Goal: Task Accomplishment & Management: Manage account settings

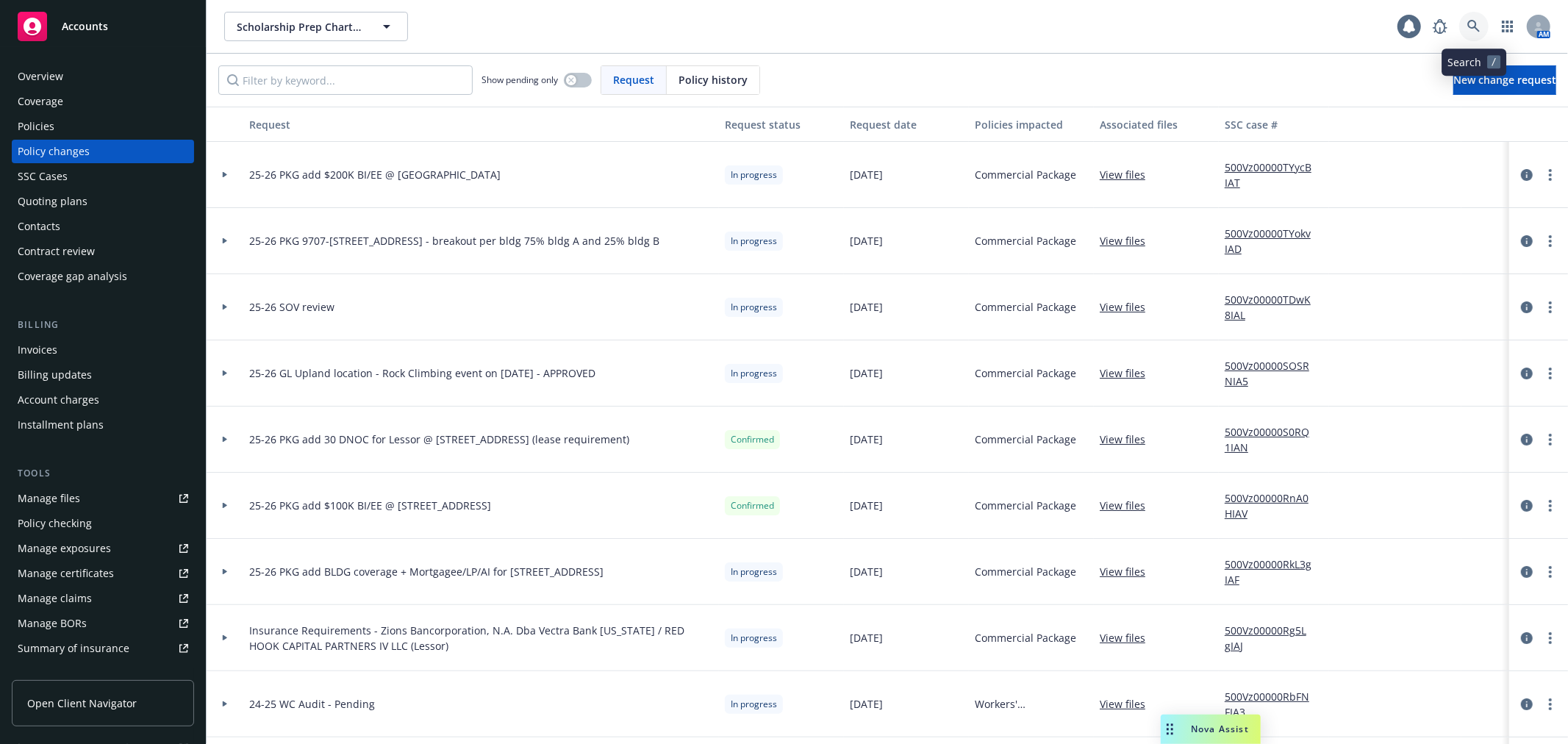
click at [1472, 26] on icon at bounding box center [1474, 26] width 13 height 14
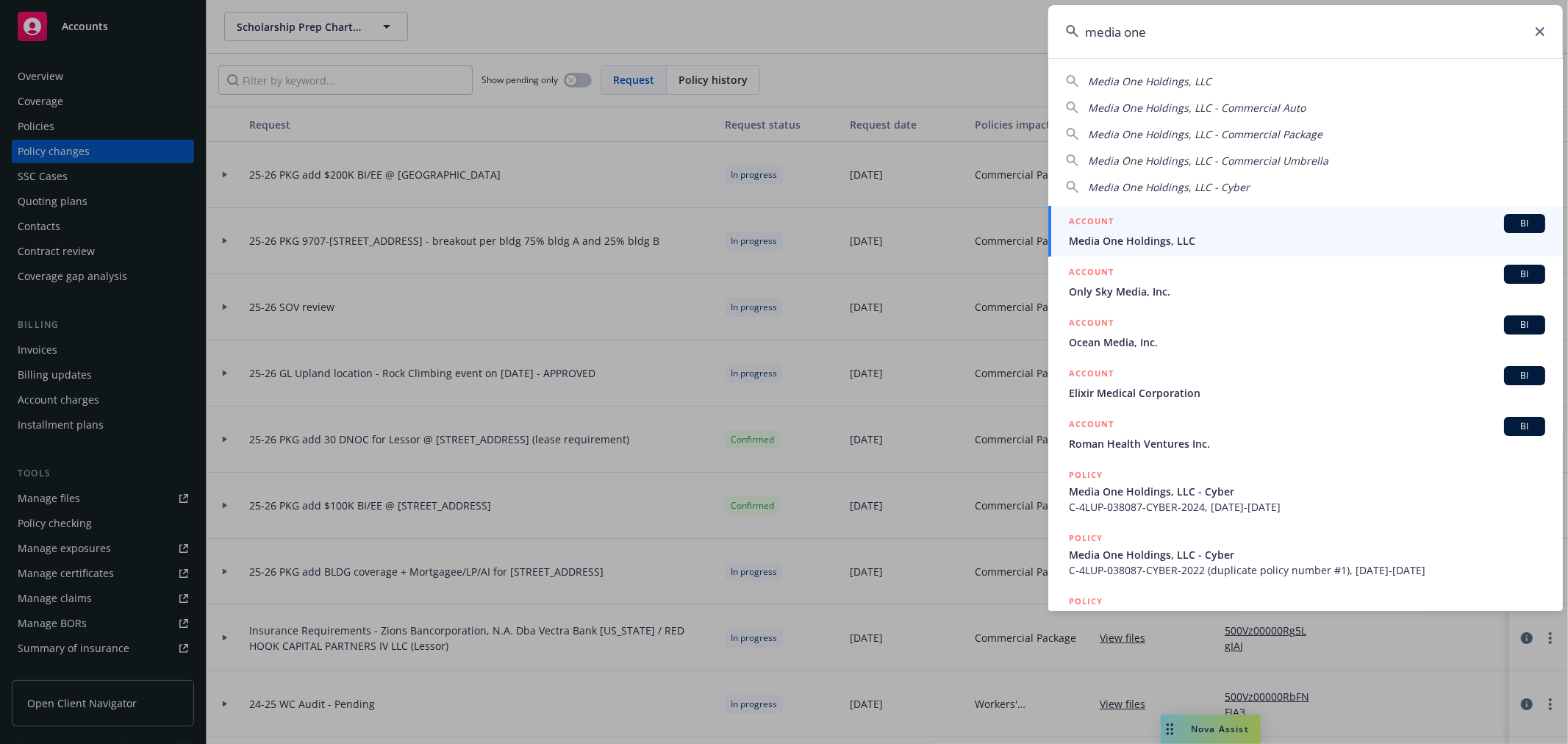
type input "media one"
click at [1131, 214] on div "ACCOUNT BI" at bounding box center [1306, 223] width 476 height 19
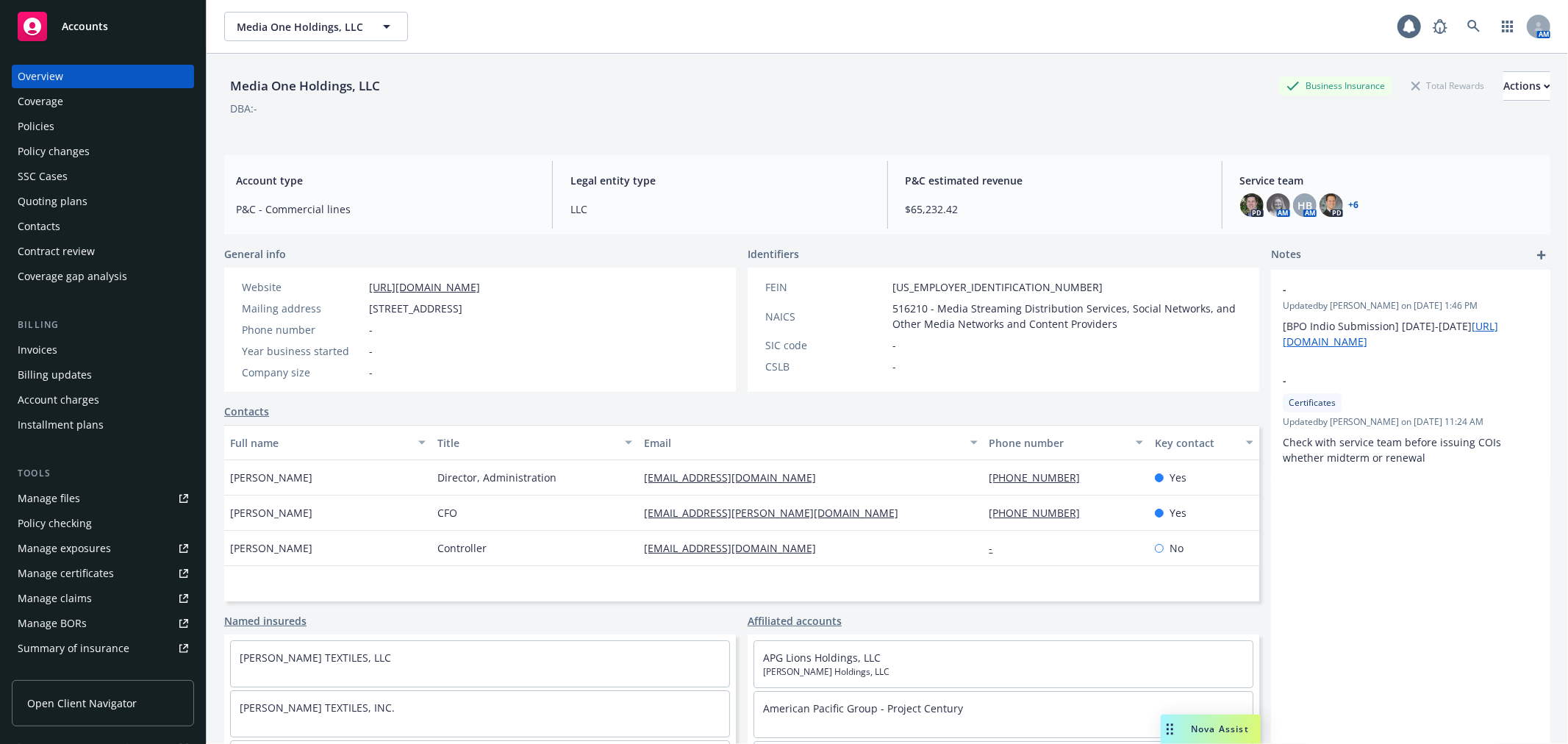
click at [100, 485] on div "Tools Manage files Policy checking Manage exposures Manage certificates Manage …" at bounding box center [103, 576] width 182 height 219
click at [121, 206] on div "Quoting plans" at bounding box center [103, 201] width 170 height 23
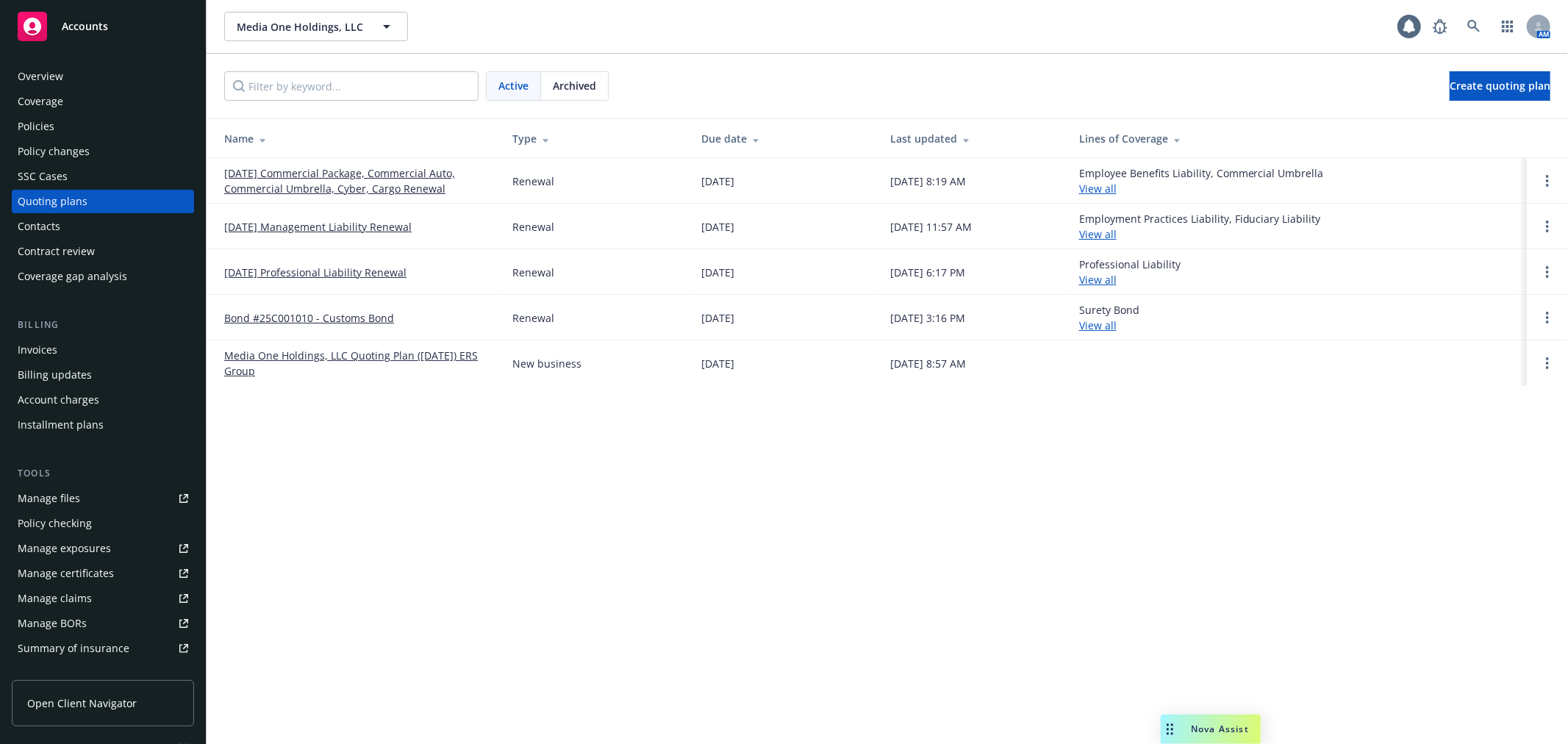
click at [387, 182] on link "[DATE] Commercial Package, Commercial Auto, Commercial Umbrella, Cyber, Cargo R…" at bounding box center [356, 181] width 265 height 31
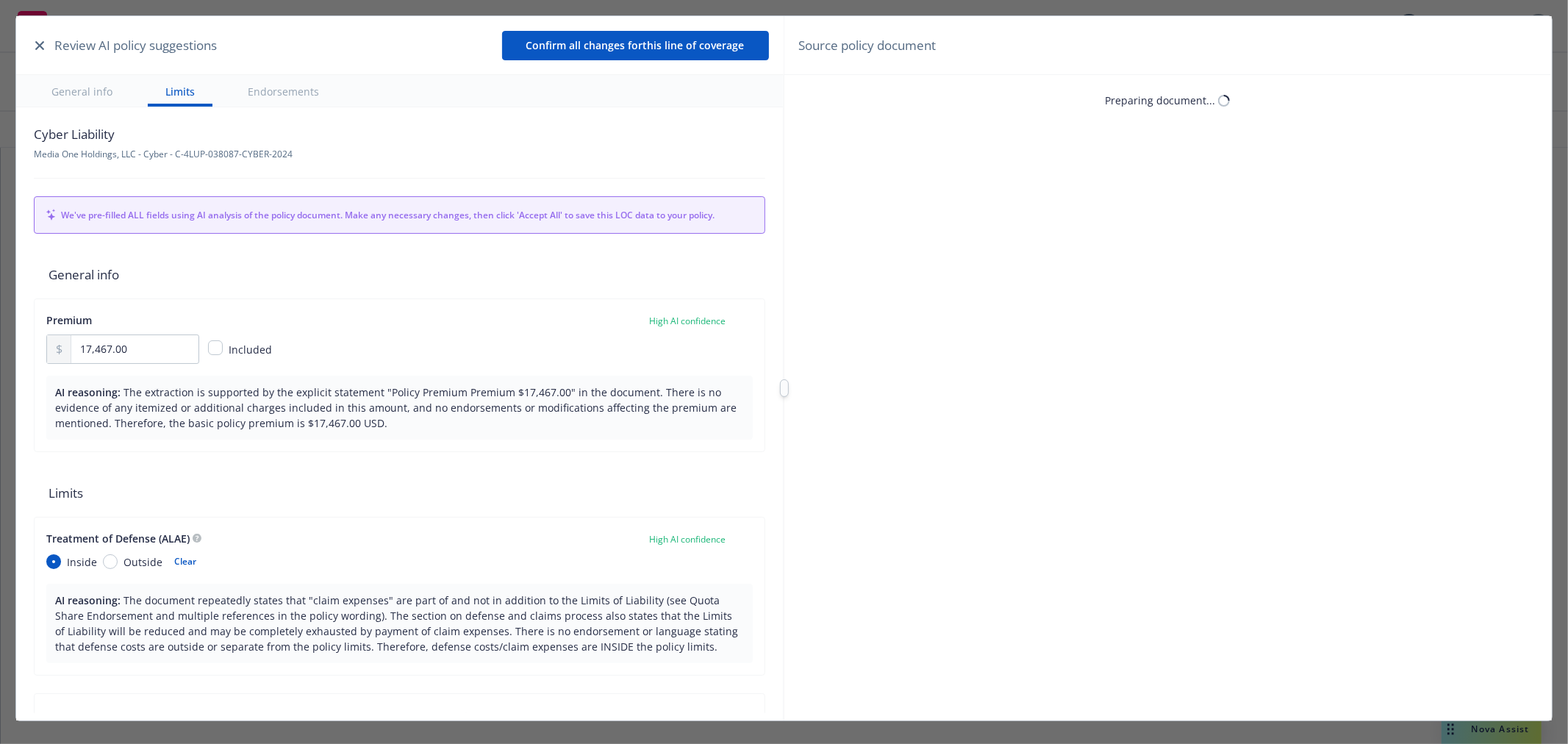
click at [37, 44] on icon "button" at bounding box center [40, 46] width 9 height 9
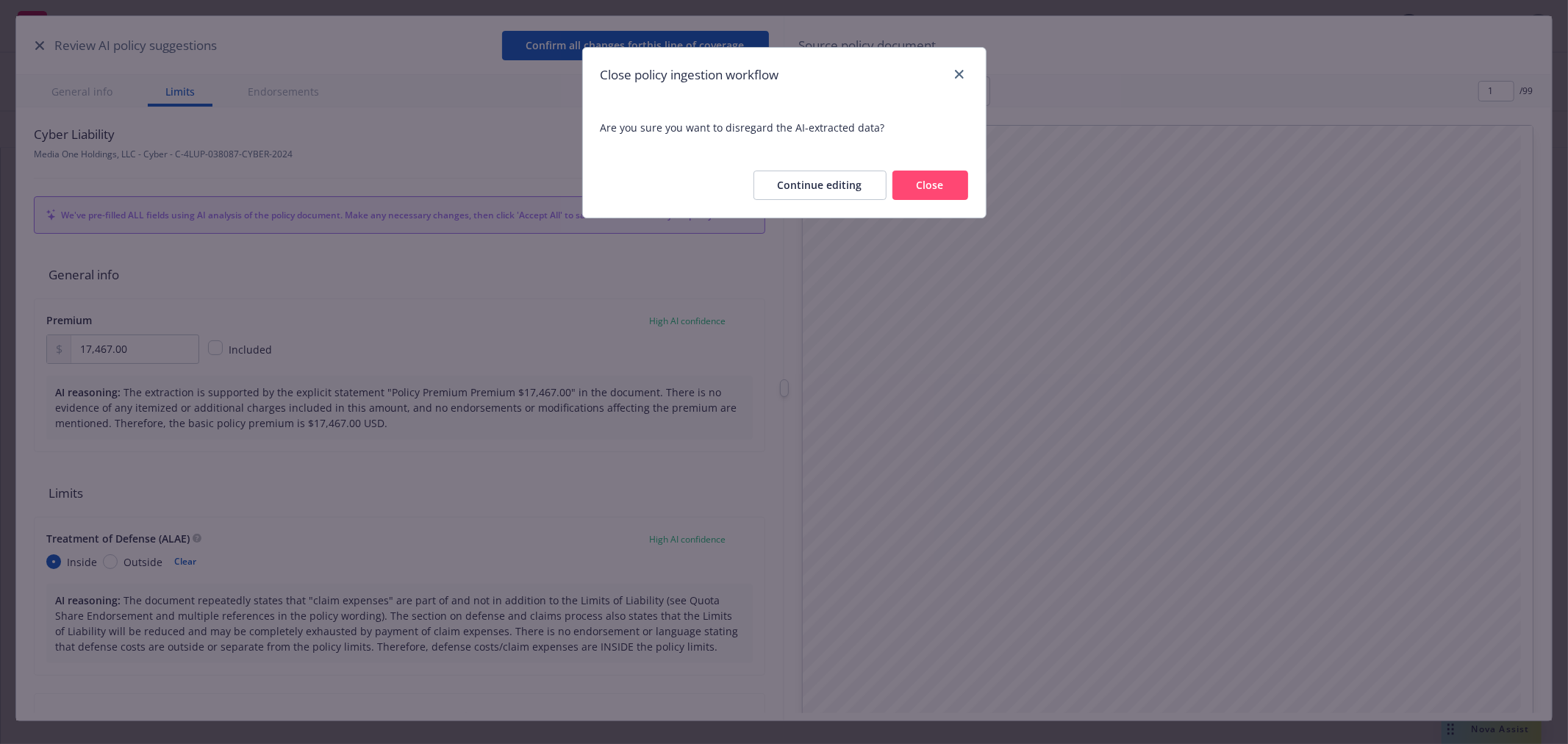
click at [952, 184] on button "Close" at bounding box center [930, 184] width 76 height 29
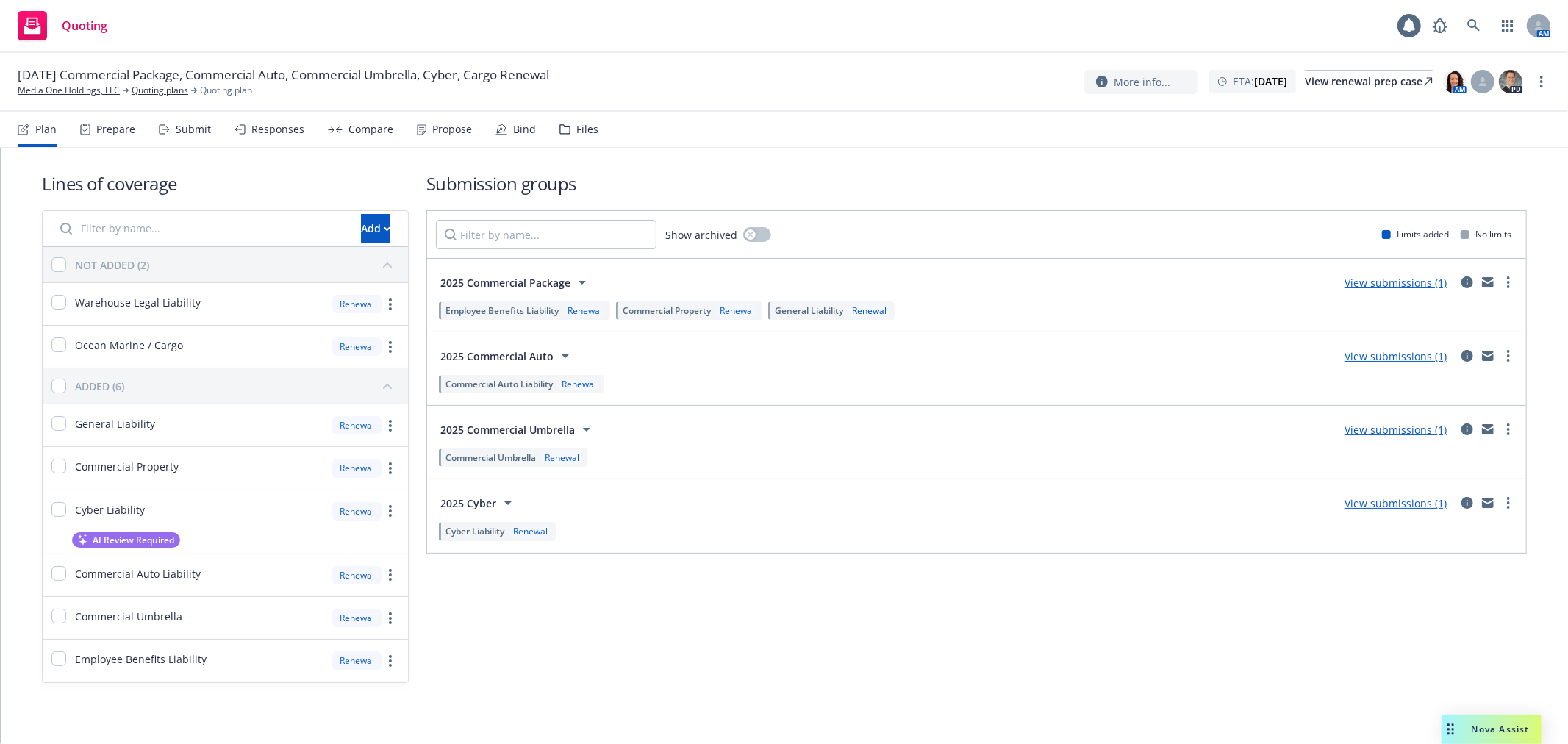
click at [193, 134] on div "Submit" at bounding box center [193, 130] width 35 height 12
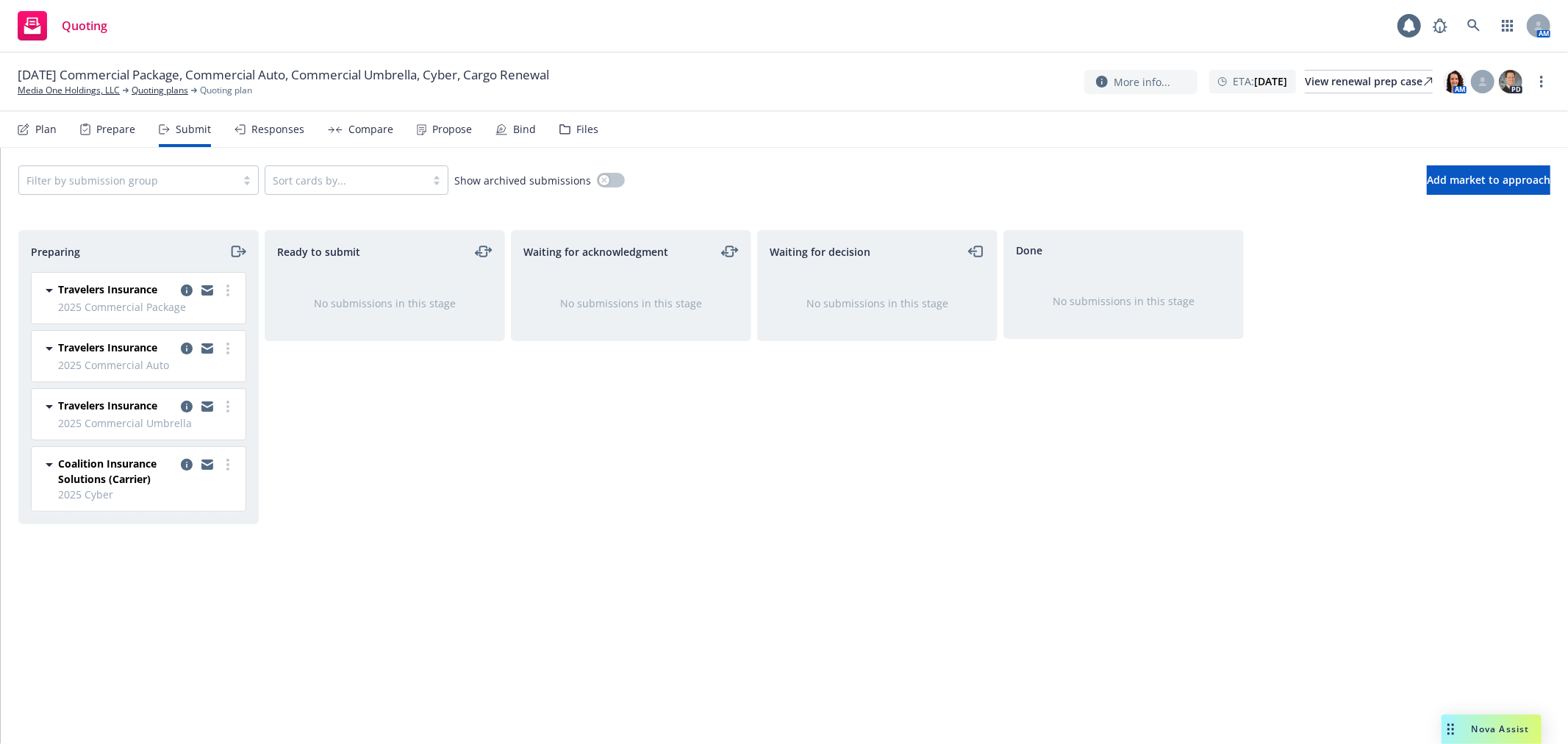
click at [577, 133] on div "Files" at bounding box center [587, 130] width 22 height 12
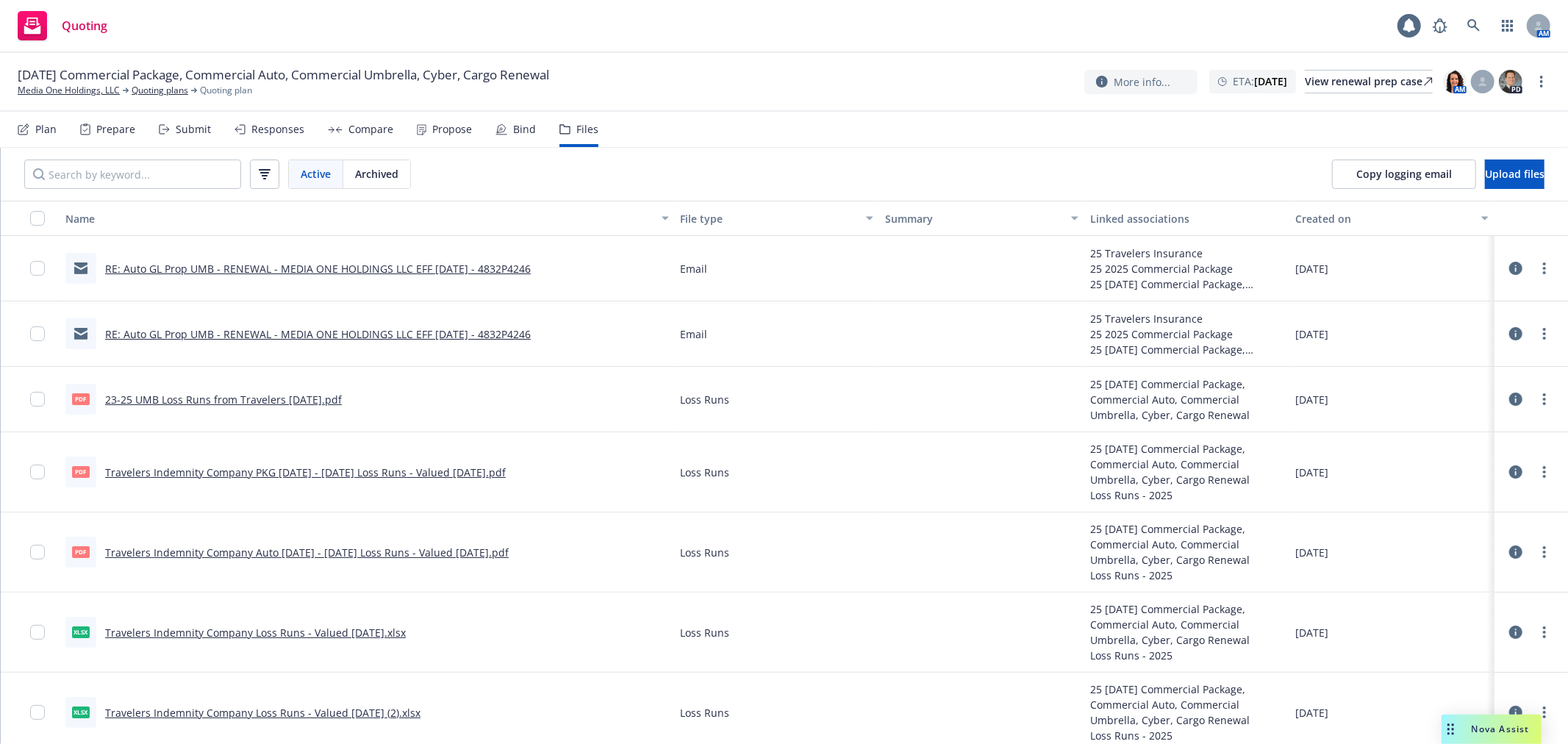
click at [50, 100] on div "12/20/25 Commercial Package, Commercial Auto, Commercial Umbrella, Cyber, Cargo…" at bounding box center [784, 82] width 1568 height 58
click at [50, 90] on link "Media One Holdings, LLC" at bounding box center [69, 91] width 102 height 14
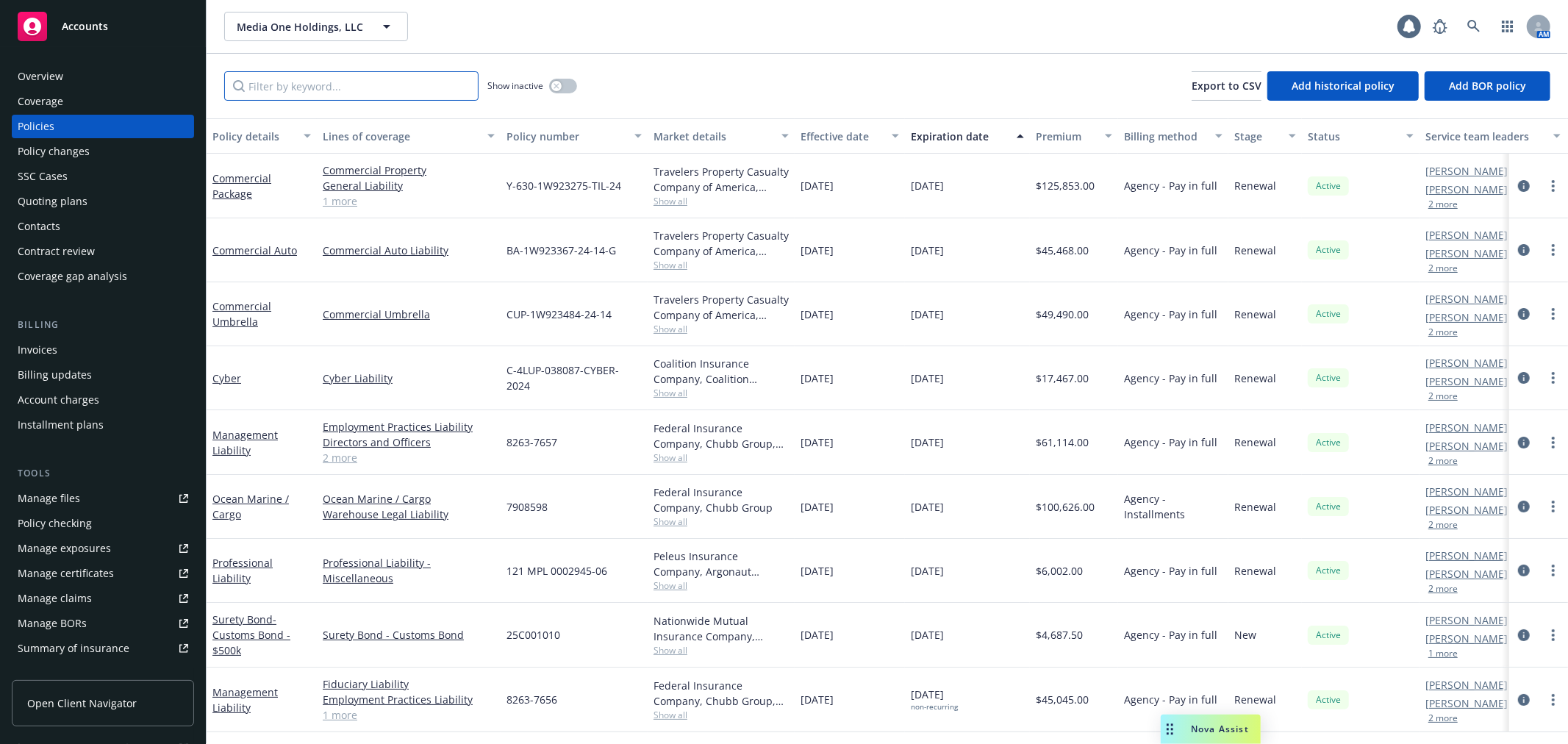
click at [340, 82] on input "Filter by keyword..." at bounding box center [351, 86] width 254 height 29
click at [243, 499] on link "Ocean Marine / Cargo" at bounding box center [250, 506] width 76 height 29
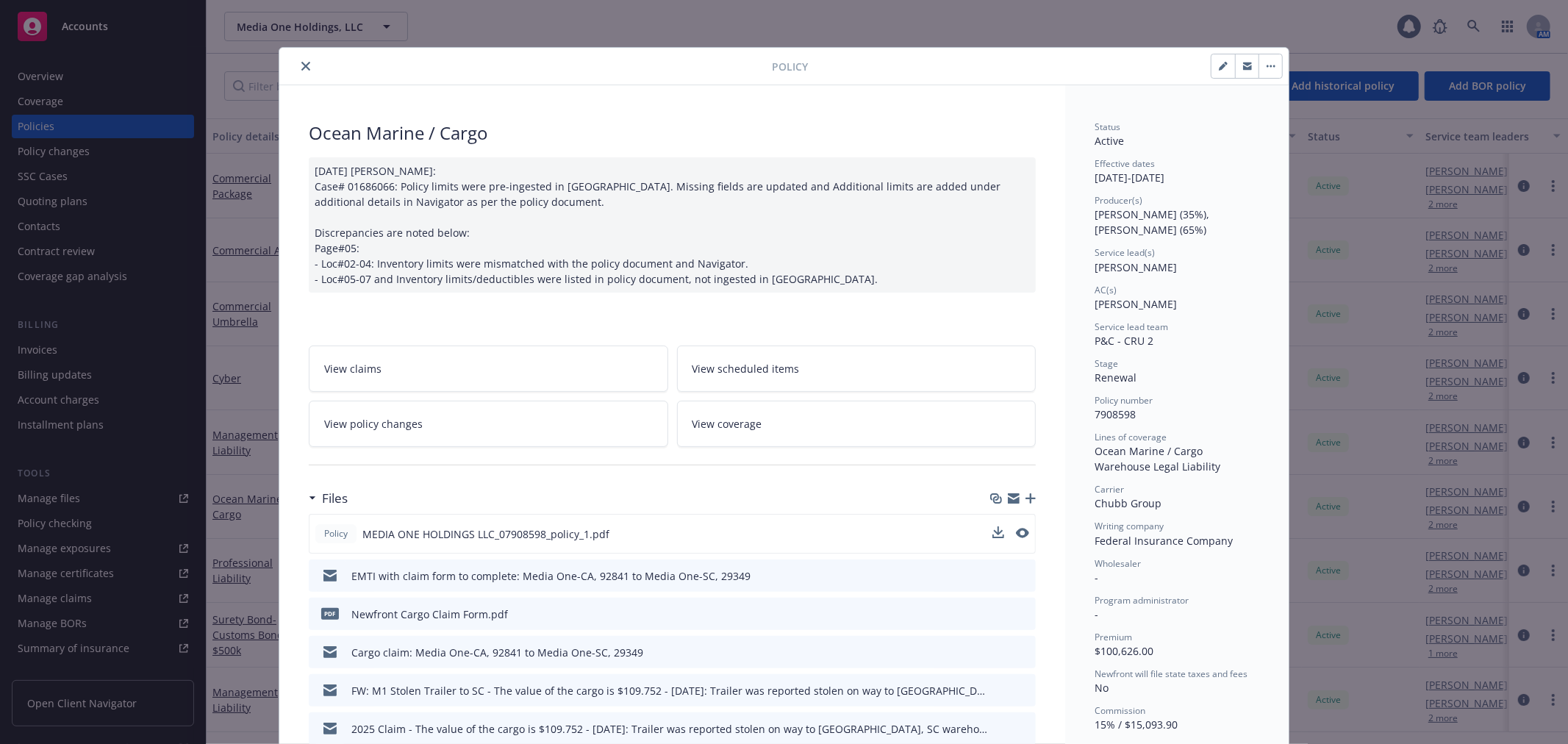
click at [1024, 531] on div "Policy MEDIA ONE HOLDINGS LLC_07908598_policy_1.pdf" at bounding box center [673, 533] width 727 height 40
click at [1020, 531] on icon "preview file" at bounding box center [1021, 533] width 13 height 10
click at [301, 68] on icon "close" at bounding box center [306, 66] width 9 height 9
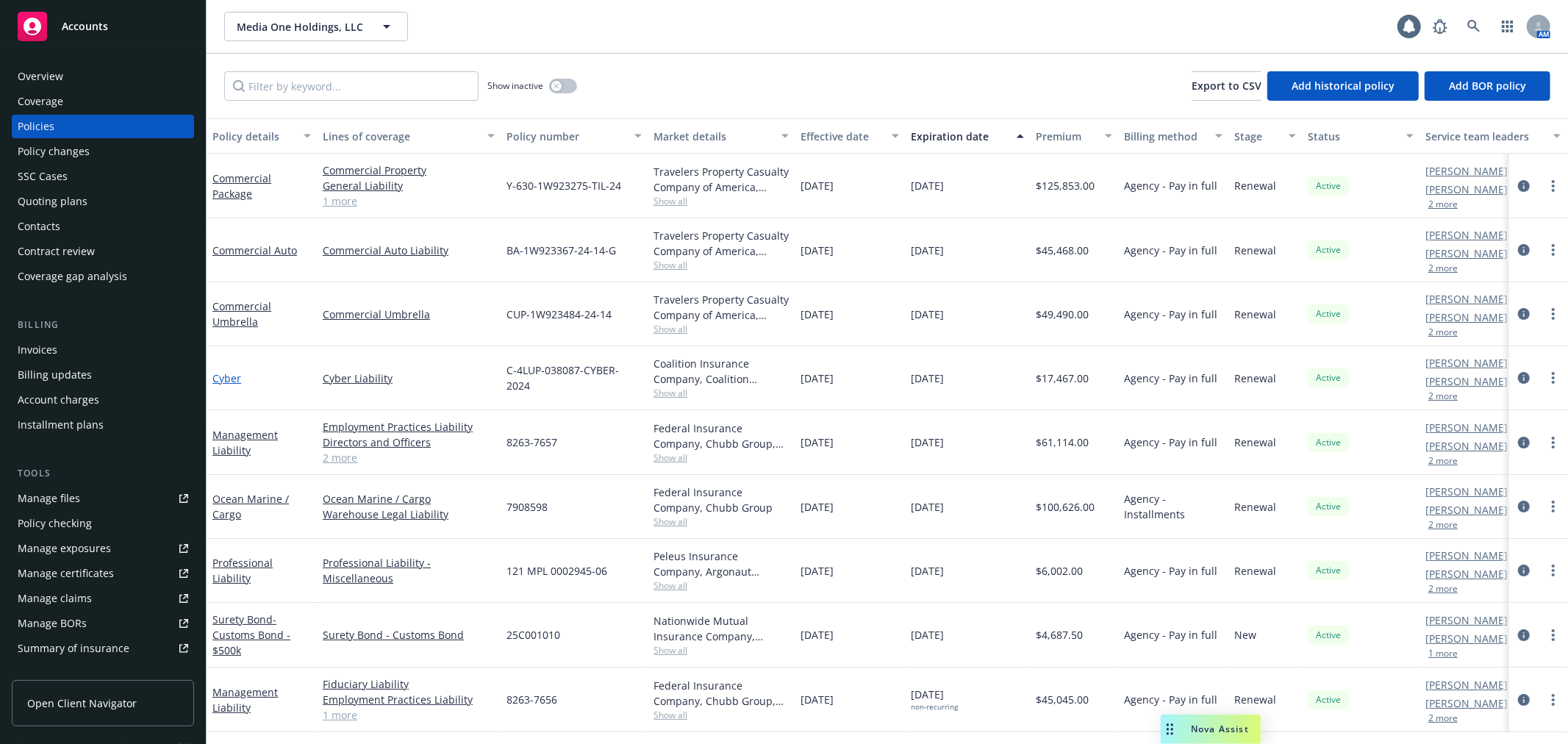
click at [216, 372] on link "Cyber" at bounding box center [226, 378] width 28 height 14
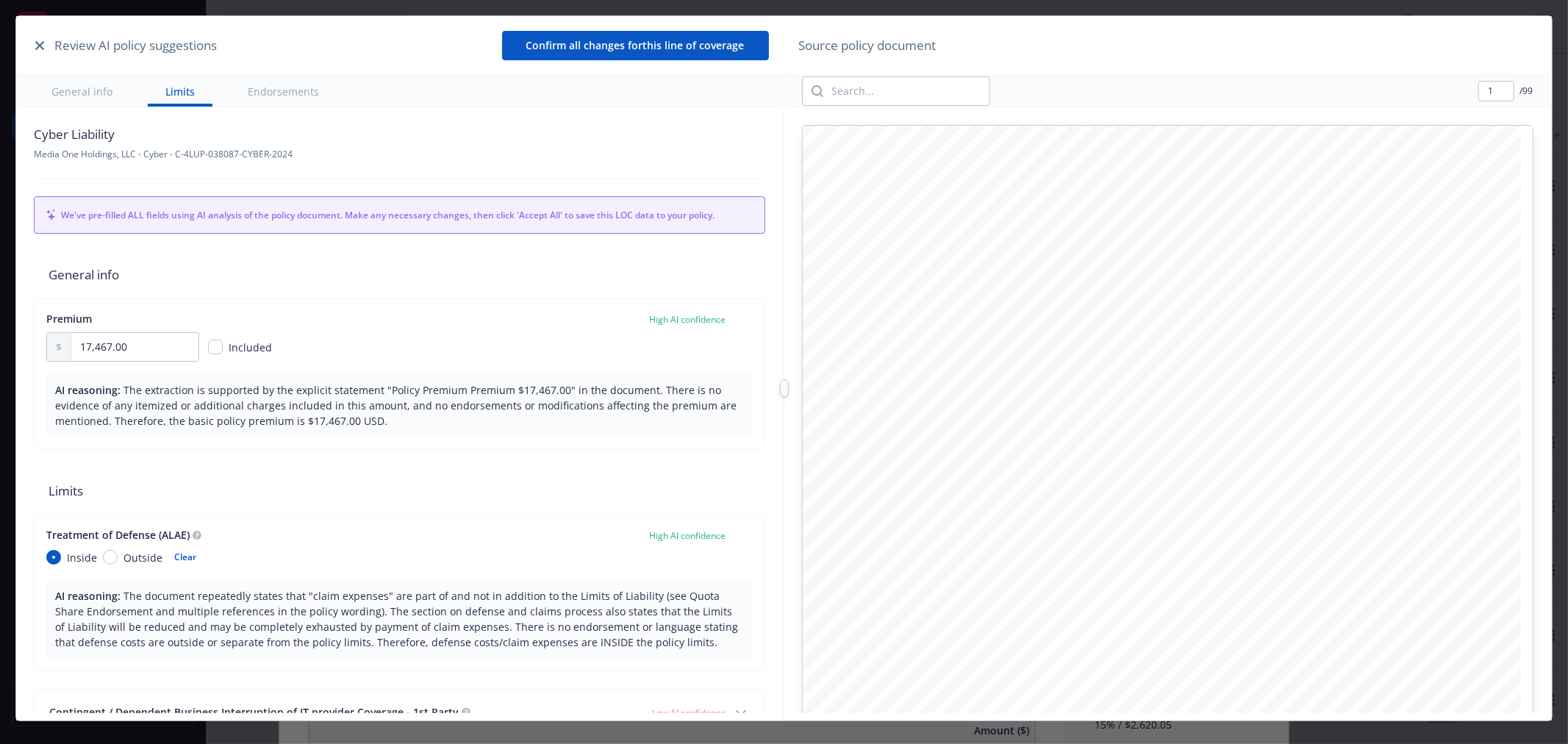
click at [41, 44] on icon "button" at bounding box center [40, 46] width 9 height 9
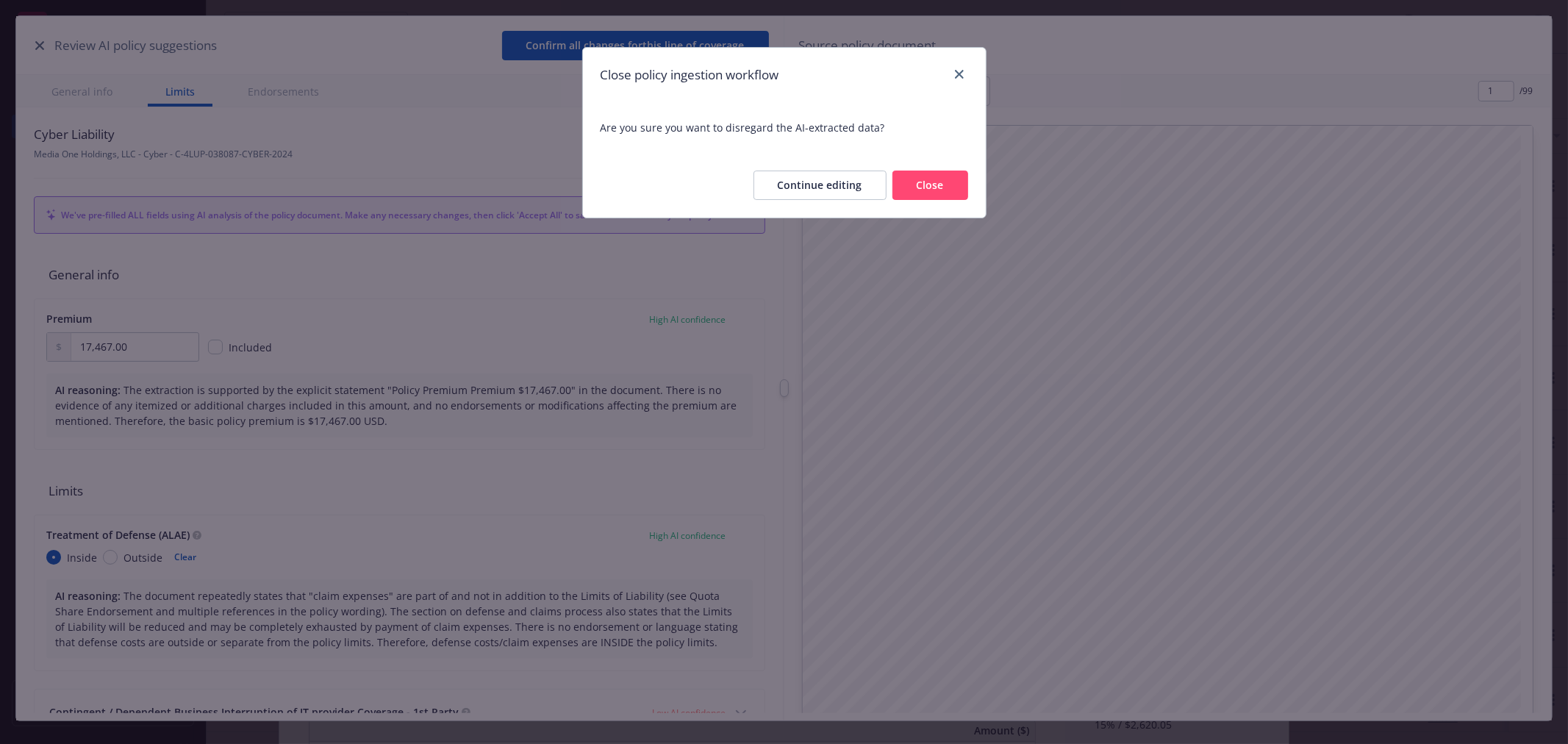
click at [949, 172] on button "Close" at bounding box center [930, 184] width 76 height 29
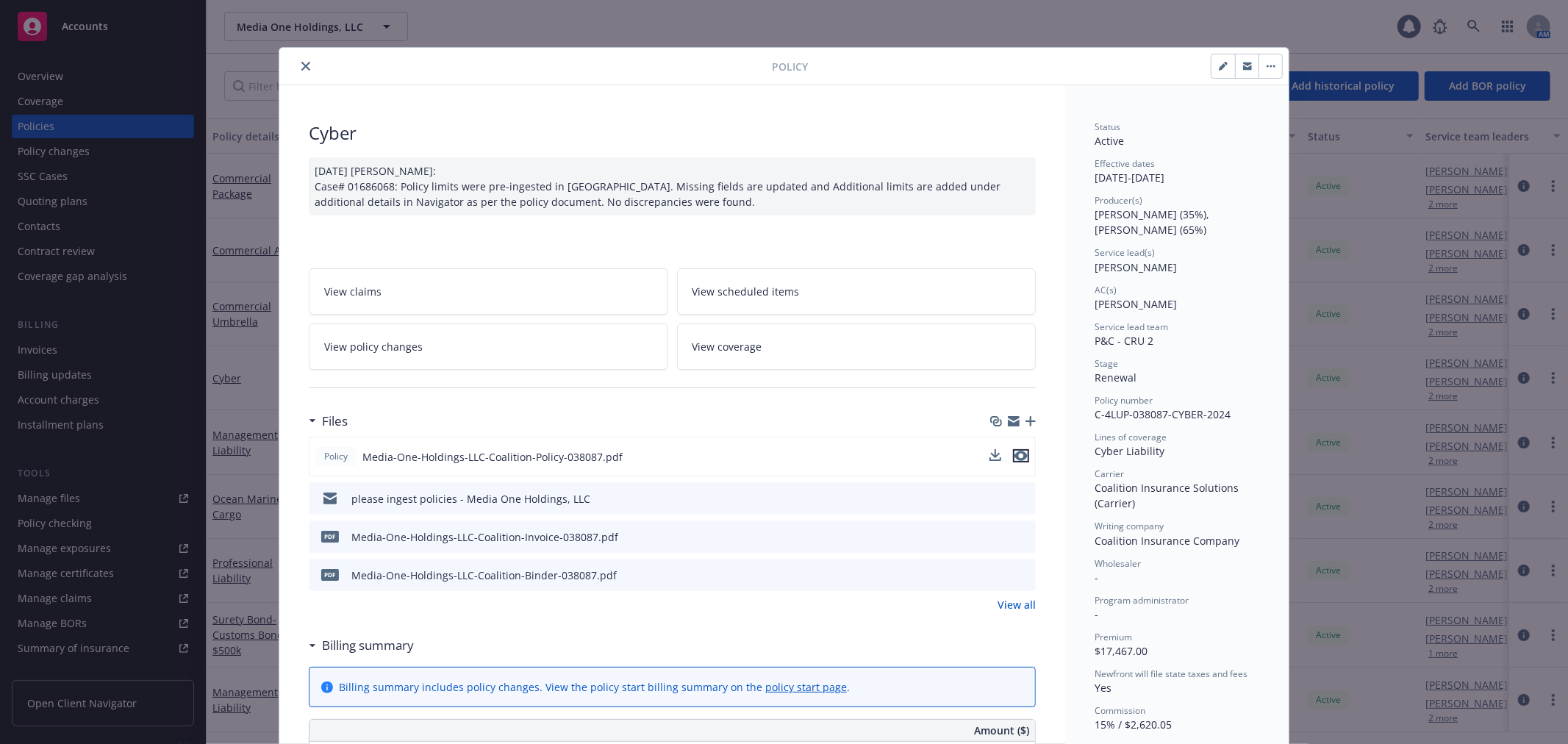
click at [1018, 452] on icon "preview file" at bounding box center [1021, 456] width 13 height 10
click at [297, 76] on div "Policy" at bounding box center [784, 67] width 1009 height 38
click at [301, 67] on icon "close" at bounding box center [306, 66] width 9 height 9
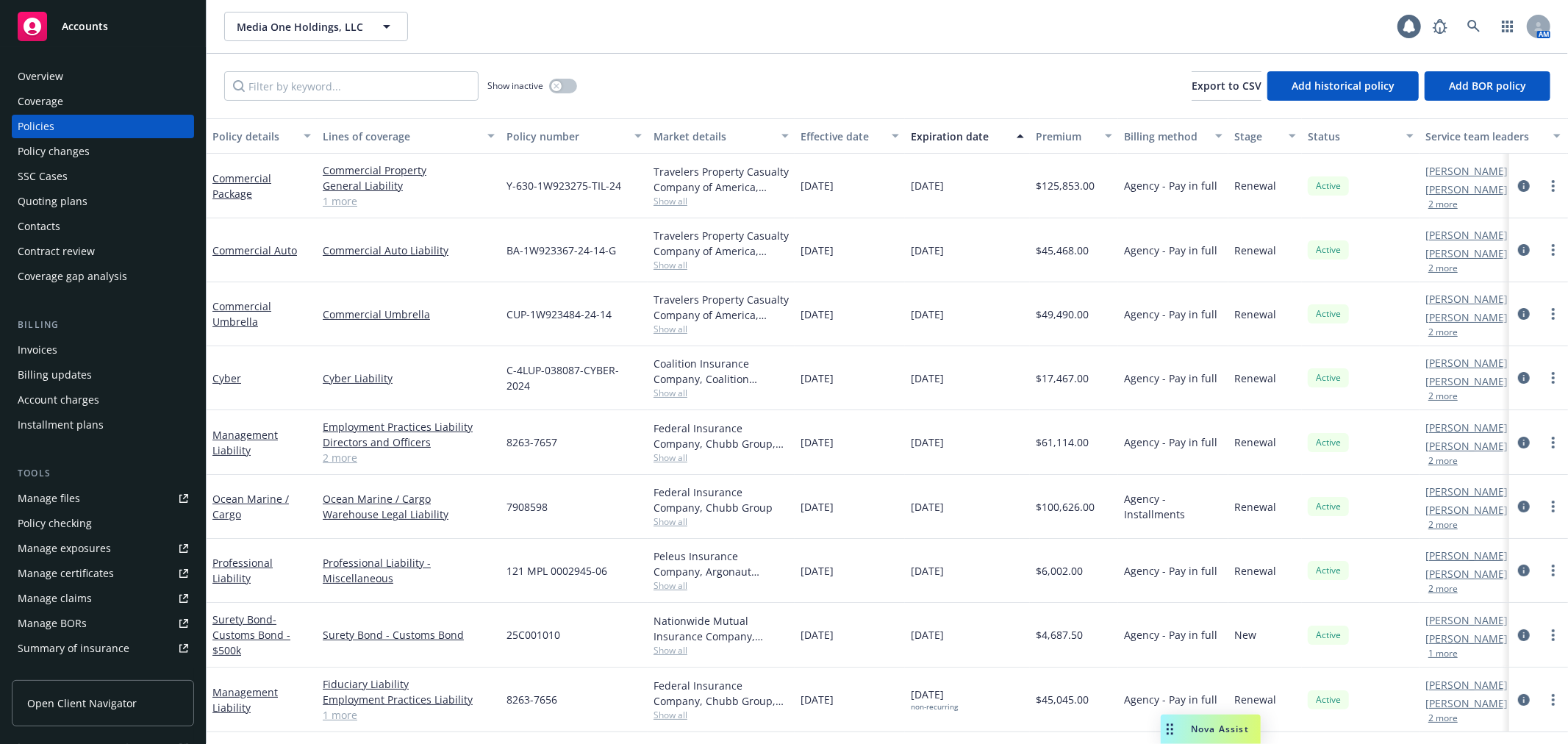
scroll to position [244, 0]
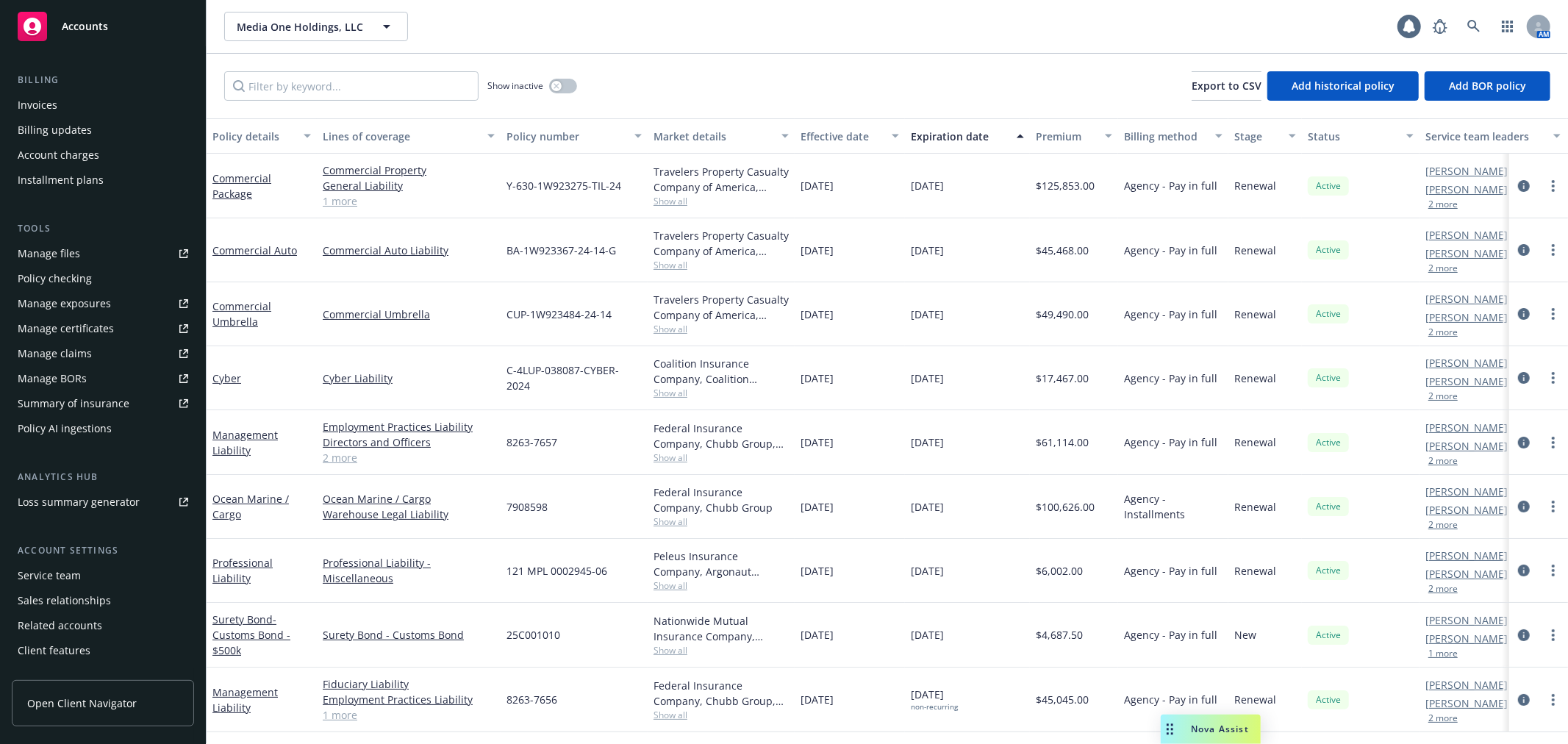
click at [118, 578] on div "Service team" at bounding box center [103, 575] width 170 height 23
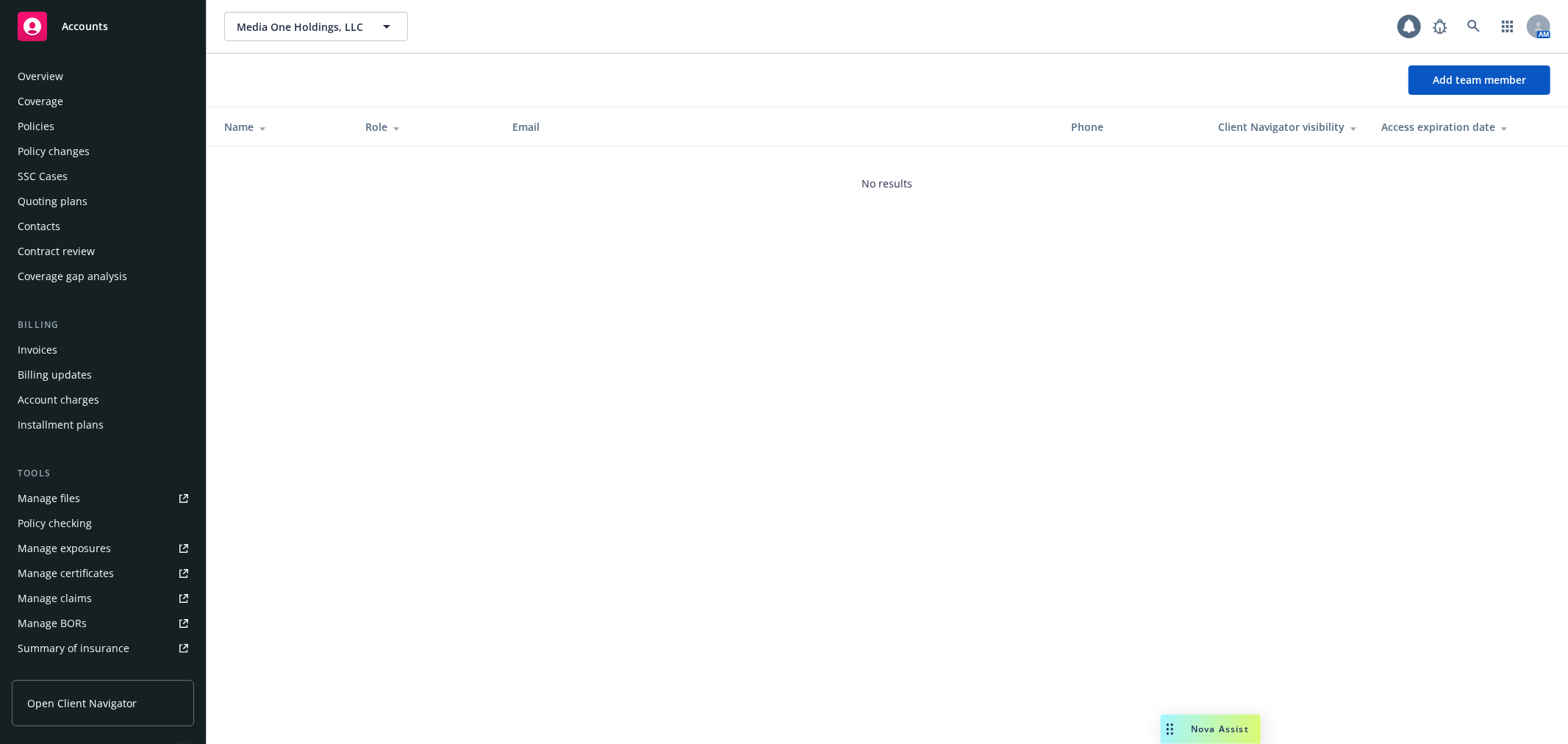
scroll to position [263, 0]
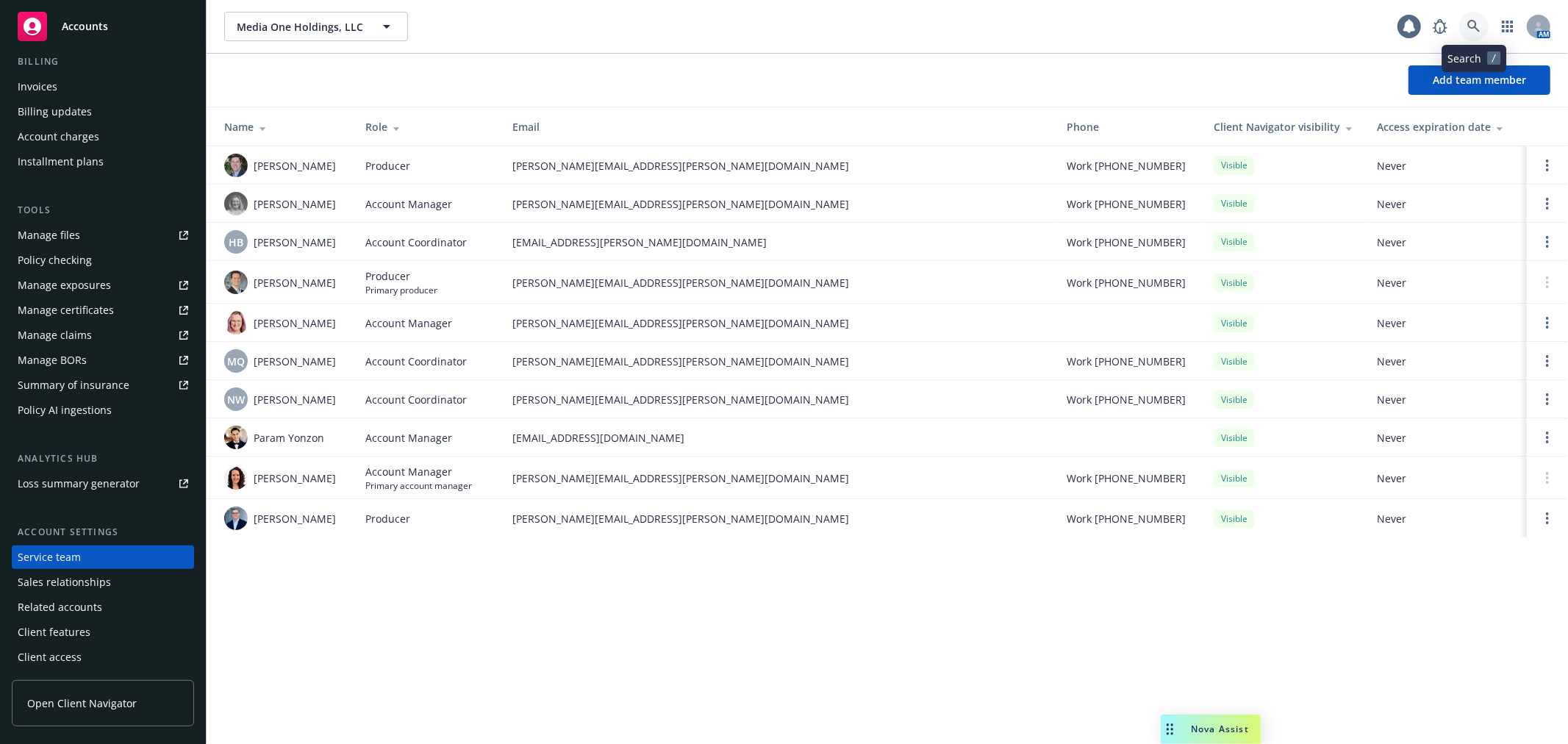
click at [1480, 34] on link at bounding box center [1474, 26] width 29 height 29
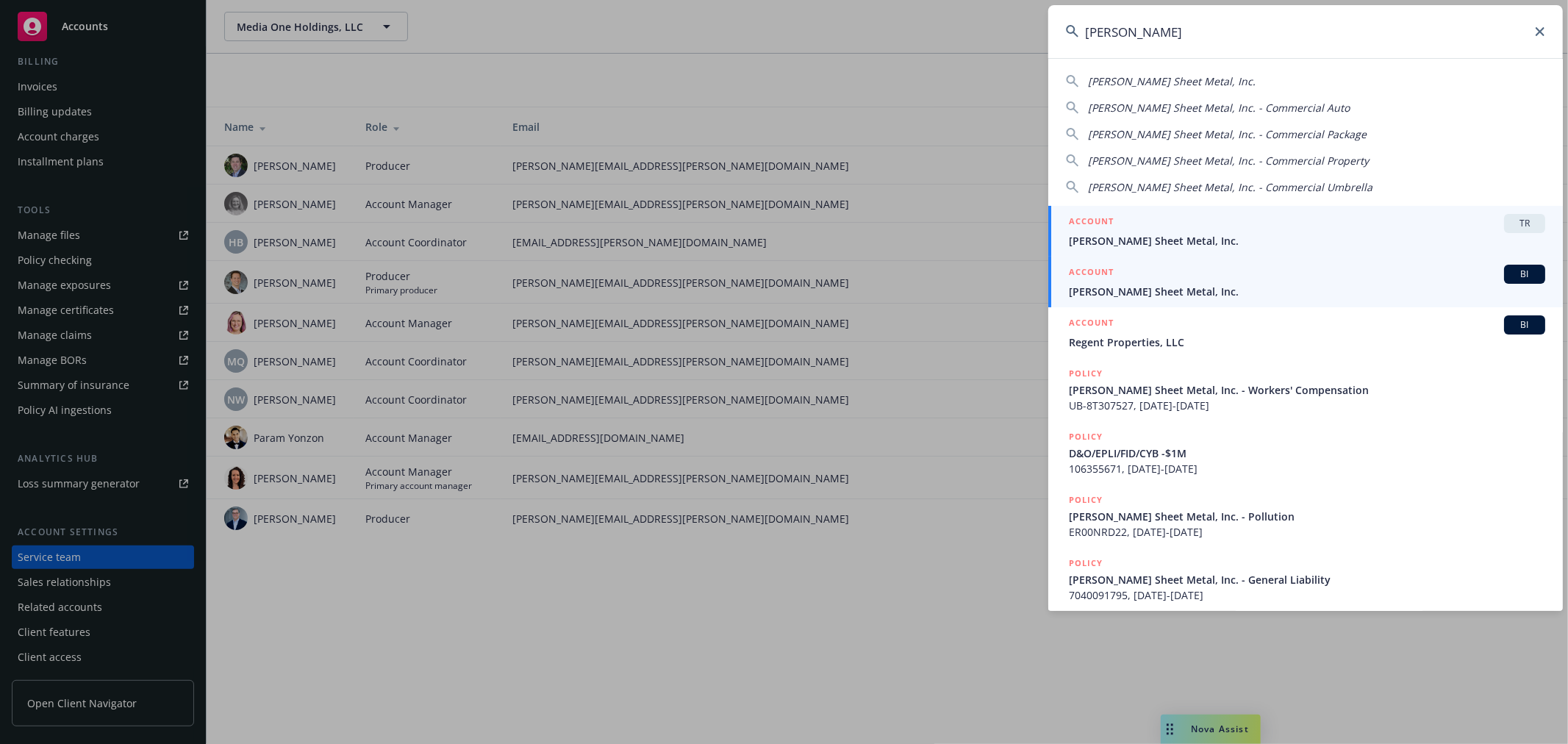
type input "simpson sh"
click at [1246, 291] on span "Simpson Sheet Metal, Inc." at bounding box center [1306, 291] width 476 height 16
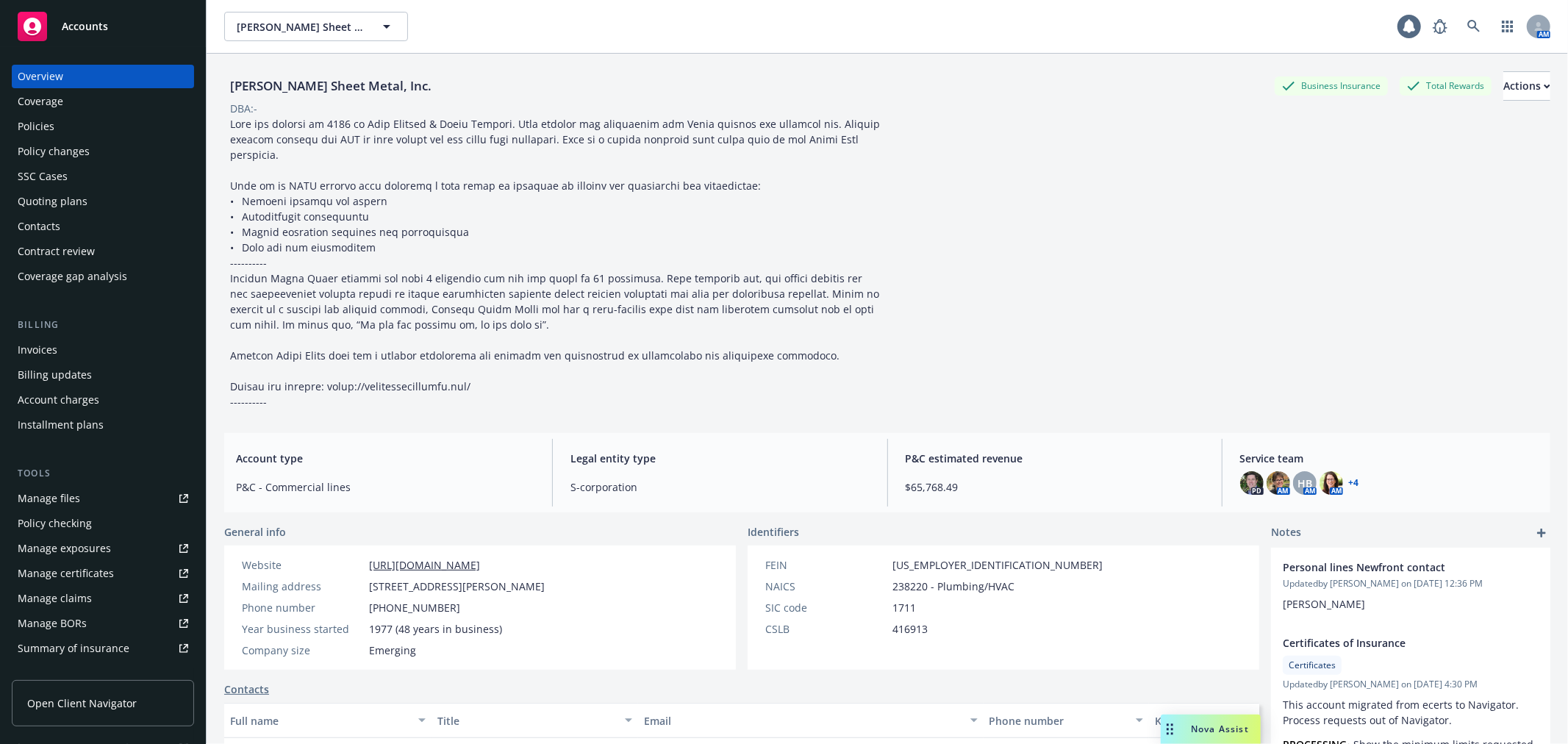
click at [123, 133] on div "Policies" at bounding box center [103, 126] width 170 height 23
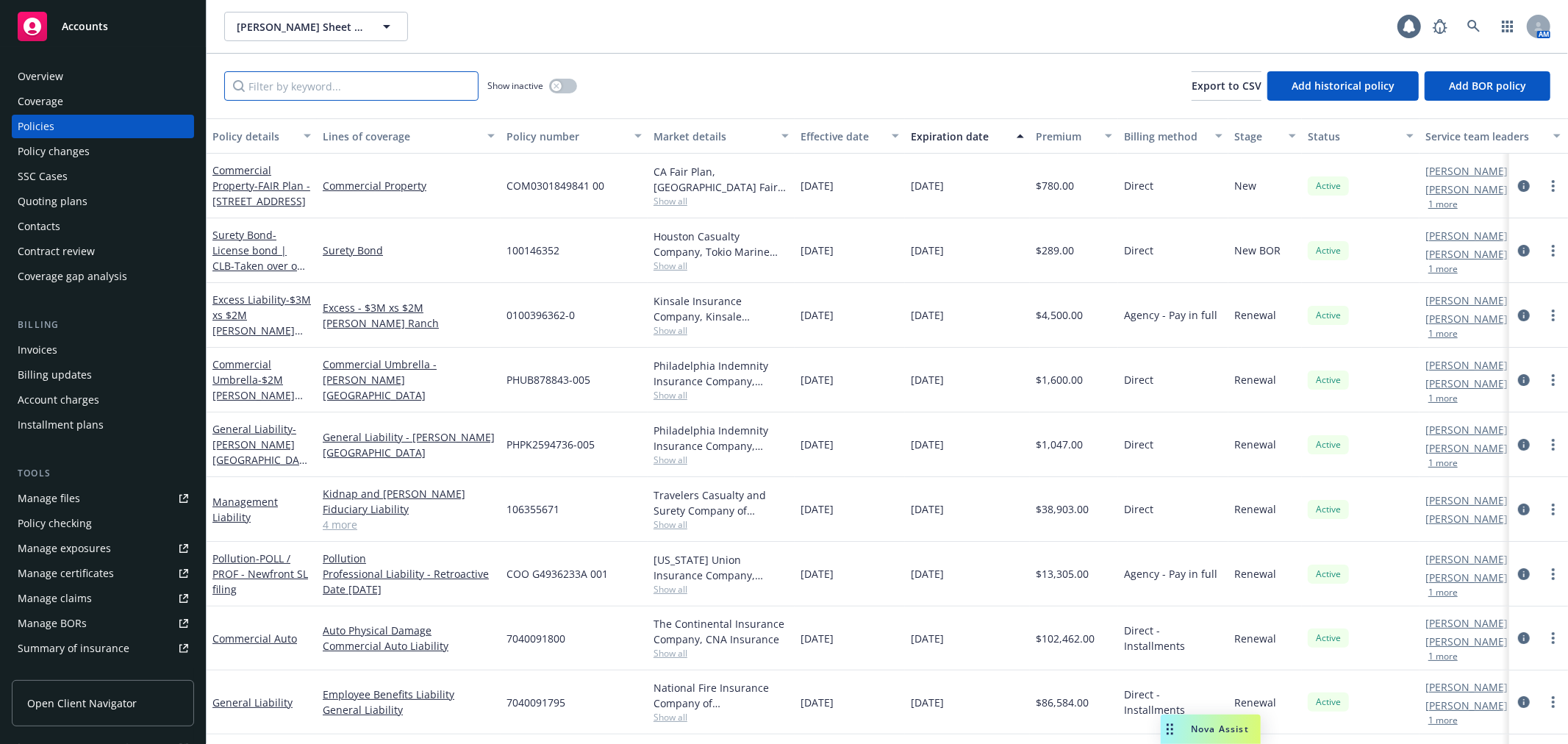
click at [285, 88] on input "Filter by keyword..." at bounding box center [351, 86] width 254 height 29
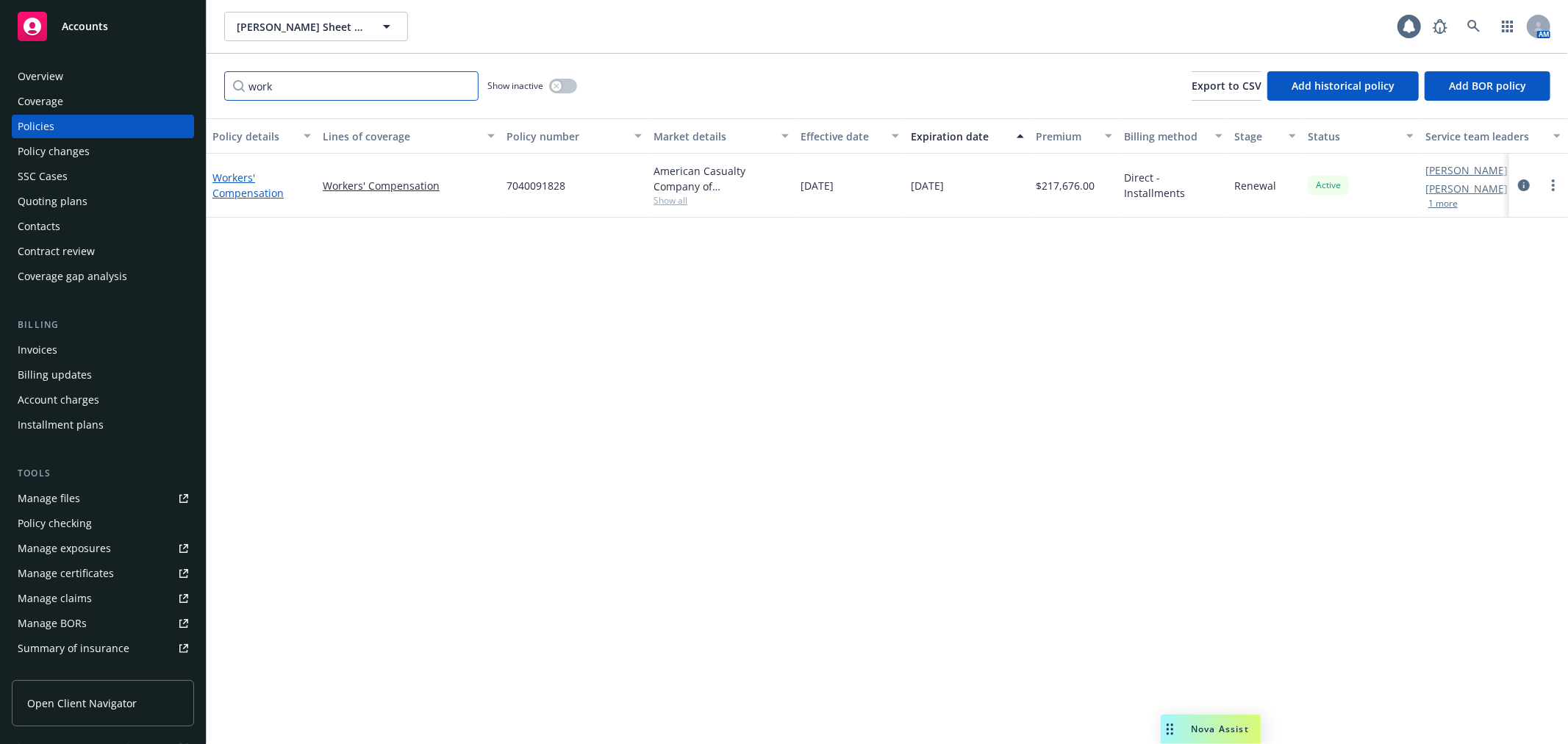
type input "work"
click at [229, 180] on link "Workers' Compensation" at bounding box center [247, 184] width 71 height 29
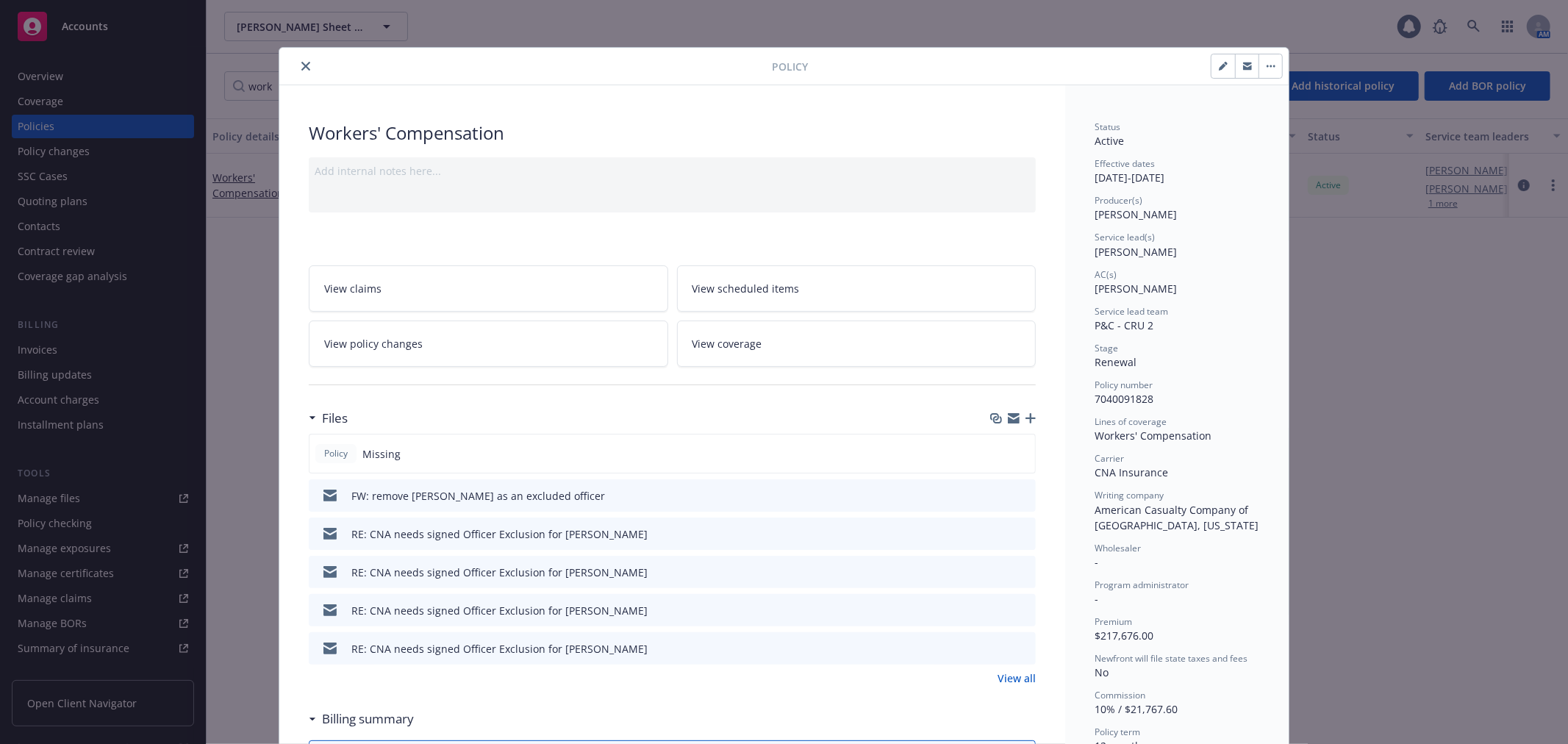
click at [301, 67] on icon "close" at bounding box center [306, 66] width 9 height 9
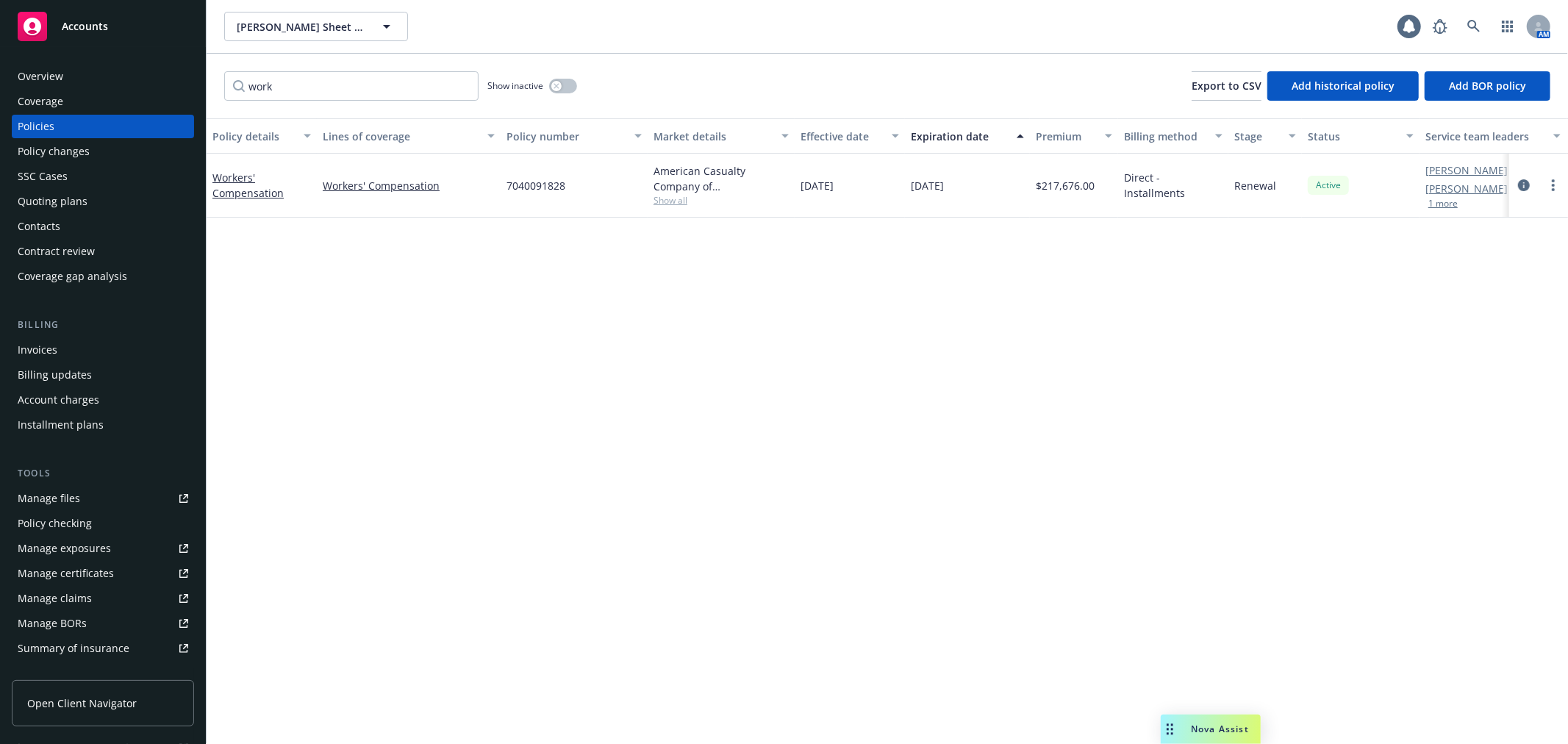
click at [103, 495] on link "Manage files" at bounding box center [103, 498] width 182 height 23
click at [238, 194] on link "Workers' Compensation" at bounding box center [247, 184] width 71 height 29
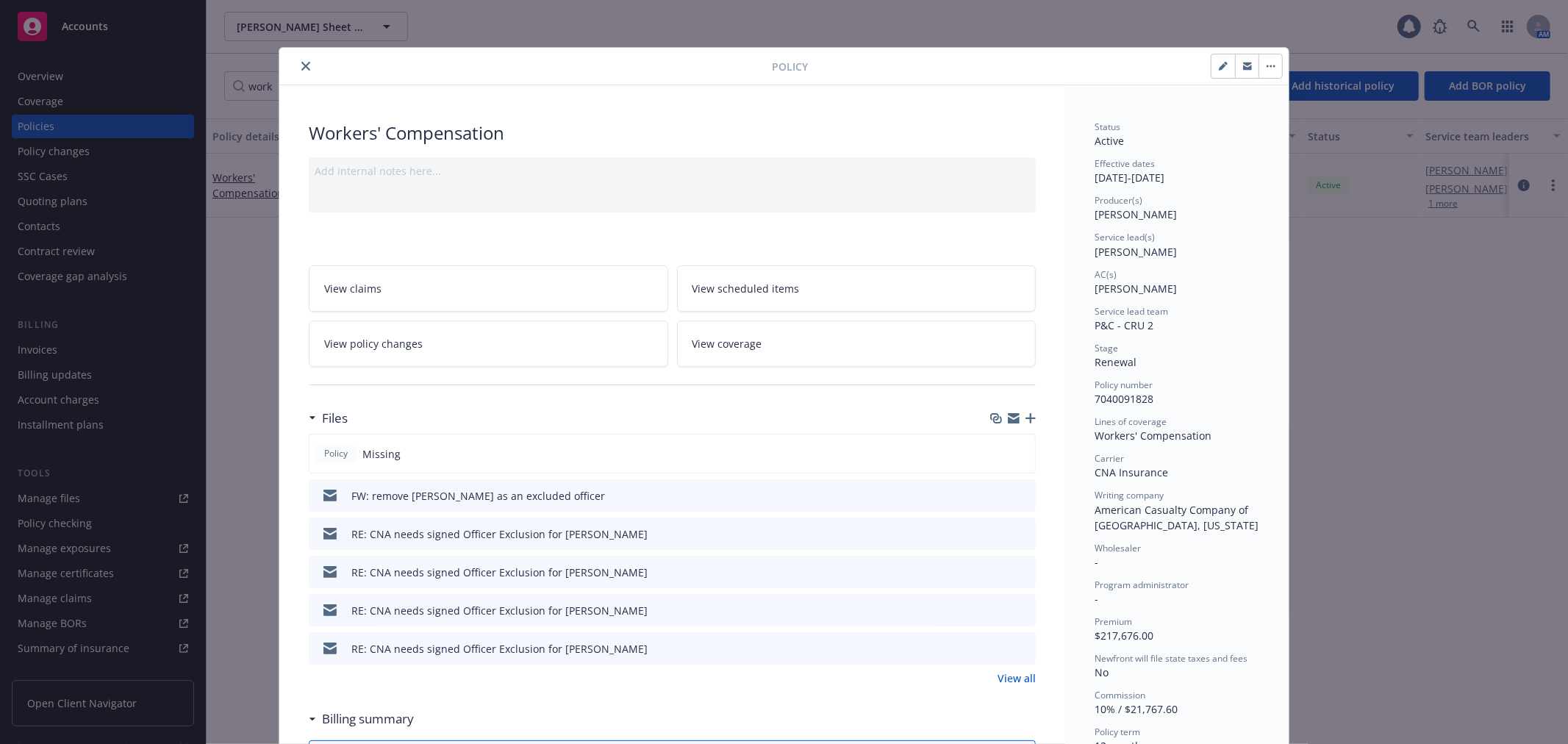
scroll to position [44, 0]
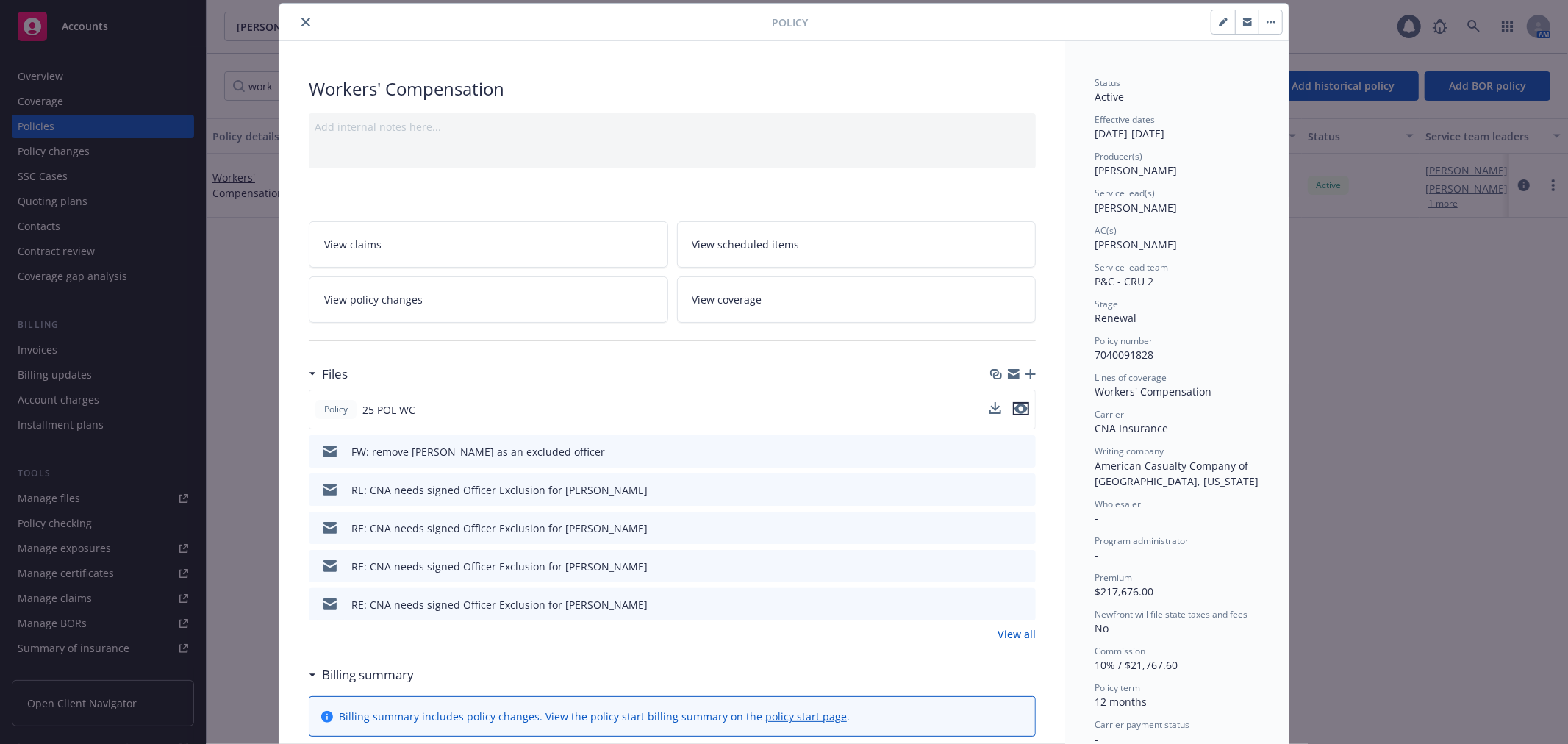
click at [1018, 406] on icon "preview file" at bounding box center [1021, 409] width 13 height 10
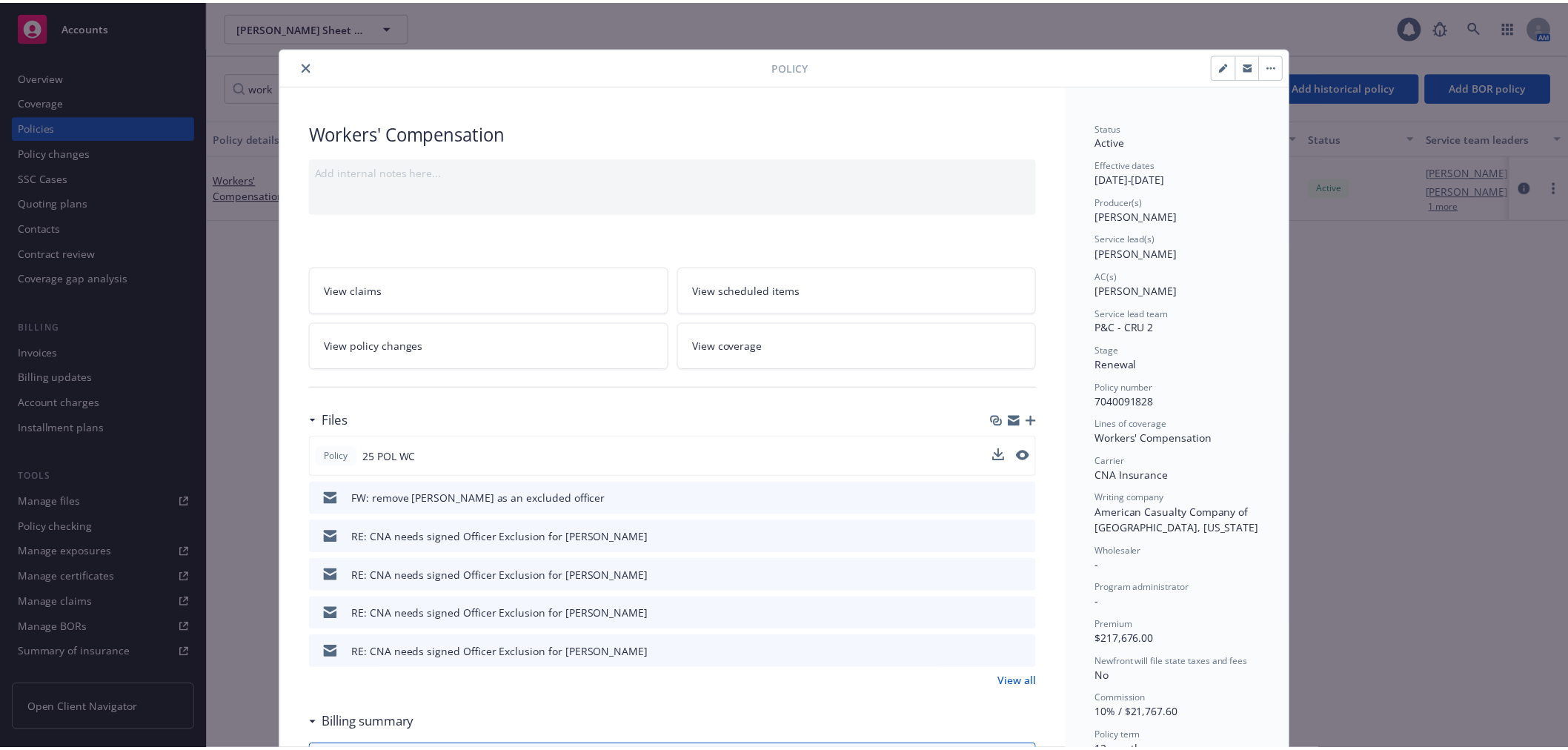
scroll to position [0, 0]
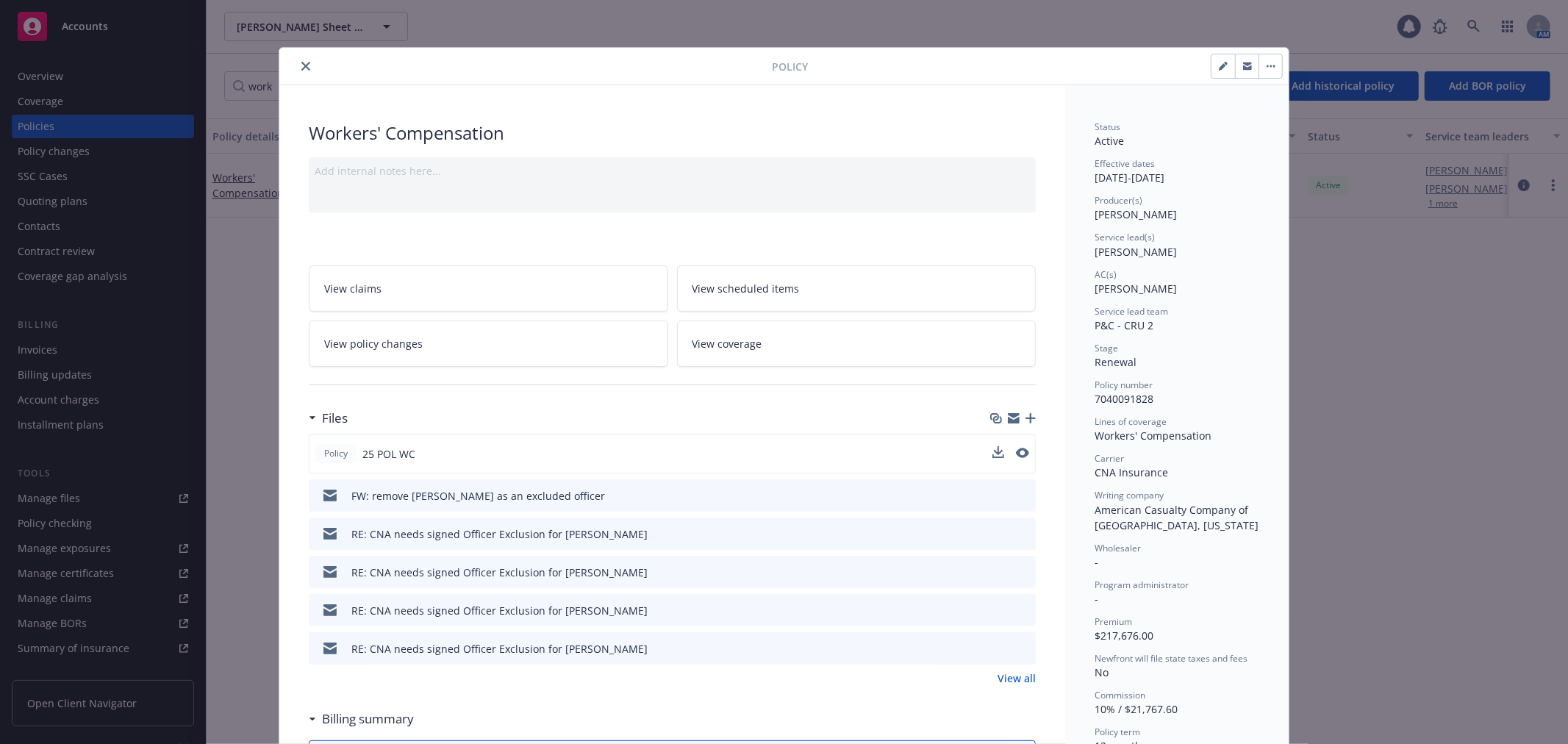
click at [302, 68] on icon "close" at bounding box center [306, 66] width 9 height 9
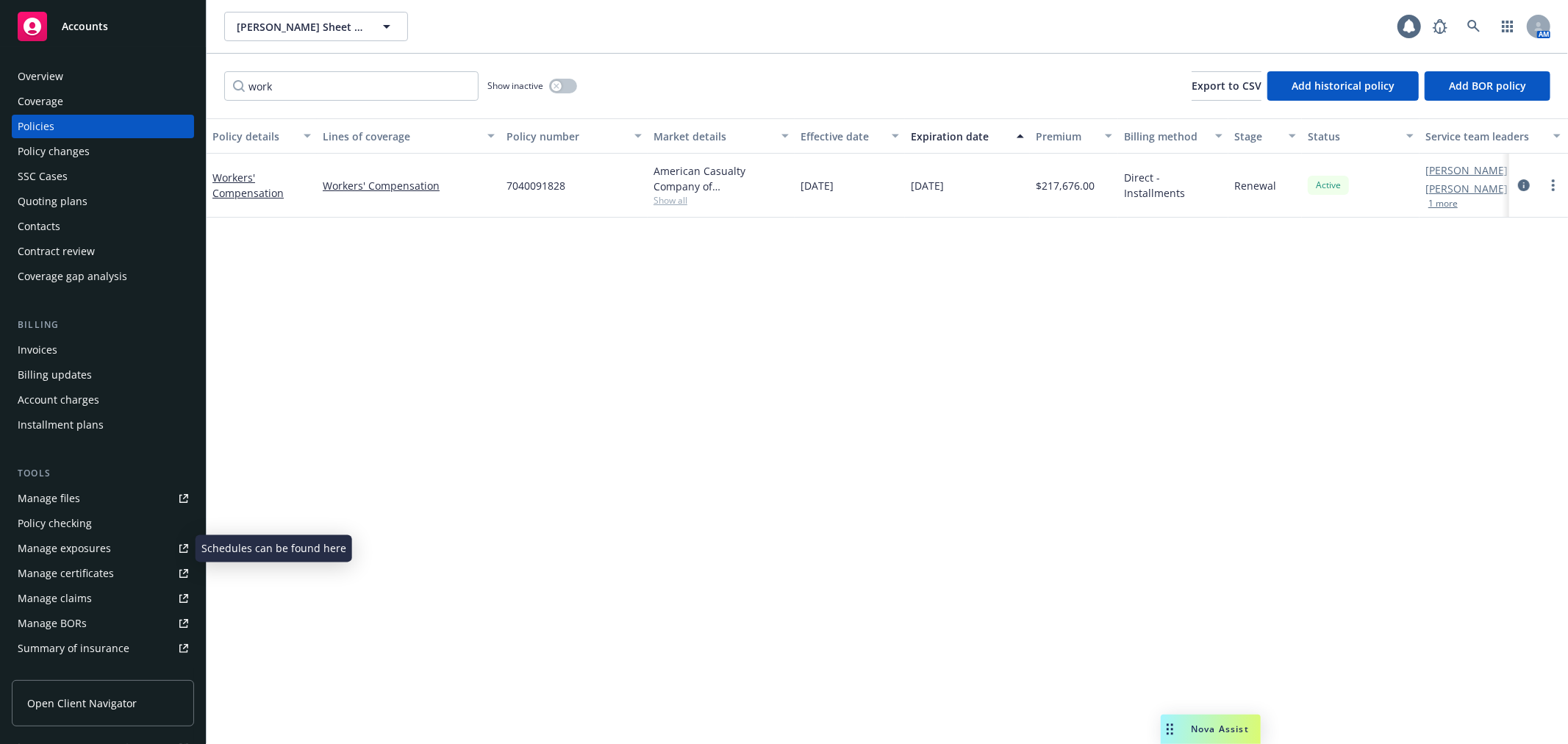
click at [127, 564] on link "Manage certificates" at bounding box center [103, 573] width 182 height 23
click at [100, 149] on div "Policy changes" at bounding box center [103, 151] width 170 height 23
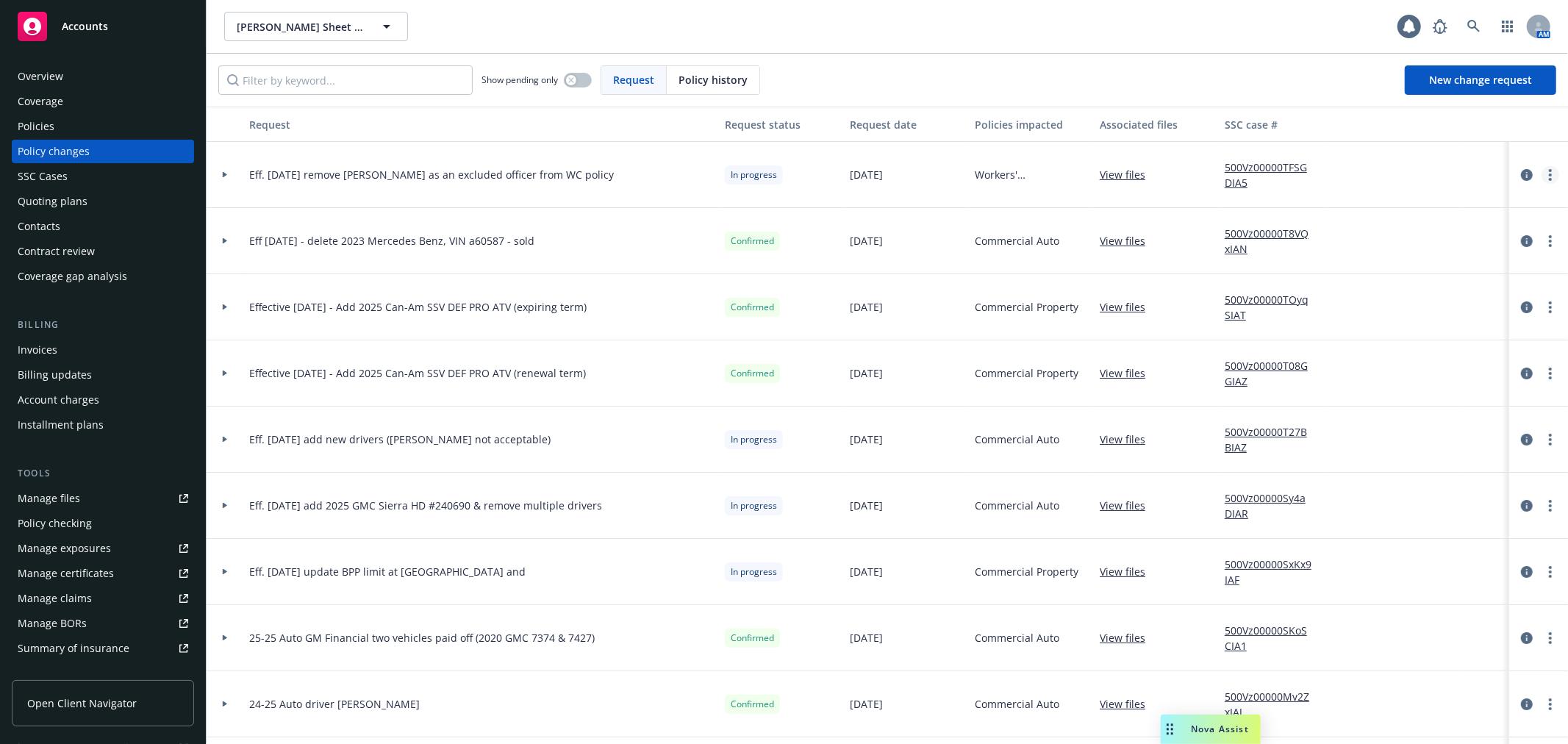
click at [1542, 178] on link "more" at bounding box center [1551, 176] width 18 height 18
click at [1487, 296] on link "Resume workflow" at bounding box center [1420, 293] width 252 height 29
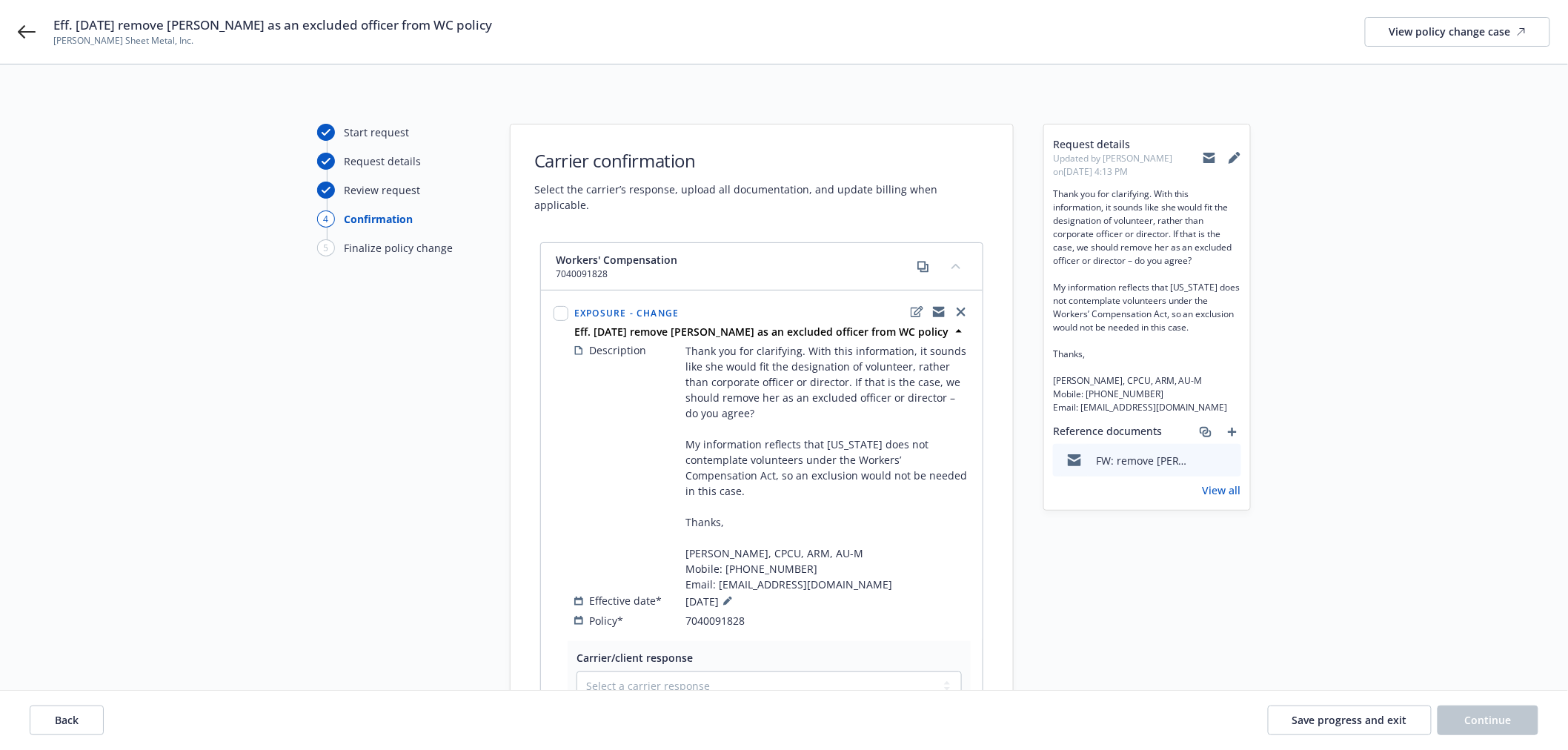
scroll to position [165, 0]
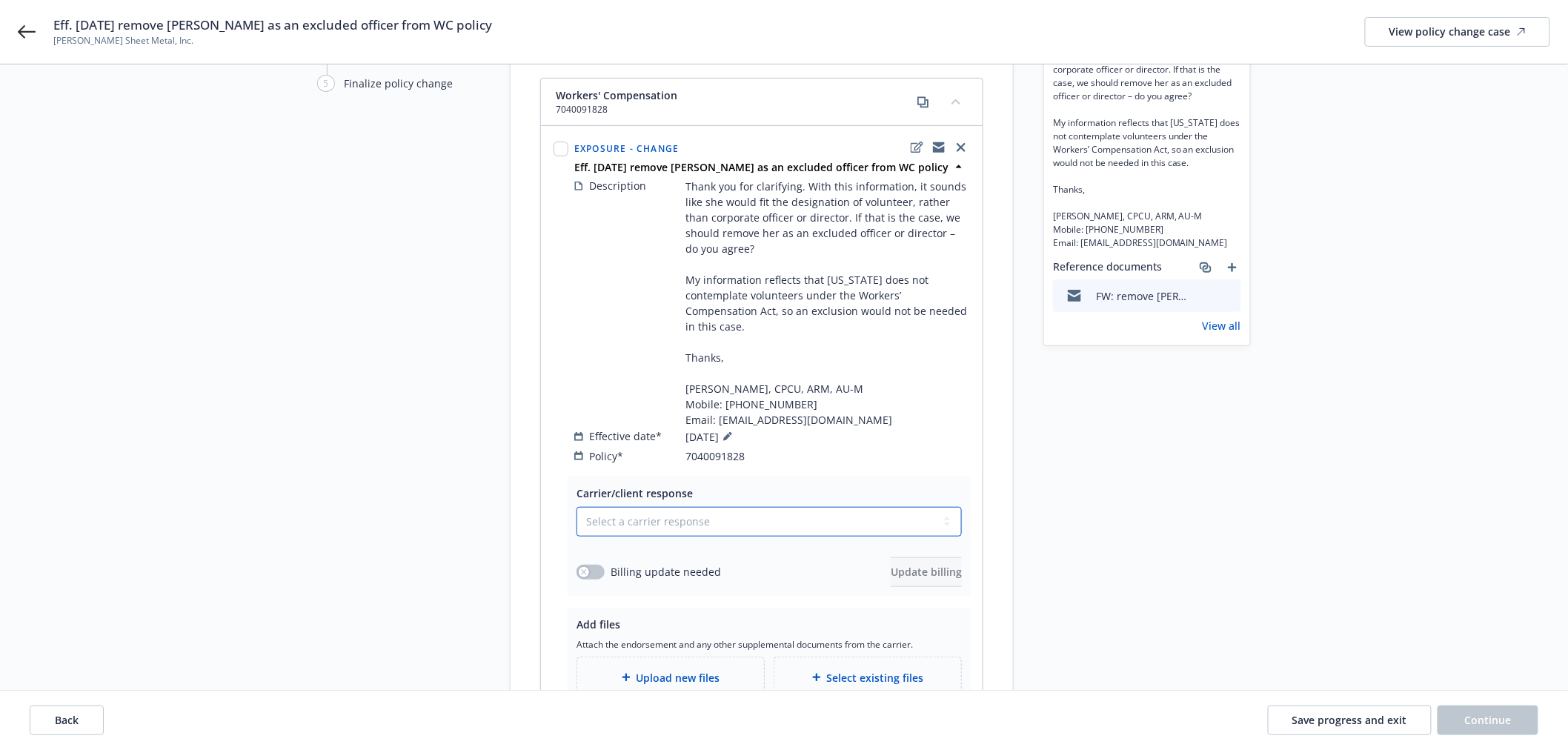
click at [614, 507] on select "Select a carrier response Accepted Accepted with revision No endorsement needed…" at bounding box center [770, 522] width 386 height 29
select select "ACCEPTED"
click at [577, 507] on select "Select a carrier response Accepted Accepted with revision No endorsement needed…" at bounding box center [770, 522] width 386 height 29
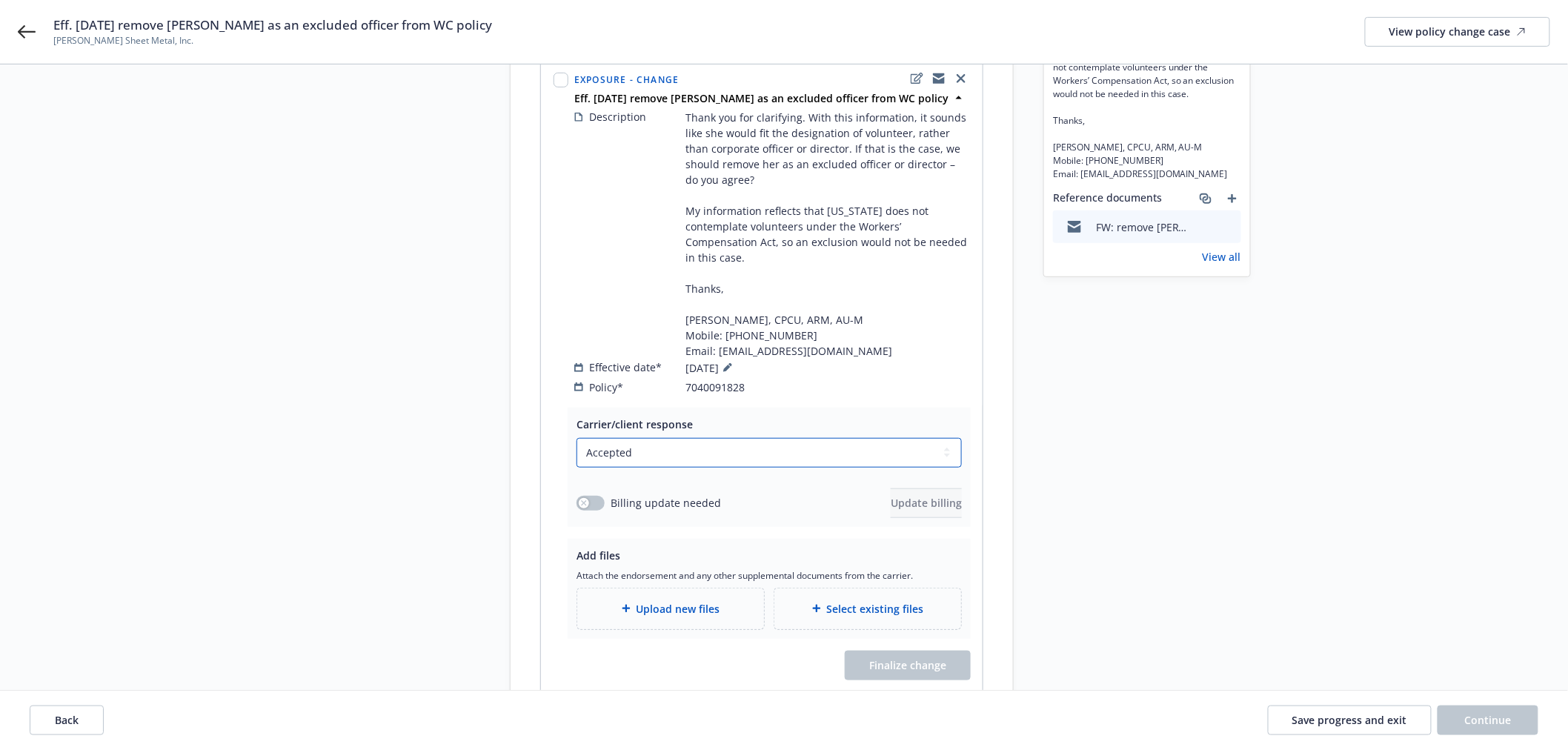
scroll to position [329, 0]
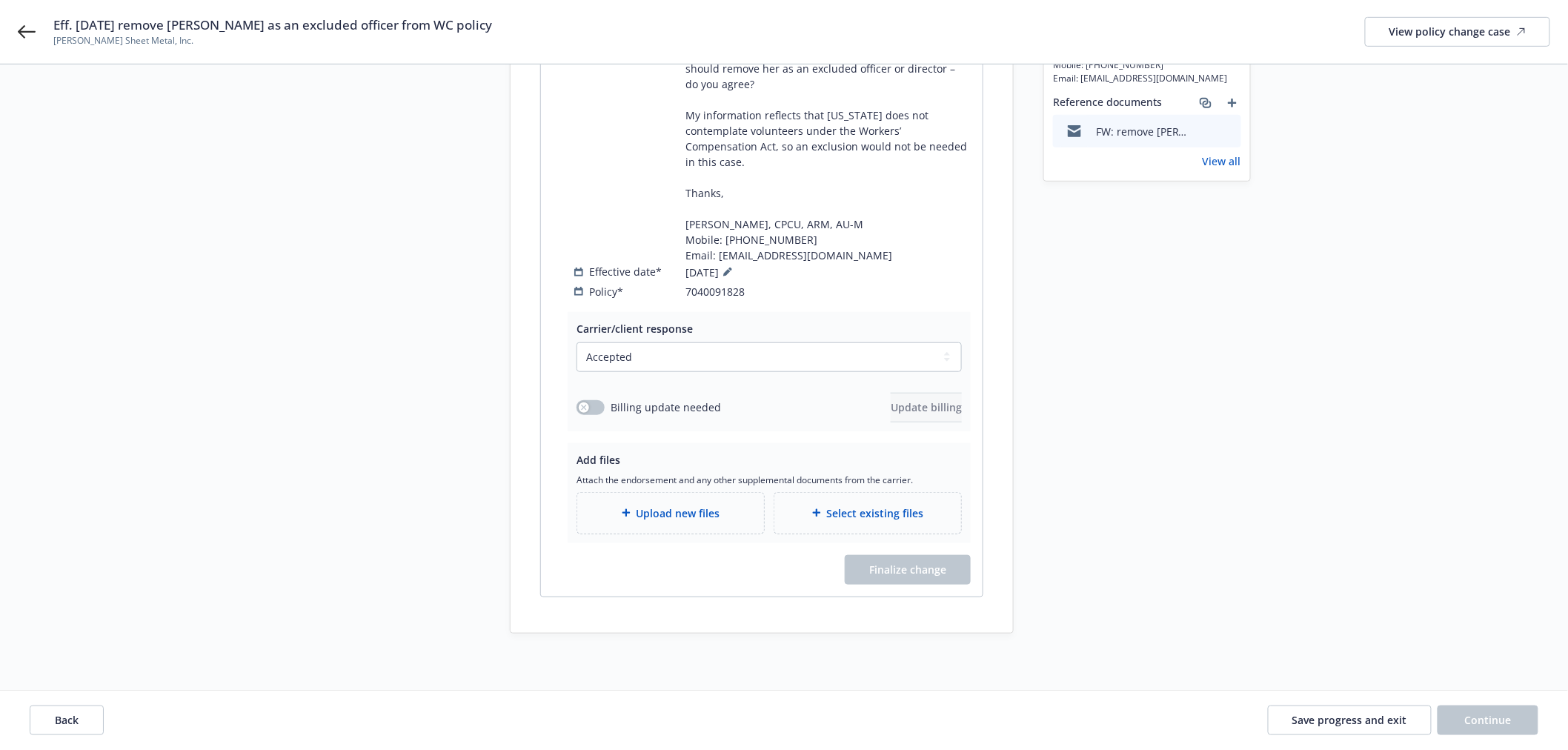
click at [690, 506] on span "Upload new files" at bounding box center [678, 513] width 84 height 16
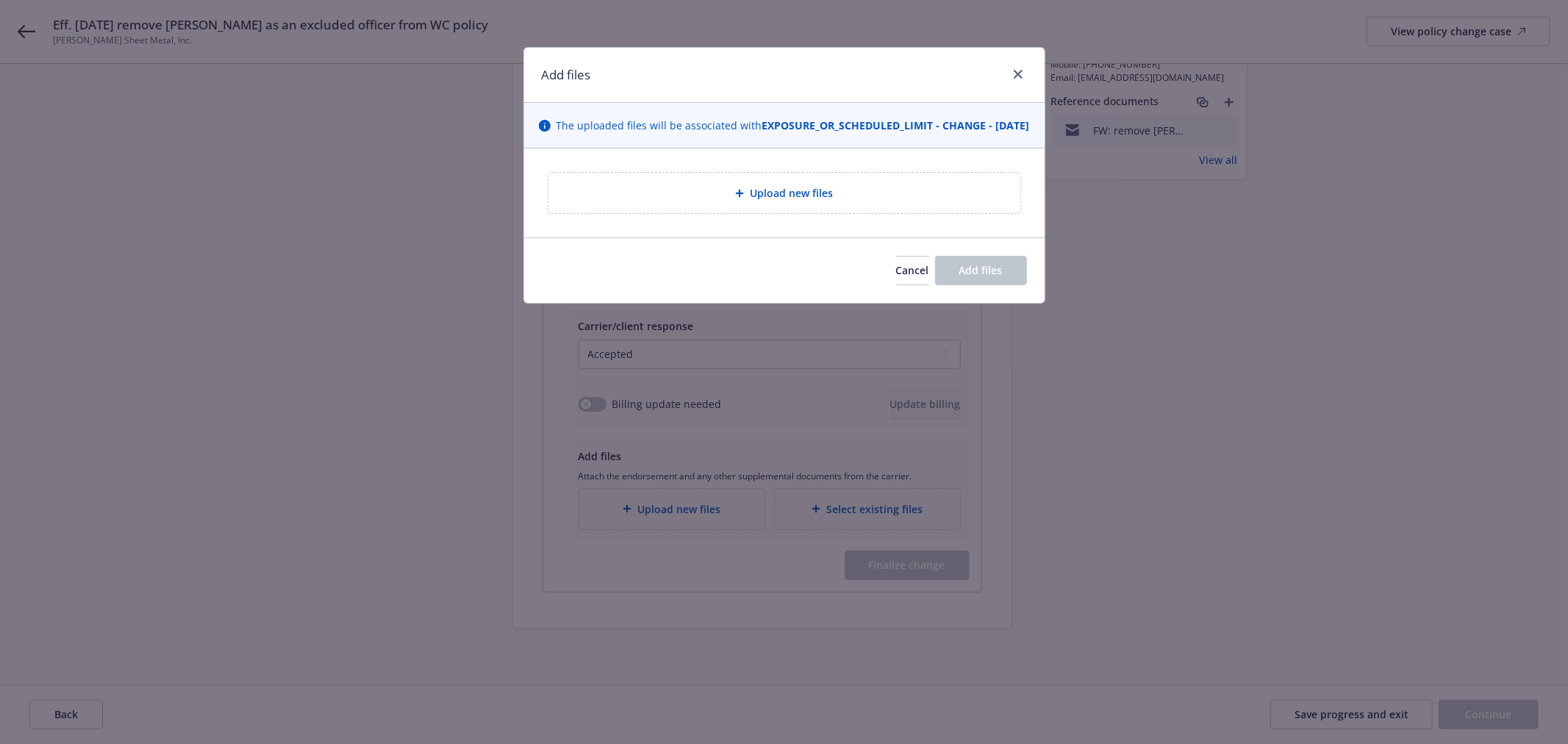
click at [793, 201] on span "Upload new files" at bounding box center [791, 193] width 83 height 16
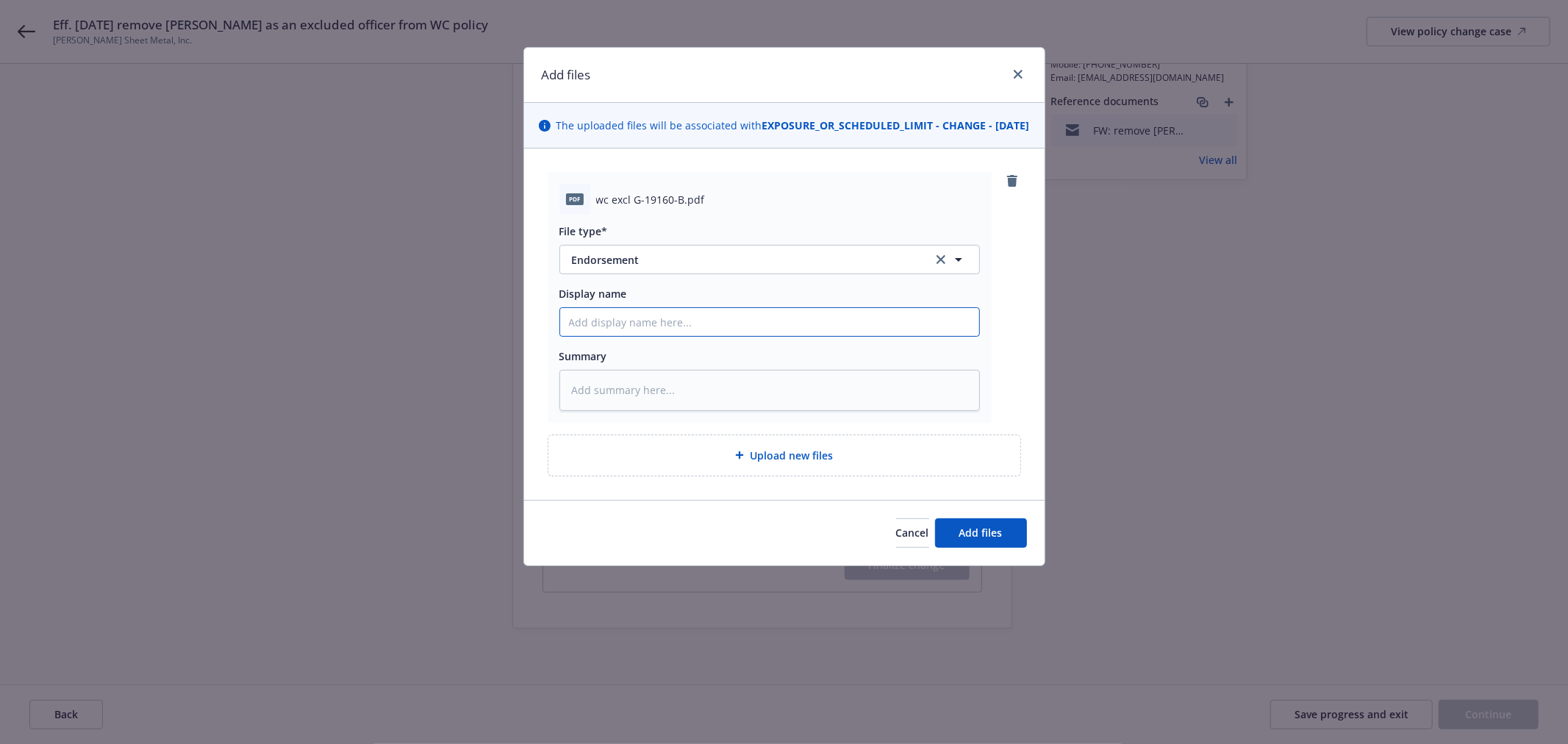
click at [638, 336] on input "Display name" at bounding box center [769, 322] width 419 height 28
paste input "25-26 WC Officer Exclusion - [PERSON_NAME]"
type textarea "x"
type input "25-26 WC Officer Exclusion - [PERSON_NAME]"
click at [991, 540] on span "Add files" at bounding box center [981, 532] width 43 height 14
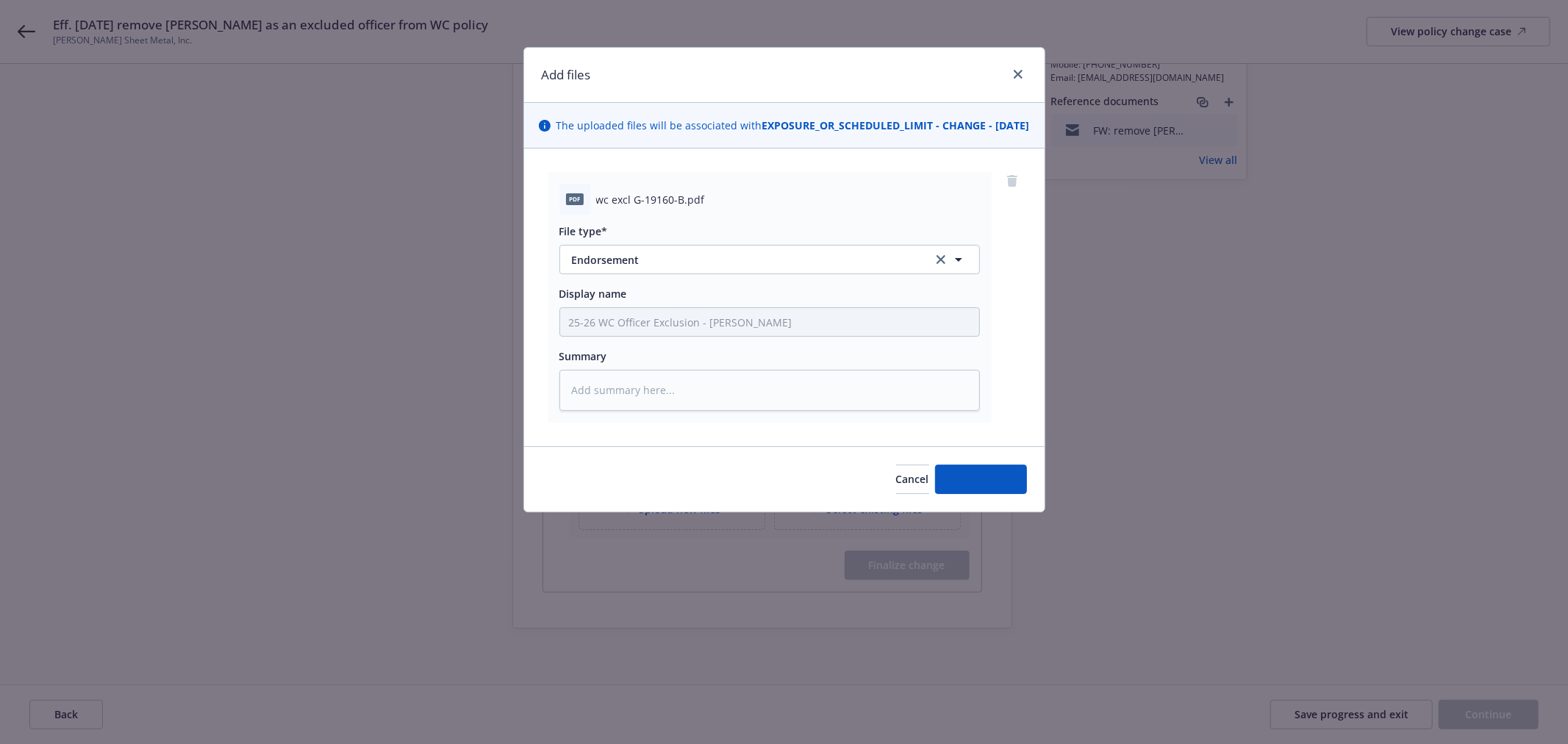
type textarea "x"
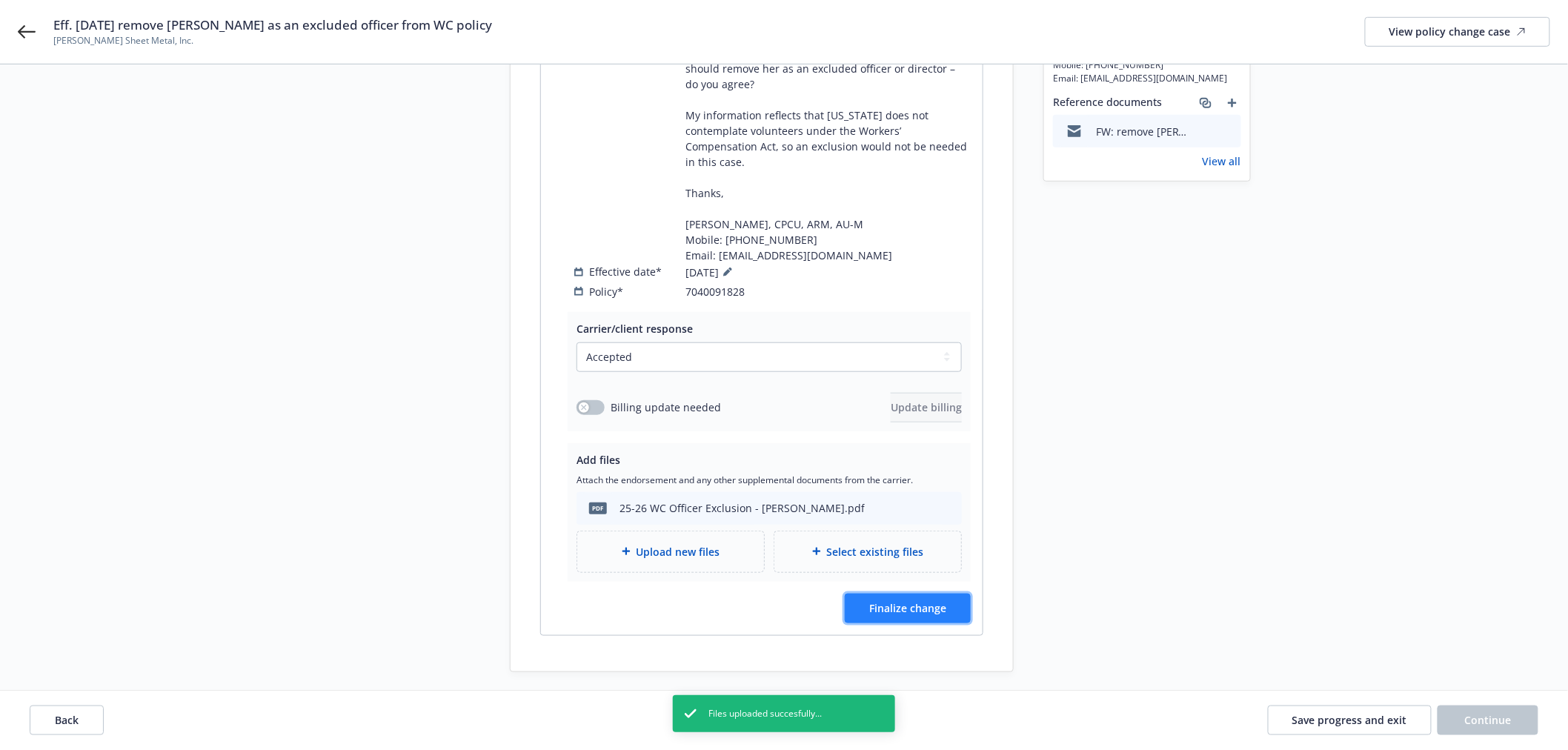
click at [925, 601] on span "Finalize change" at bounding box center [908, 608] width 77 height 14
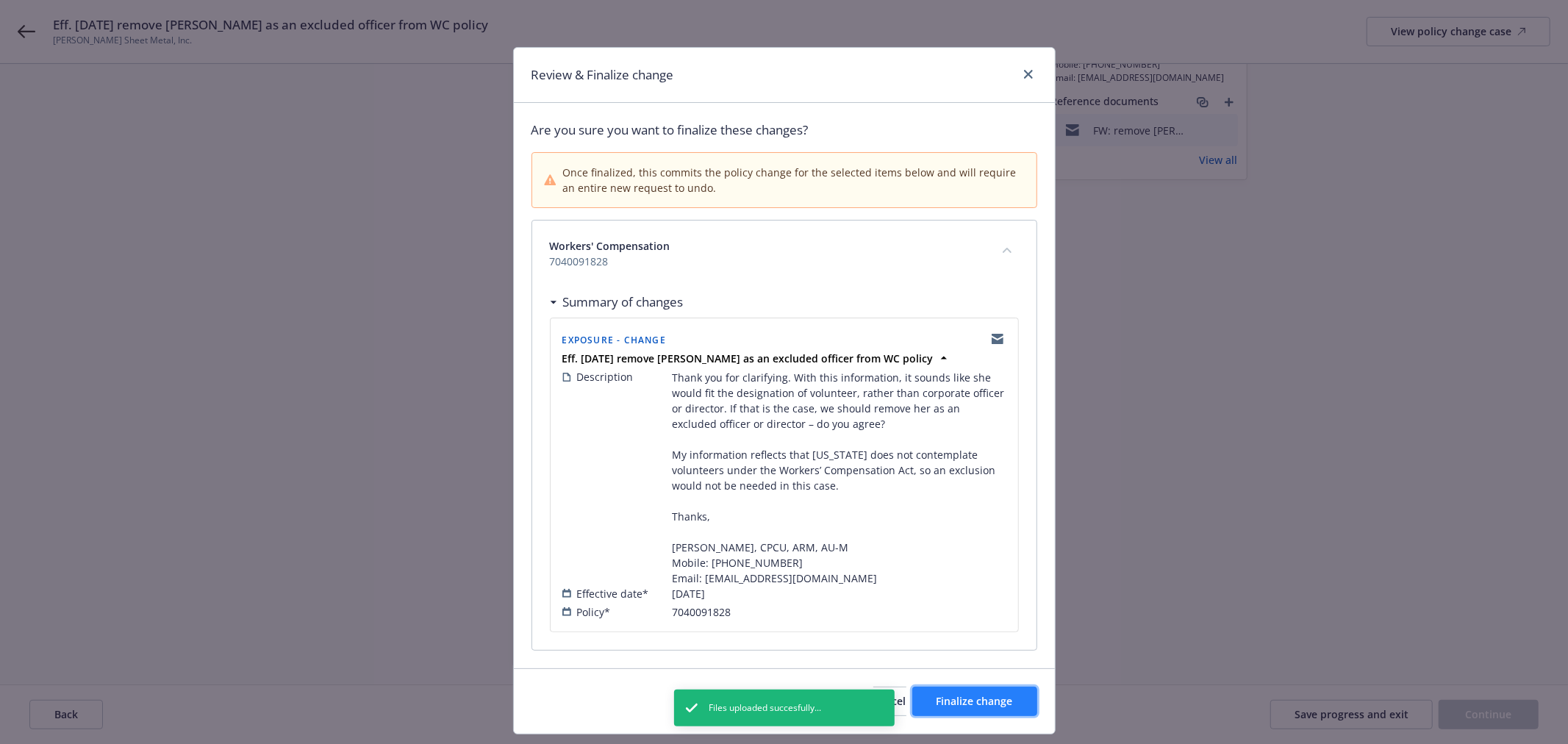
click at [972, 702] on span "Finalize change" at bounding box center [975, 700] width 76 height 14
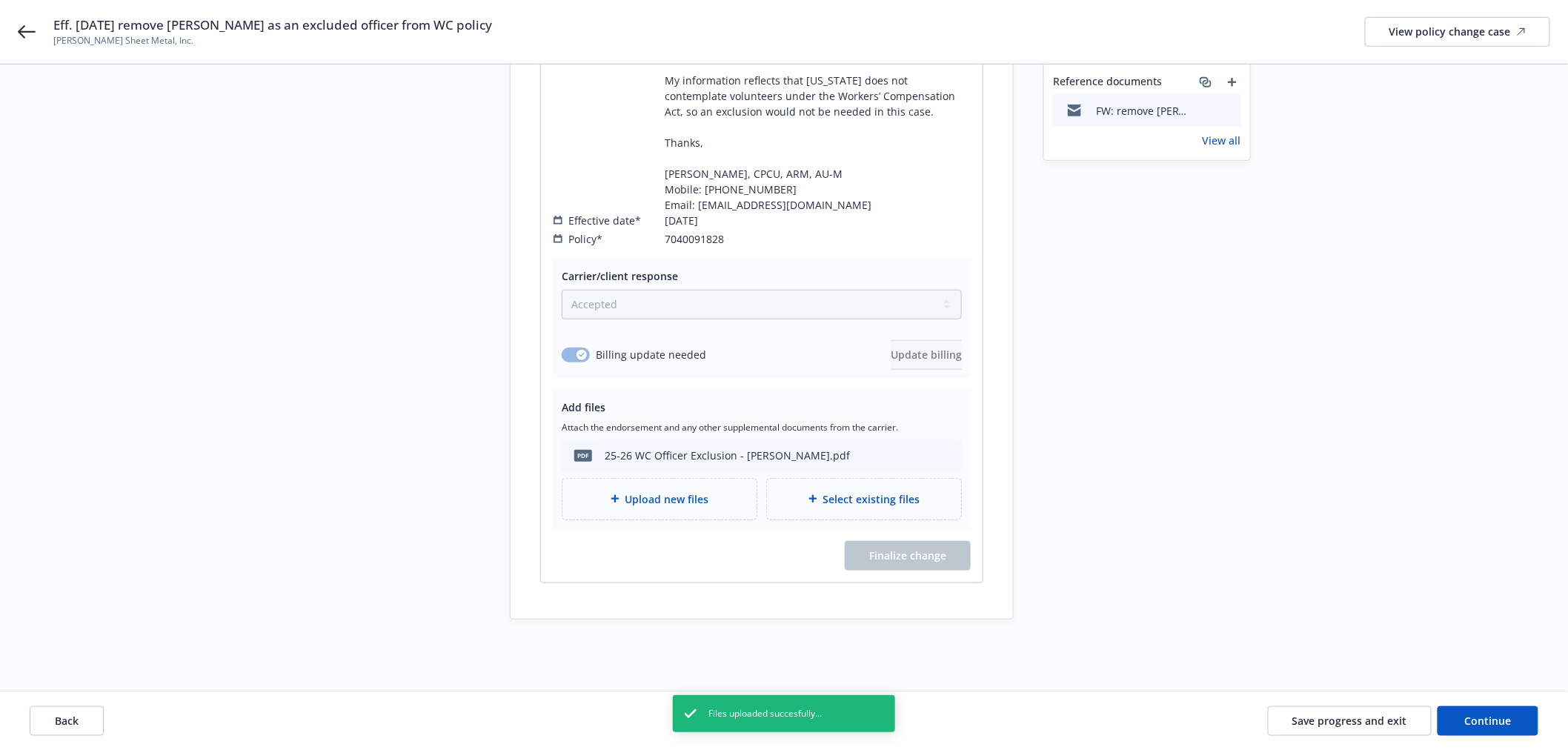
scroll to position [359, 0]
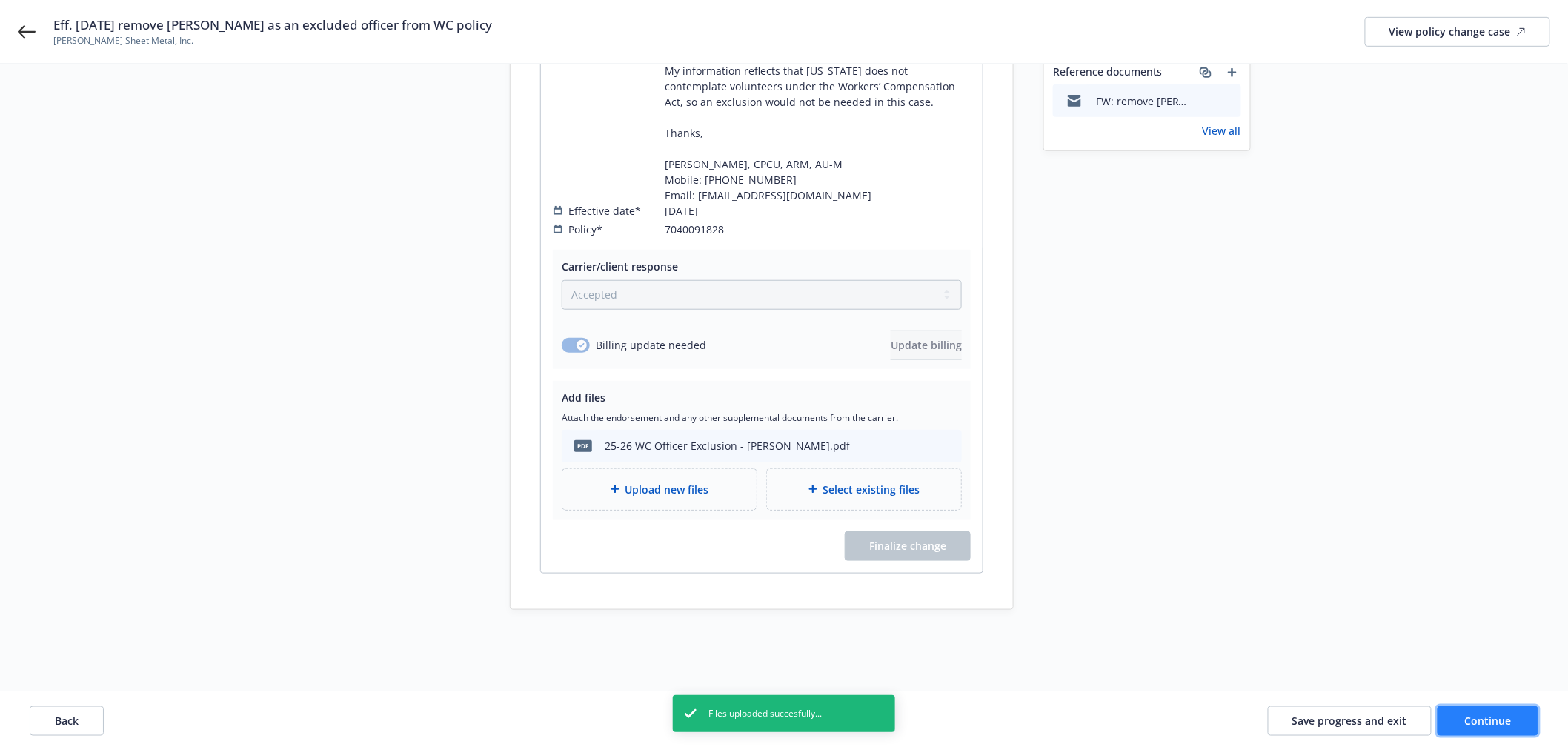
click at [1505, 716] on span "Continue" at bounding box center [1489, 720] width 47 height 14
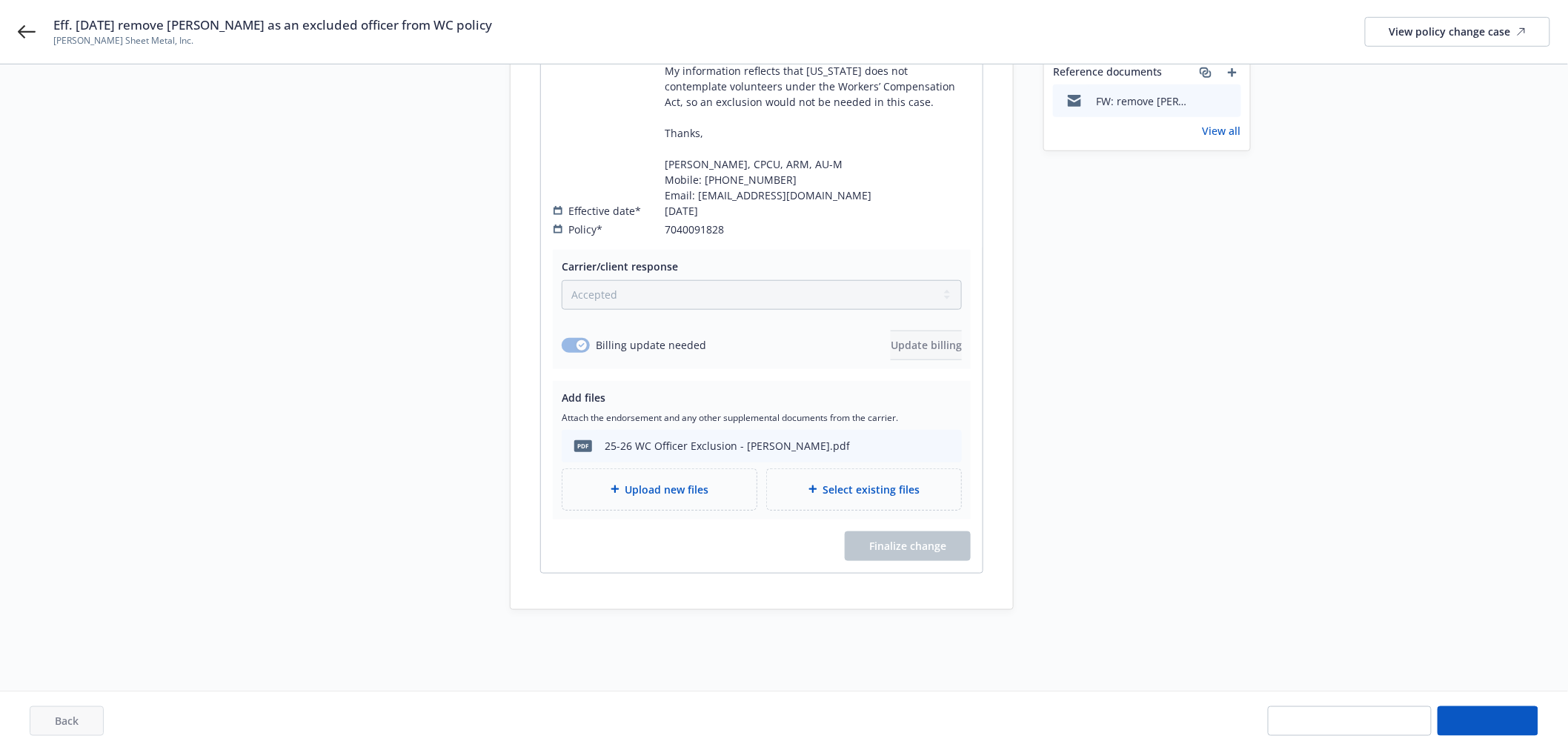
scroll to position [129, 0]
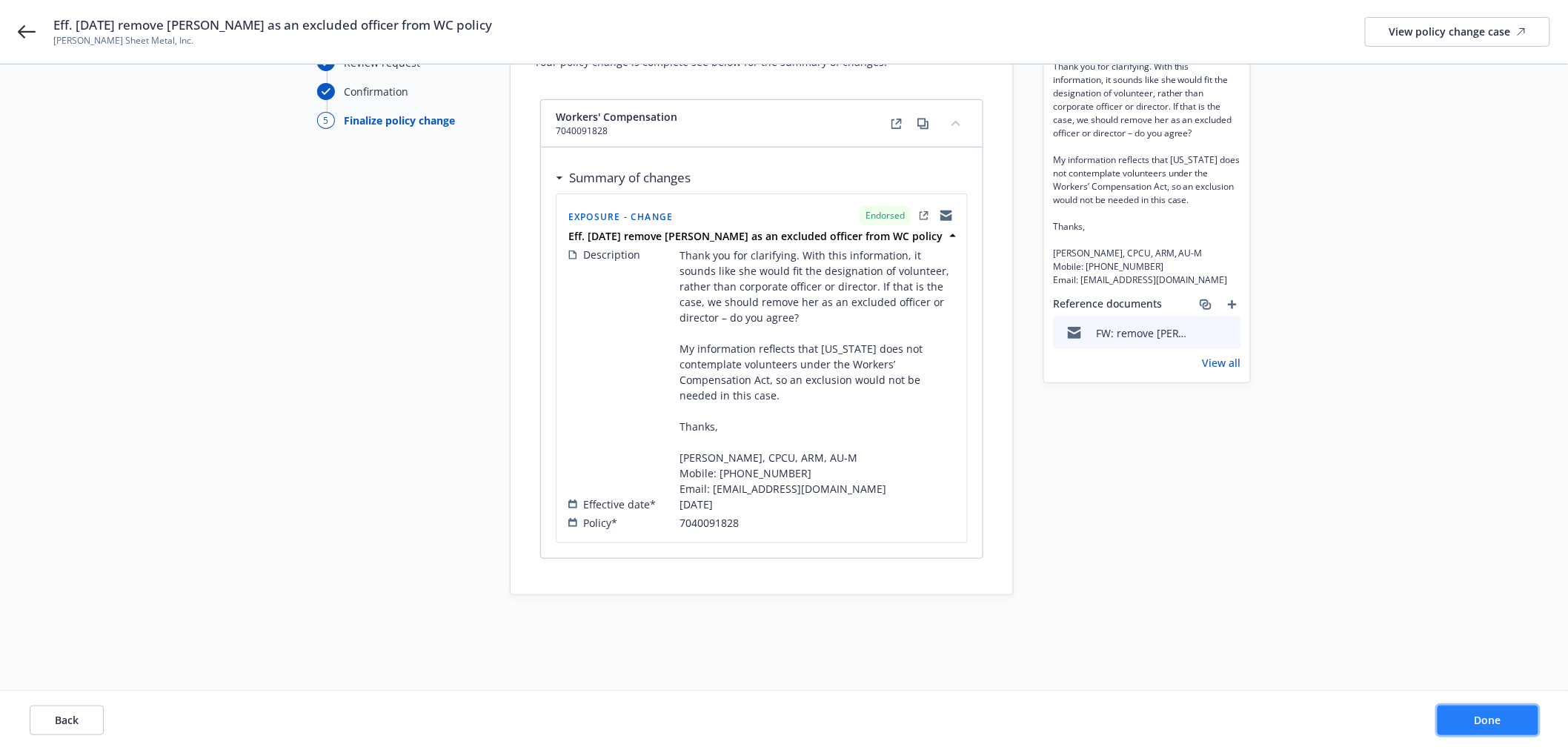
click at [1505, 716] on button "Done" at bounding box center [1488, 720] width 101 height 29
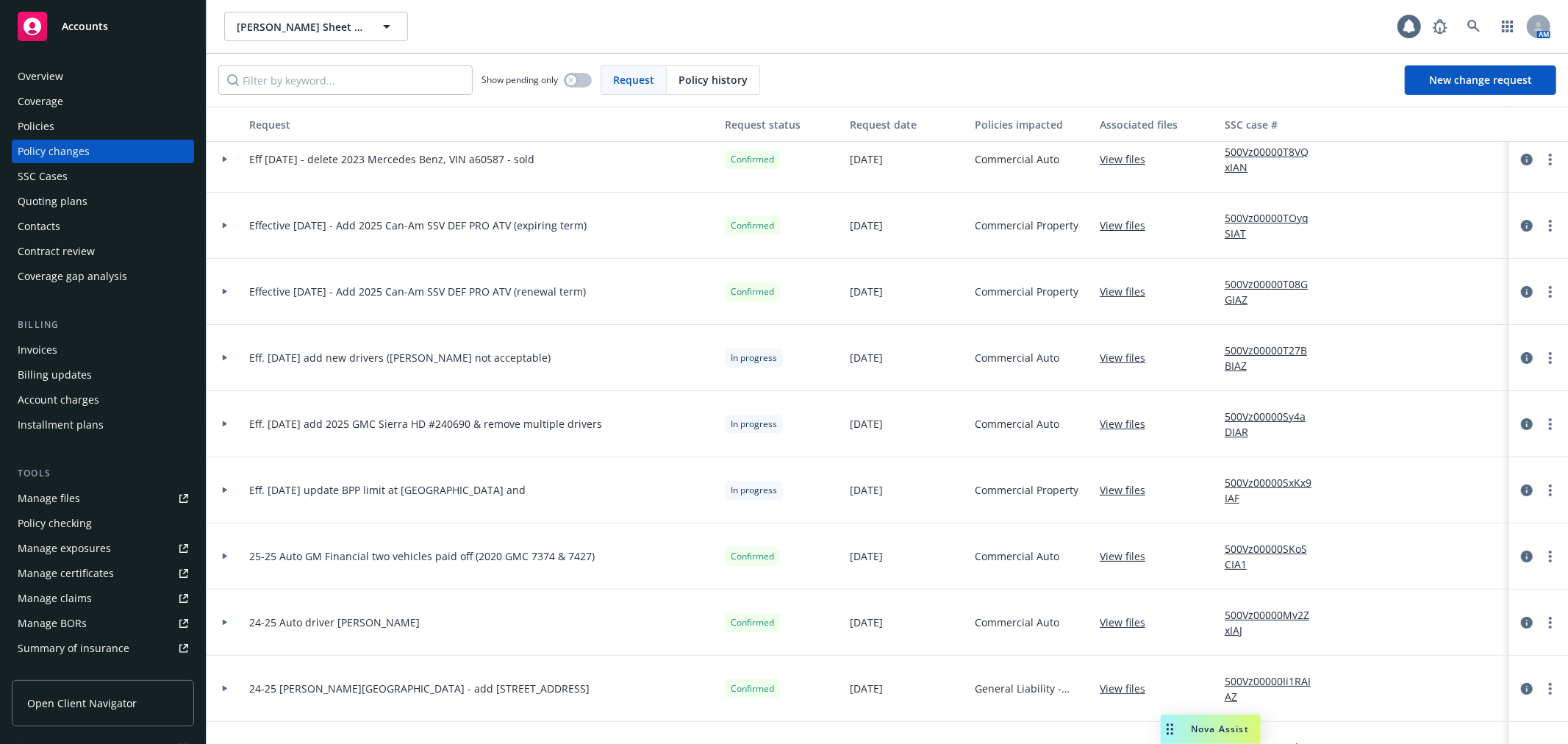
scroll to position [164, 0]
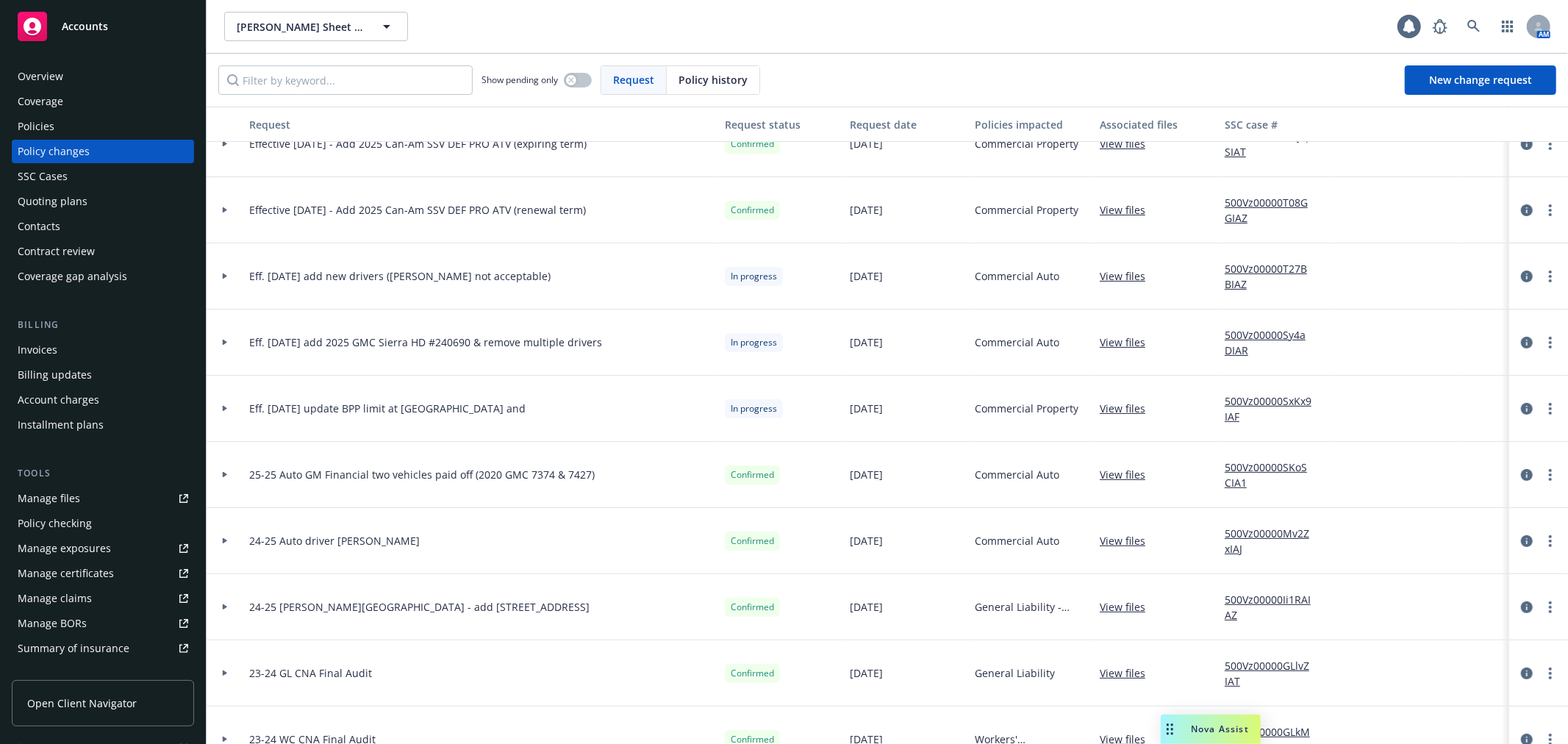
click at [92, 170] on div "SSC Cases" at bounding box center [103, 176] width 170 height 23
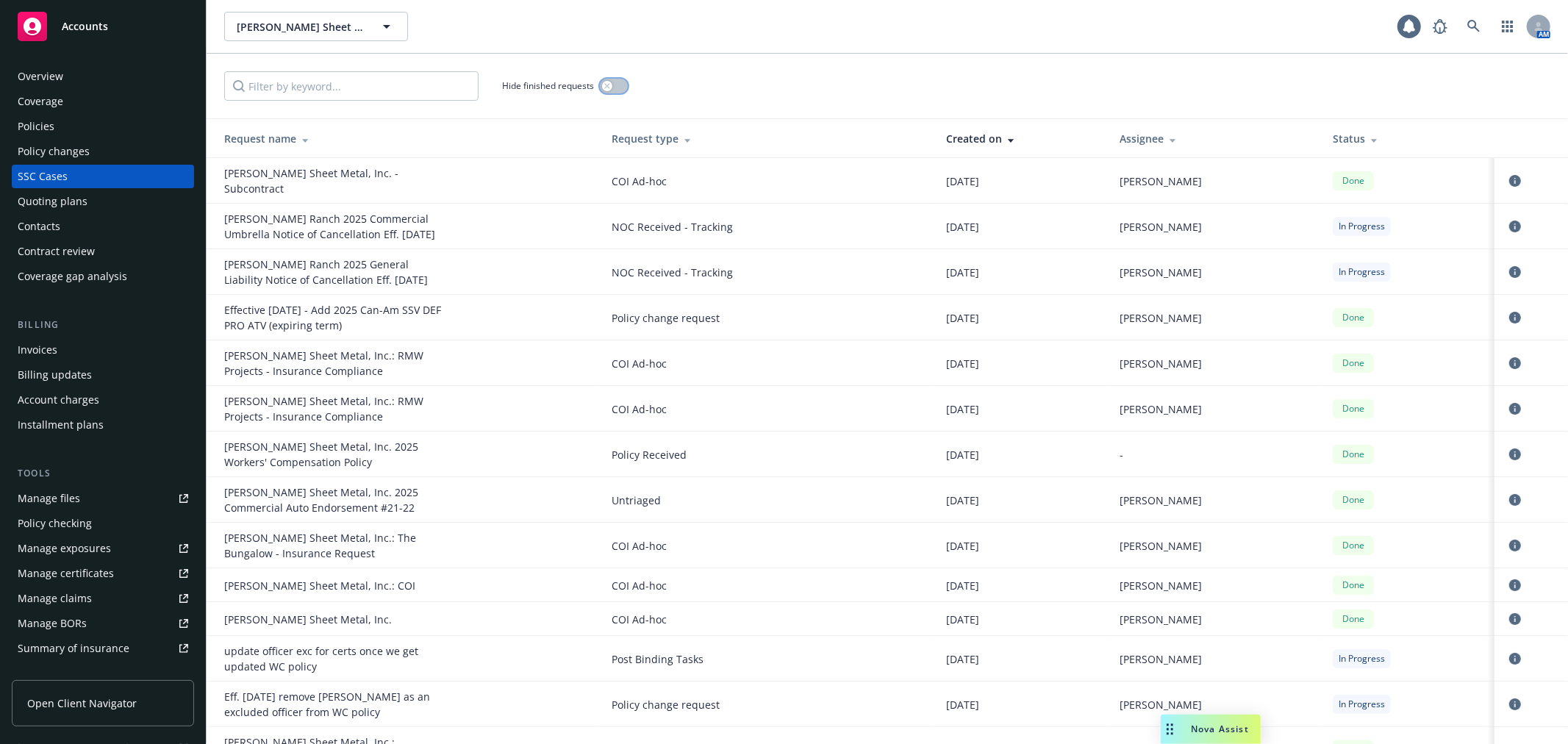
click at [615, 86] on button "button" at bounding box center [613, 86] width 28 height 15
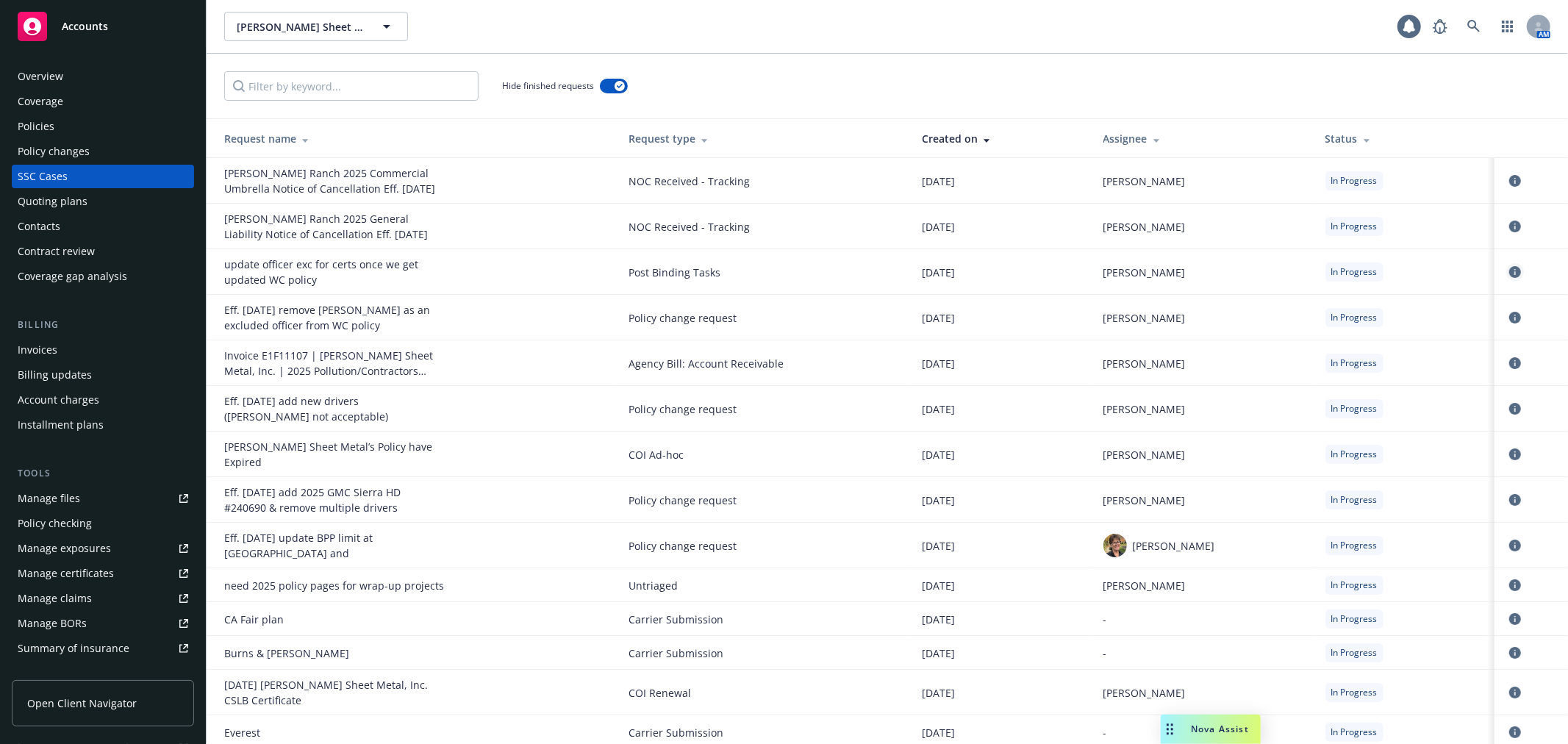
click at [1510, 269] on icon "circleInformation" at bounding box center [1516, 272] width 12 height 12
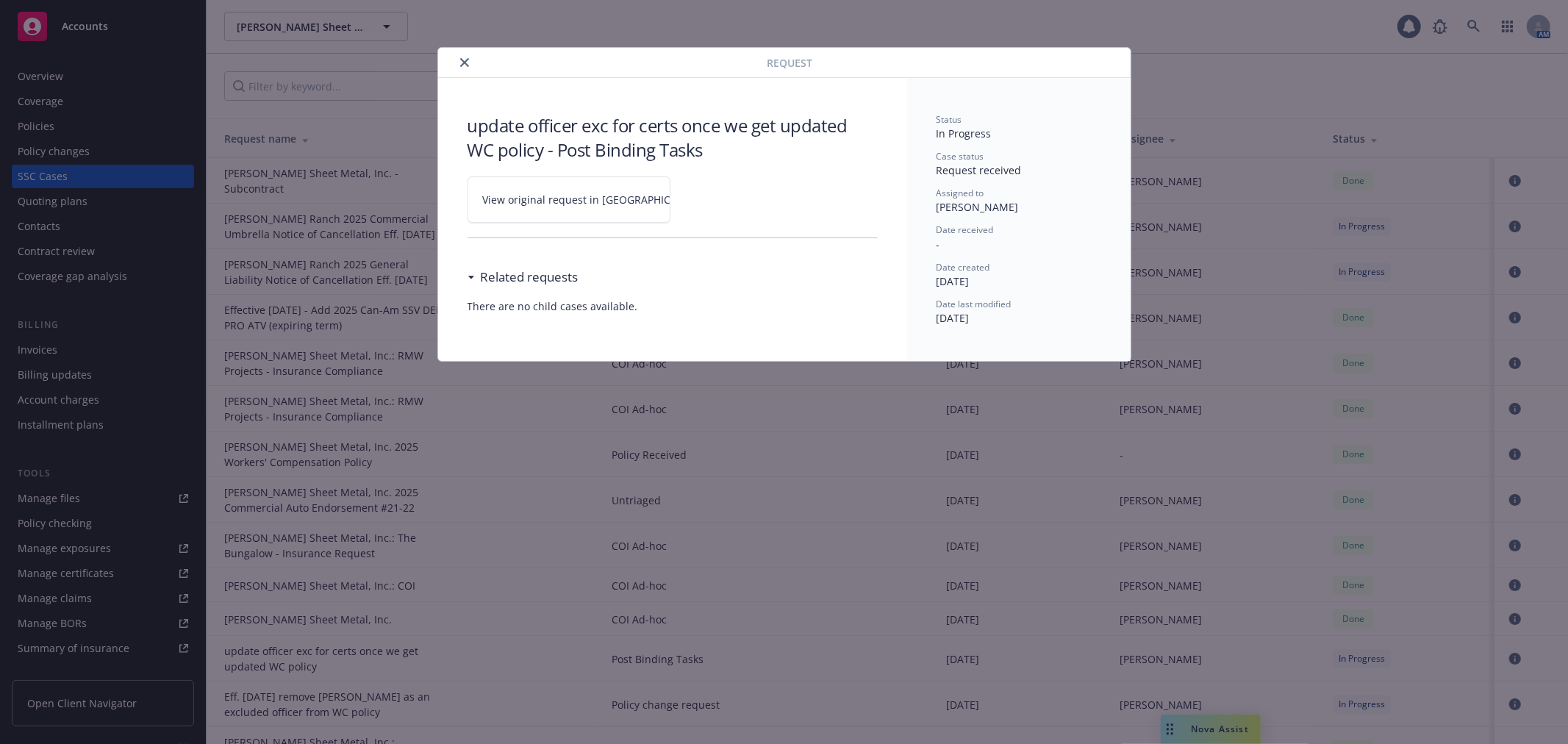
click at [554, 207] on span "View original request in SSC" at bounding box center [594, 200] width 223 height 16
click at [467, 60] on icon "close" at bounding box center [465, 62] width 9 height 9
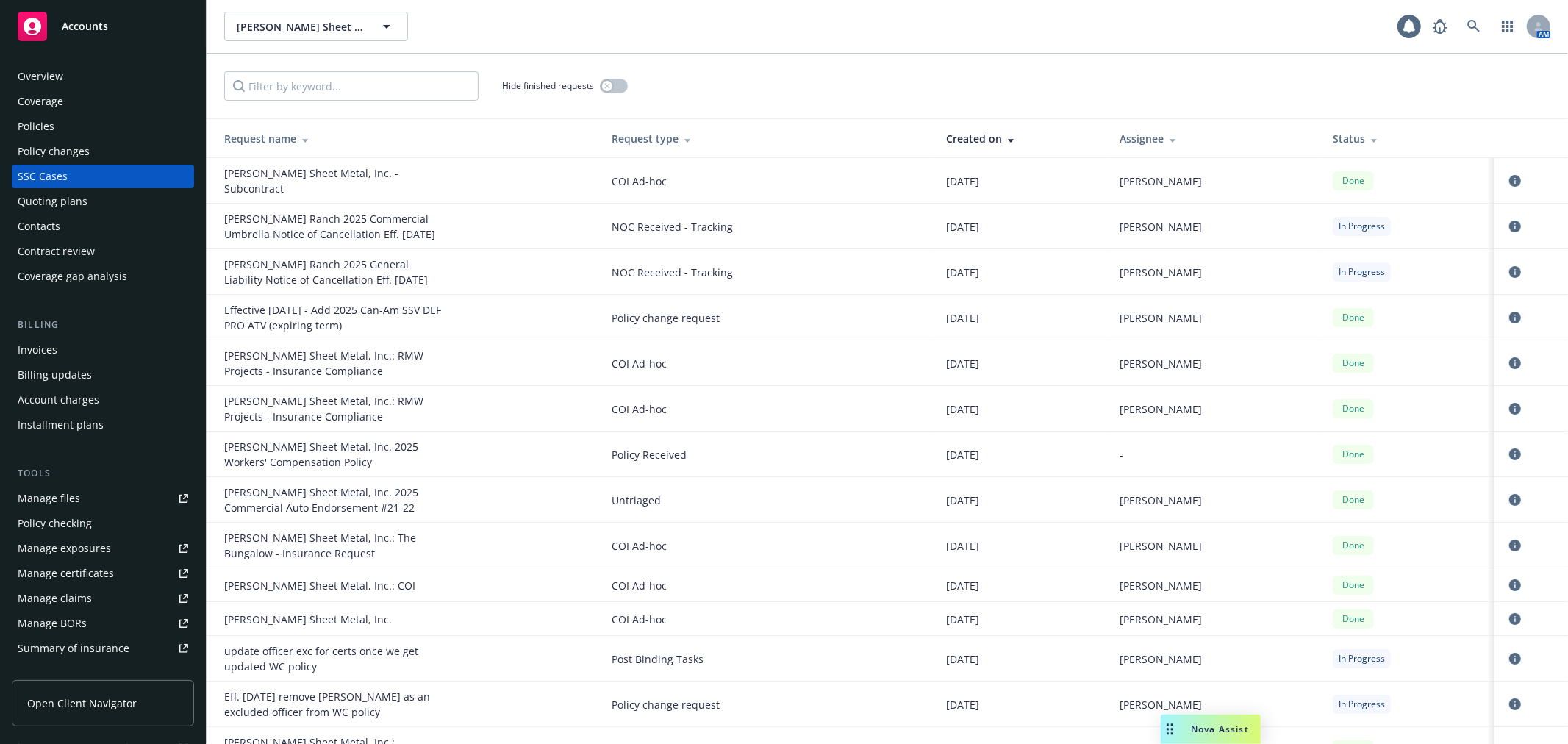
click at [611, 78] on div "Hide finished requests" at bounding box center [565, 86] width 126 height 29
click at [613, 83] on button "button" at bounding box center [613, 86] width 28 height 15
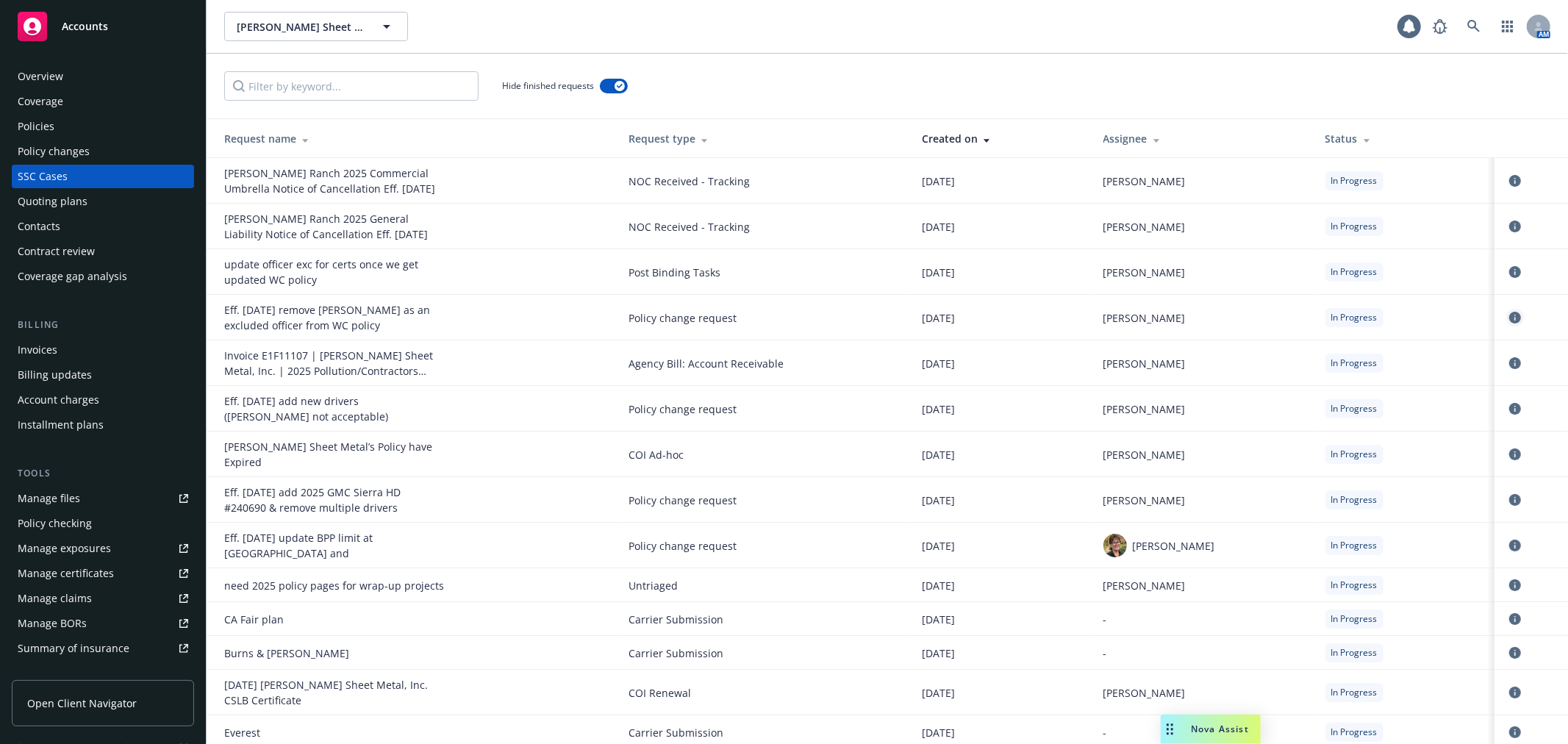
click at [1510, 316] on icon "circleInformation" at bounding box center [1516, 318] width 12 height 12
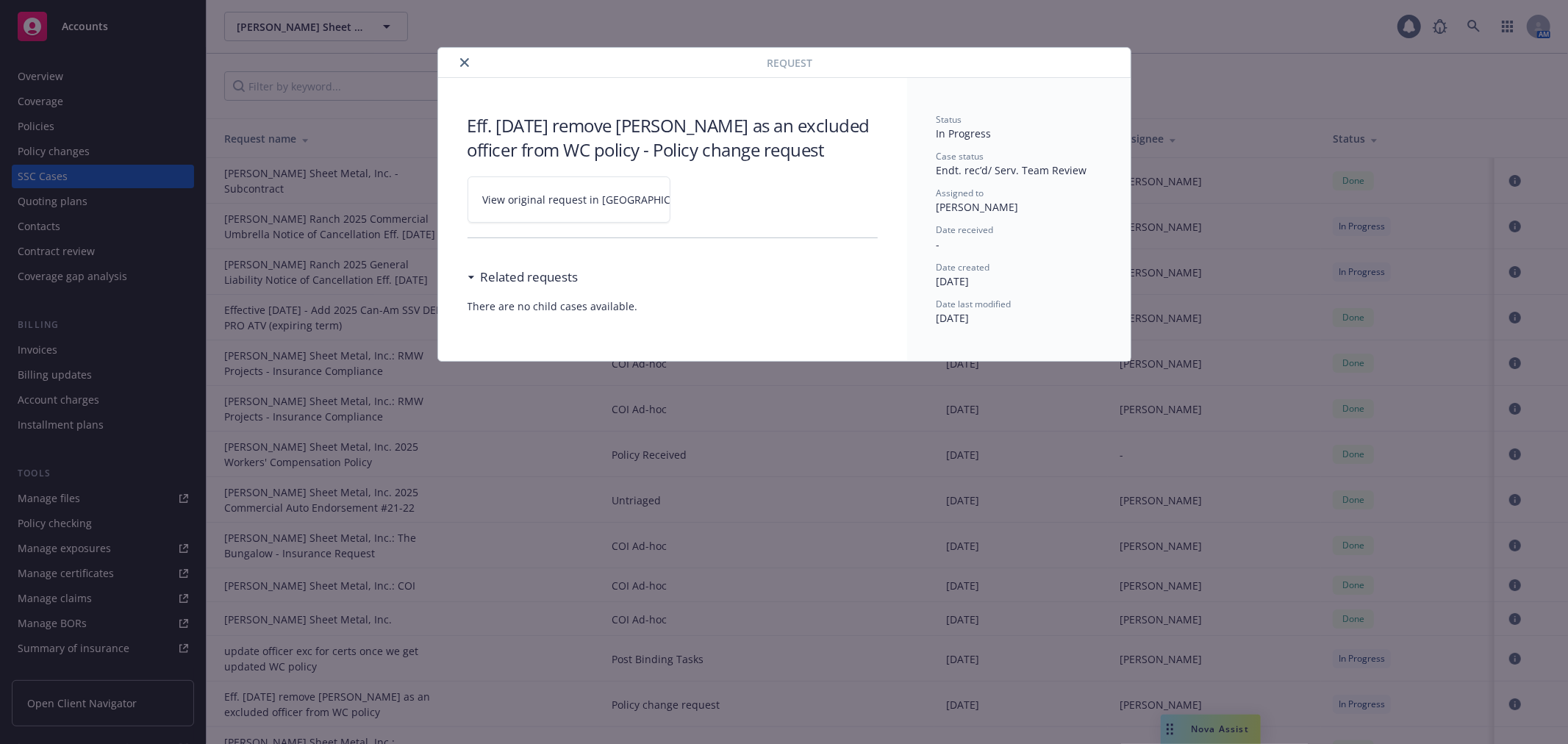
click at [585, 192] on link "View original request in SSC" at bounding box center [569, 200] width 203 height 46
drag, startPoint x: 463, startPoint y: 59, endPoint x: 511, endPoint y: 89, distance: 56.6
click at [463, 60] on icon "close" at bounding box center [465, 62] width 9 height 9
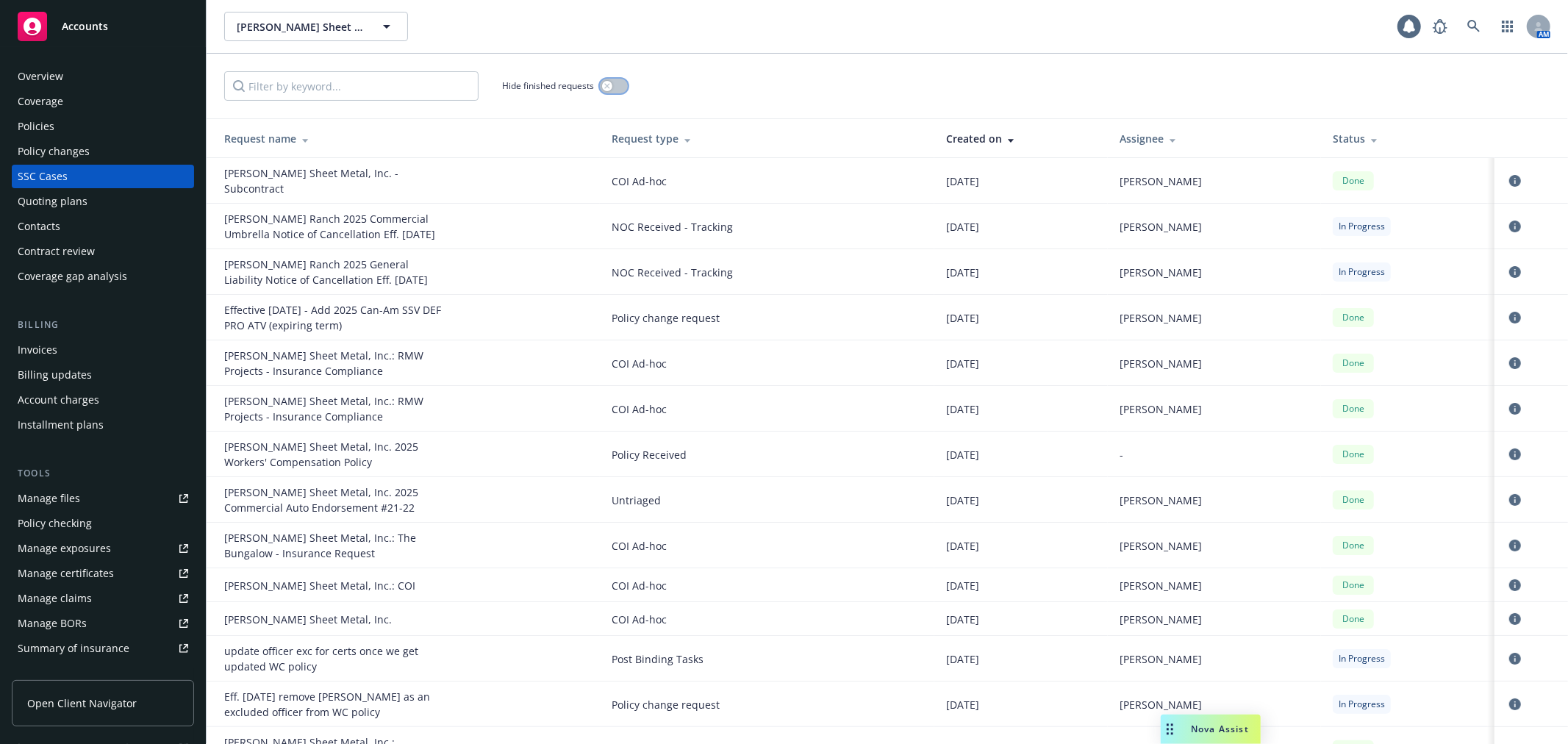
click at [617, 85] on button "button" at bounding box center [613, 86] width 28 height 15
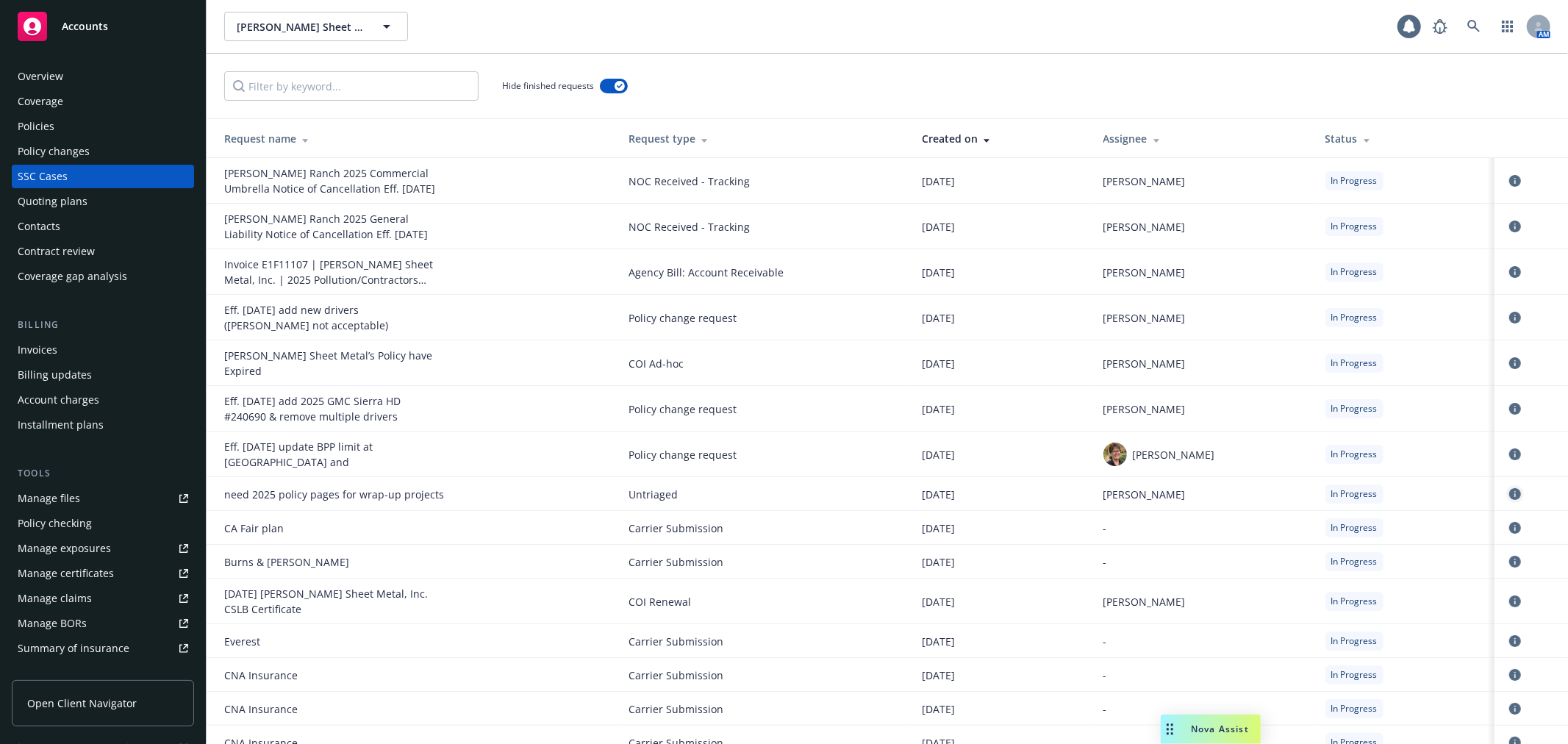
click at [1510, 488] on icon "circleInformation" at bounding box center [1516, 494] width 12 height 12
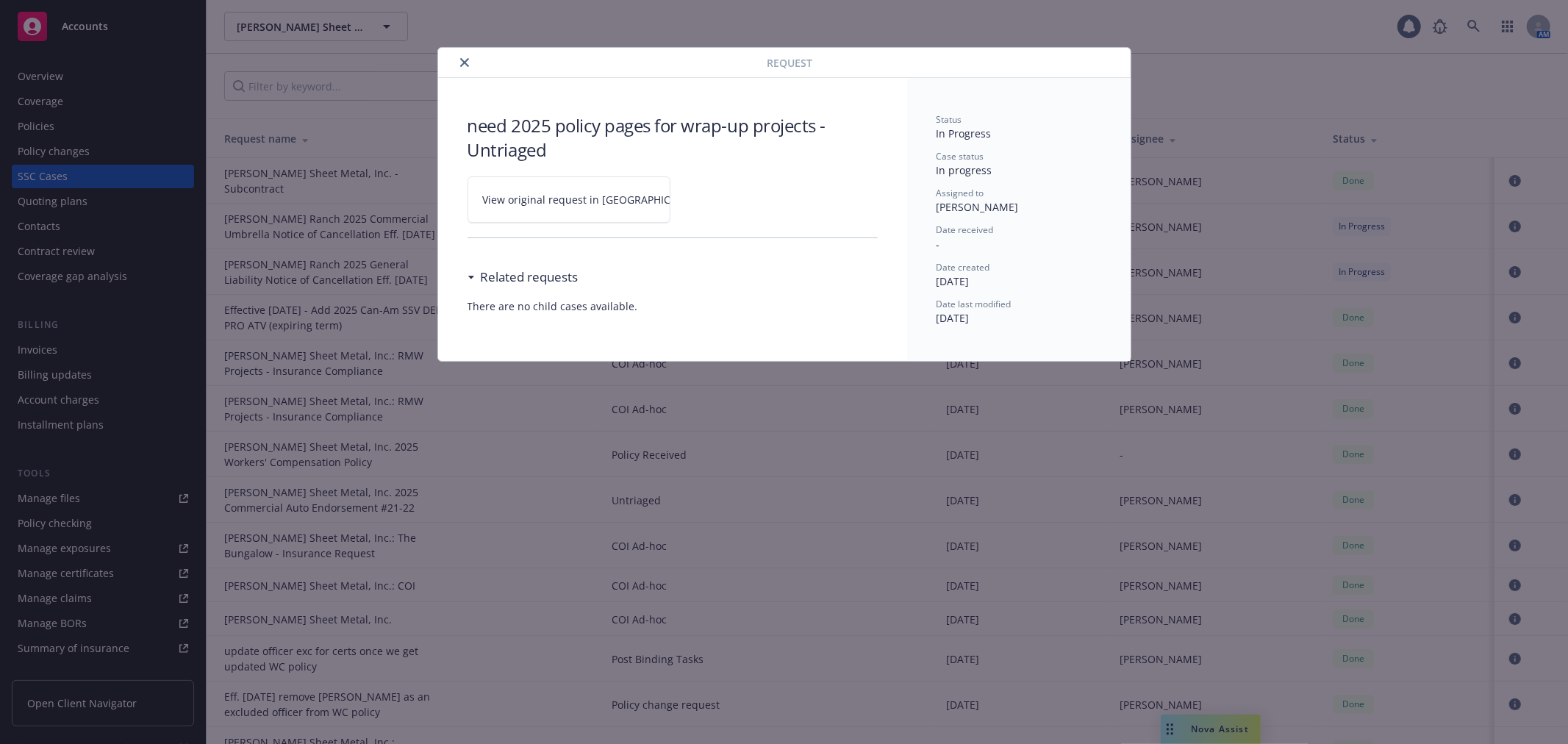
click at [516, 206] on span "View original request in SSC" at bounding box center [594, 200] width 223 height 16
click at [460, 62] on icon "close" at bounding box center [465, 62] width 9 height 9
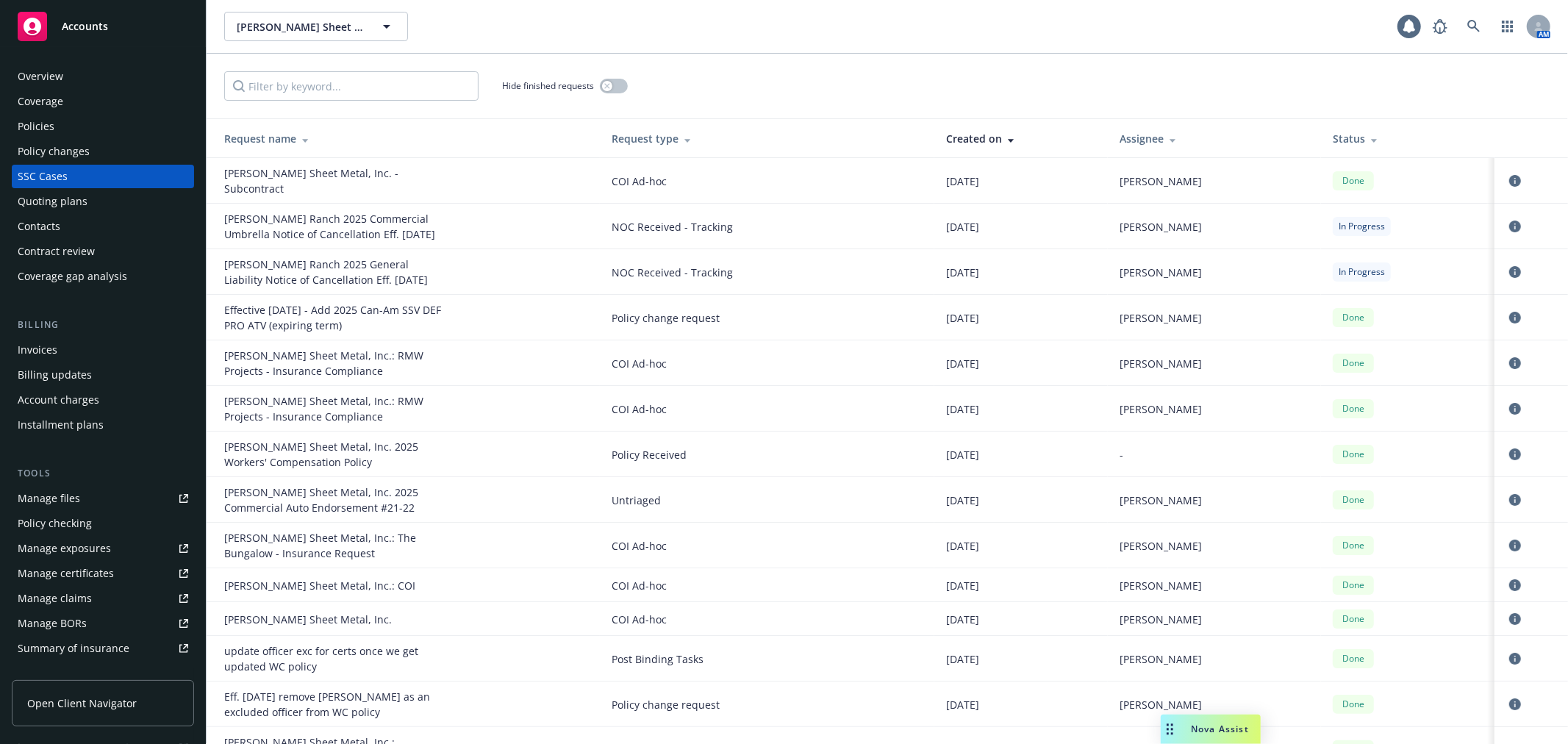
click at [99, 152] on div "Policy changes" at bounding box center [103, 151] width 170 height 23
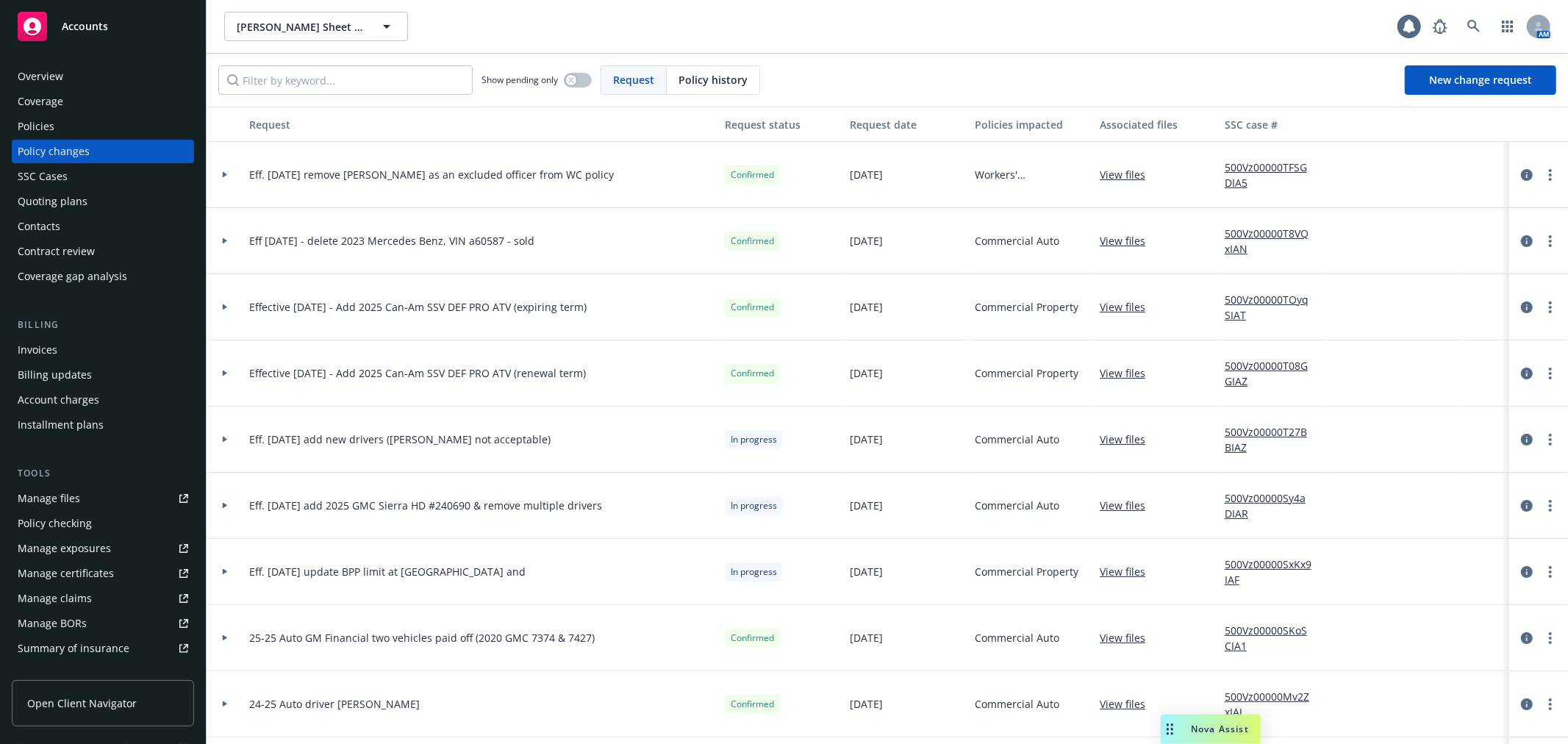
click at [125, 28] on div "Accounts" at bounding box center [103, 26] width 170 height 29
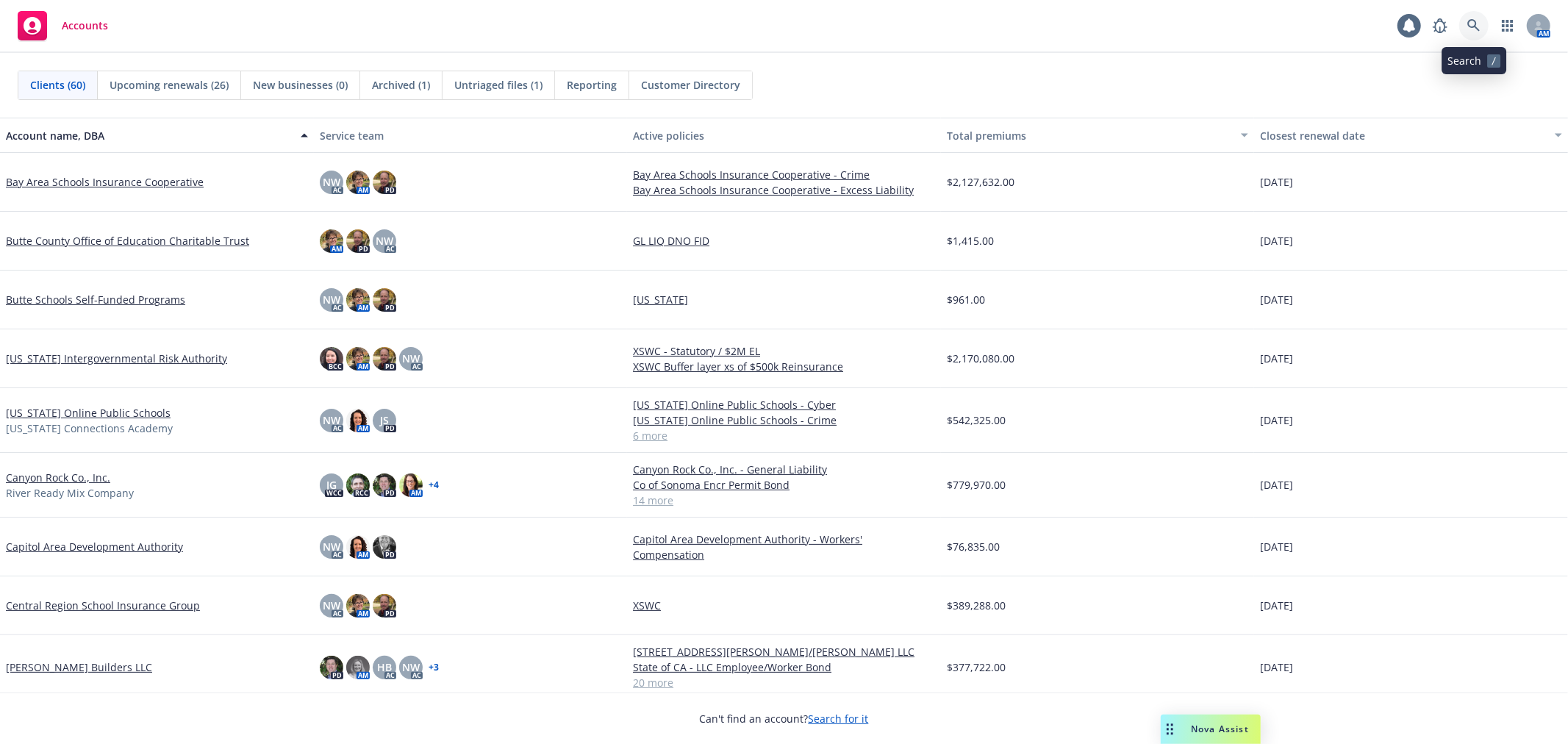
click at [1477, 25] on icon at bounding box center [1474, 26] width 13 height 14
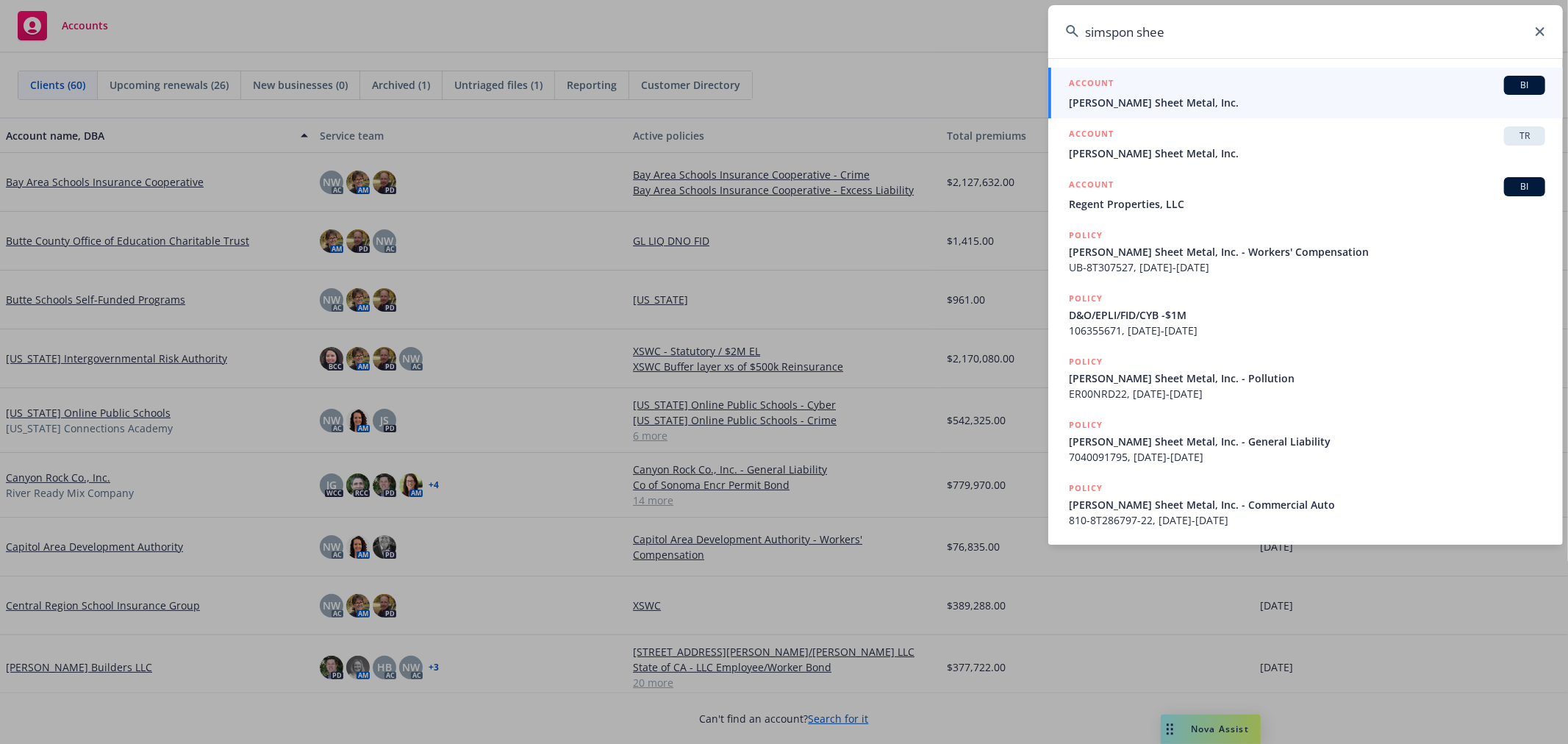
type input "simspon shee"
click at [1237, 95] on span "Simpson Sheet Metal, Inc." at bounding box center [1306, 102] width 476 height 16
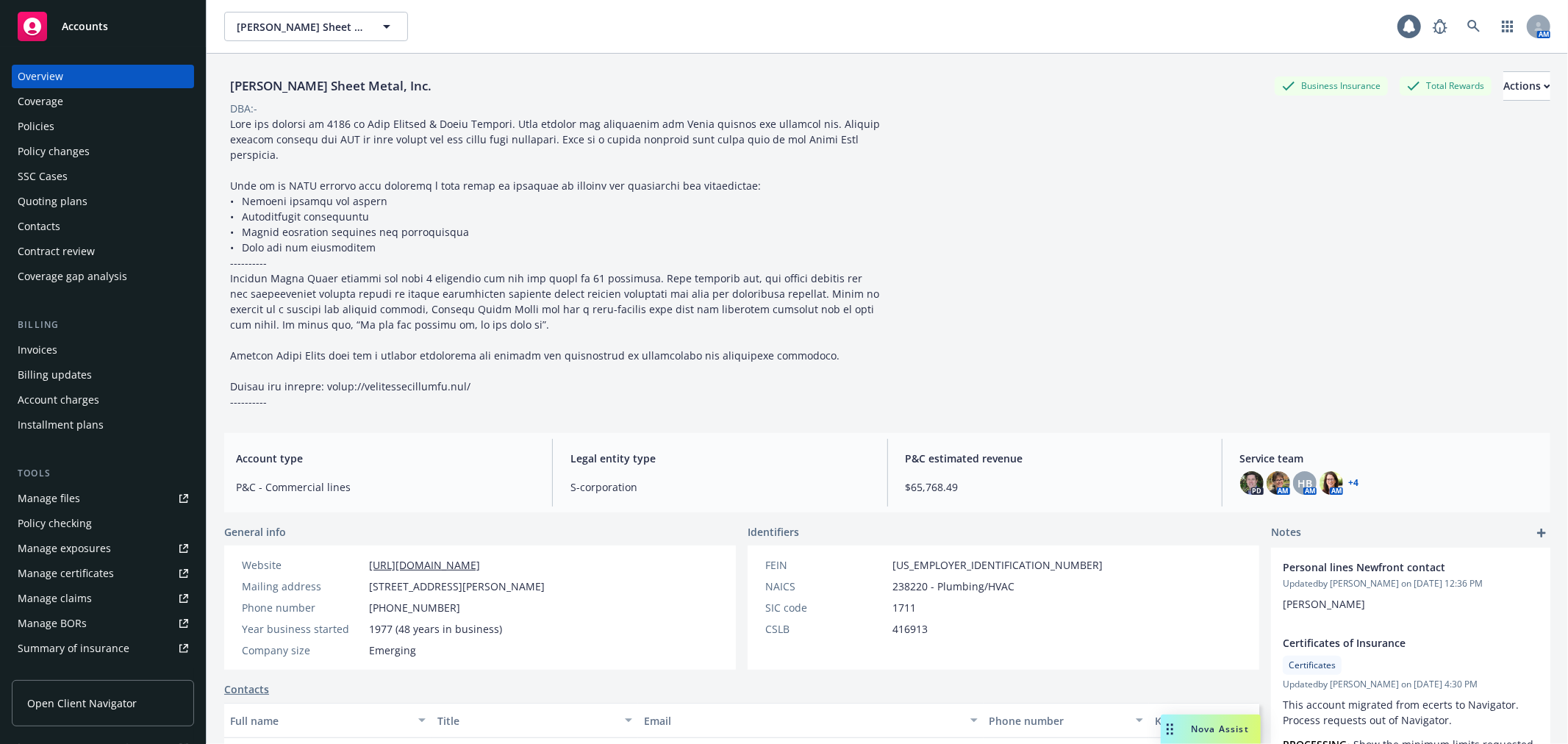
click at [1211, 726] on span "Nova Assist" at bounding box center [1219, 729] width 58 height 13
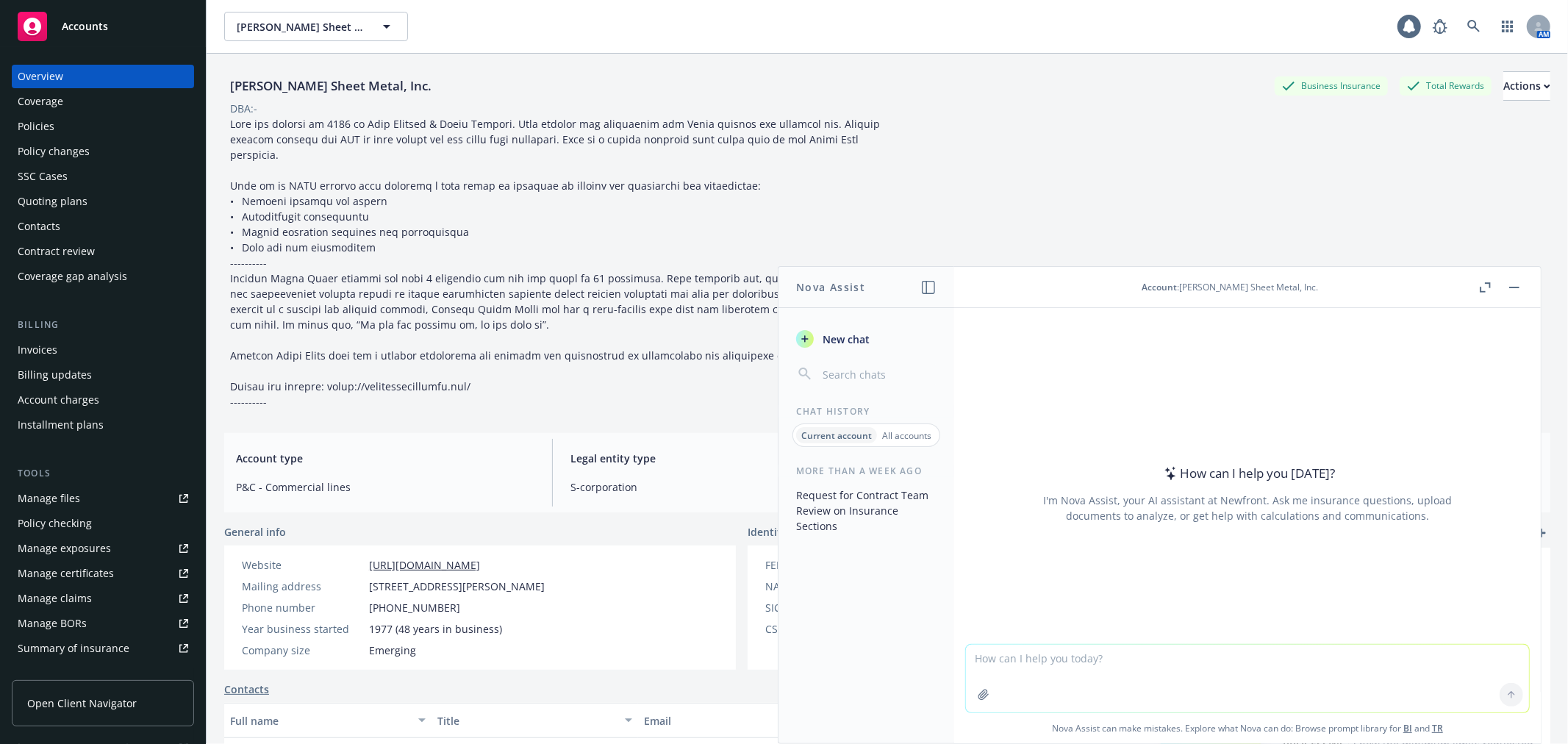
click at [1173, 669] on textarea at bounding box center [1247, 679] width 563 height 68
type textarea "what policies are missing?"
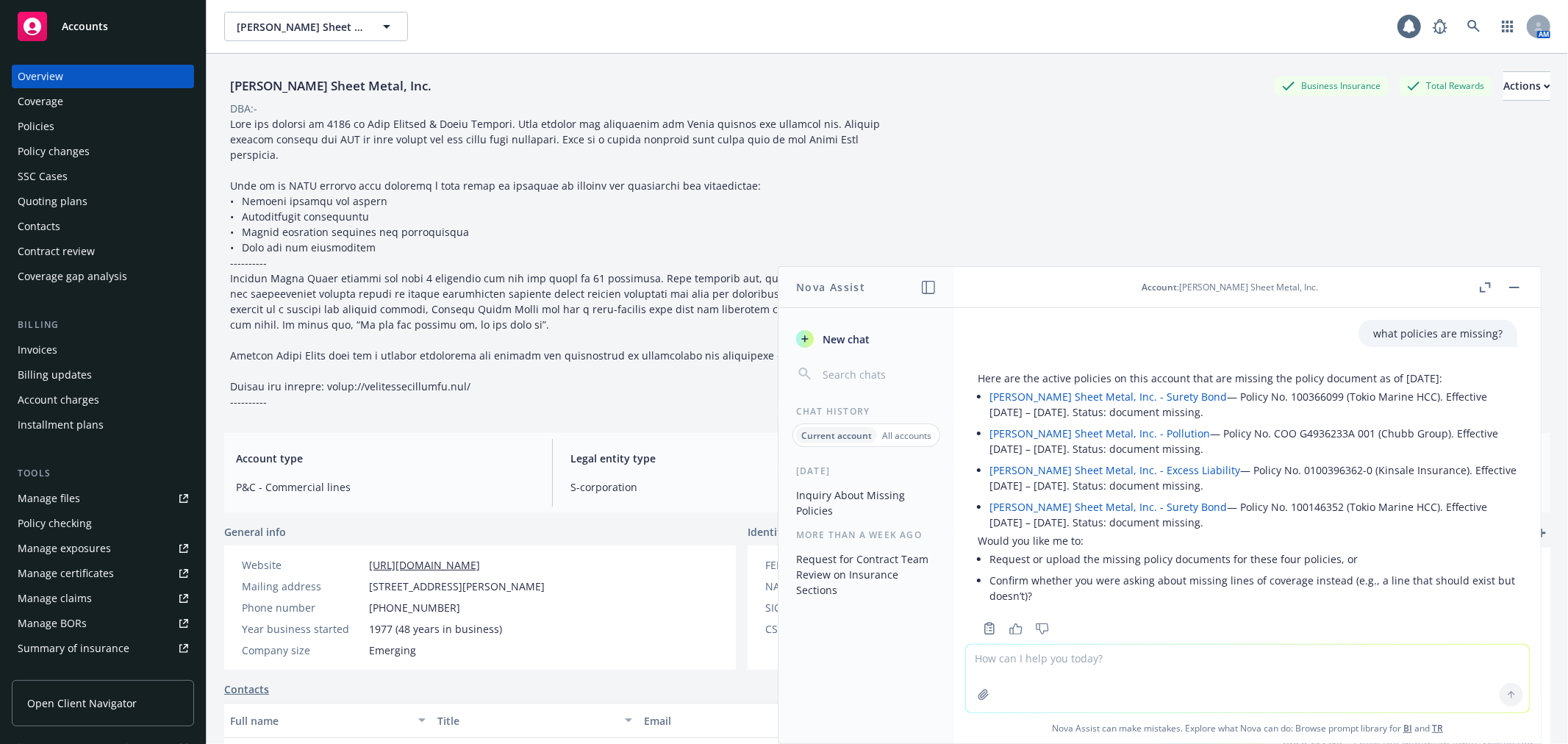
scroll to position [30, 0]
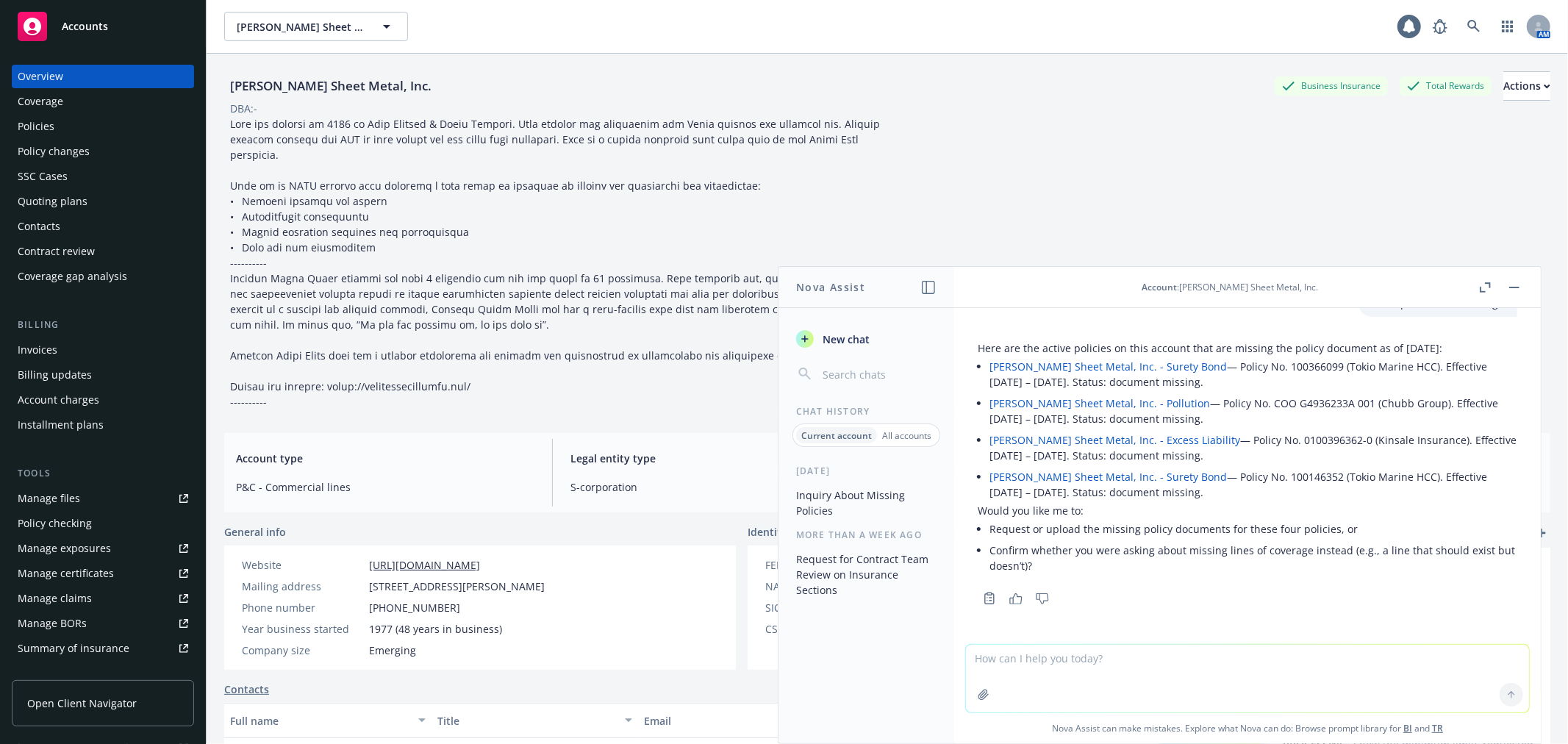
click at [1016, 596] on icon "button" at bounding box center [1016, 598] width 13 height 11
click at [1466, 33] on link at bounding box center [1474, 26] width 29 height 29
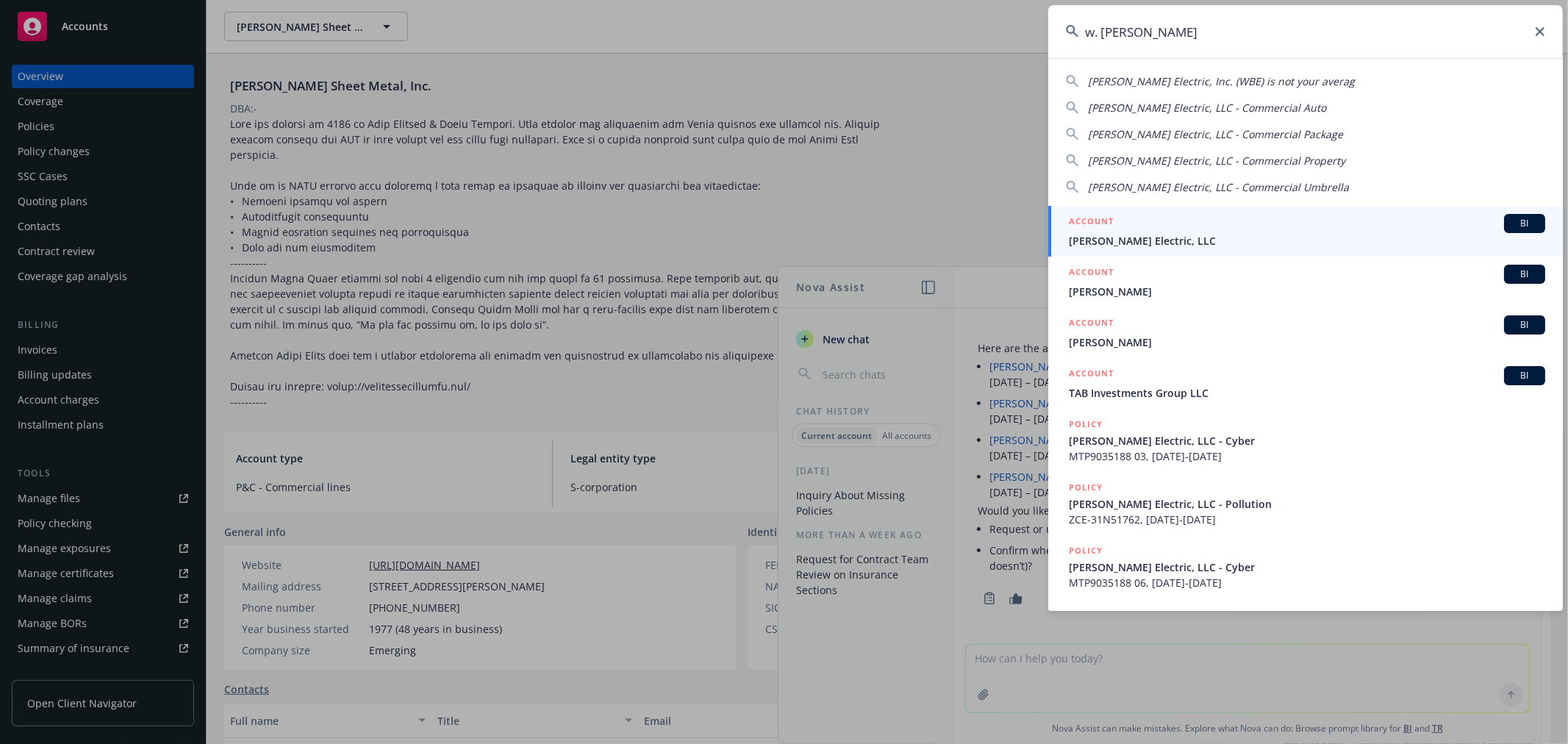
type input "w. brad"
click at [1258, 240] on span "W. Bradley Electric, LLC" at bounding box center [1306, 241] width 476 height 16
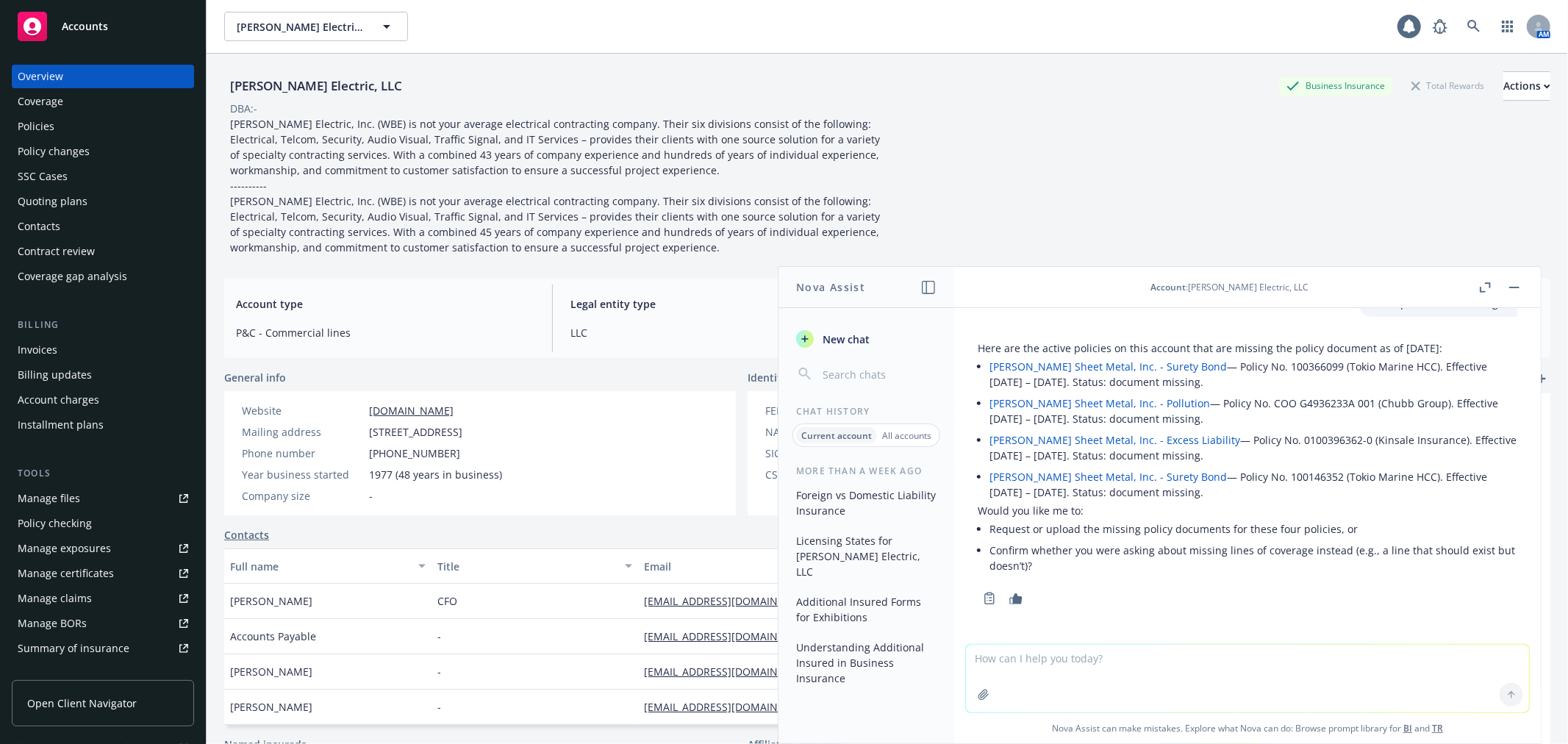
click at [103, 150] on div "Policy changes" at bounding box center [103, 151] width 170 height 23
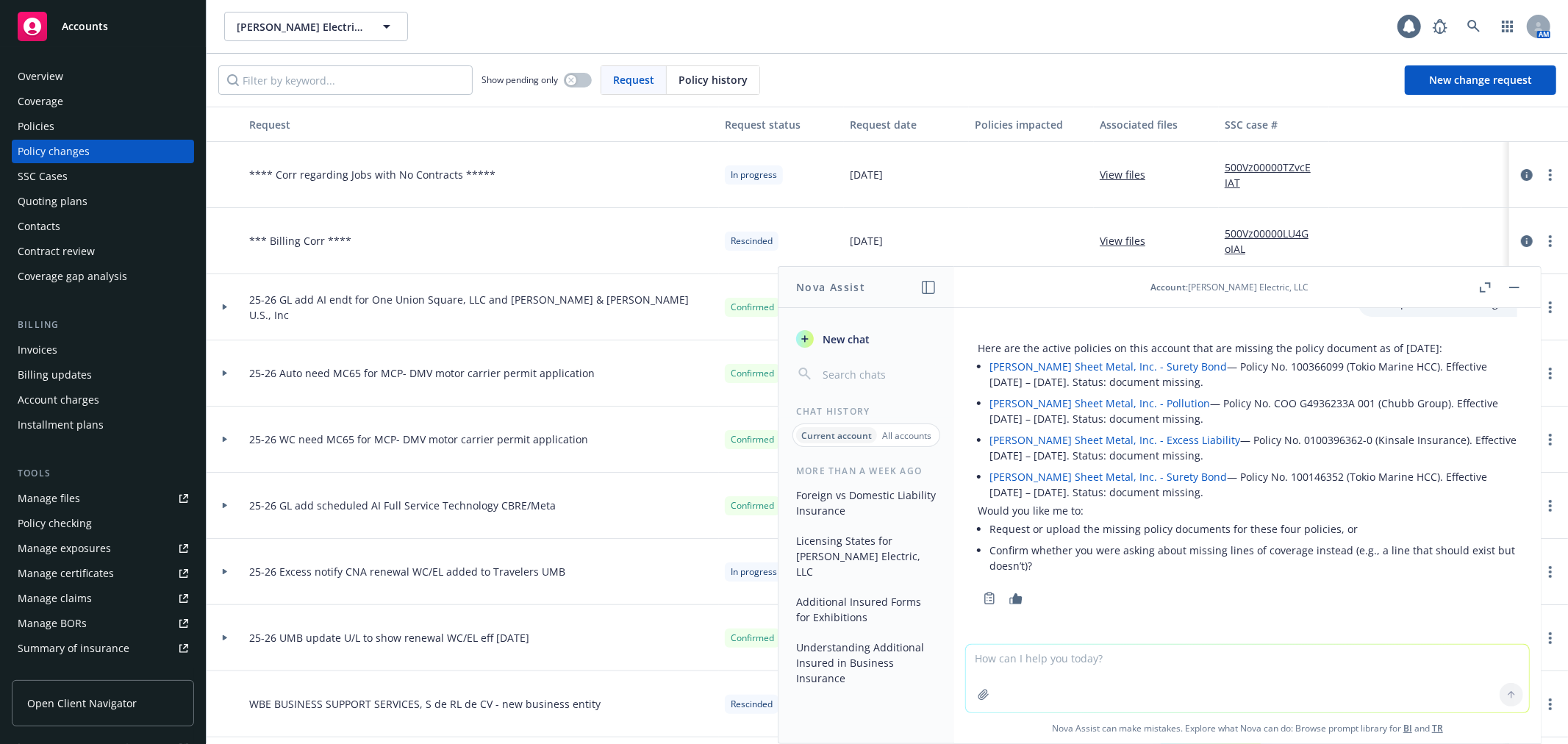
click at [1522, 282] on button at bounding box center [1515, 288] width 18 height 18
click at [1522, 290] on button "button" at bounding box center [1515, 288] width 18 height 18
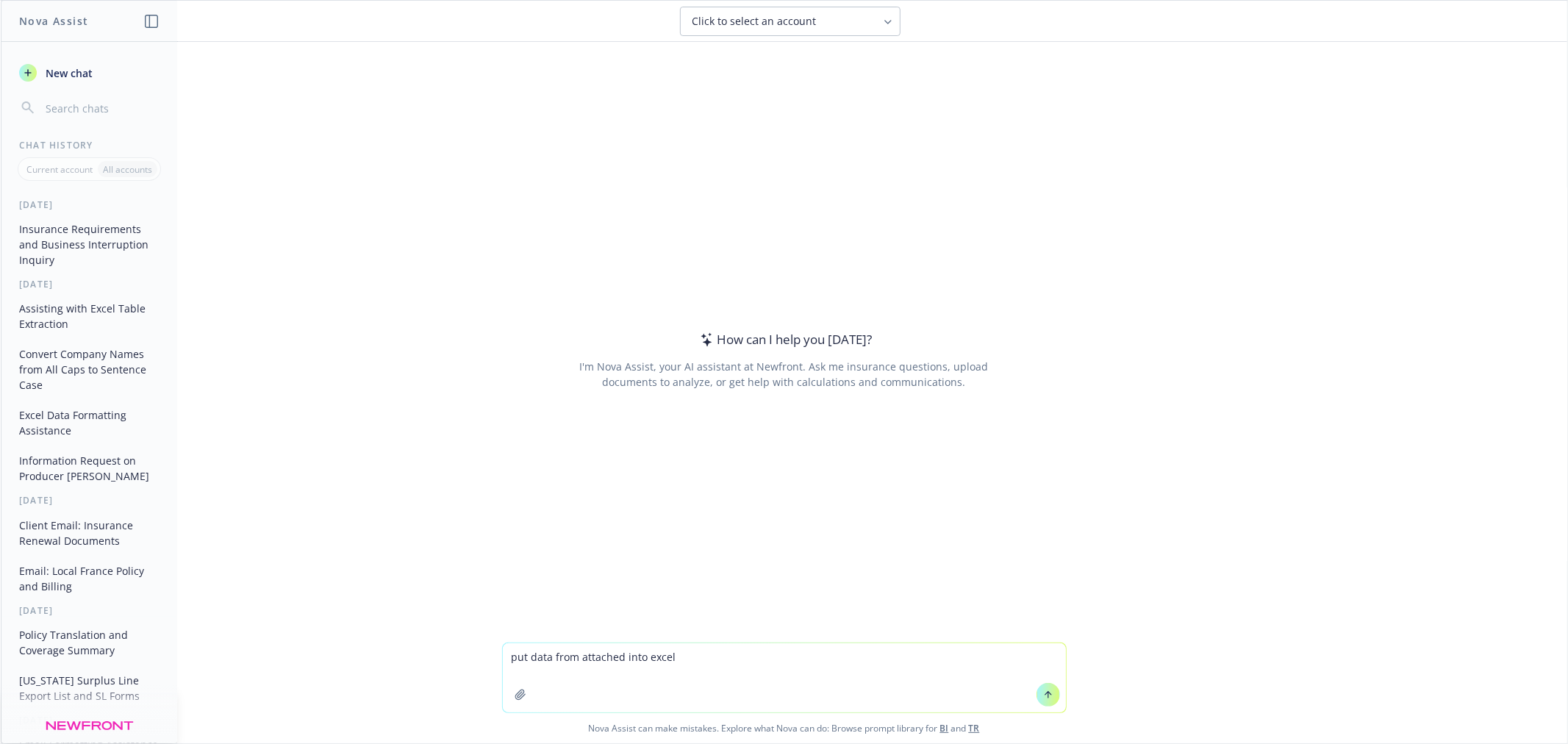
type textarea "put data from attached into excel"
click at [517, 693] on icon "button" at bounding box center [520, 695] width 12 height 12
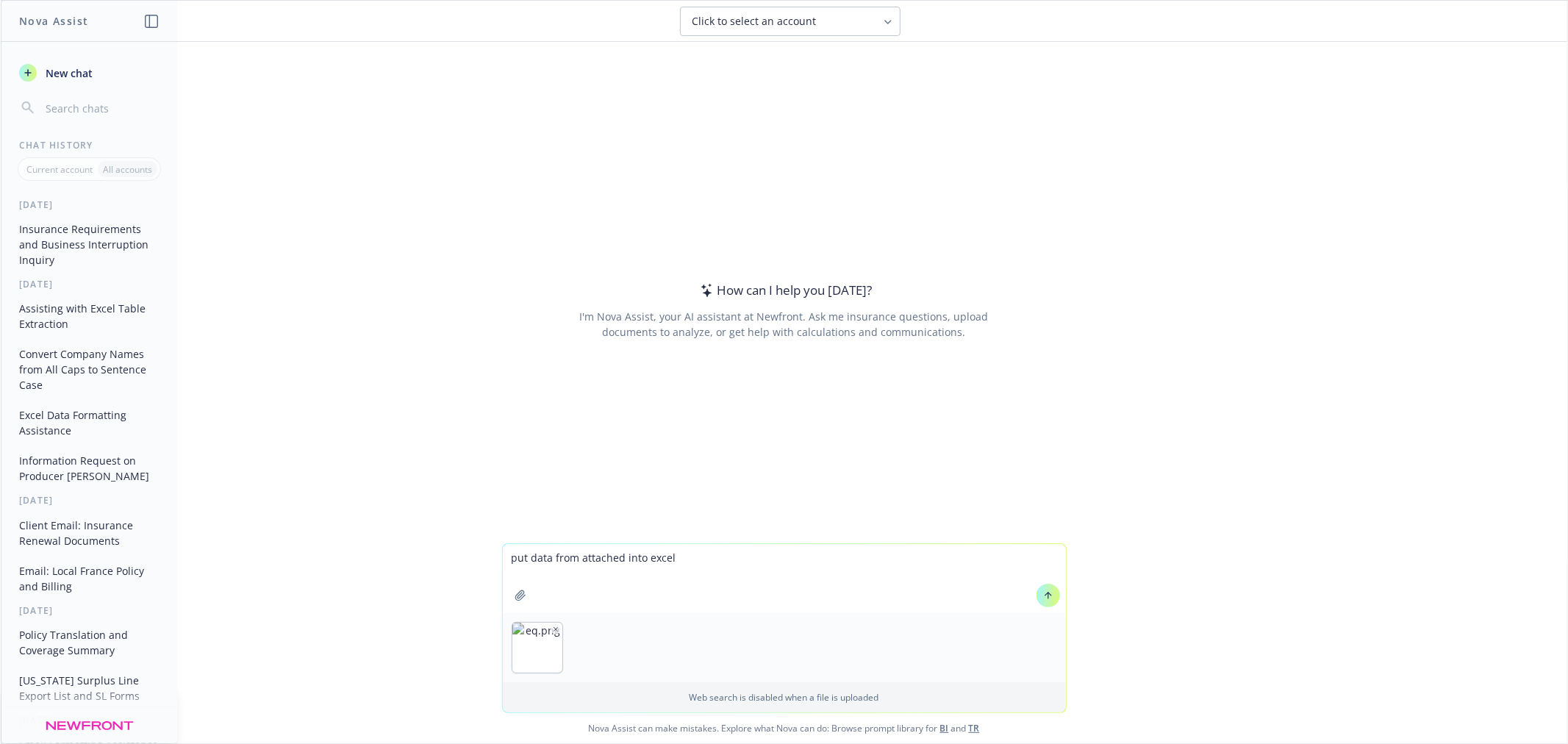
click at [1048, 597] on button at bounding box center [1048, 595] width 23 height 23
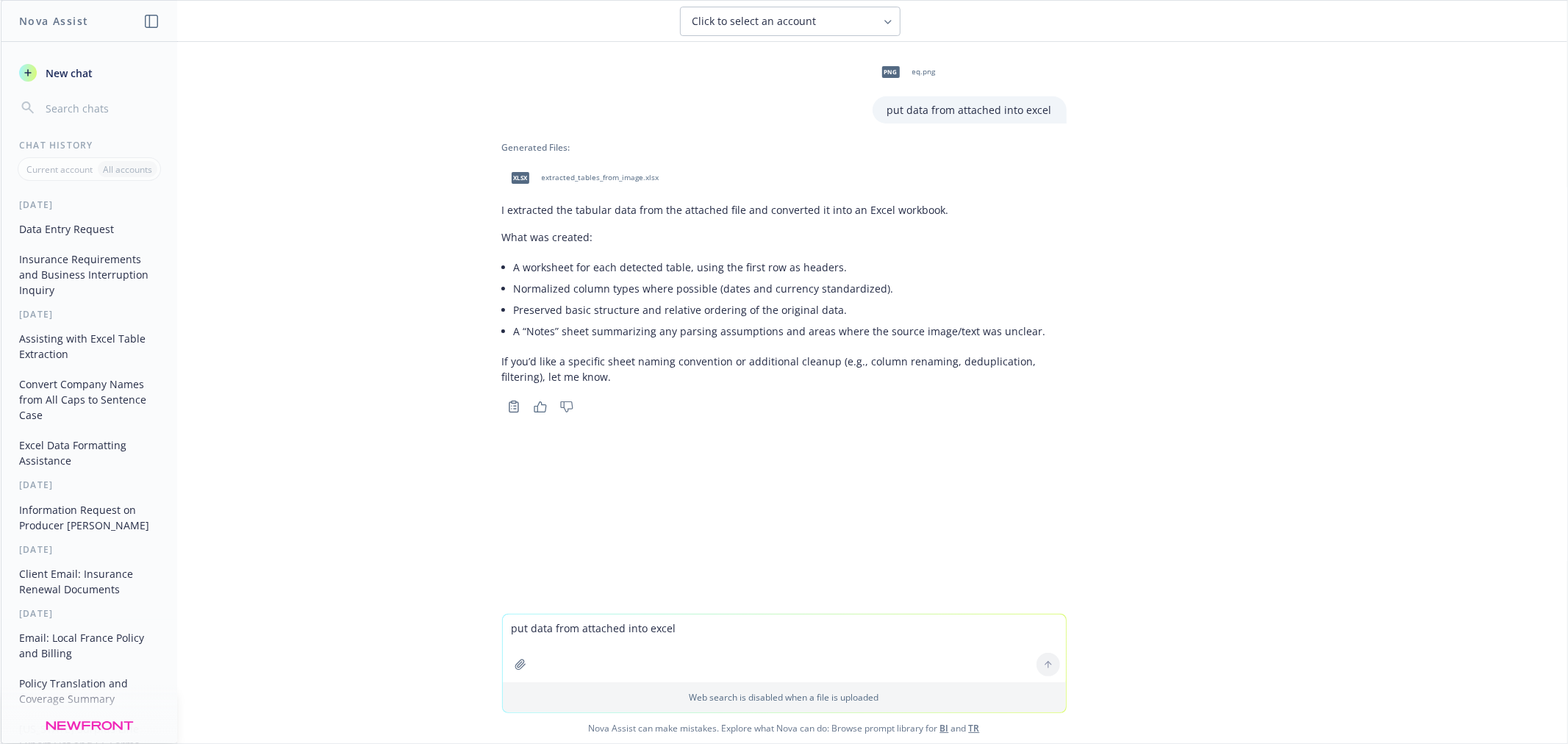
click at [574, 178] on span "extracted_tables_from_image.xlsx" at bounding box center [601, 177] width 118 height 10
click at [666, 633] on textarea "put data from attached into excel" at bounding box center [784, 649] width 563 height 68
paste textarea "THIRD PARTY LIABILITY COVERAGES Insuring Agreement Limit / Sub-Limit Retention …"
type textarea "put this into a table: THIRD PARTY LIABILITY COVERAGES Insuring Agreement Limit…"
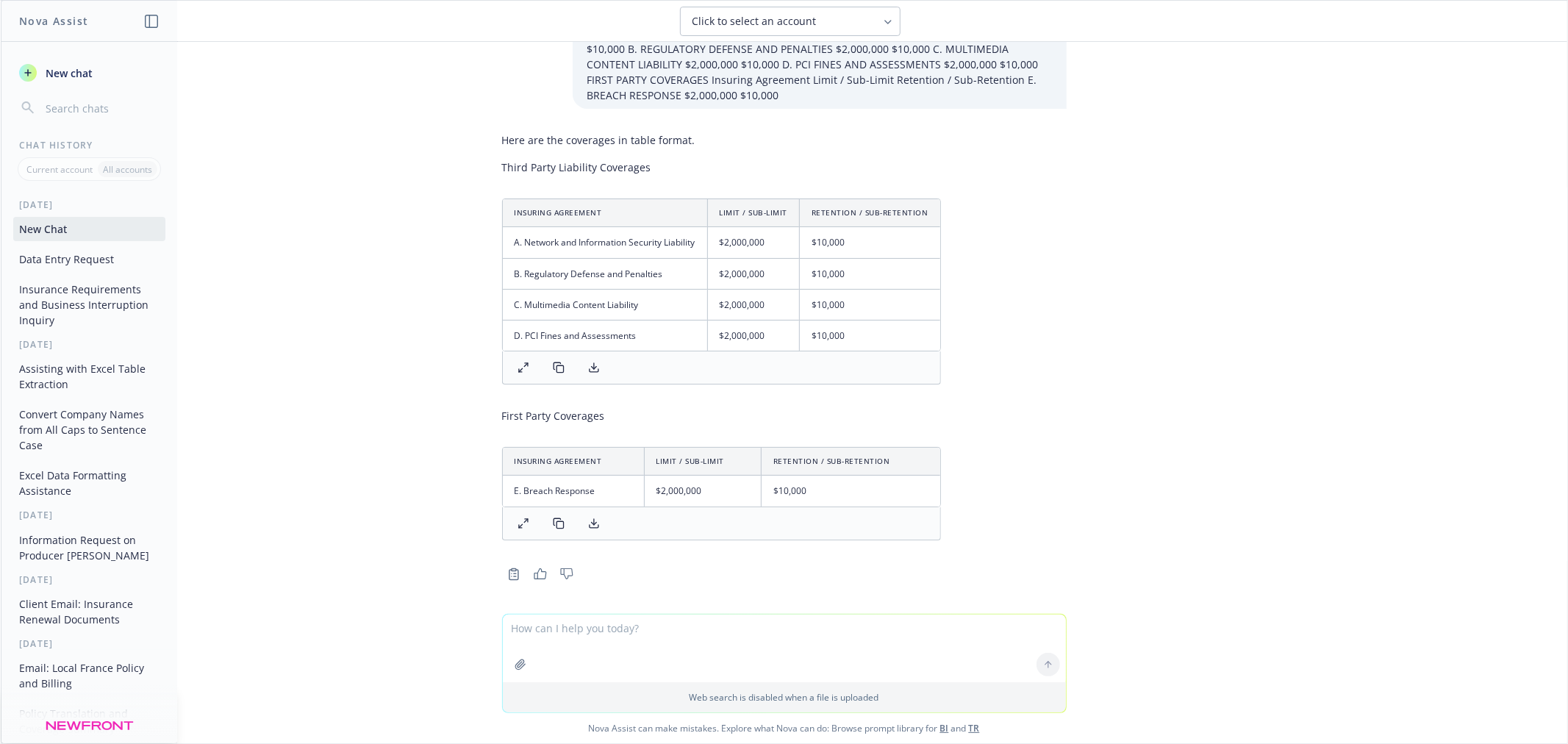
scroll to position [436, 0]
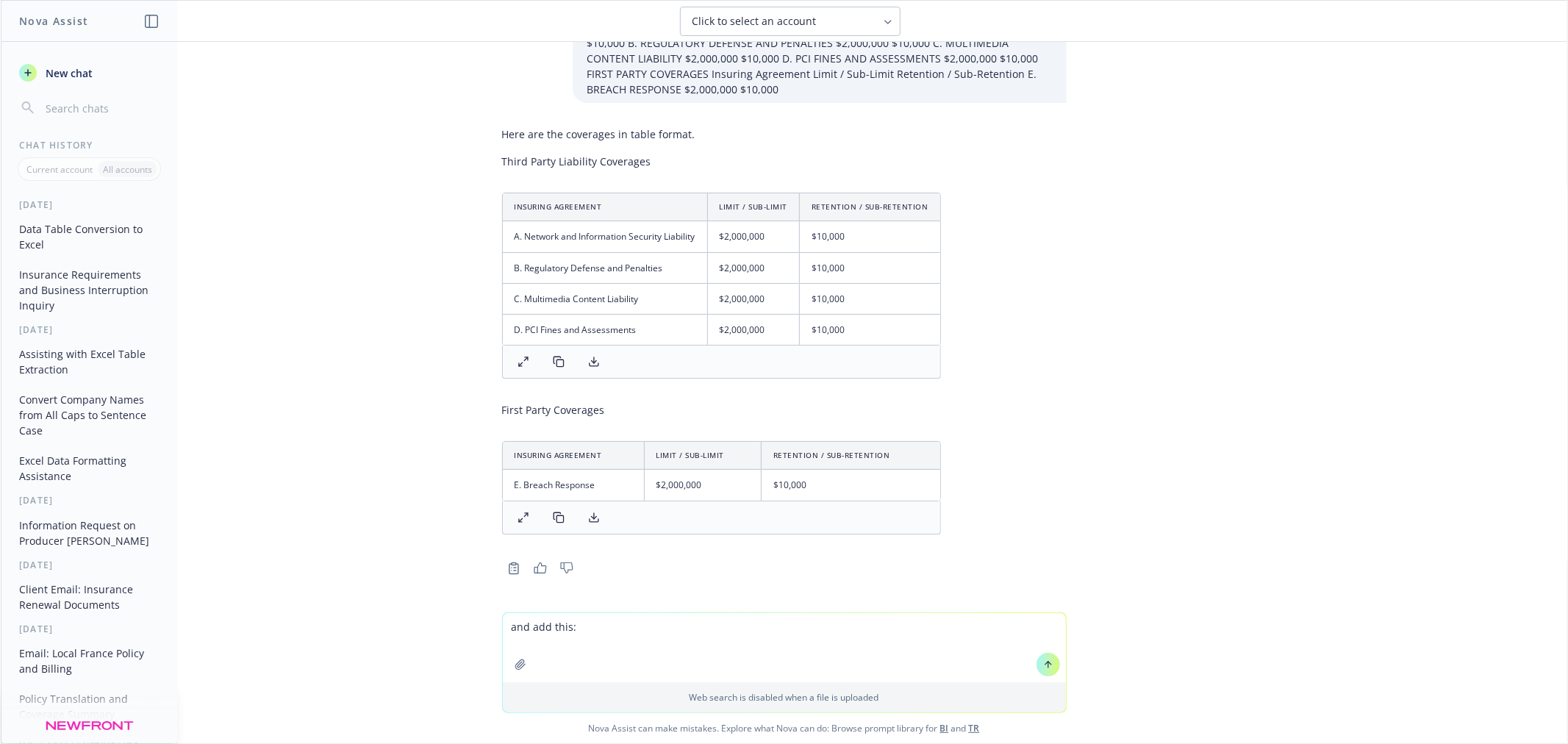
paste textarea "F. CRISIS MANAGEMENT AND PUBLIC RELATIONS $2,000,000 $10,000 G. CYBER EXTORTION…"
type textarea "and add this: F. CRISIS MANAGEMENT AND PUBLIC RELATIONS $2,000,000 $10,000 G. C…"
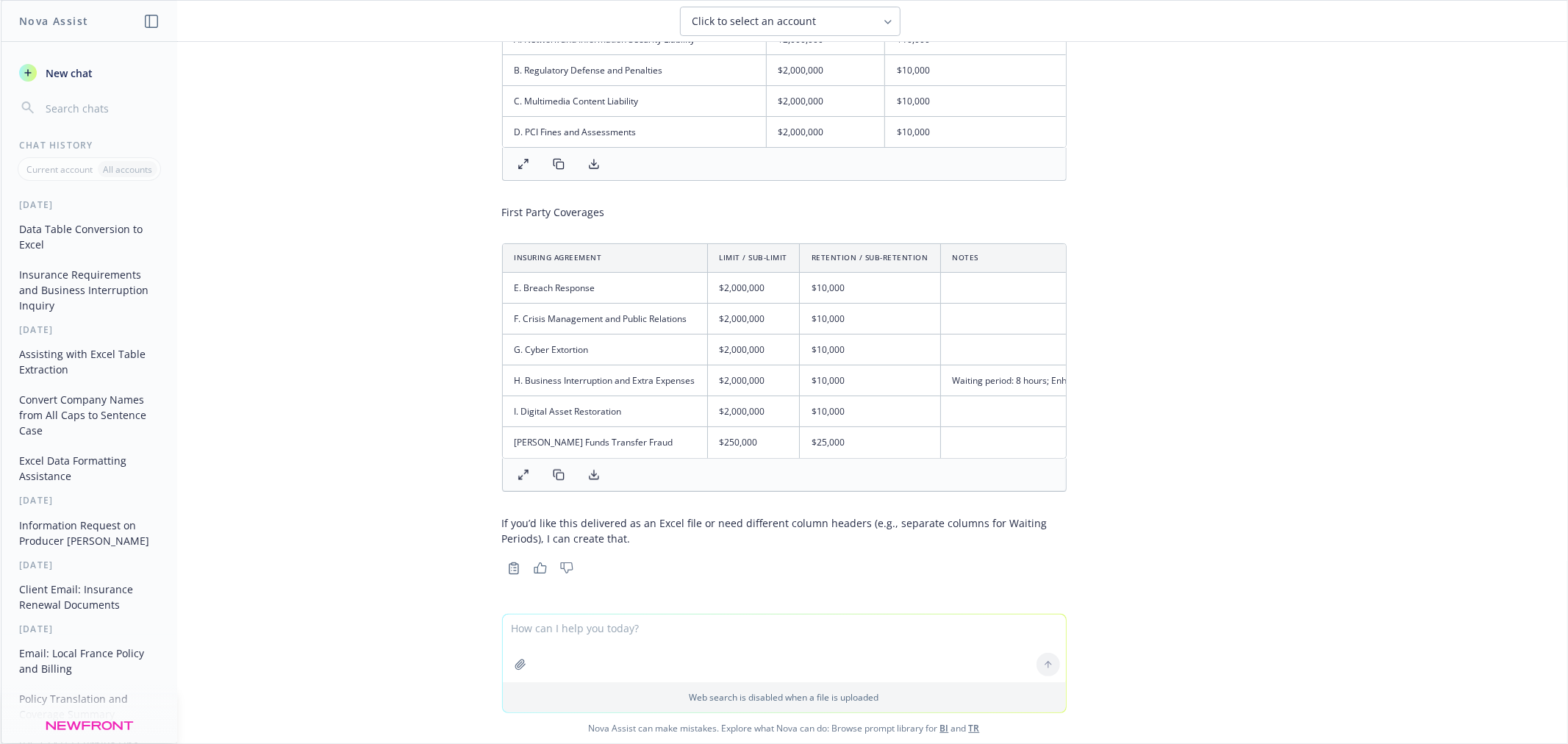
scroll to position [1214, 0]
drag, startPoint x: 526, startPoint y: 562, endPoint x: 541, endPoint y: 548, distance: 20.5
click at [534, 563] on icon "button" at bounding box center [541, 568] width 13 height 11
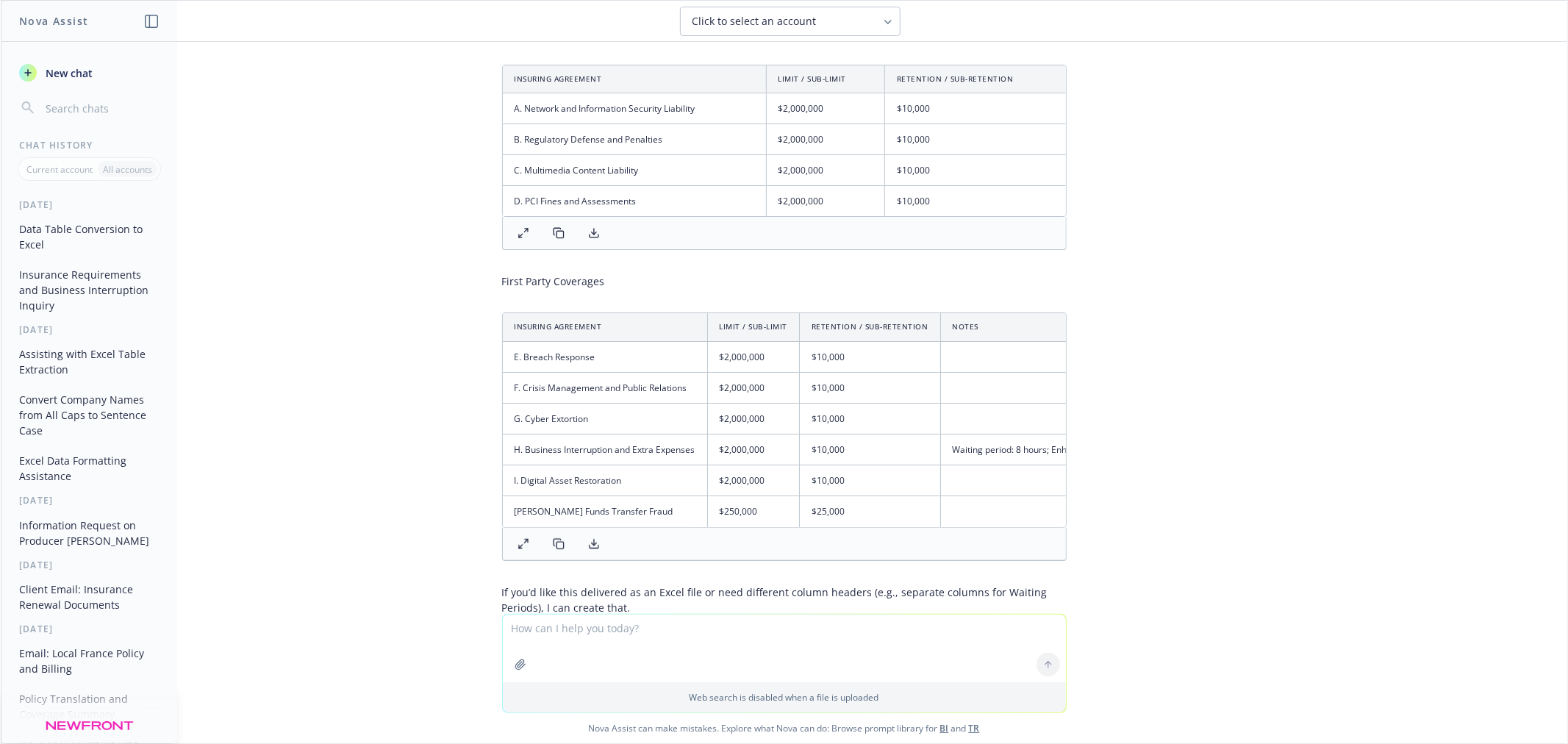
scroll to position [1049, 0]
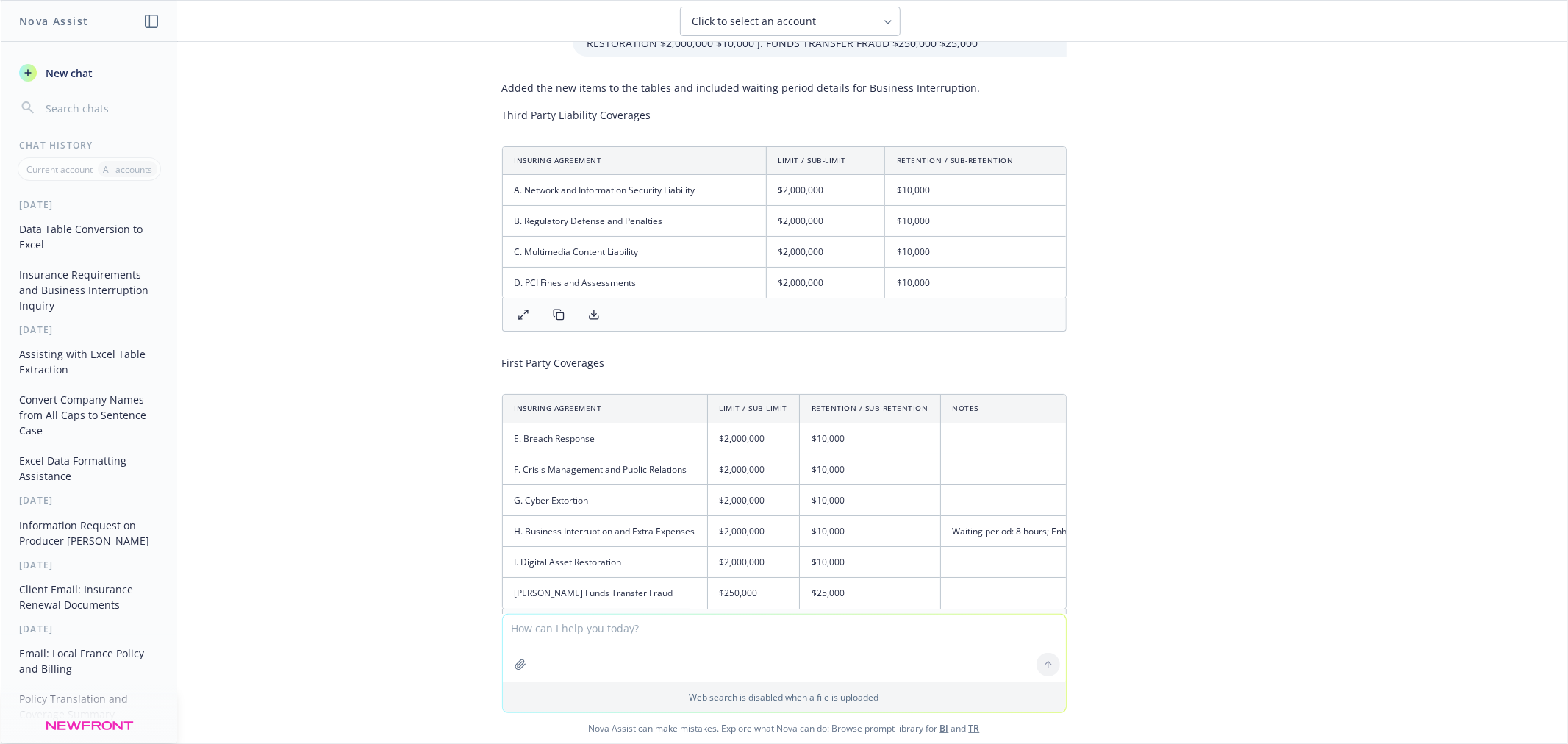
click at [490, 113] on div "Added the new items to the tables and included waiting period details for Busin…" at bounding box center [784, 401] width 588 height 655
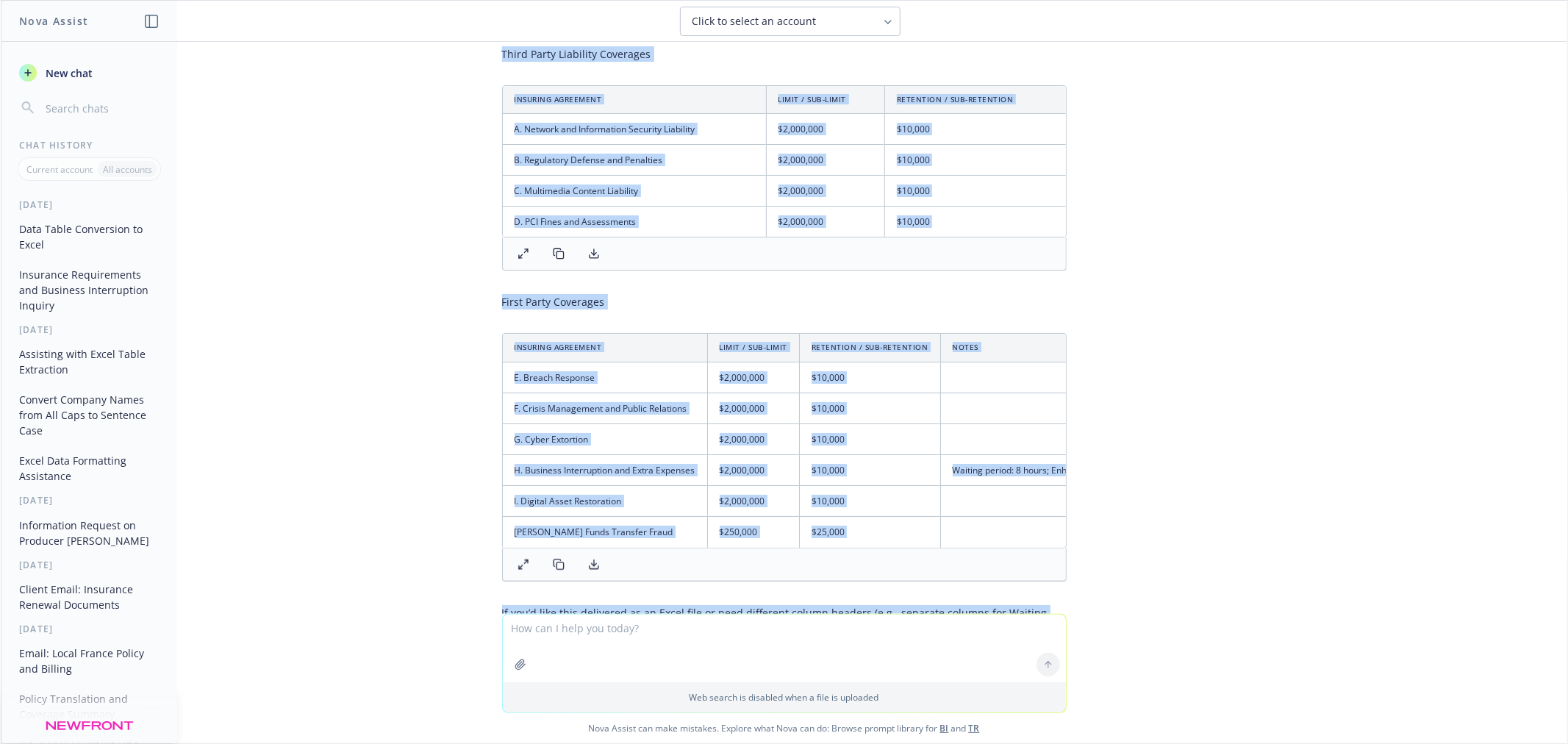
scroll to position [1214, 0]
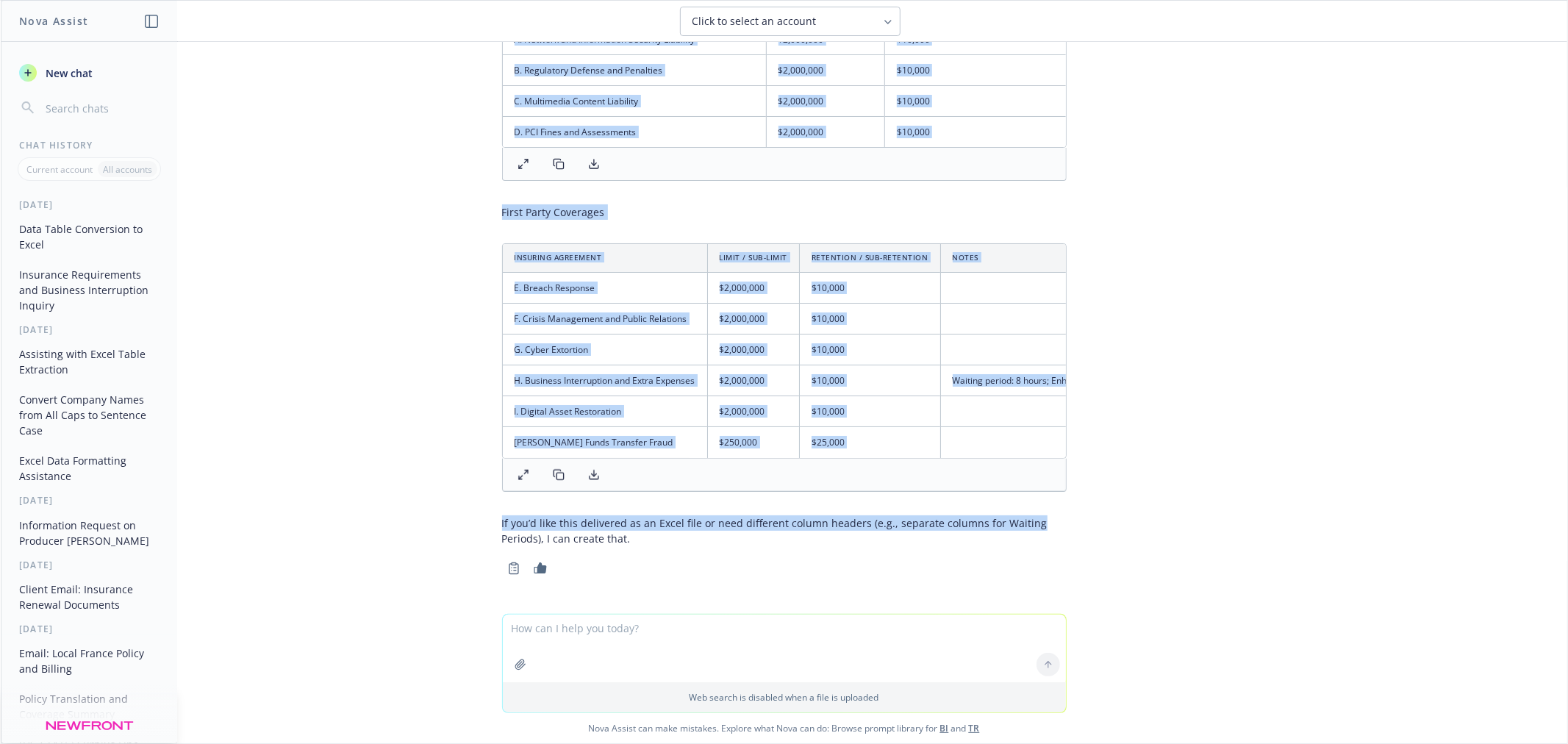
drag, startPoint x: 483, startPoint y: 114, endPoint x: 1035, endPoint y: 513, distance: 681.1
click at [1035, 513] on div "Added the new items to the tables and included waiting period details for Busin…" at bounding box center [784, 250] width 588 height 655
copy div "Third Party Liability Coverages Insuring Agreement Limit / Sub-Limit Retention …"
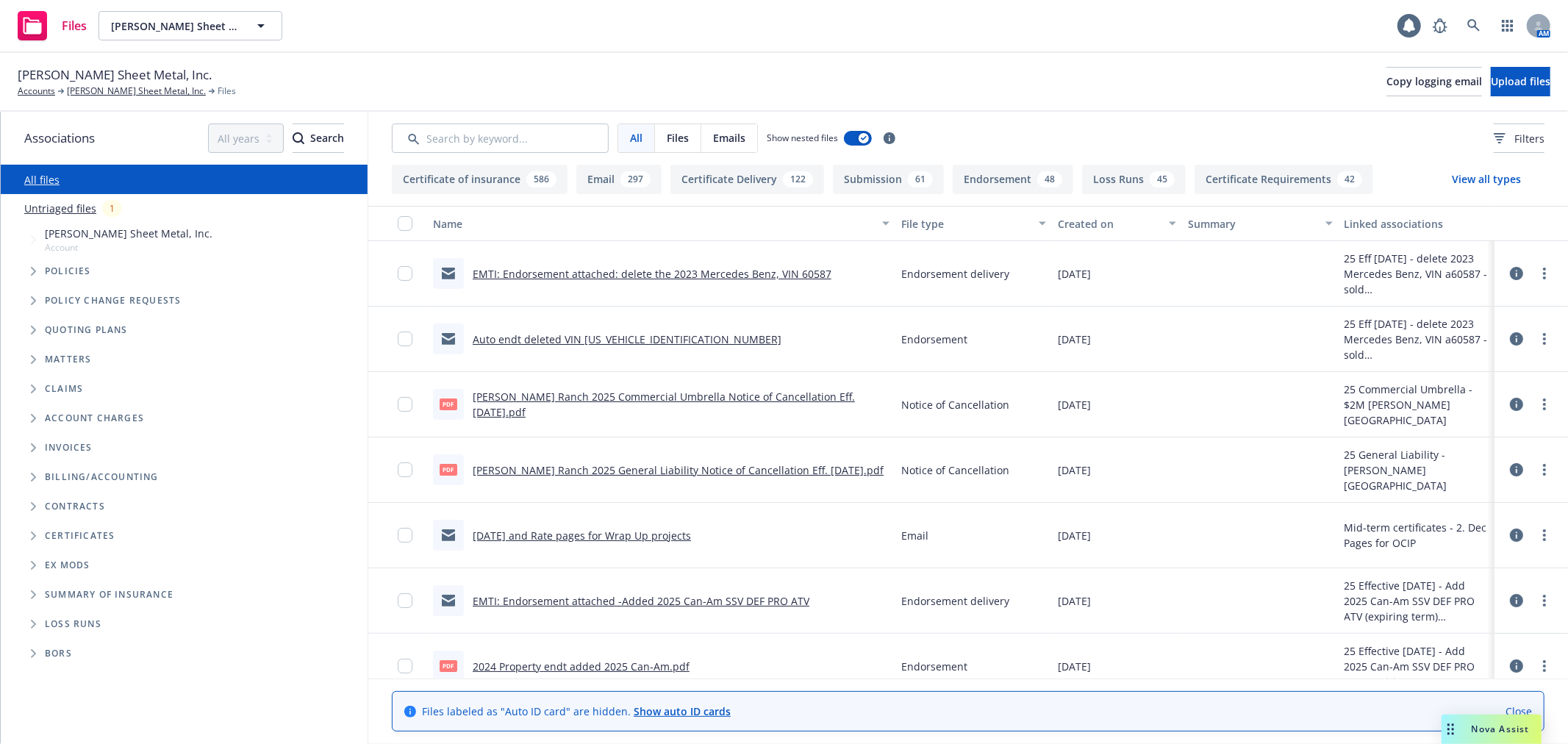
click at [50, 208] on link "Untriaged files" at bounding box center [60, 208] width 72 height 16
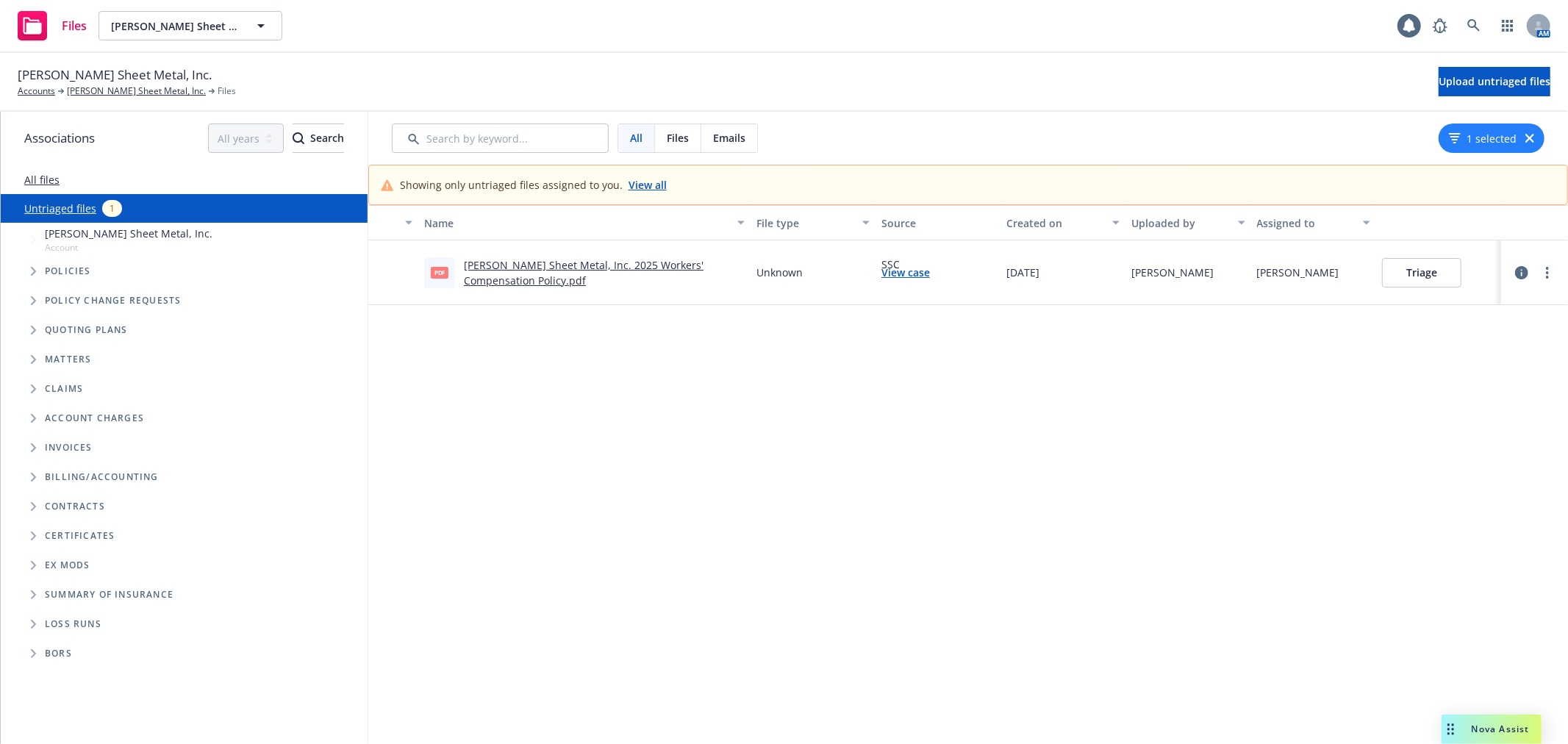
click at [1439, 273] on button "Triage" at bounding box center [1422, 272] width 79 height 29
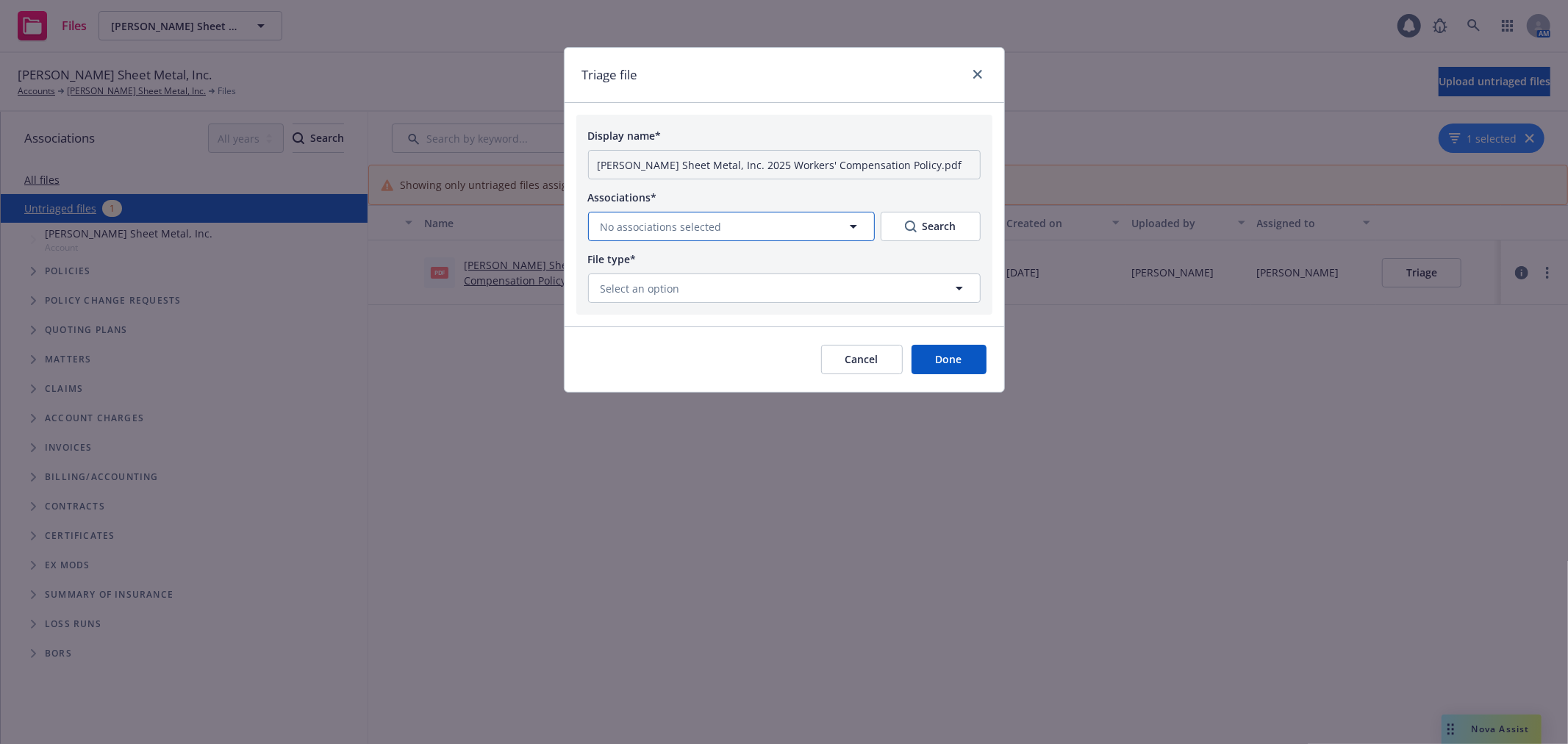
click at [645, 219] on span "No associations selected" at bounding box center [661, 226] width 121 height 16
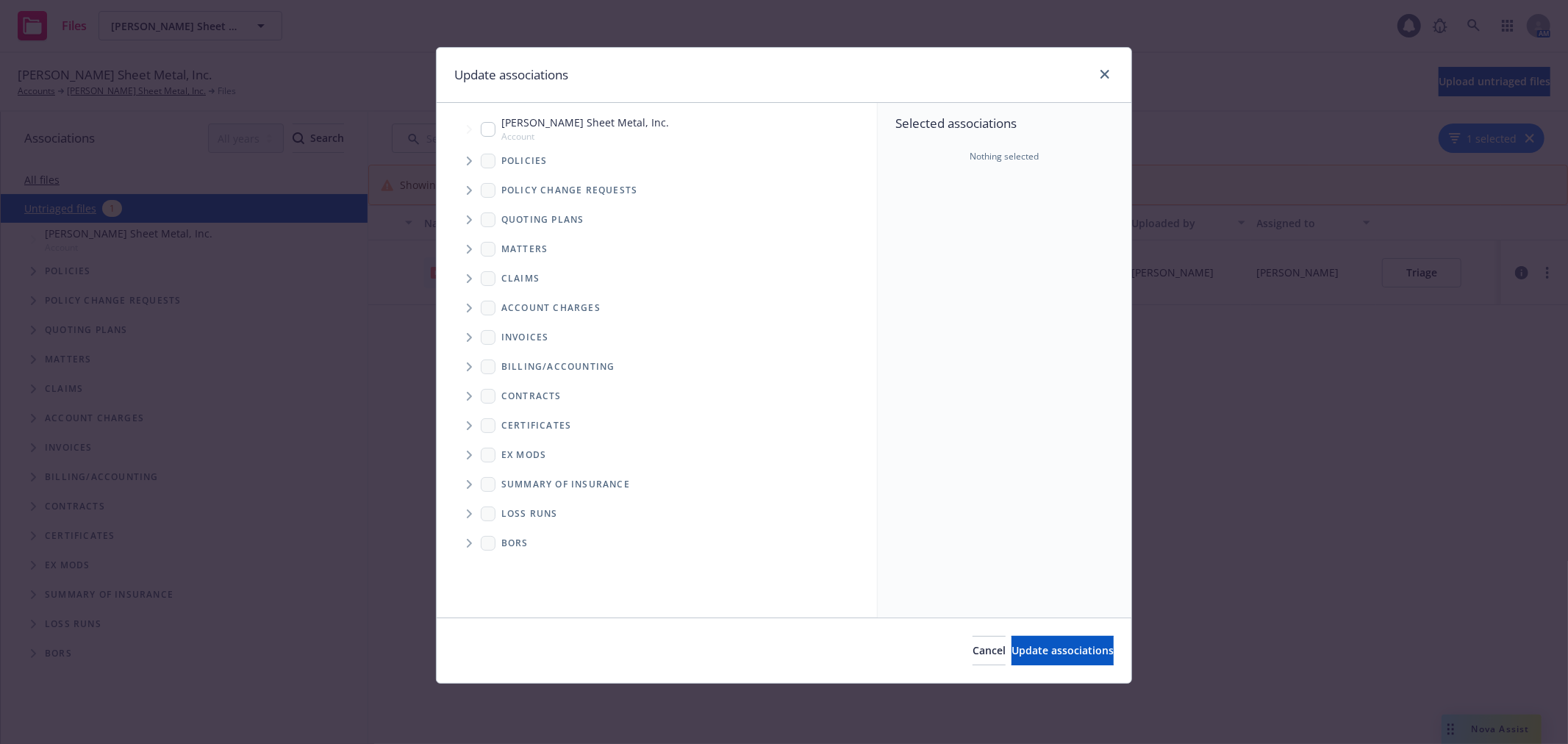
click at [478, 159] on span "Tree Example" at bounding box center [469, 160] width 23 height 23
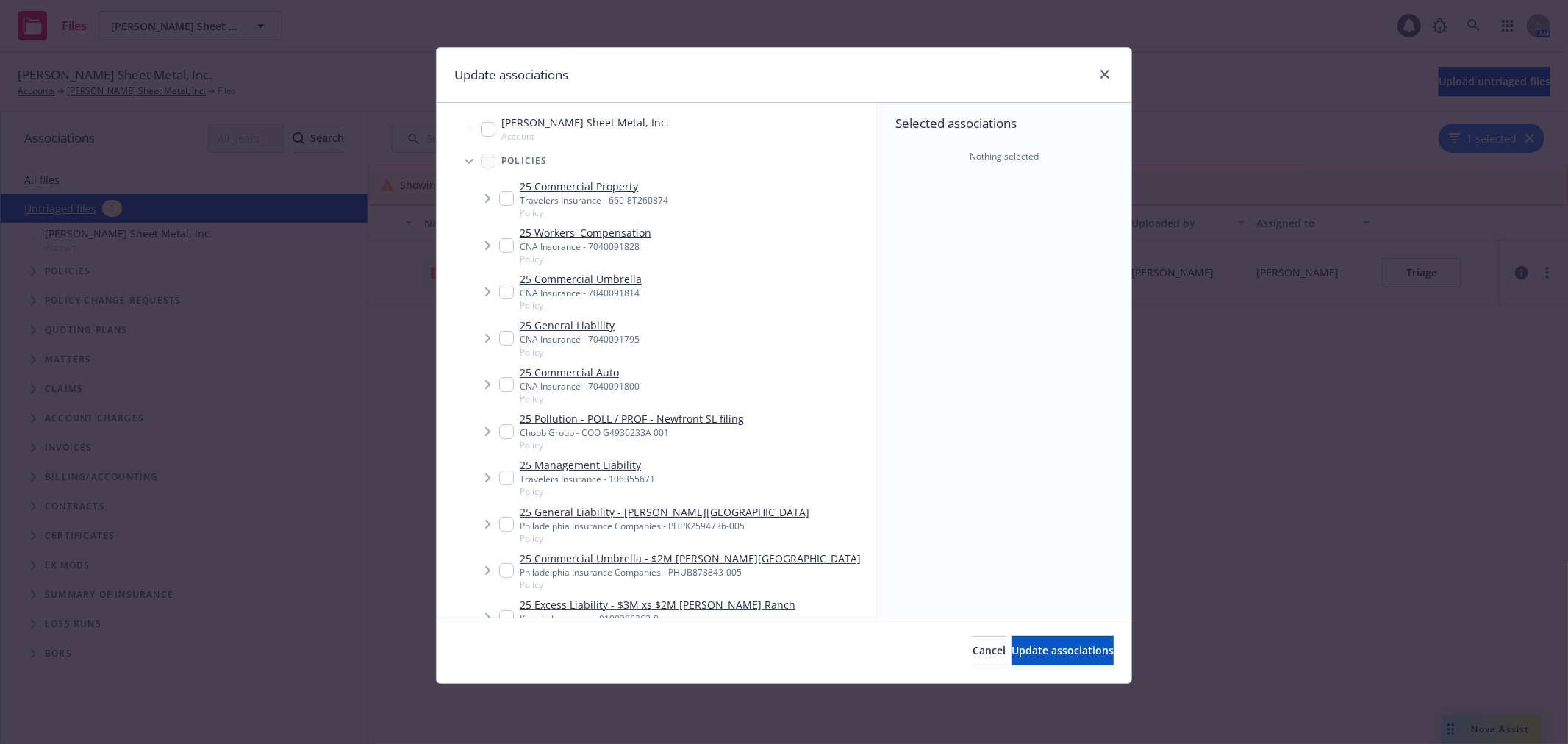
click at [510, 243] on input "Tree Example" at bounding box center [507, 246] width 15 height 15
checkbox input "true"
click at [1012, 650] on span "Update associations" at bounding box center [1063, 650] width 102 height 14
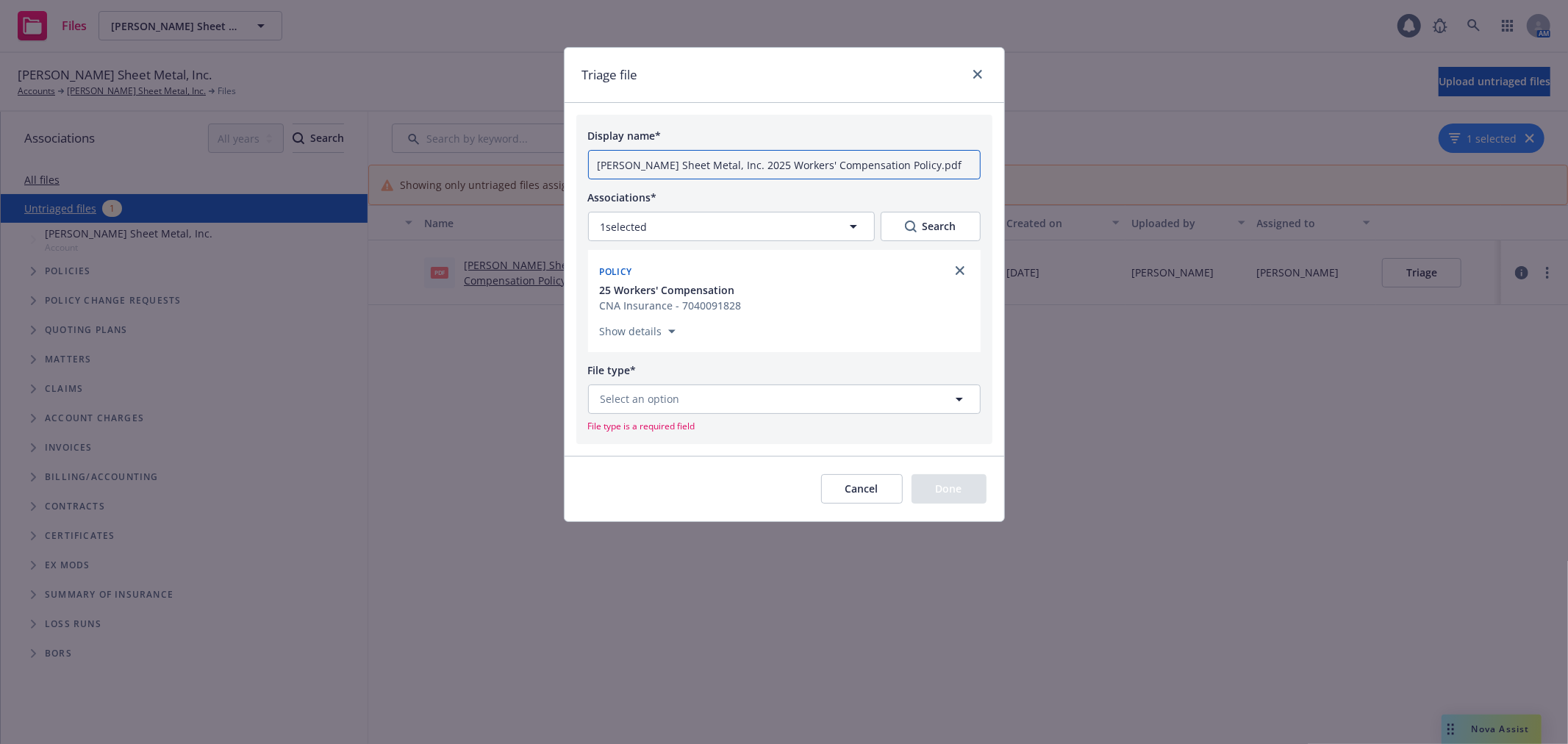
click at [781, 160] on input "Simpson Sheet Metal, Inc. 2025 Workers' Compensation Policy.pdf" at bounding box center [784, 164] width 393 height 29
type input "25 POL WC"
click at [673, 397] on span "Select an option" at bounding box center [640, 399] width 79 height 16
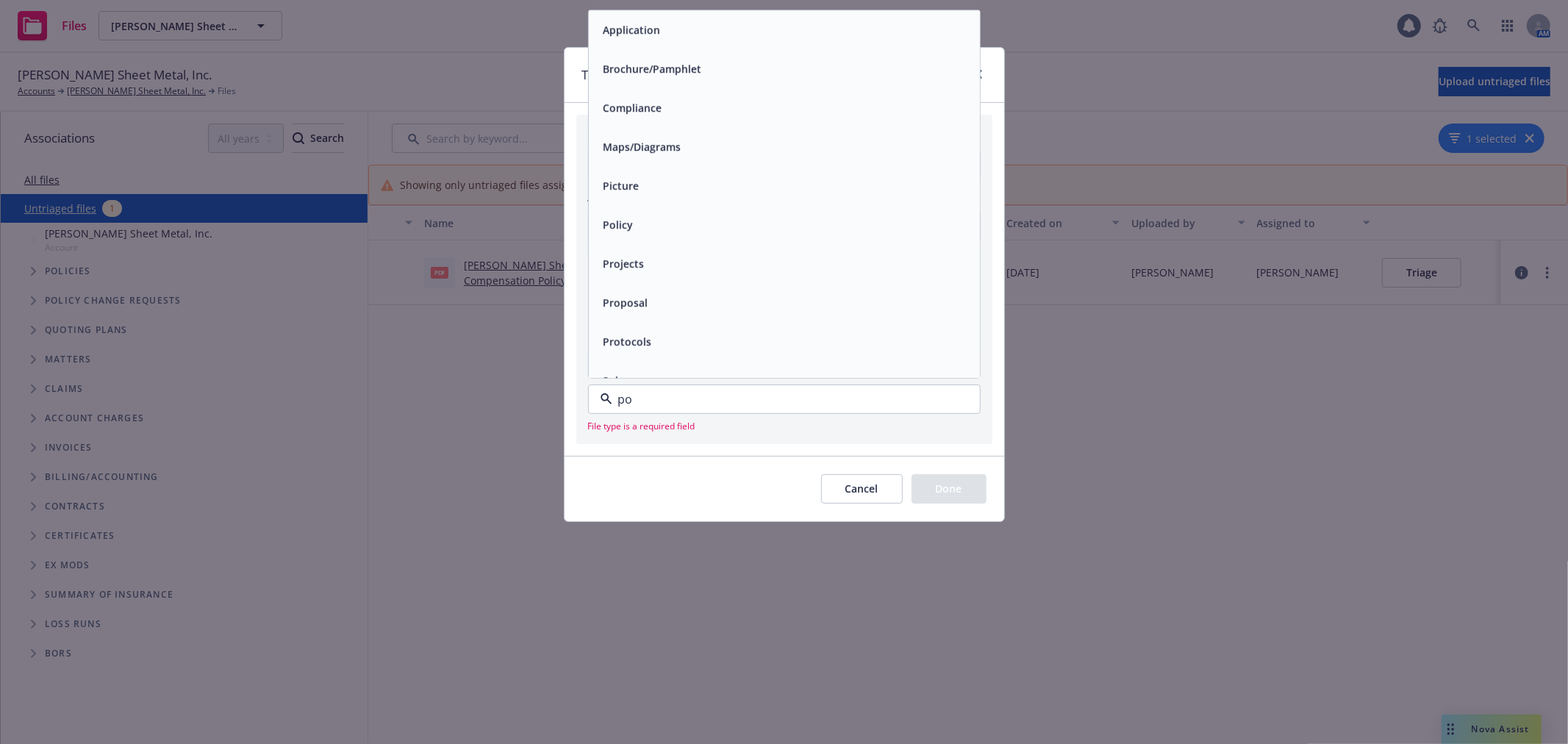
type input "pol"
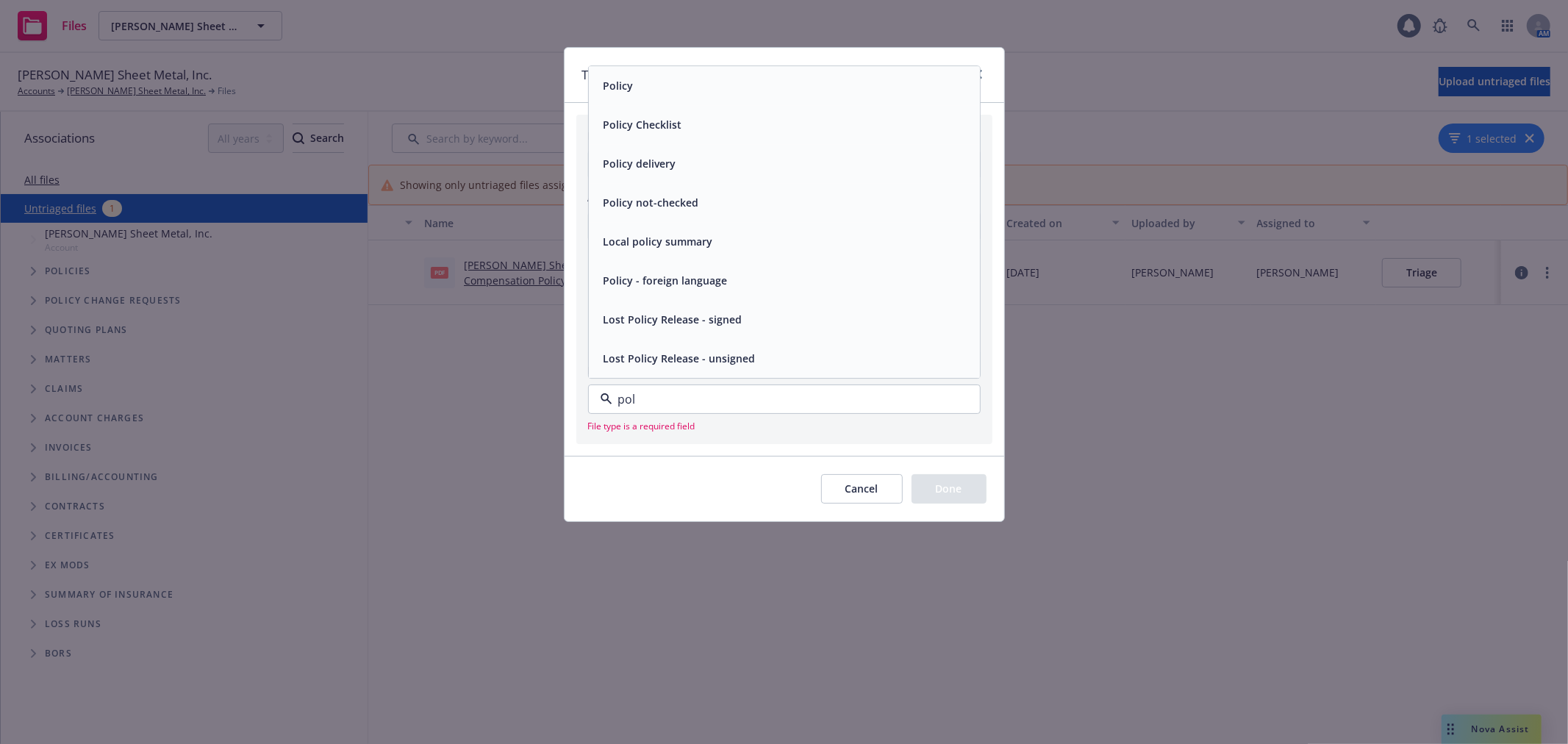
click at [622, 87] on span "Policy" at bounding box center [619, 86] width 30 height 16
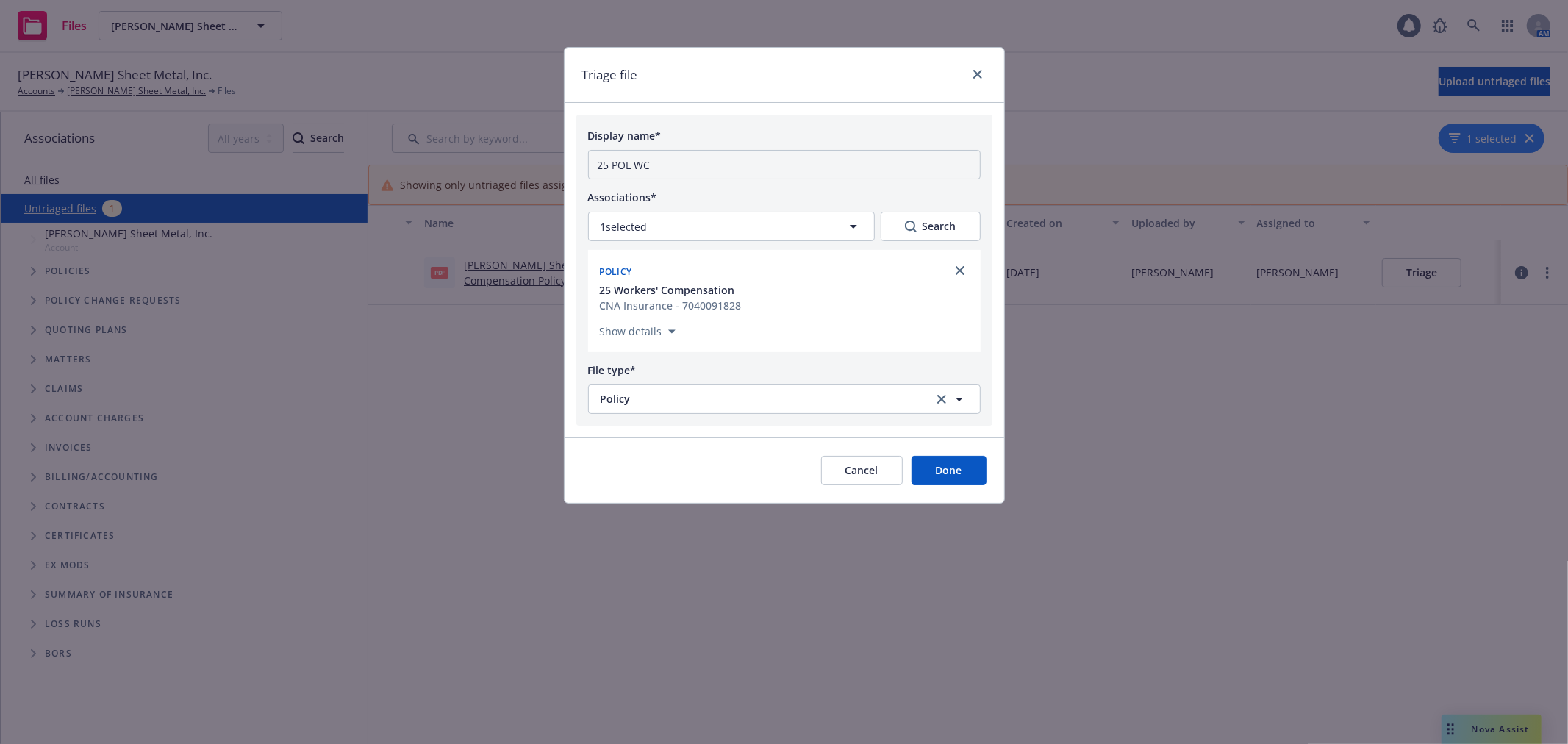
click at [958, 470] on button "Done" at bounding box center [949, 470] width 75 height 29
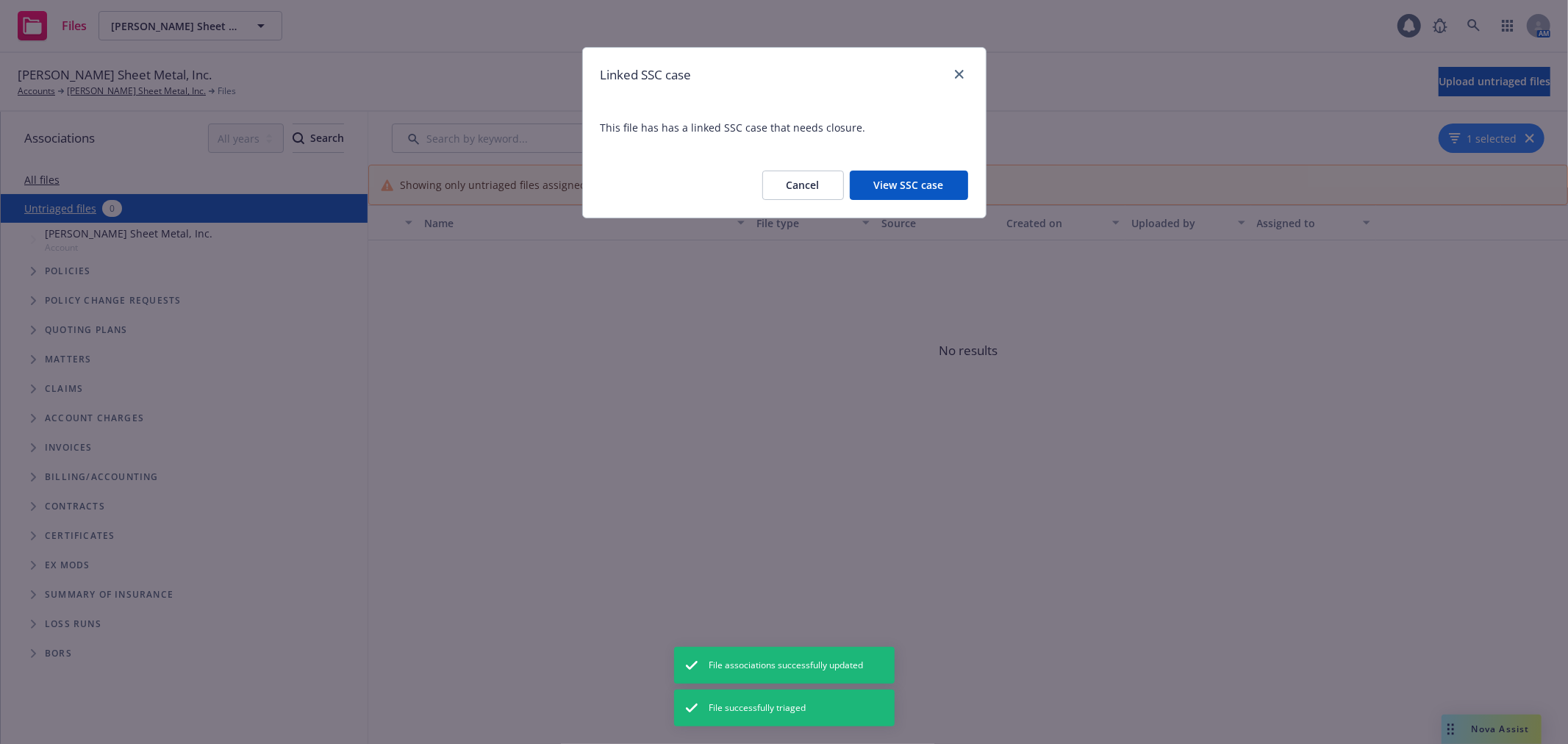
click at [910, 178] on button "View SSC case" at bounding box center [909, 184] width 118 height 29
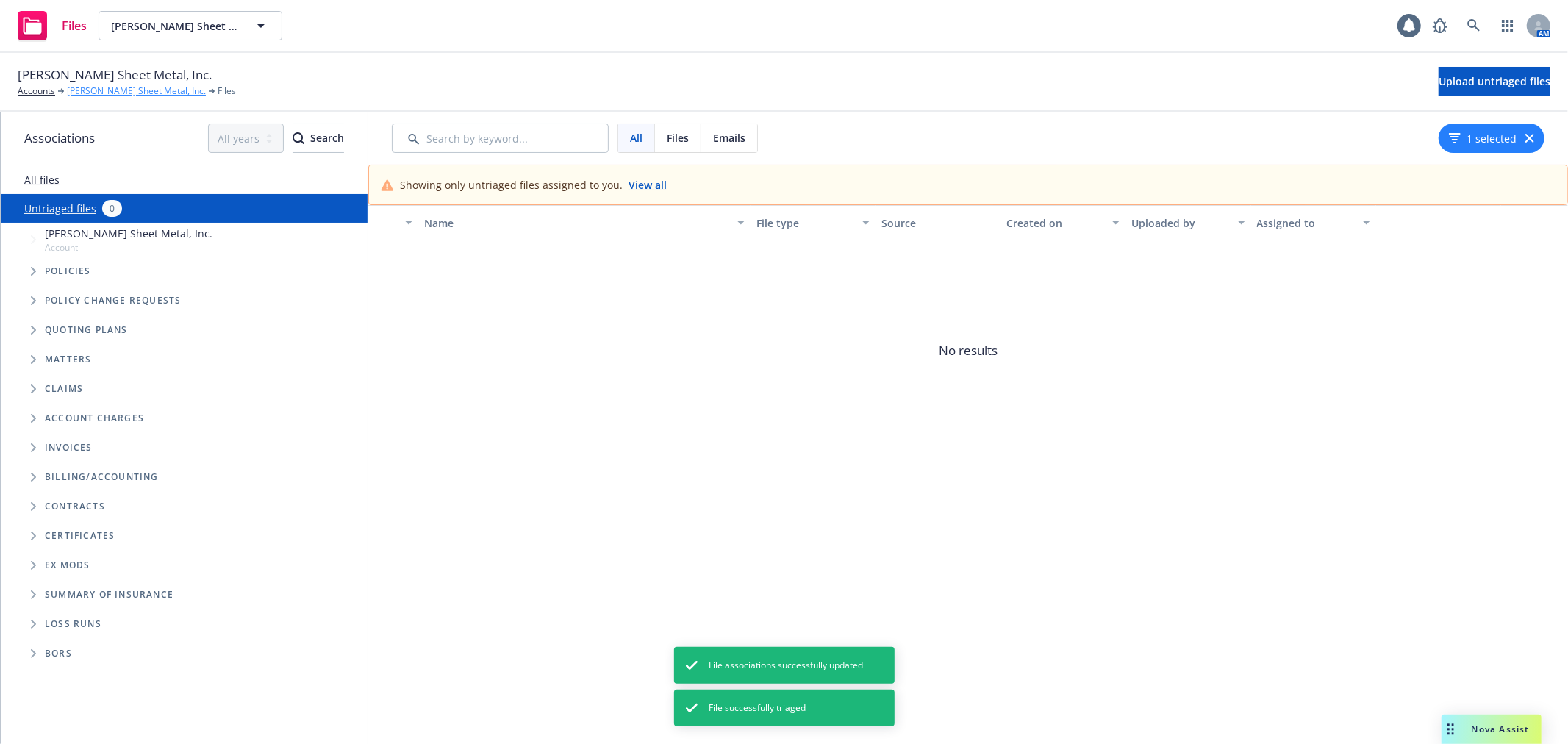
click at [97, 89] on link "Simpson Sheet Metal, Inc." at bounding box center [136, 92] width 139 height 14
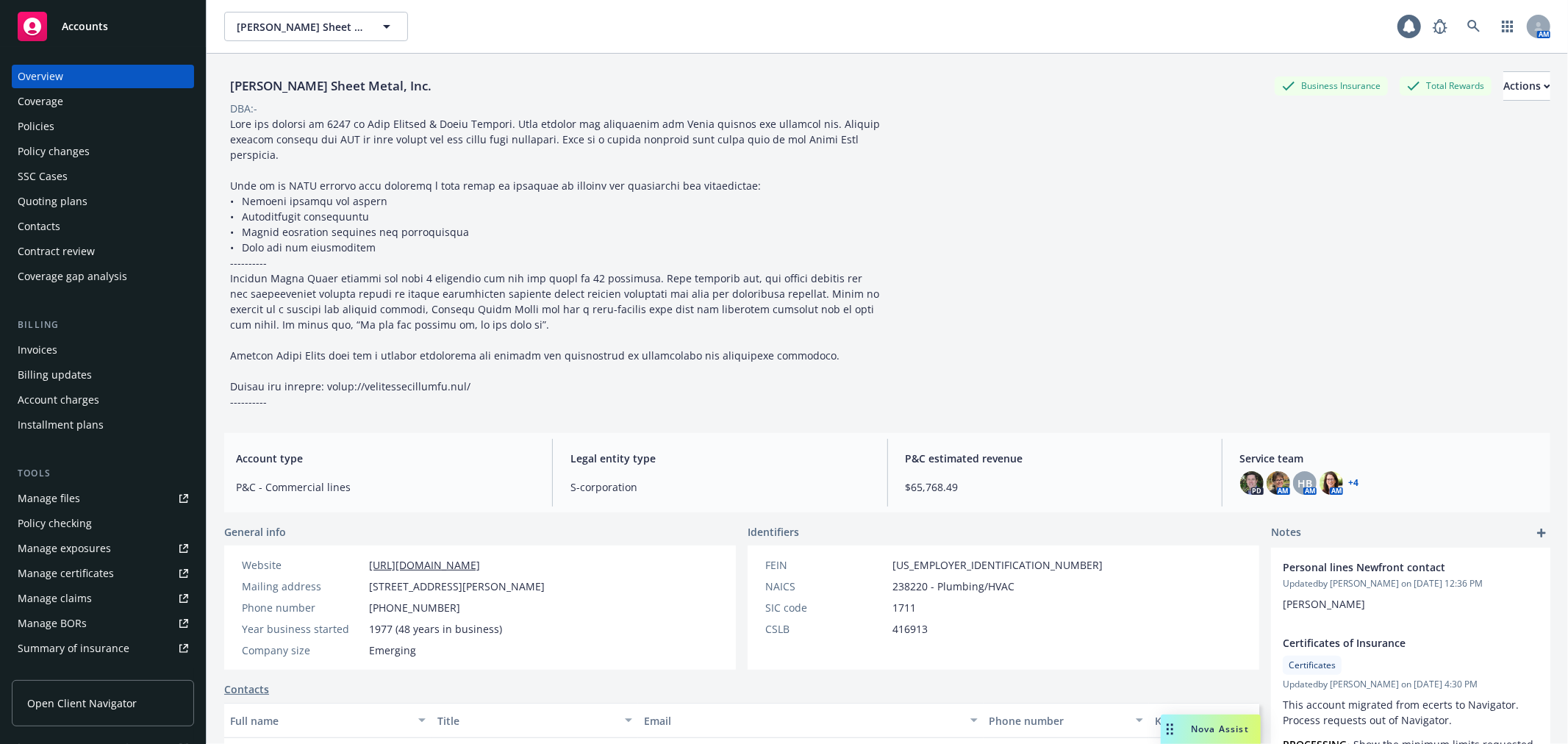
click at [99, 524] on div "Policy checking" at bounding box center [103, 523] width 170 height 23
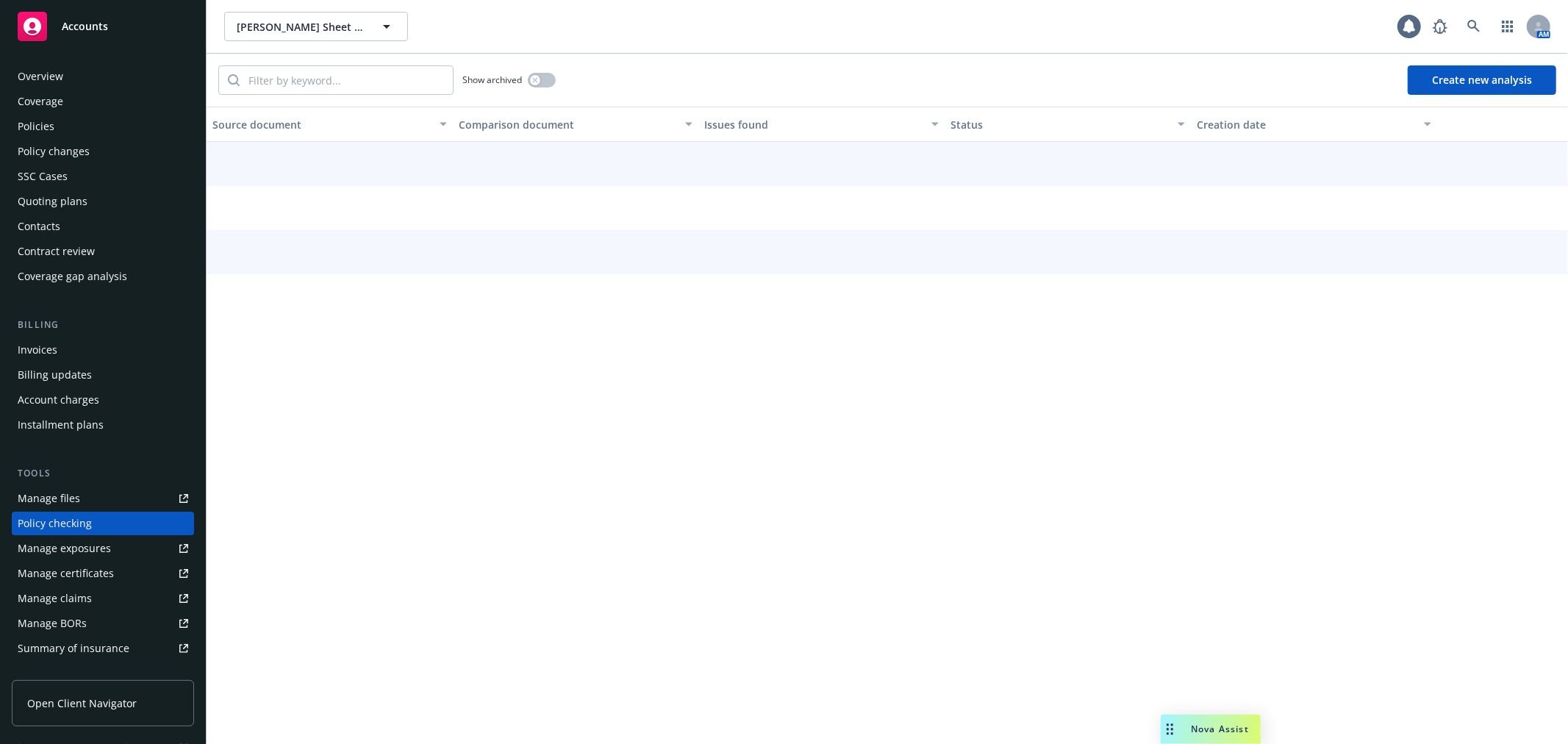
scroll to position [128, 0]
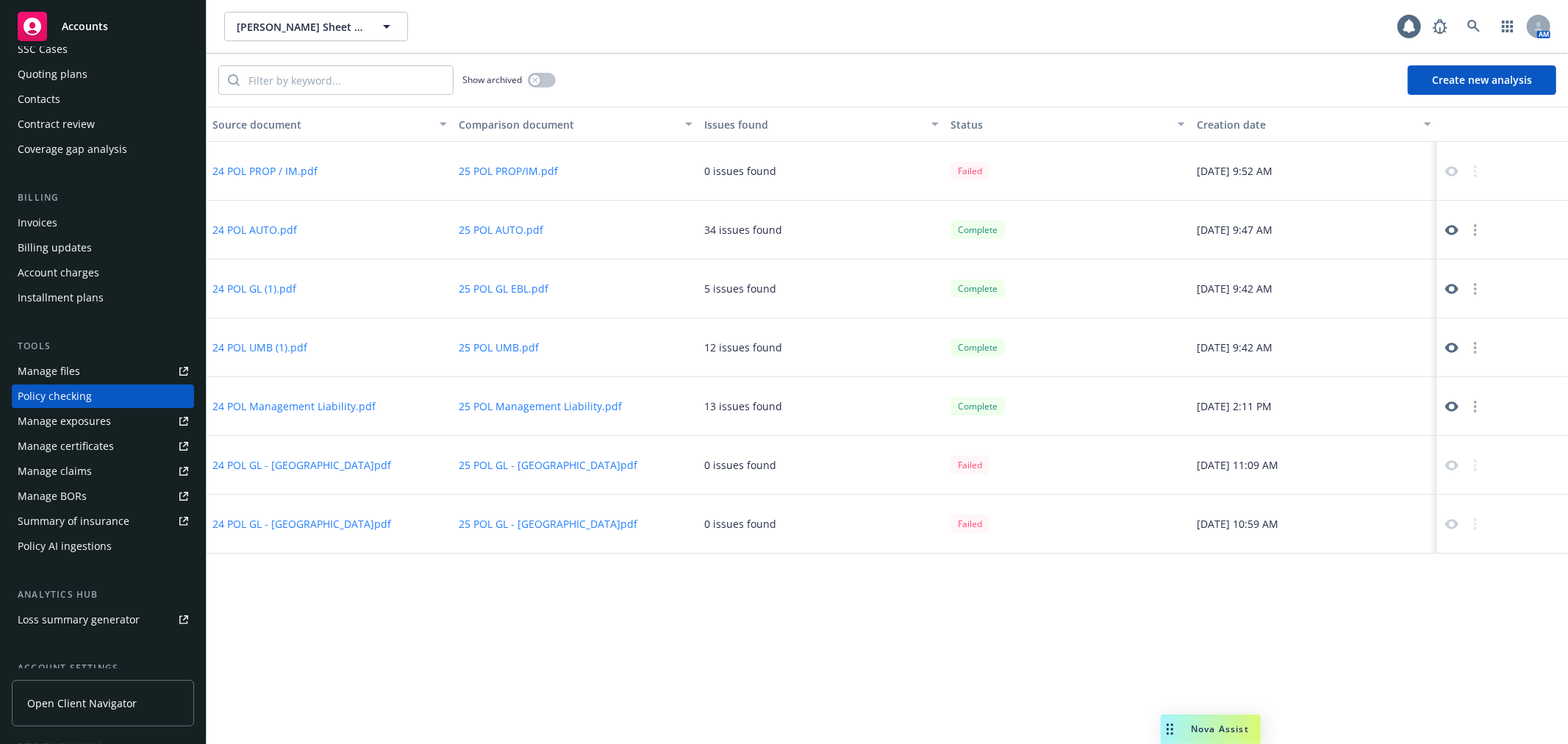
click at [1456, 76] on button "Create new analysis" at bounding box center [1482, 80] width 148 height 29
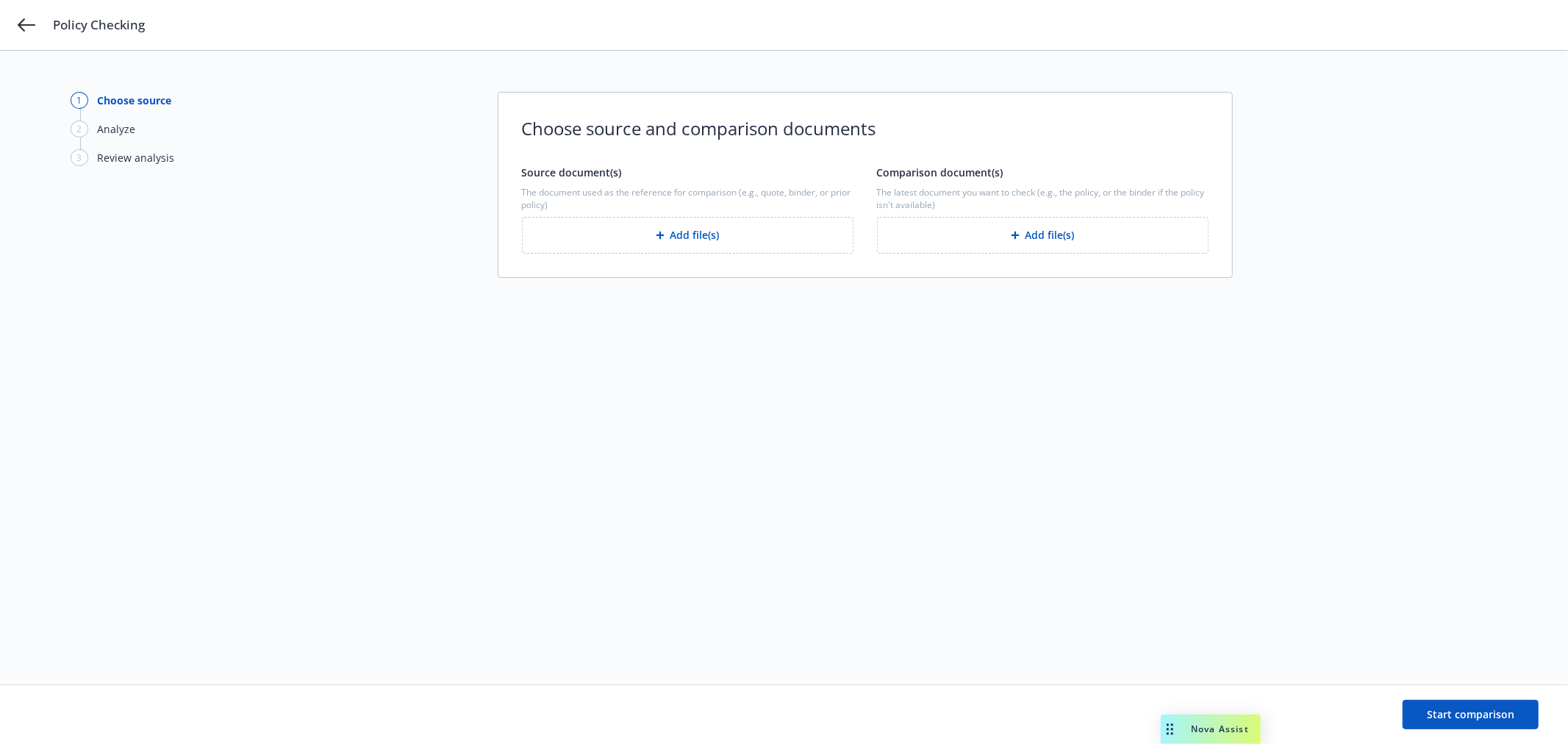
click at [761, 243] on button "Add file(s)" at bounding box center [688, 235] width 331 height 37
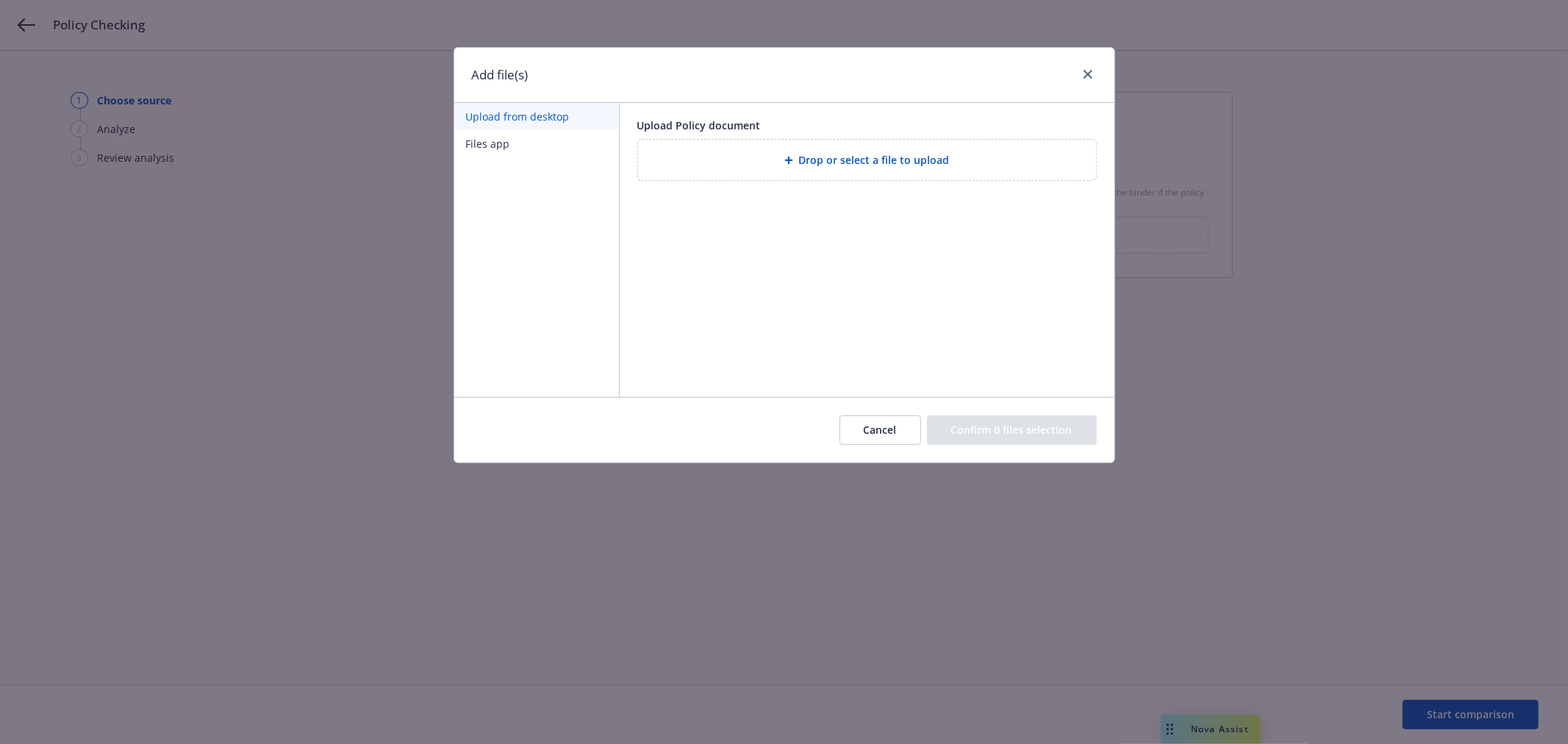
click at [542, 140] on button "Files app" at bounding box center [537, 144] width 165 height 27
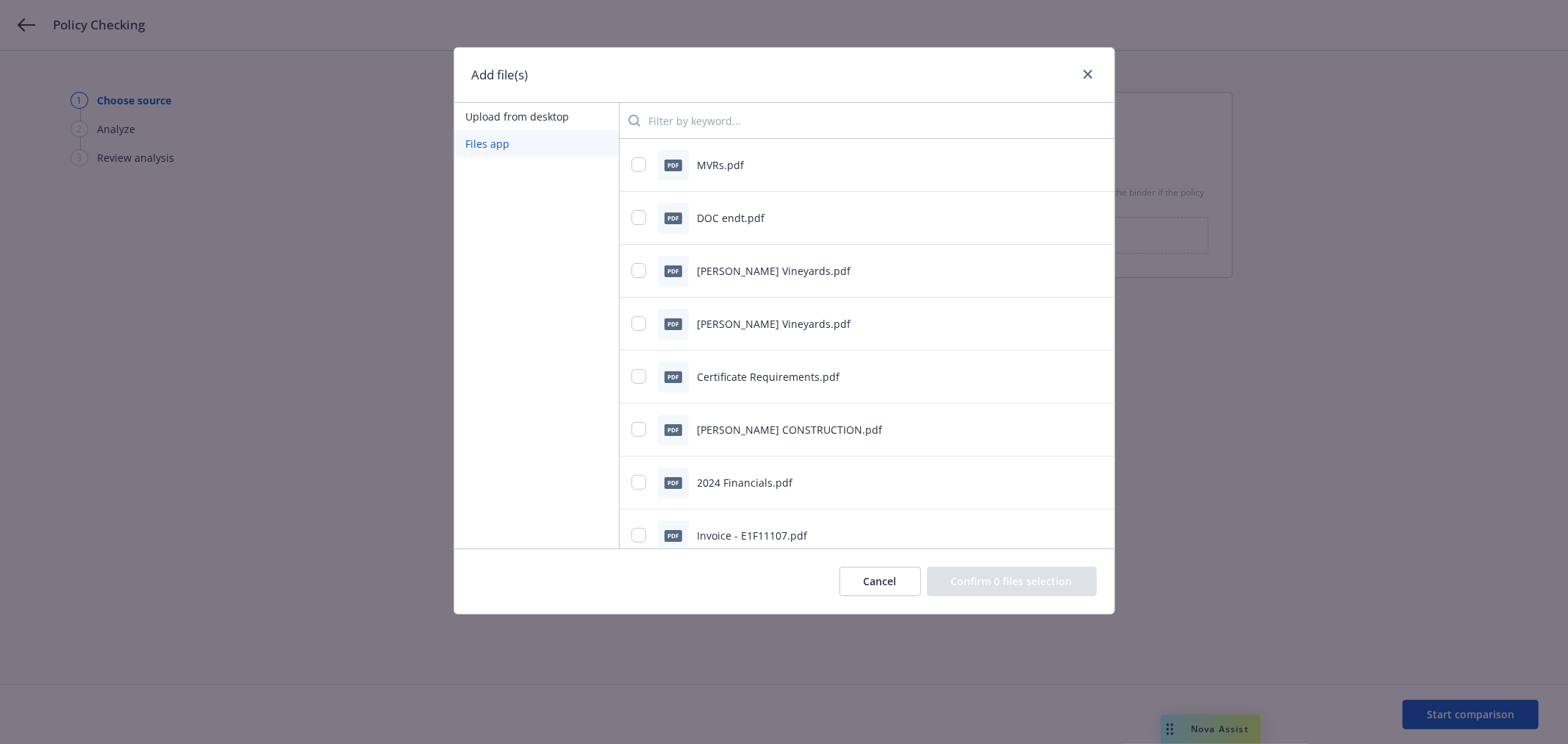
click at [717, 121] on input "search" at bounding box center [871, 120] width 463 height 29
type input "pol"
click at [632, 381] on input "checkbox" at bounding box center [639, 376] width 15 height 15
checkbox input "true"
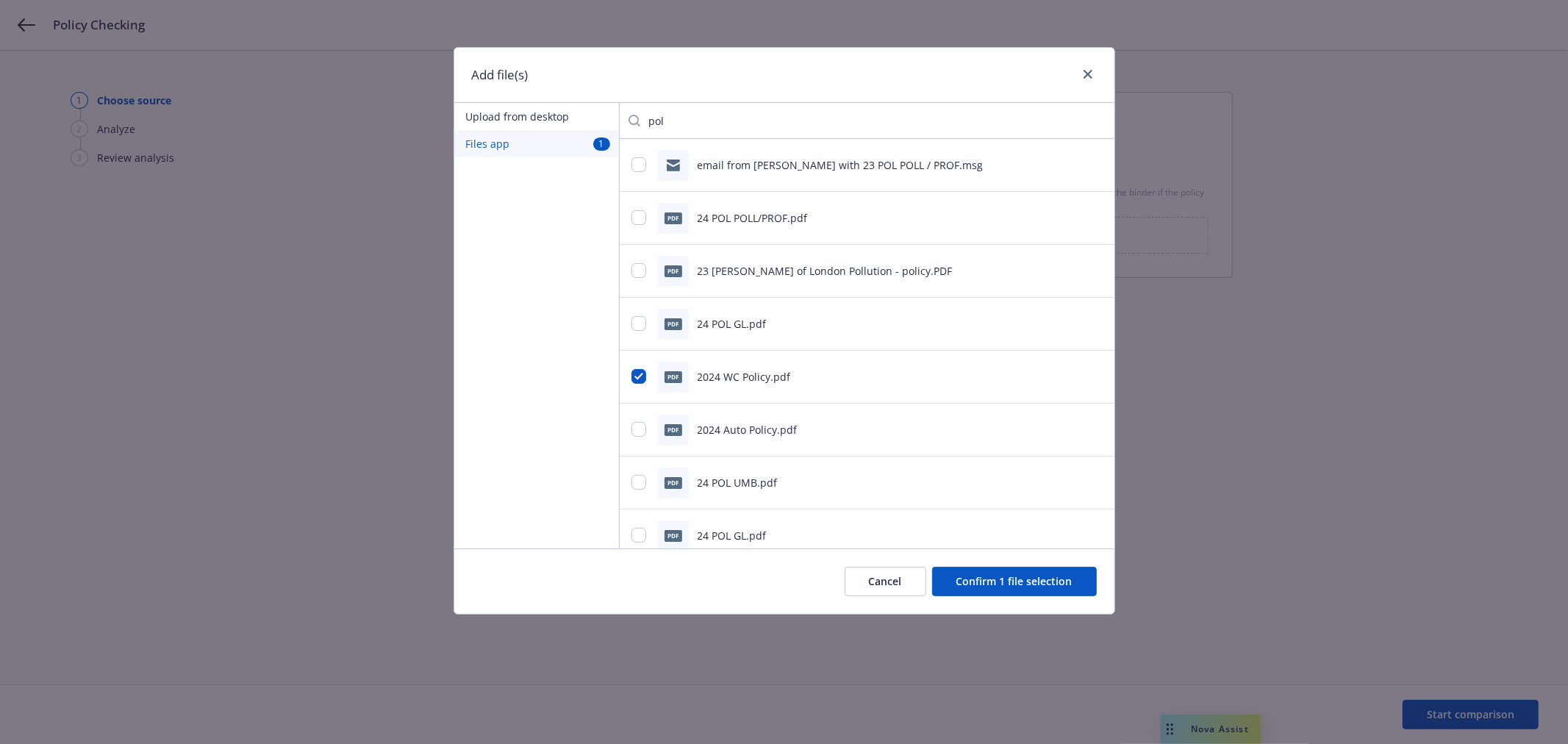
click at [1018, 585] on button "Confirm 1 file selection" at bounding box center [1015, 581] width 165 height 29
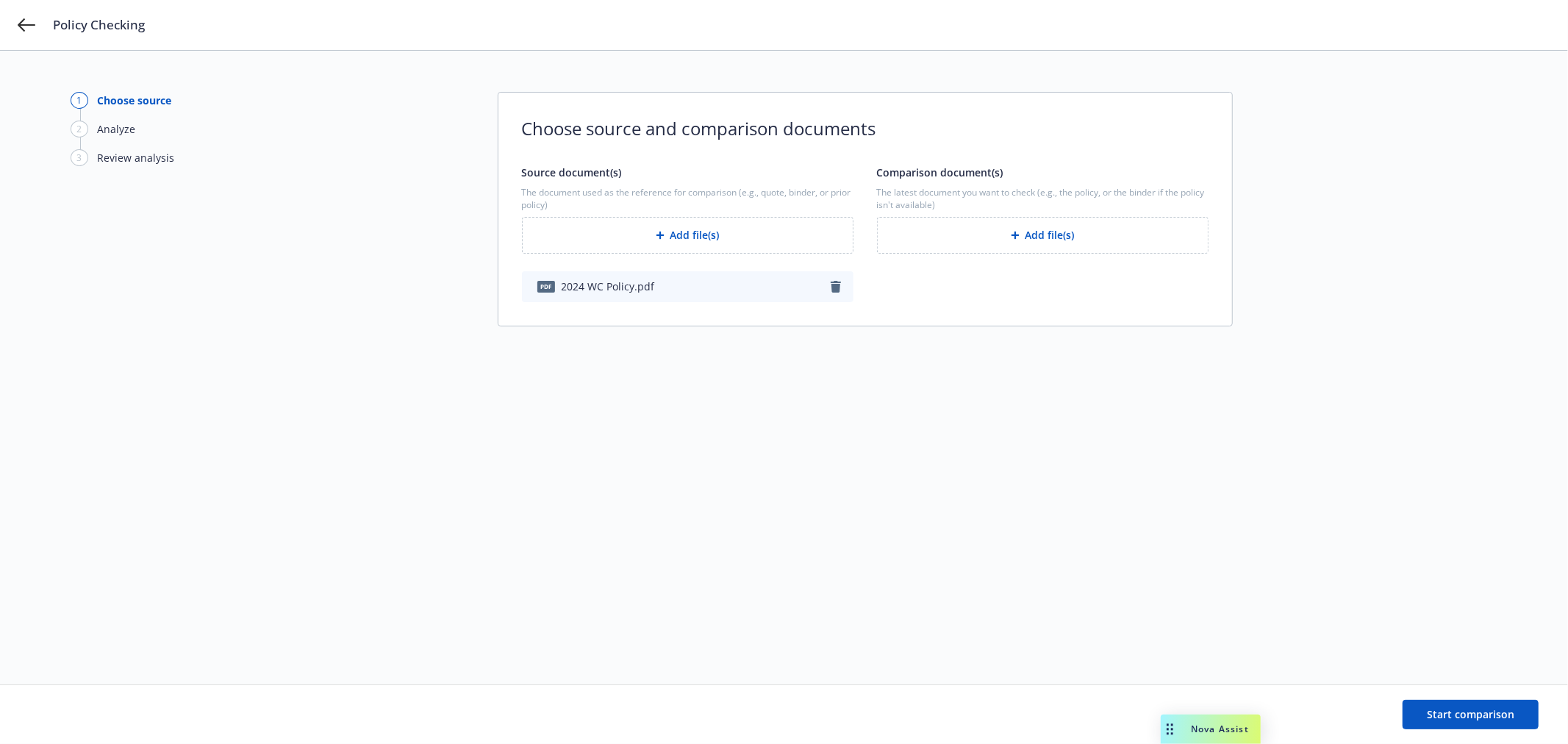
click at [1090, 238] on button "Add file(s)" at bounding box center [1043, 235] width 331 height 37
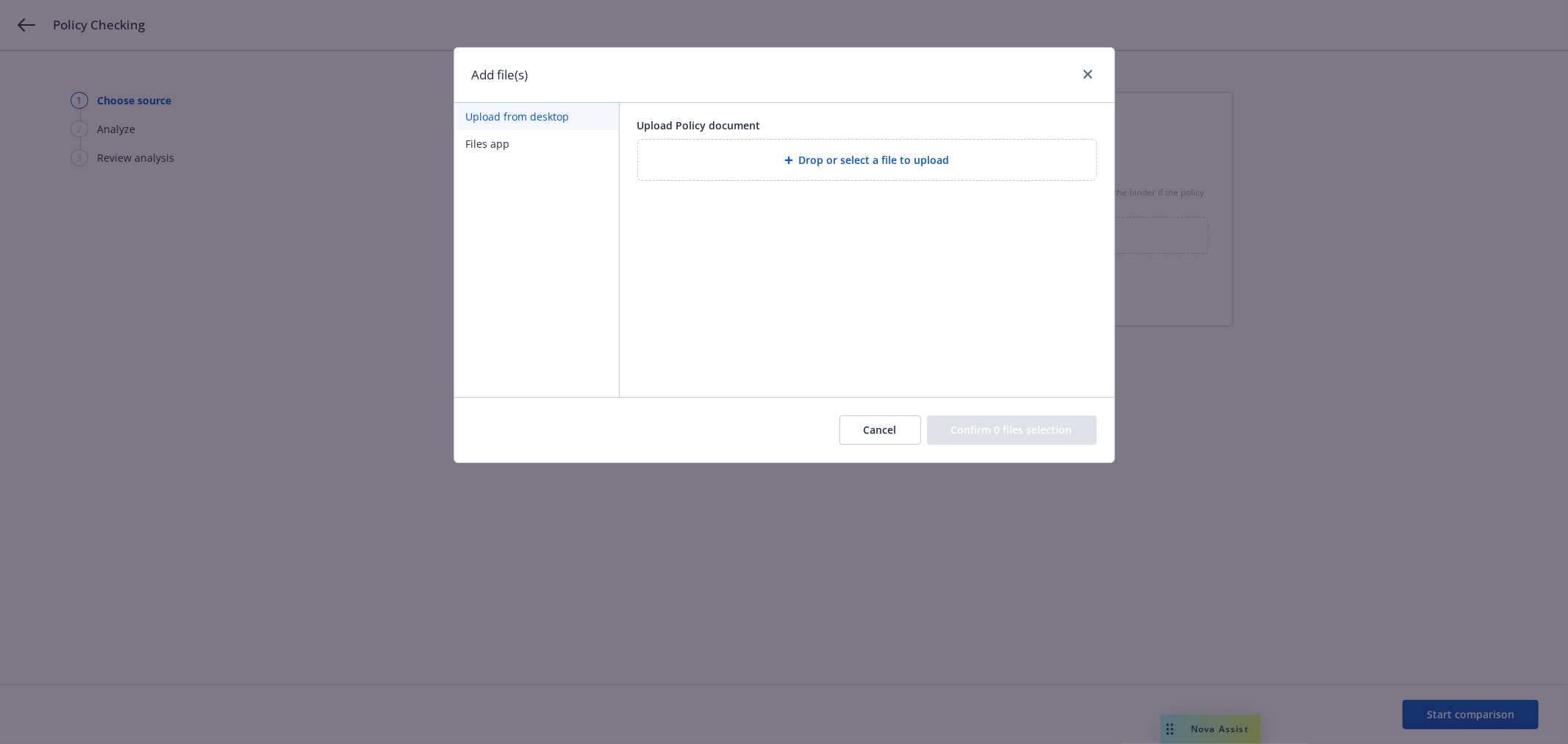
click at [526, 146] on button "Files app" at bounding box center [537, 144] width 165 height 27
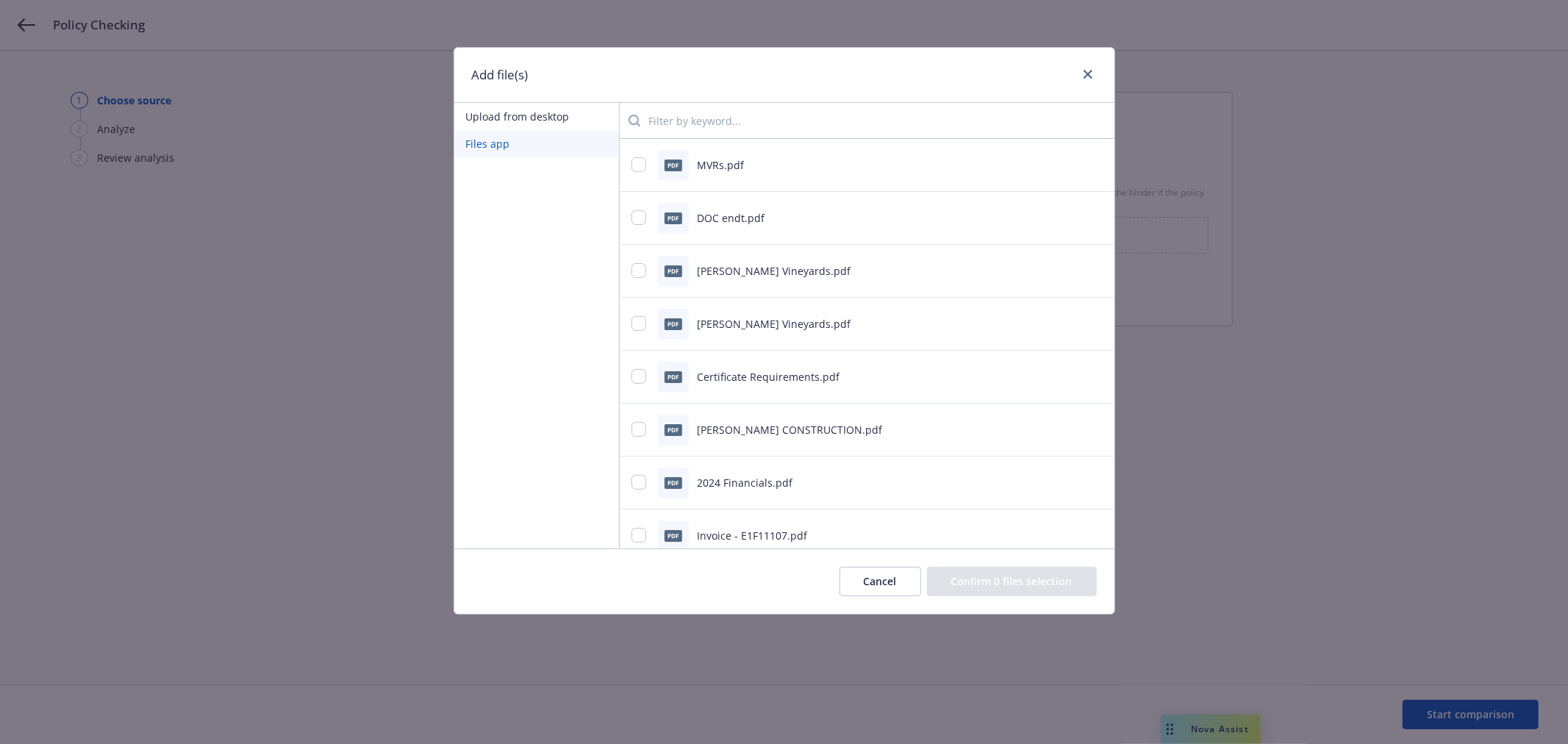
click at [710, 124] on input "search" at bounding box center [871, 120] width 463 height 29
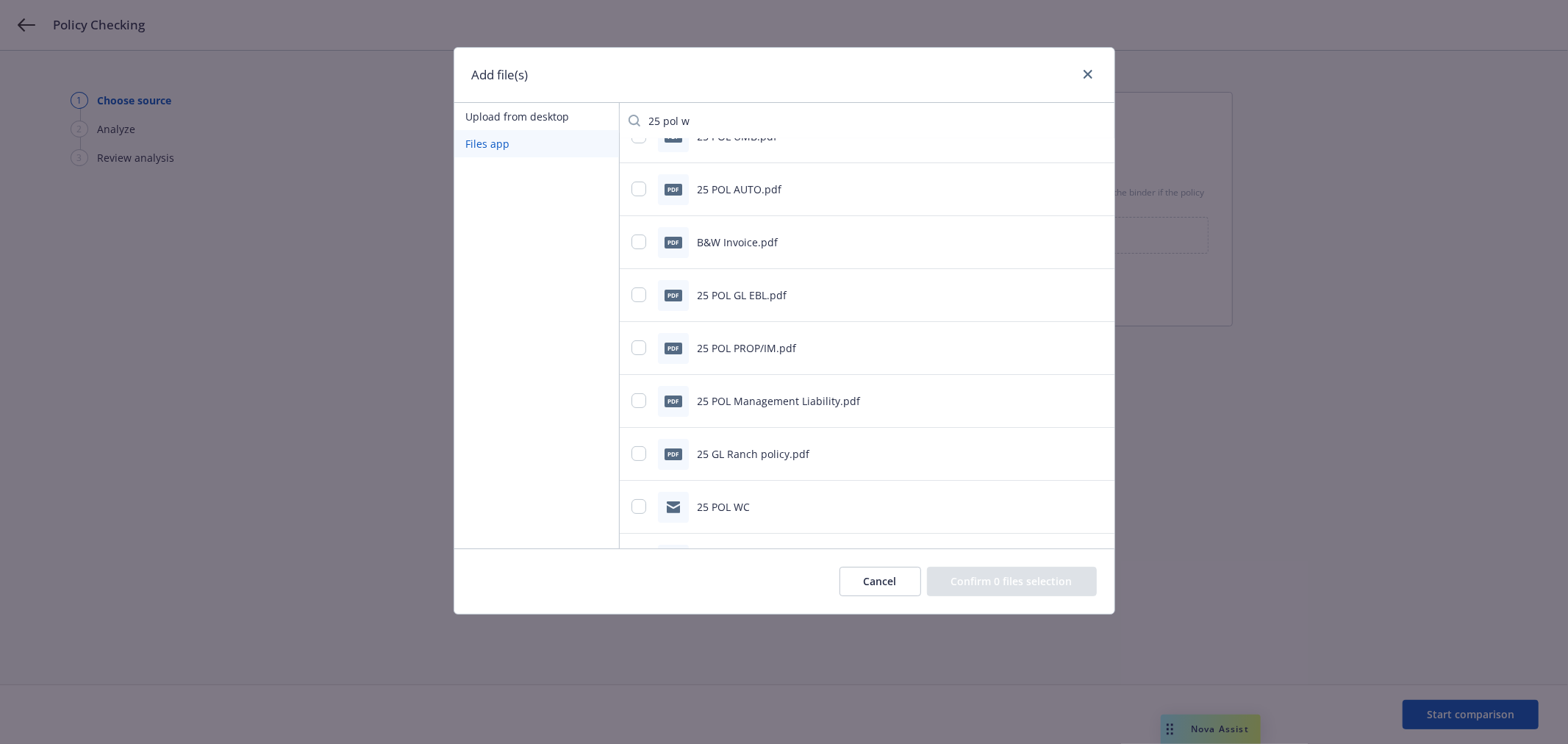
scroll to position [164, 0]
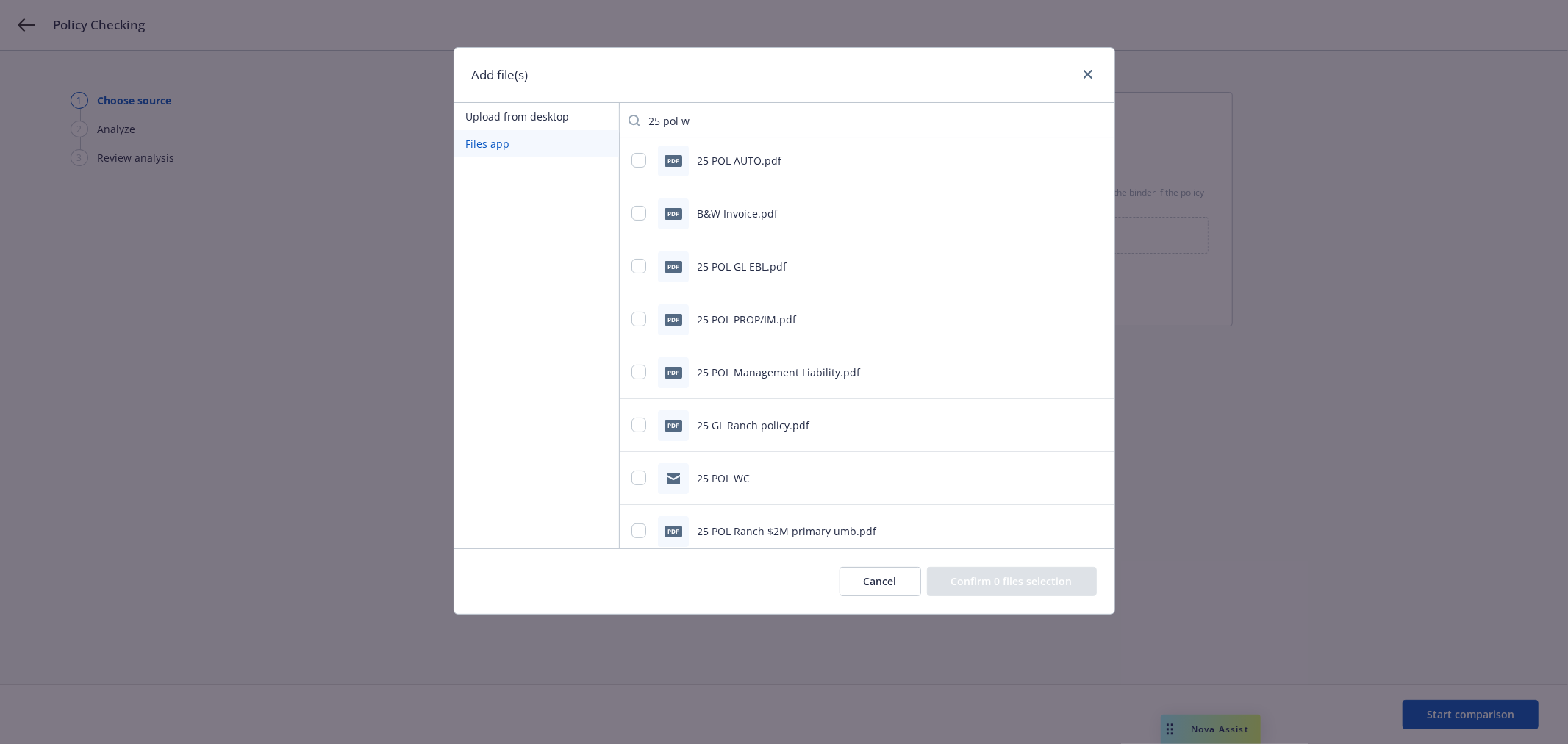
type input "25 pol w"
click at [638, 480] on input "checkbox" at bounding box center [639, 478] width 15 height 15
checkbox input "true"
click at [1046, 579] on button "Confirm 1 file selection" at bounding box center [1015, 581] width 165 height 29
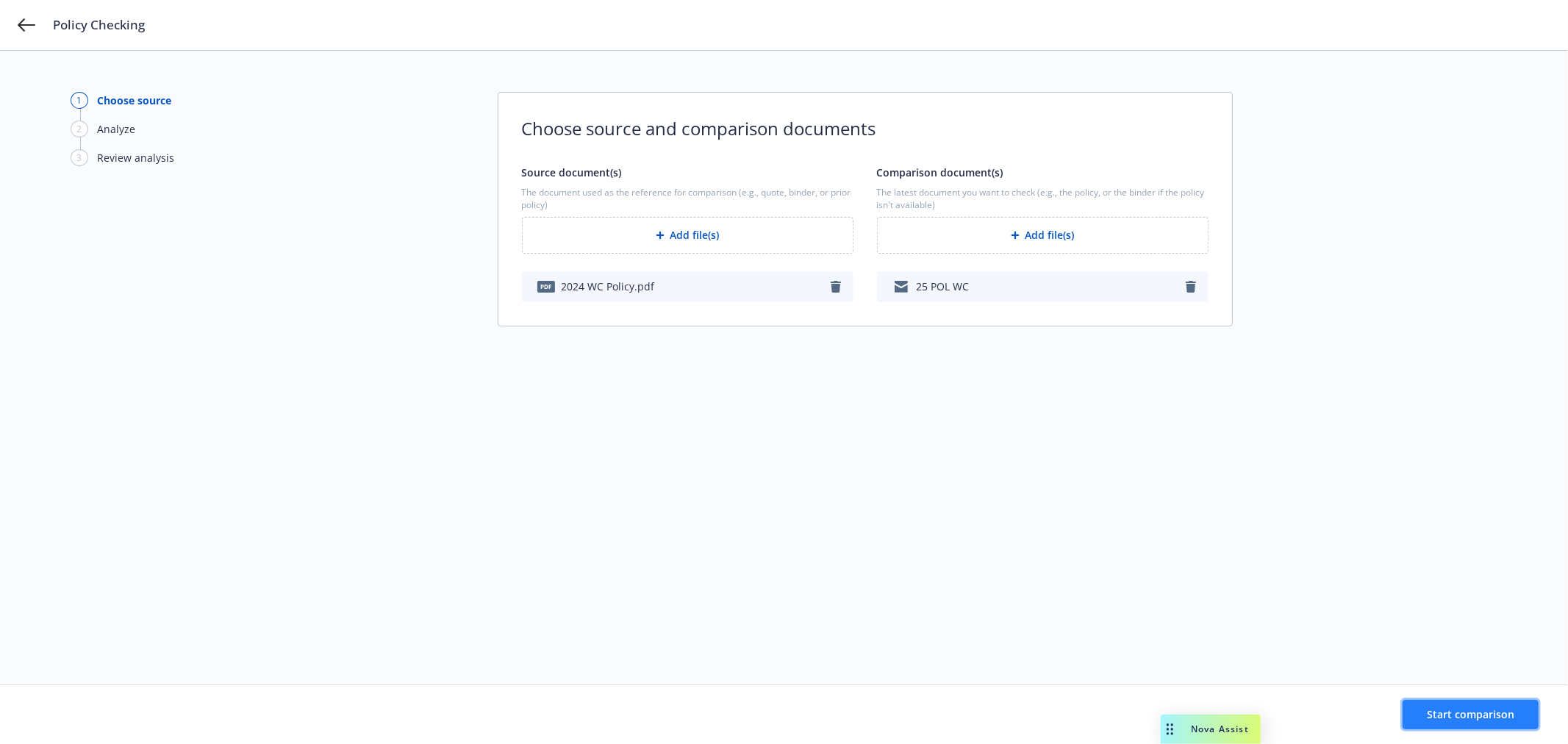
click at [1480, 723] on button "Start comparison" at bounding box center [1471, 714] width 136 height 29
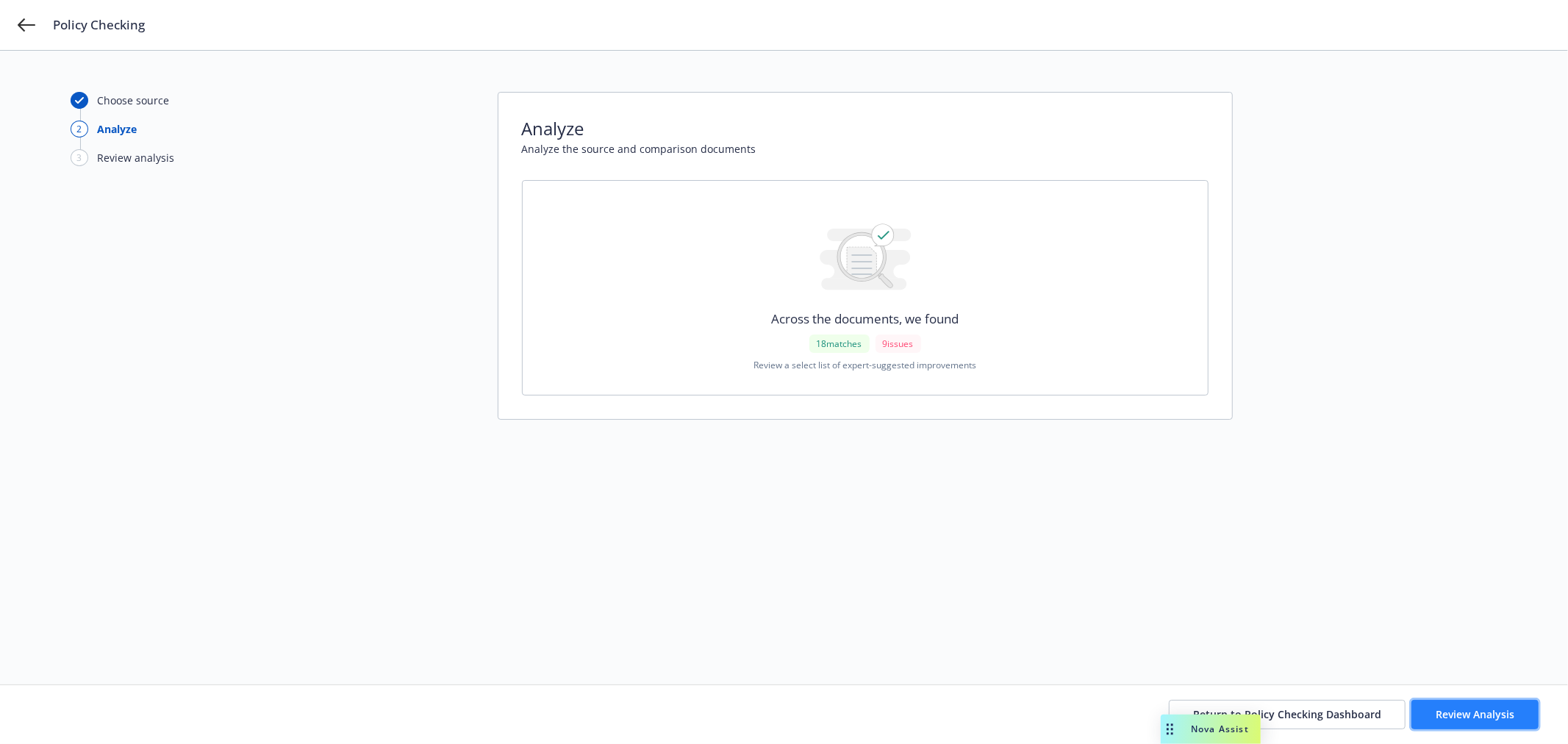
click at [1475, 712] on span "Review Analysis" at bounding box center [1475, 714] width 79 height 14
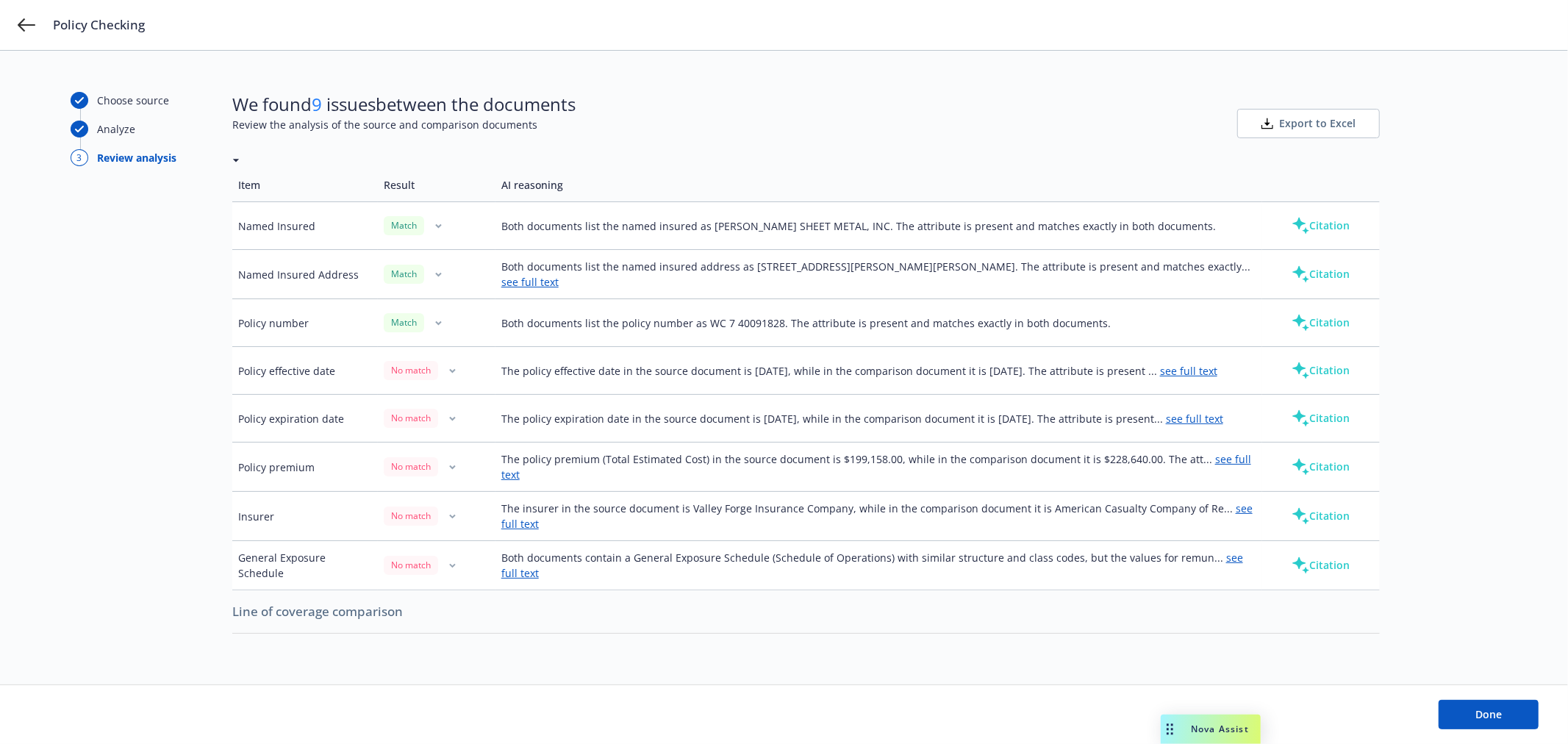
scroll to position [82, 0]
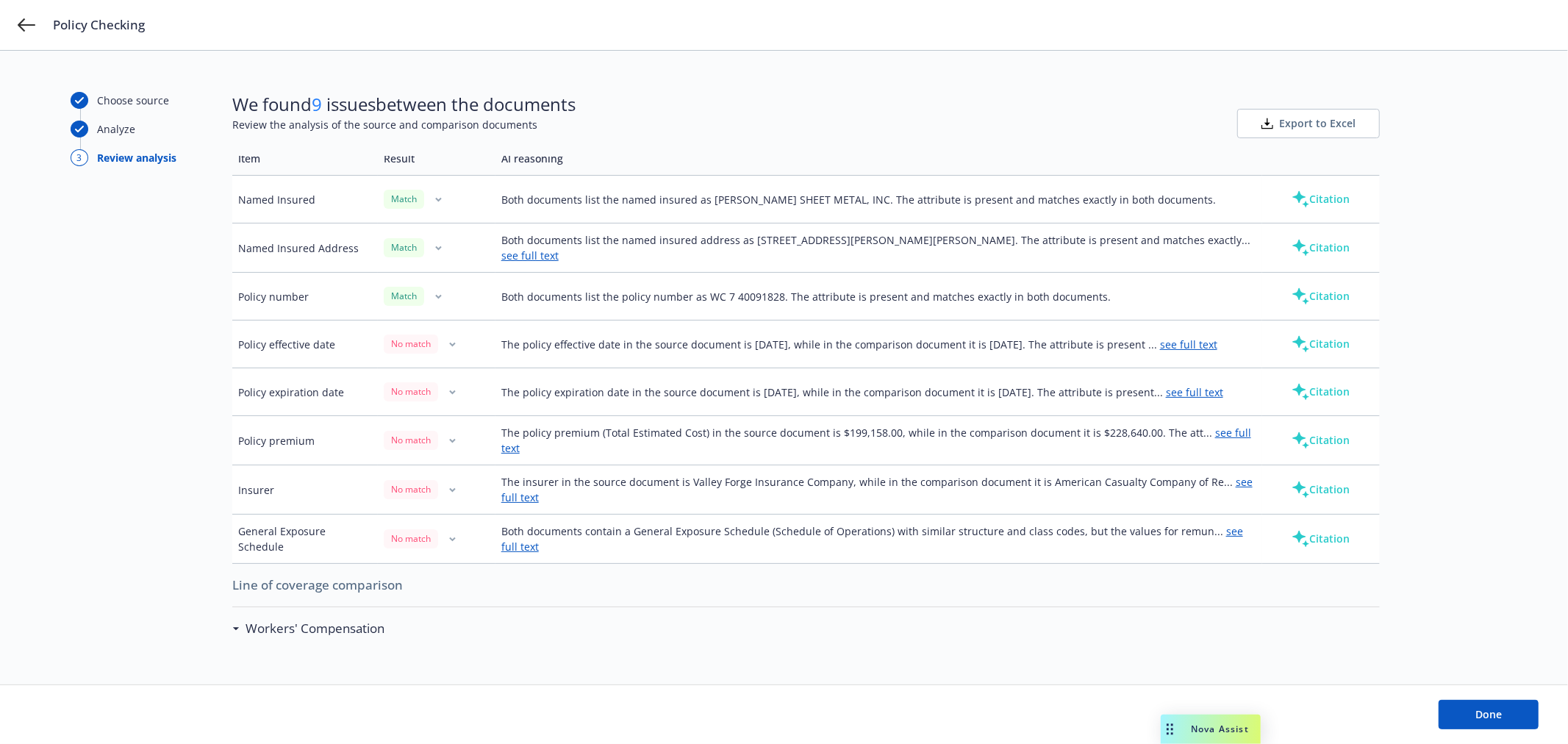
click at [1228, 481] on link "see full text" at bounding box center [877, 489] width 751 height 29
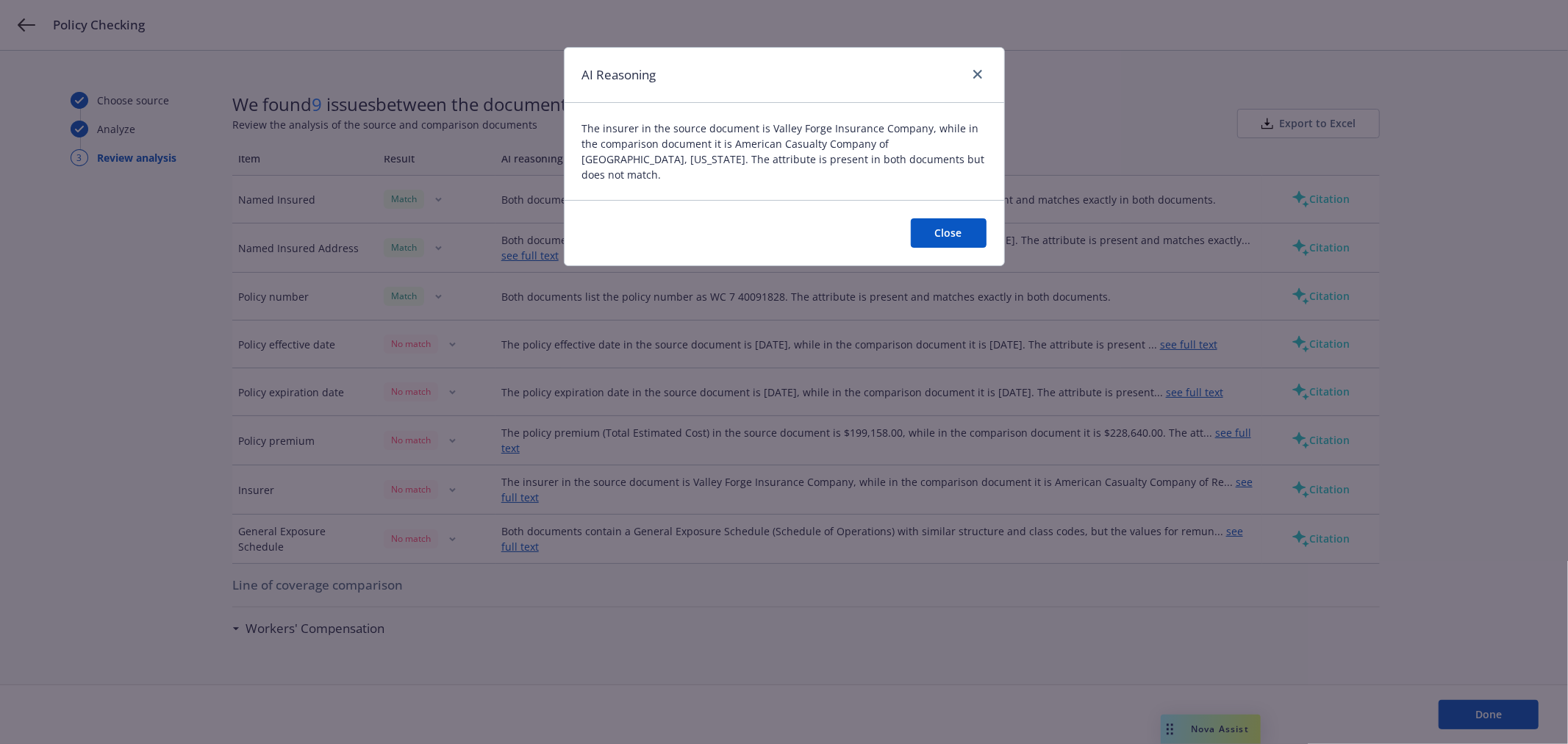
click at [945, 218] on button "Close" at bounding box center [949, 232] width 76 height 29
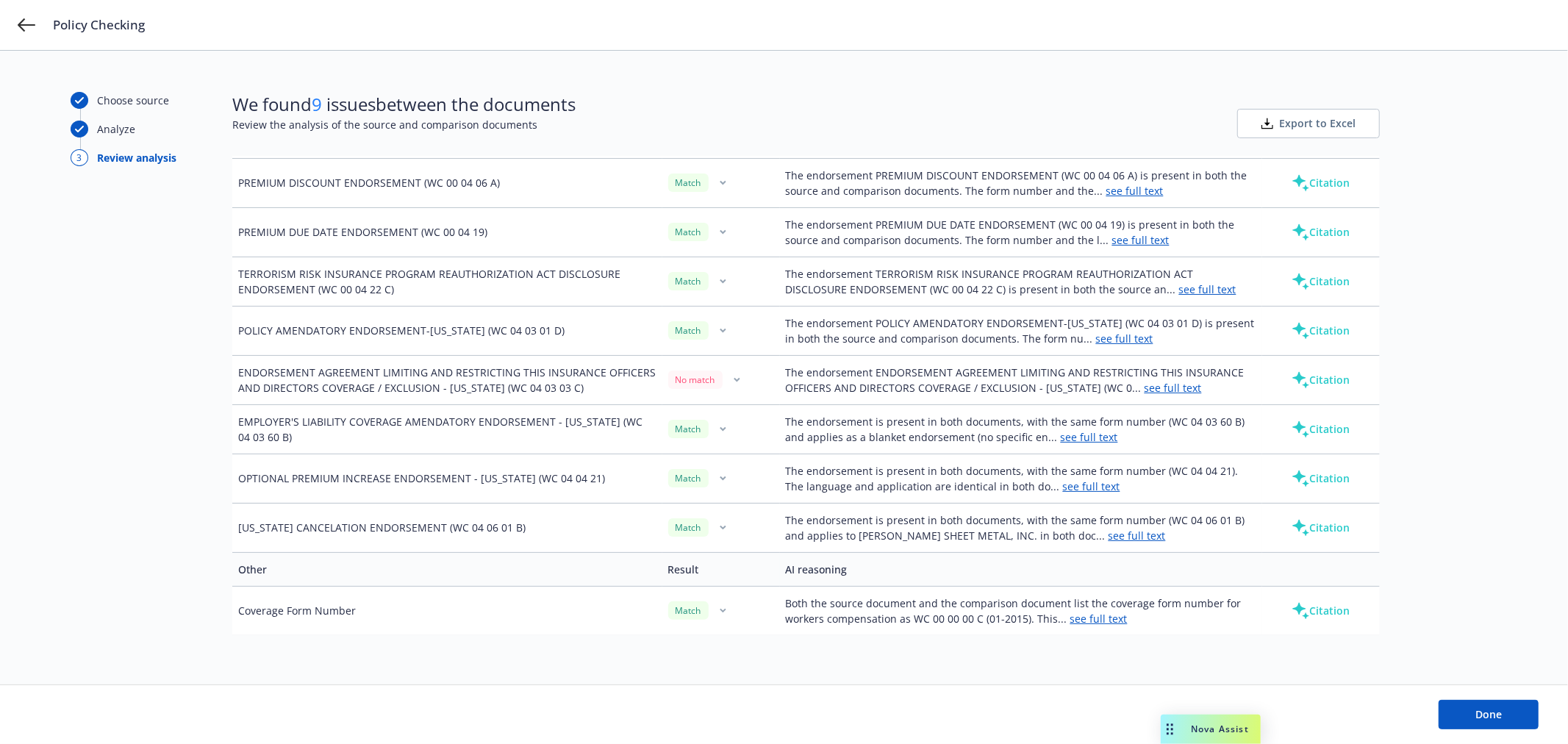
scroll to position [1130, 0]
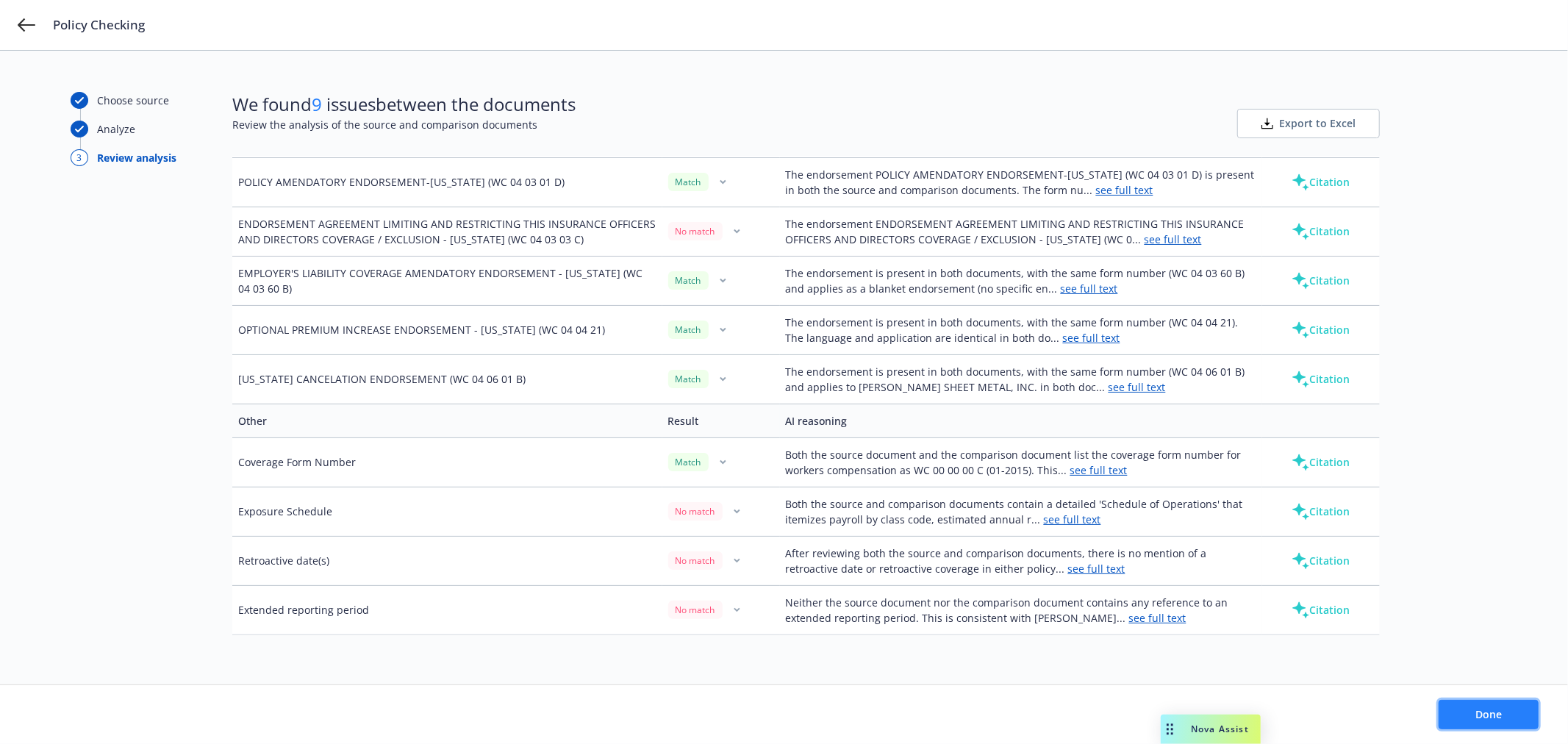
click at [1473, 710] on button "Done" at bounding box center [1489, 714] width 100 height 29
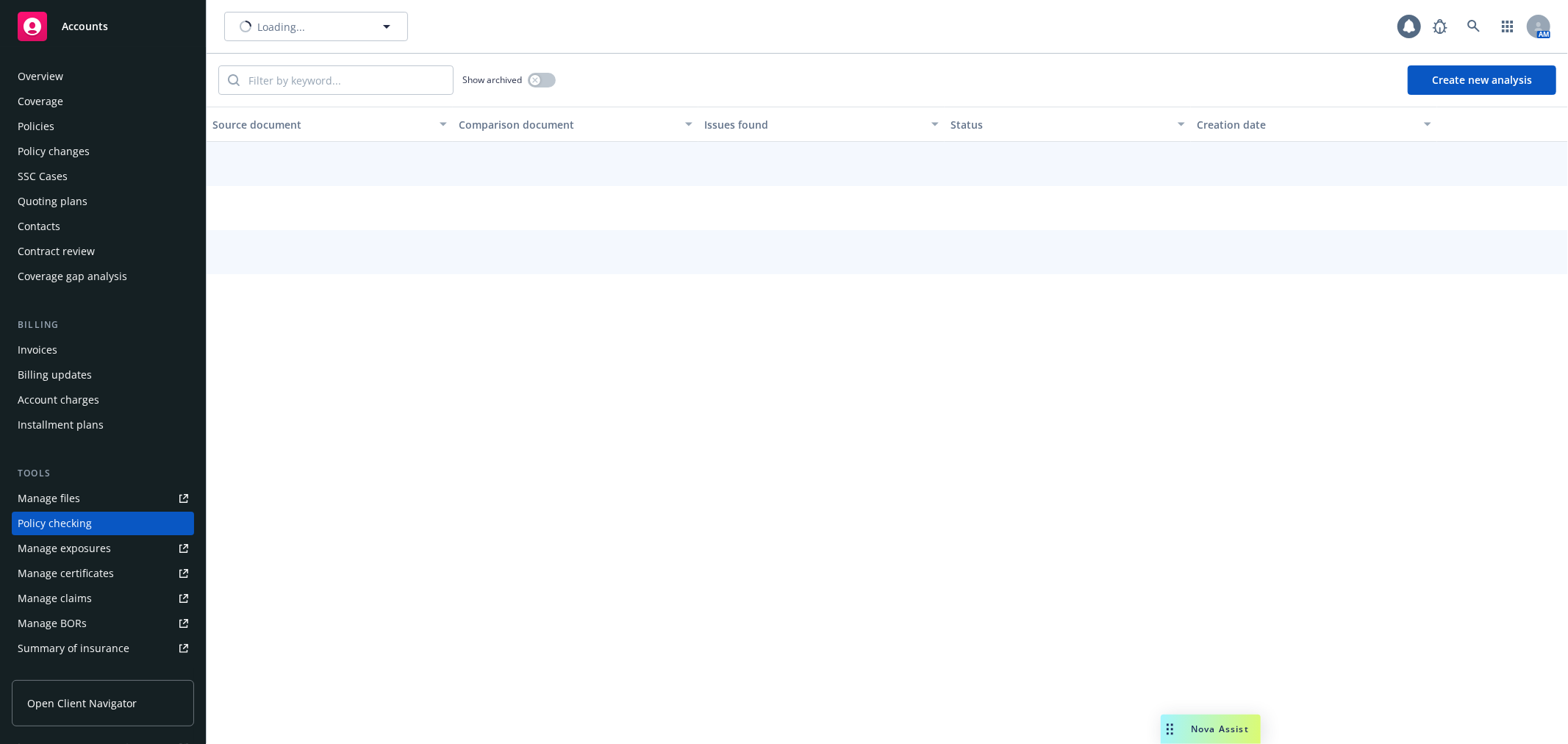
scroll to position [128, 0]
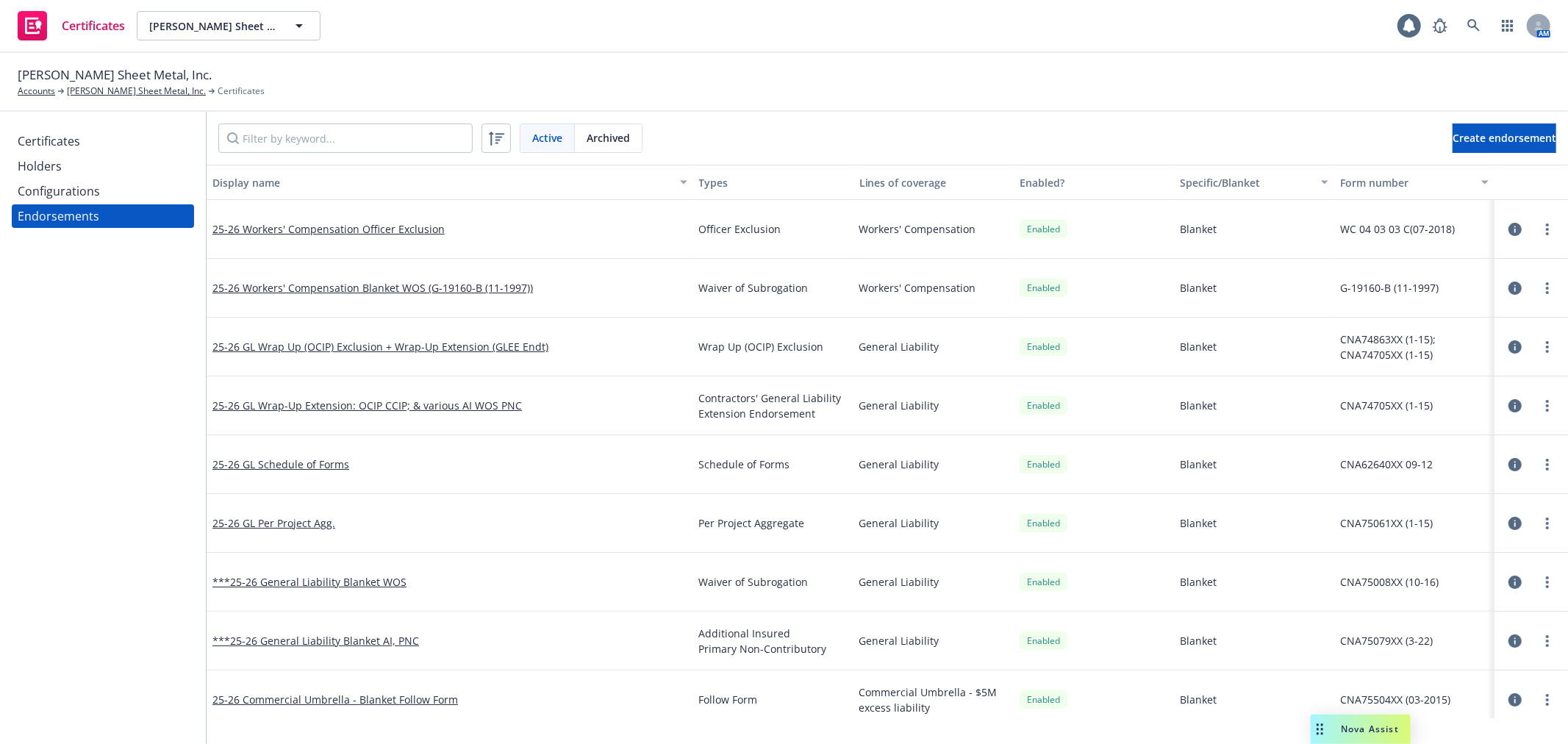
click at [1509, 290] on icon "button" at bounding box center [1516, 288] width 13 height 14
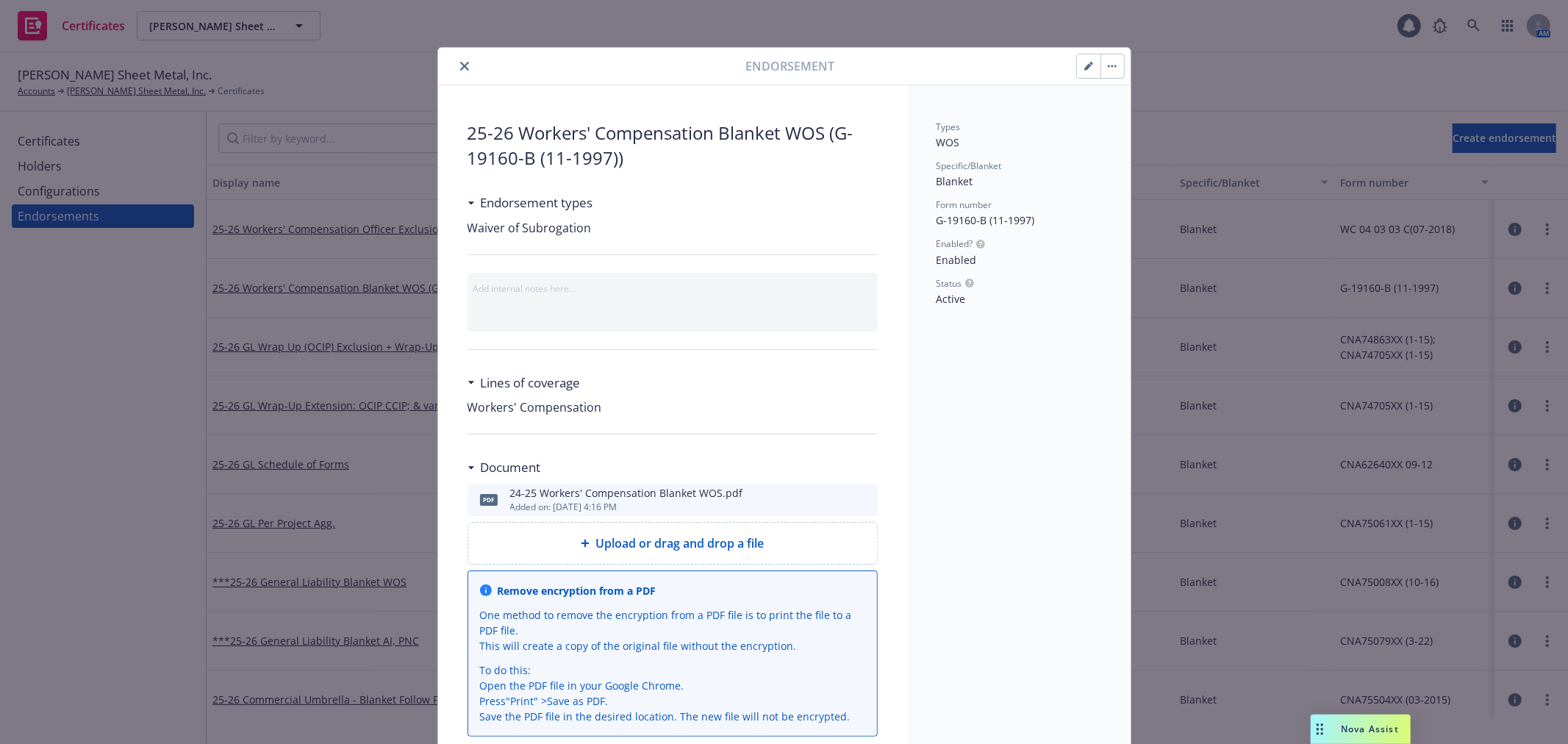
click at [1078, 74] on button "button" at bounding box center [1088, 66] width 23 height 23
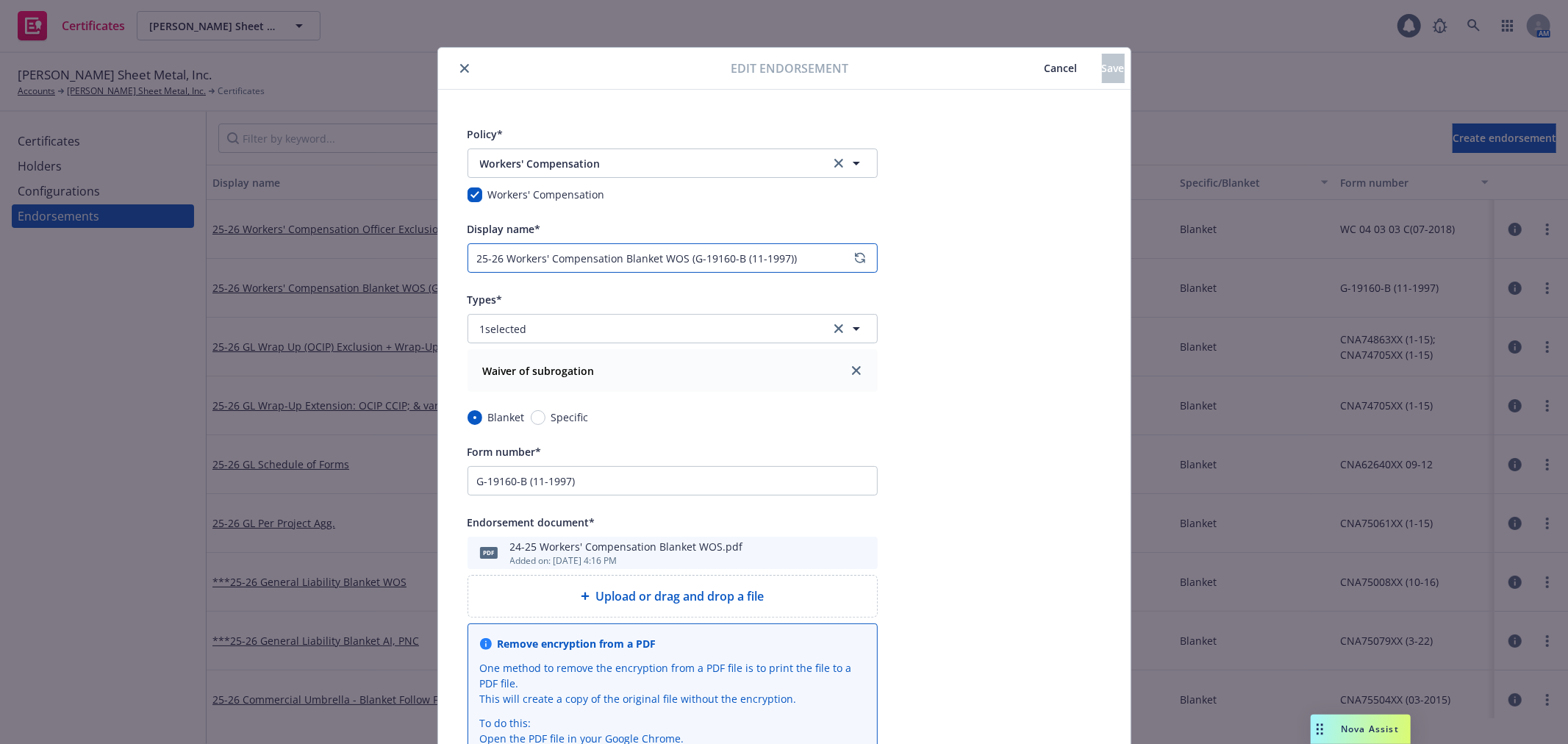
drag, startPoint x: 502, startPoint y: 255, endPoint x: 613, endPoint y: 259, distance: 111.1
click at [613, 259] on input "25-26 Workers' Compensation Blanket WOS (G-19160-B (11-1997))" at bounding box center [673, 257] width 410 height 29
drag, startPoint x: 586, startPoint y: 262, endPoint x: 685, endPoint y: 263, distance: 99.0
click at [685, 263] on input "25-26 WC Blanket WOS (G-19160-B (11-1997))" at bounding box center [673, 257] width 410 height 29
paste input "Display name"
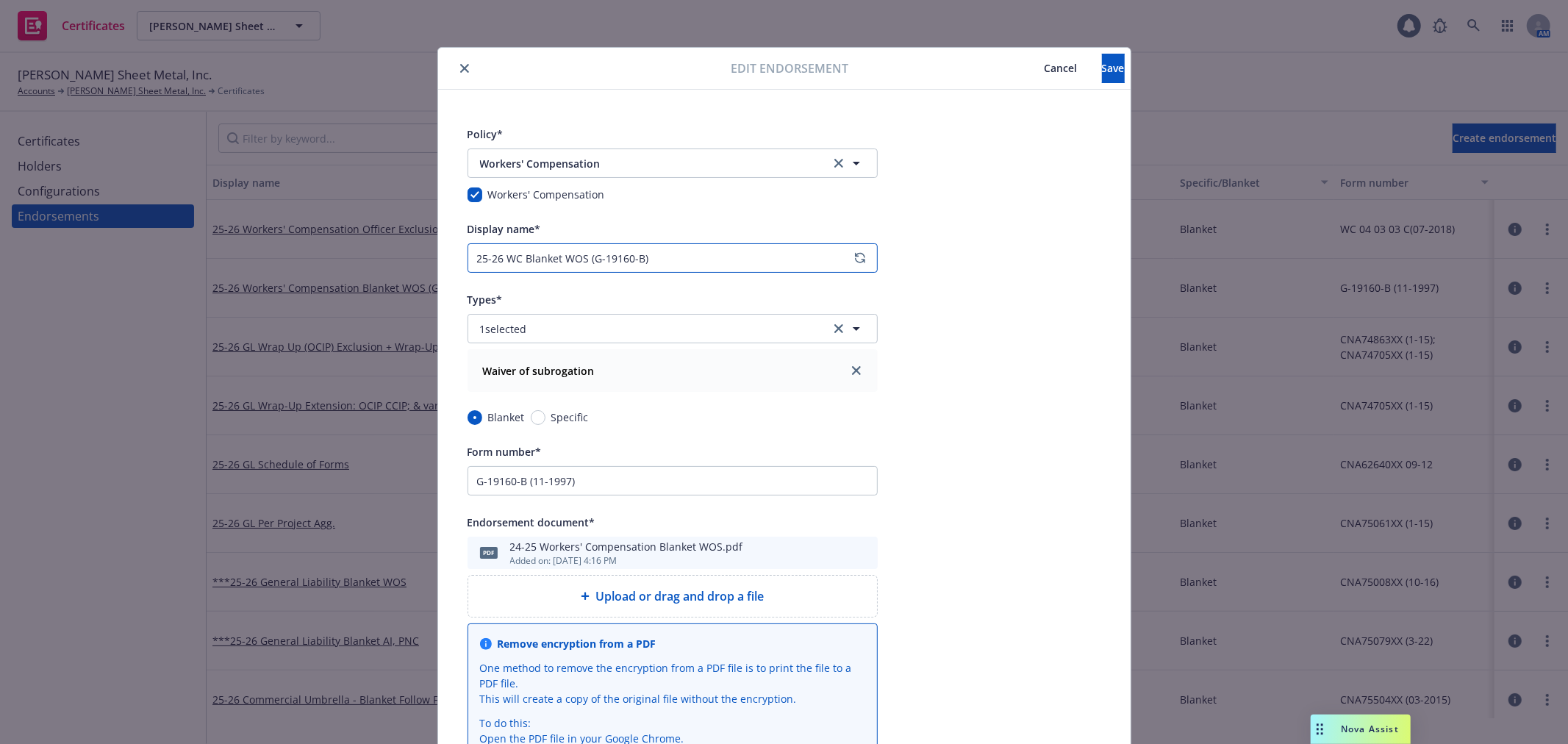
type input "25-26 WC Blanket WOS (G-19160-B)"
click at [706, 596] on span "Upload or drag and drop a file" at bounding box center [679, 596] width 169 height 18
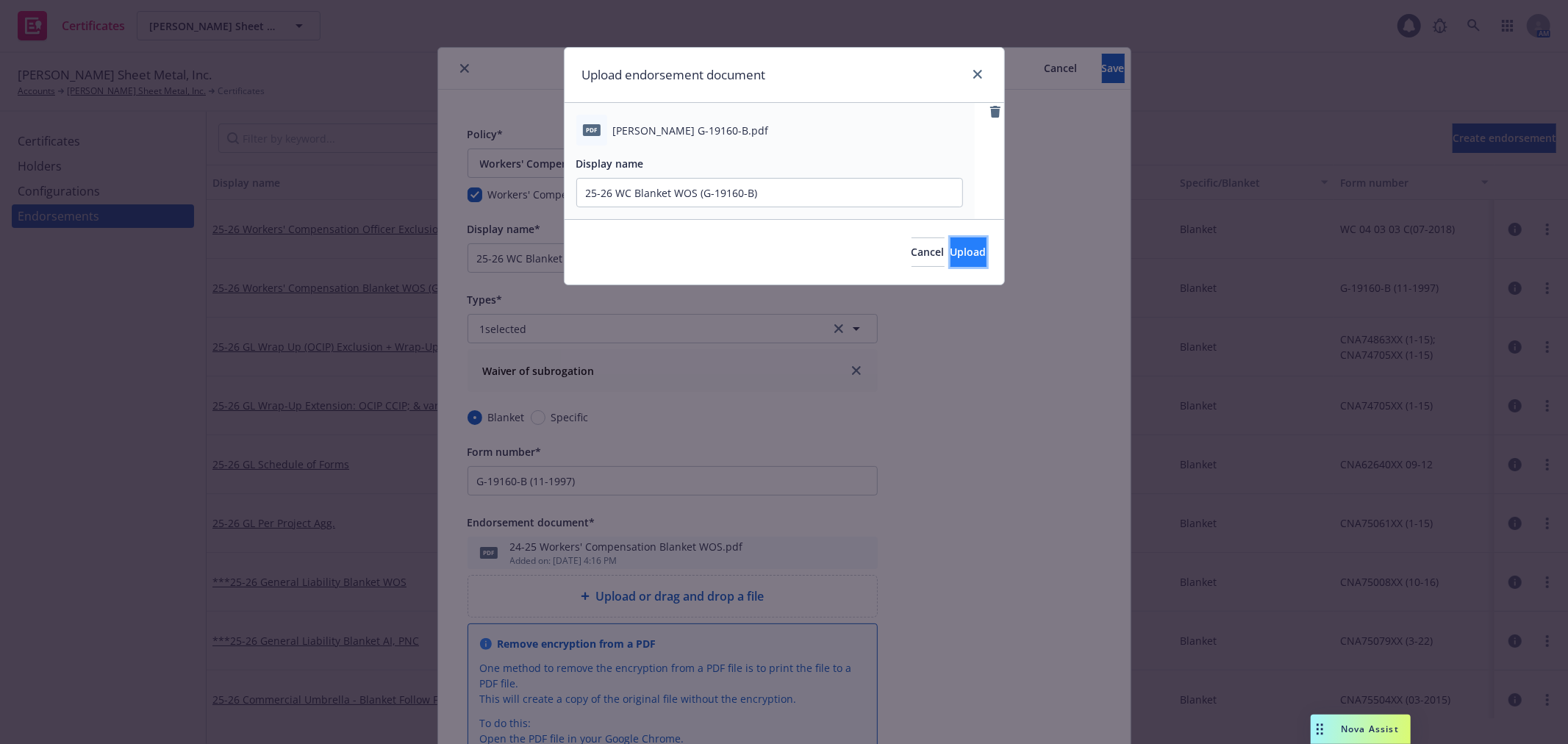
click at [954, 251] on span "Upload" at bounding box center [969, 251] width 36 height 14
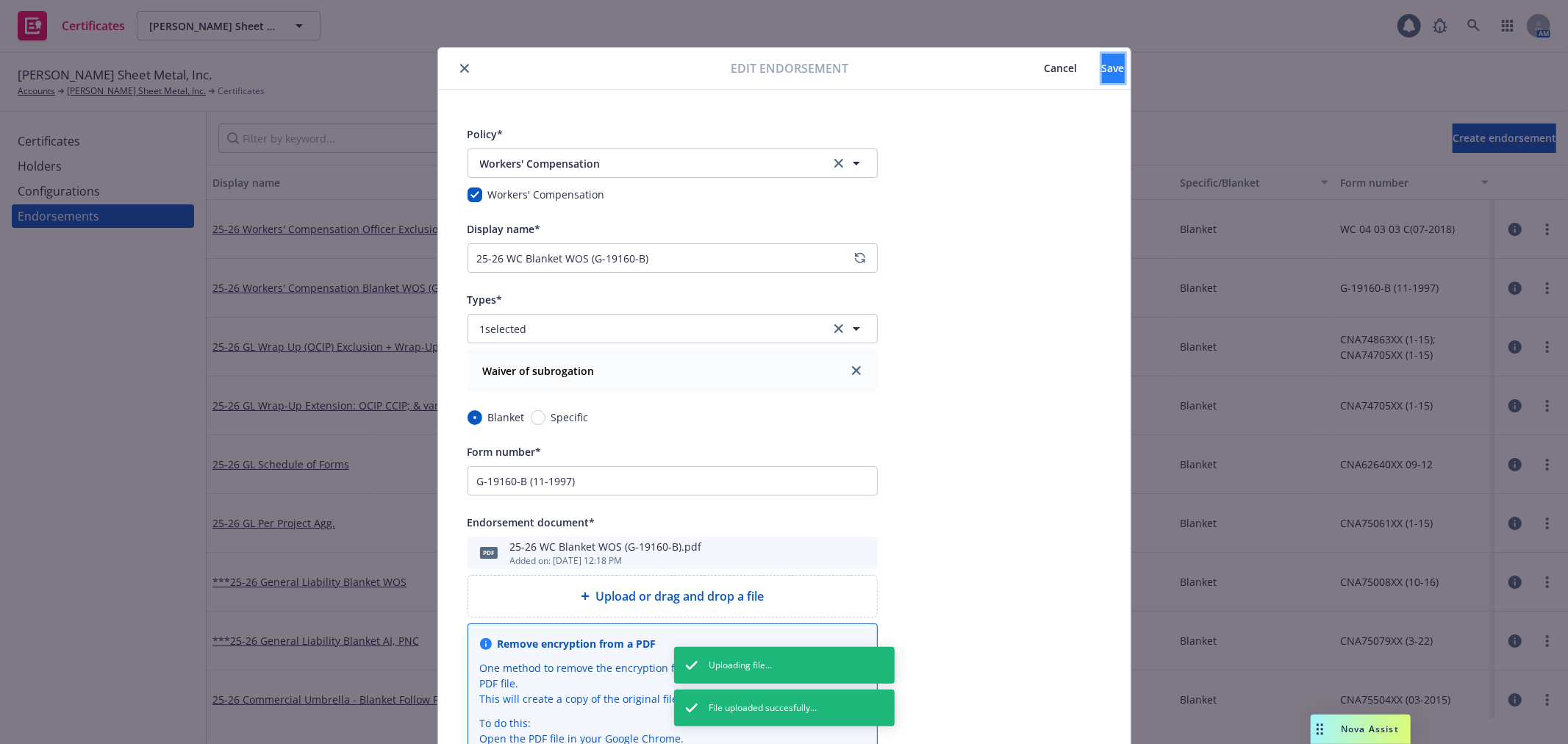
click at [1102, 76] on button "Save" at bounding box center [1114, 68] width 22 height 29
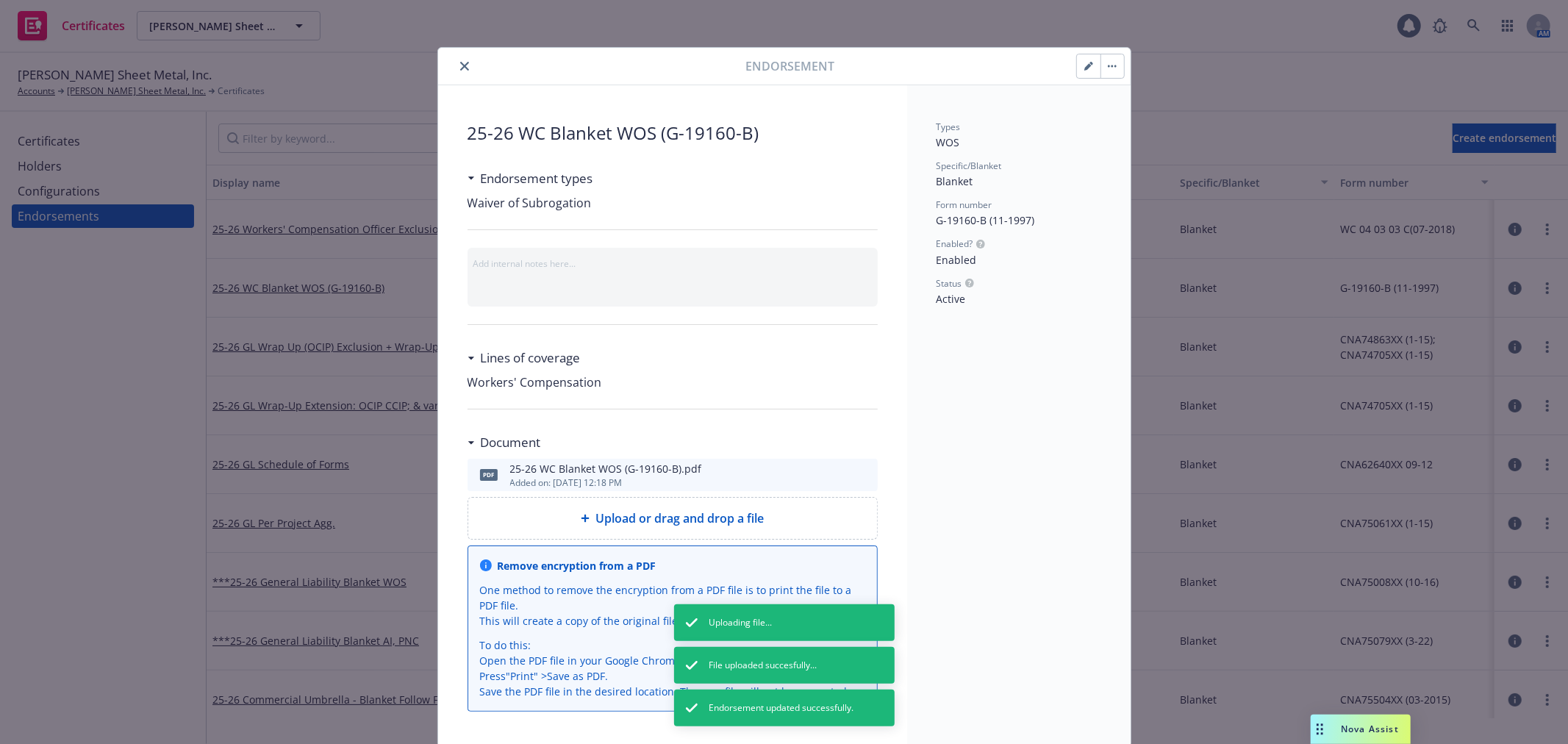
click at [460, 64] on icon "close" at bounding box center [465, 66] width 9 height 9
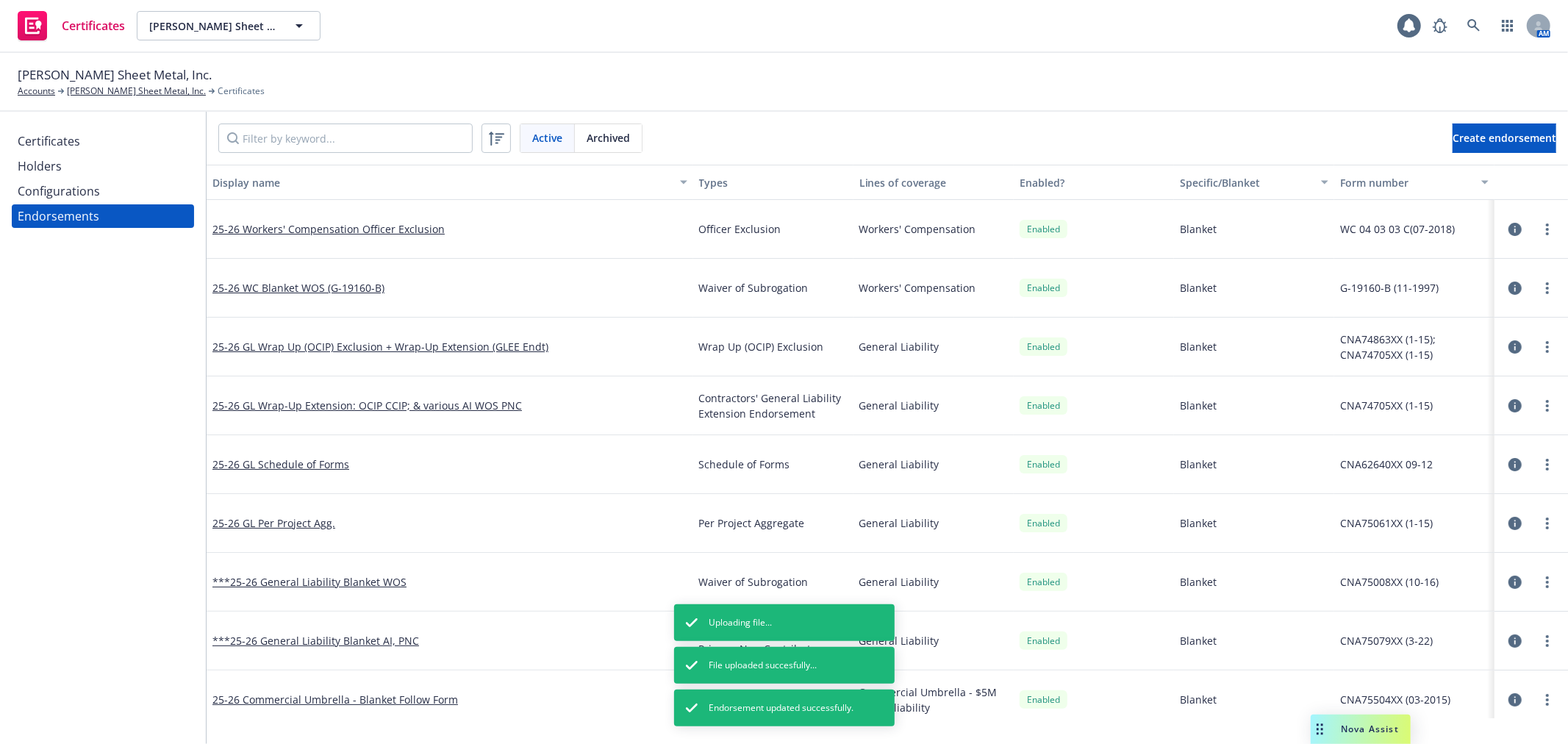
click at [1509, 226] on icon "button" at bounding box center [1516, 230] width 13 height 14
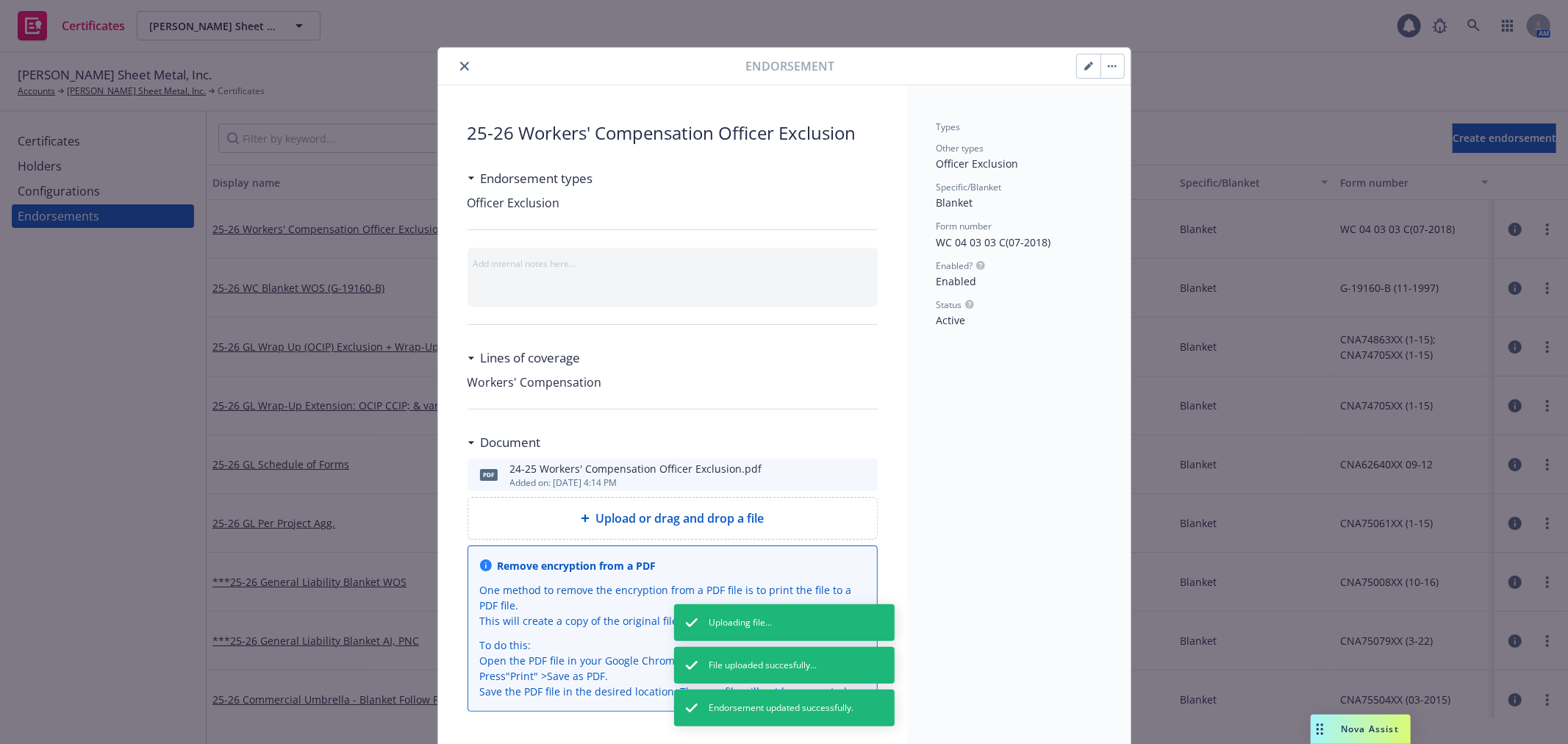
click at [1084, 66] on icon "button" at bounding box center [1089, 66] width 9 height 9
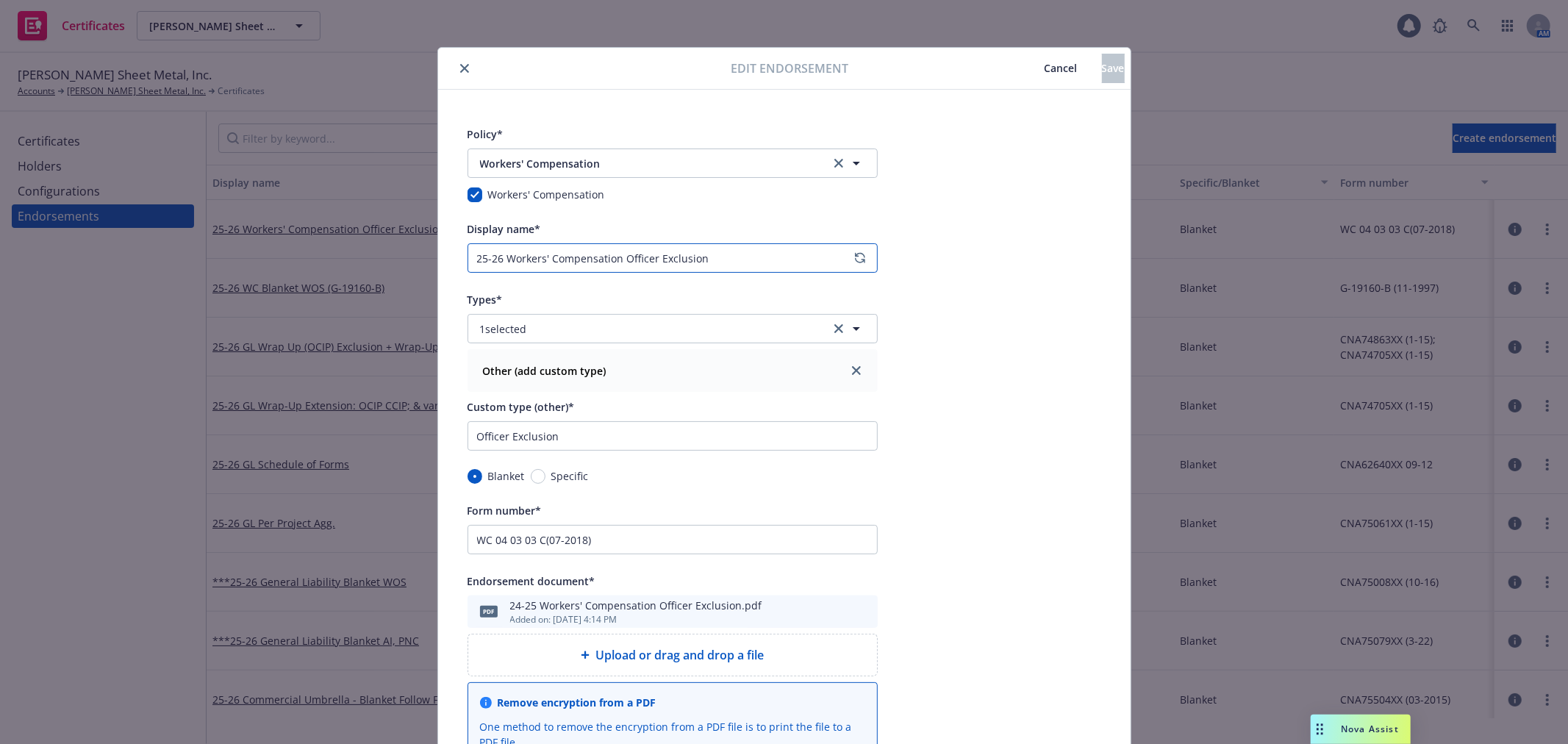
drag, startPoint x: 502, startPoint y: 260, endPoint x: 614, endPoint y: 254, distance: 112.2
click at [614, 254] on input "25-26 Workers' Compensation Officer Exclusion" at bounding box center [673, 257] width 410 height 29
click at [614, 254] on input "25-26 WC Officer Exclusion" at bounding box center [673, 257] width 410 height 29
paste input "G-19160-B"
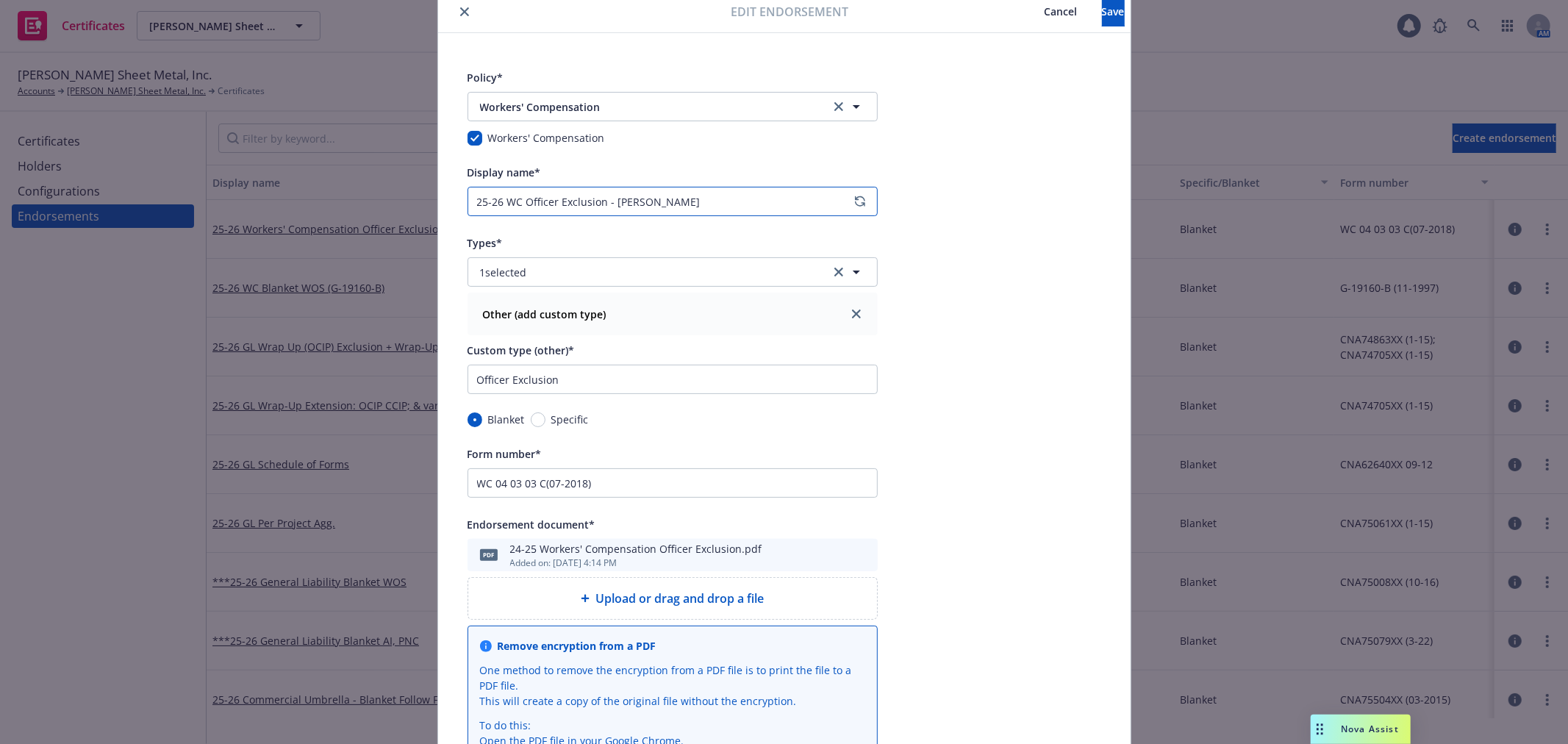
scroll to position [82, 0]
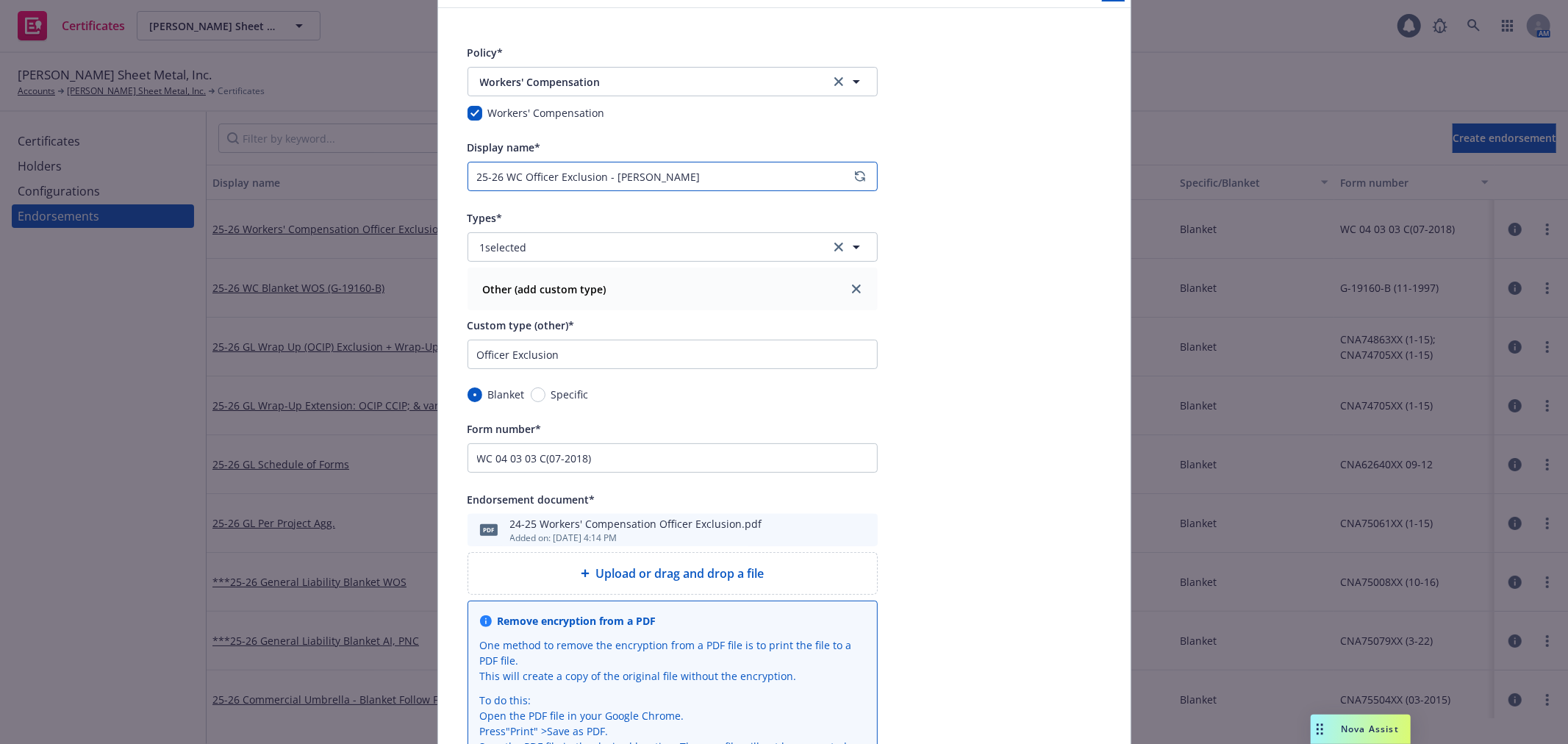
type input "25-26 WC Officer Exclusion - Barbara Simpson"
click at [739, 570] on span "Upload or drag and drop a file" at bounding box center [679, 574] width 169 height 18
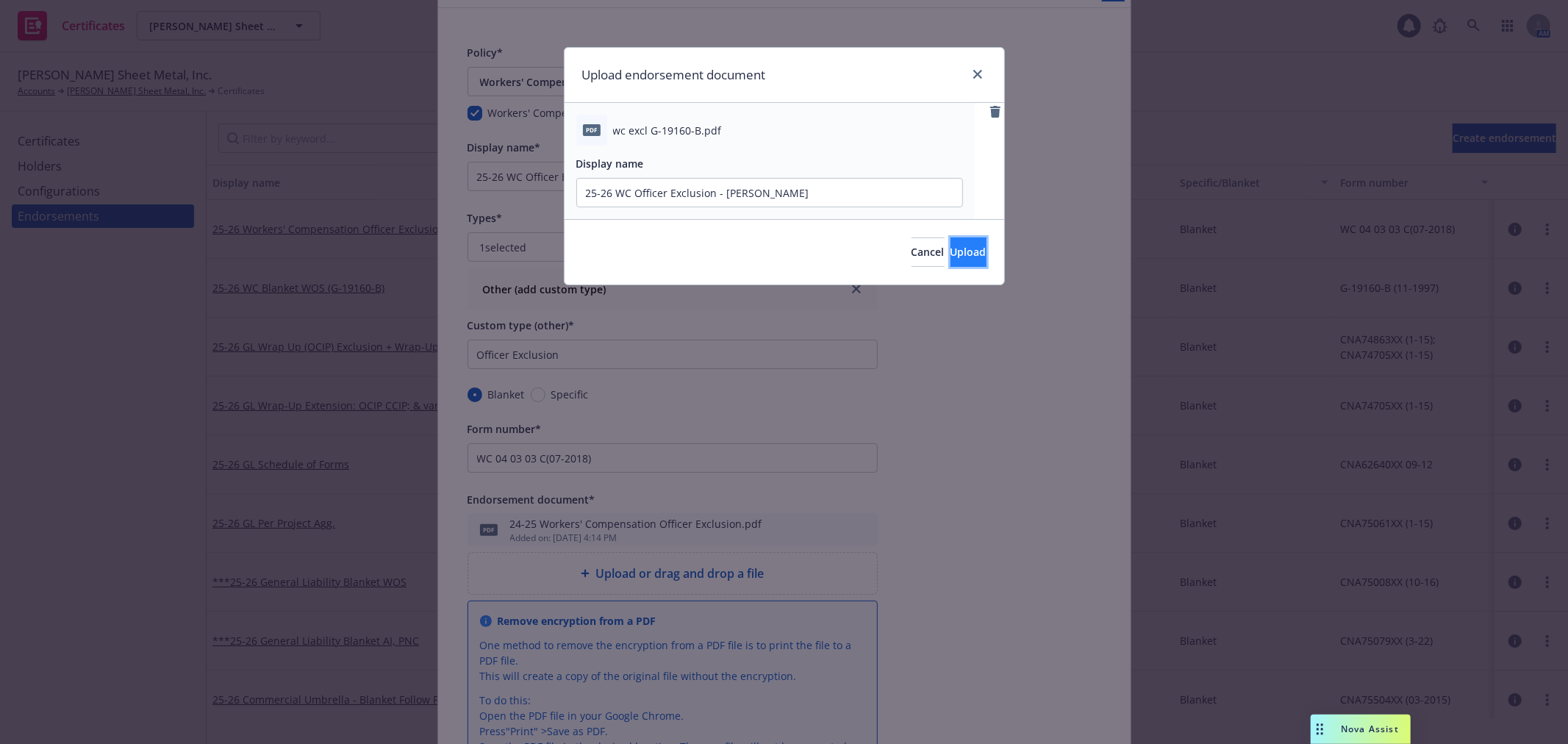
click at [966, 246] on button "Upload" at bounding box center [969, 252] width 36 height 29
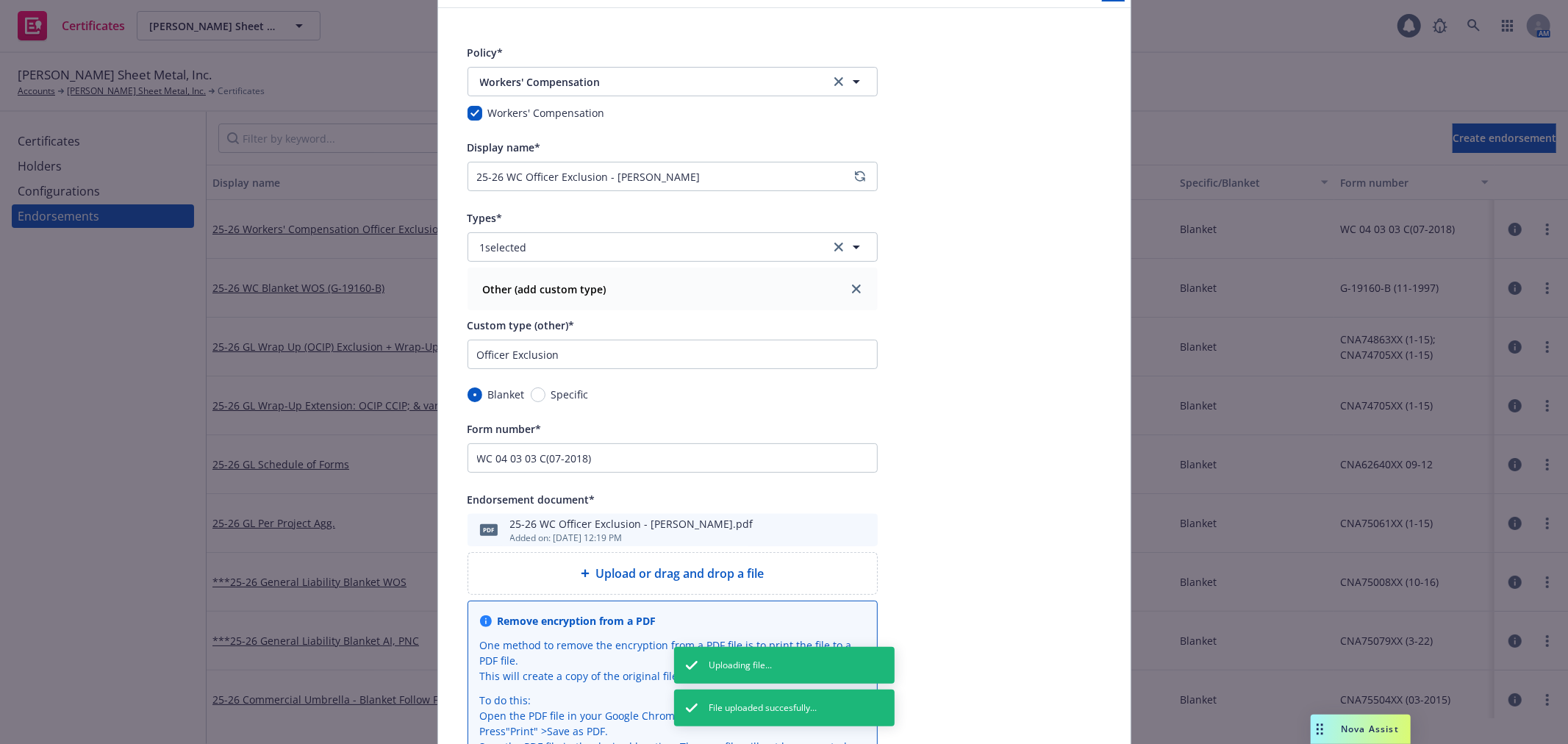
click at [857, 531] on icon "preview file" at bounding box center [864, 530] width 13 height 10
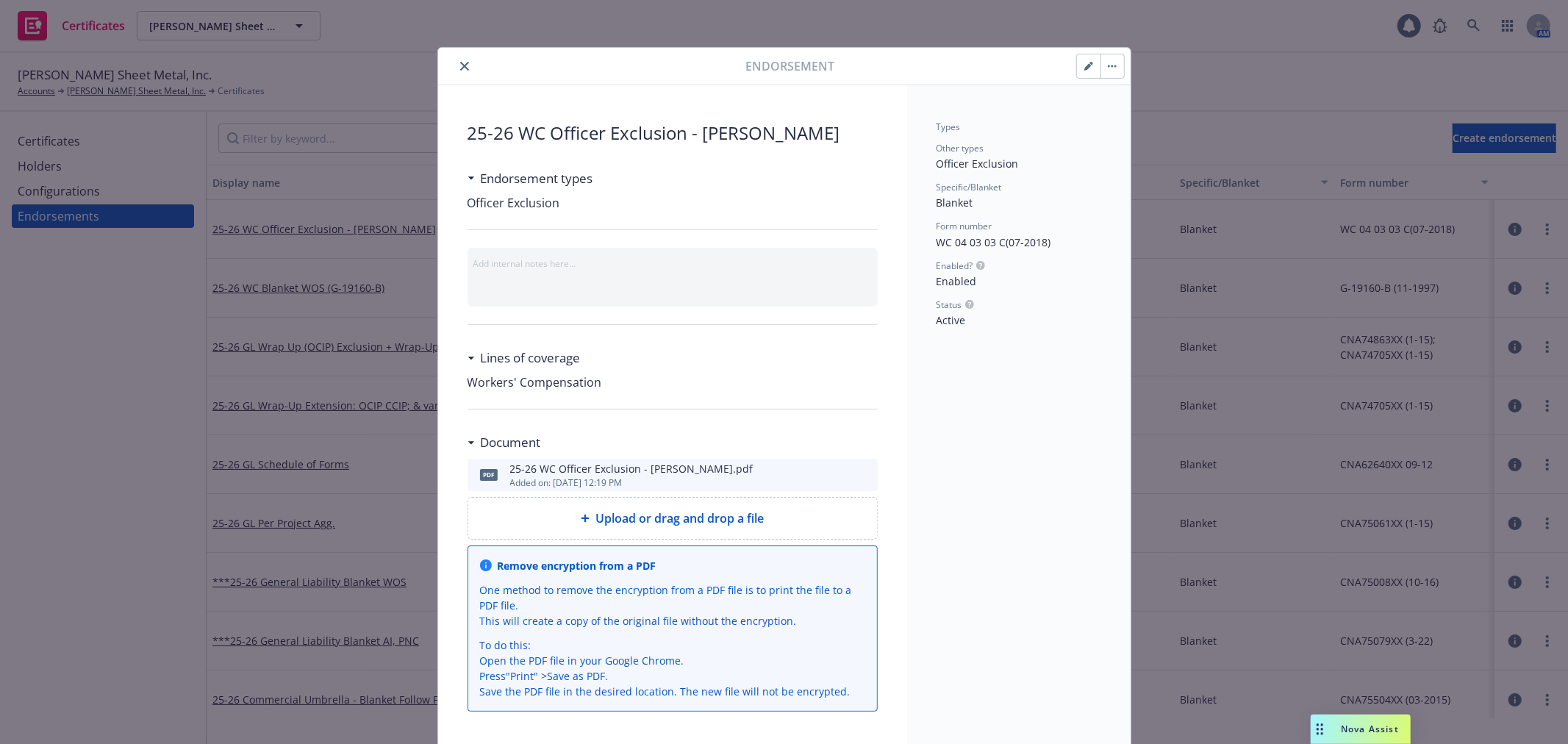
click at [460, 62] on icon "close" at bounding box center [465, 66] width 9 height 9
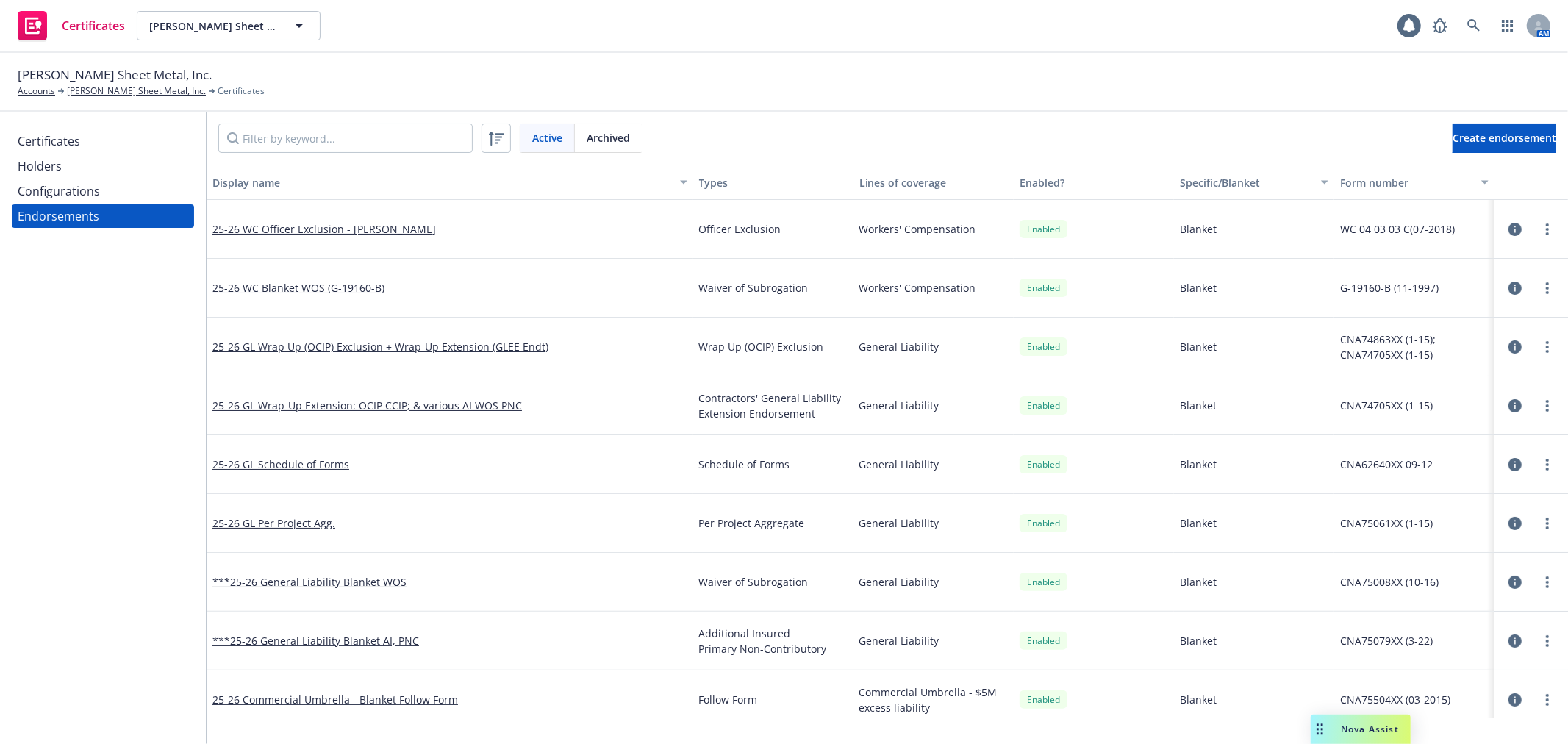
drag, startPoint x: 457, startPoint y: 228, endPoint x: 209, endPoint y: 219, distance: 248.2
click at [209, 219] on div "25-26 WC Officer Exclusion - Barbara Simpson" at bounding box center [449, 230] width 487 height 58
copy link "25-26 WC Officer Exclusion - Barbara Simpson"
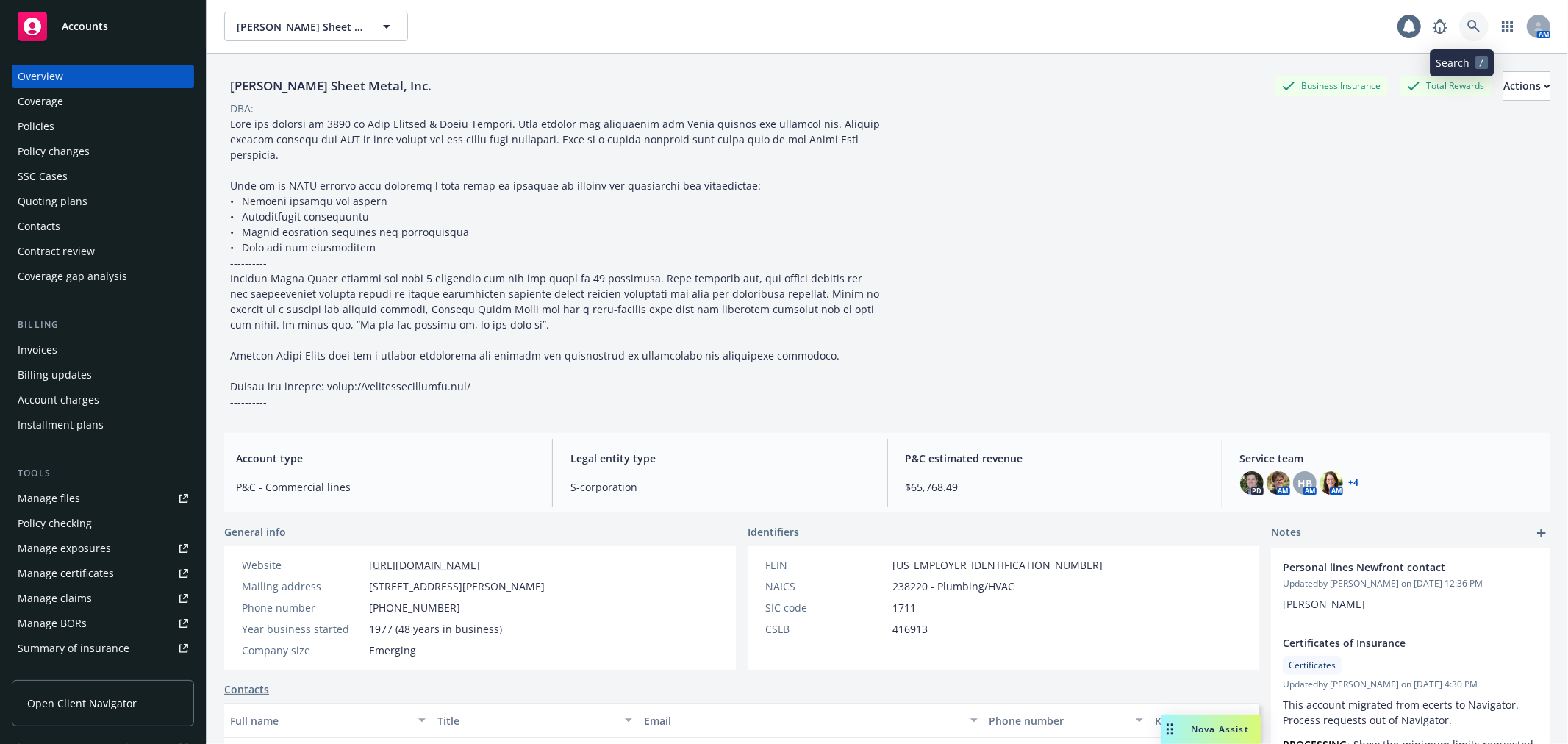
click at [1468, 32] on icon at bounding box center [1474, 26] width 13 height 14
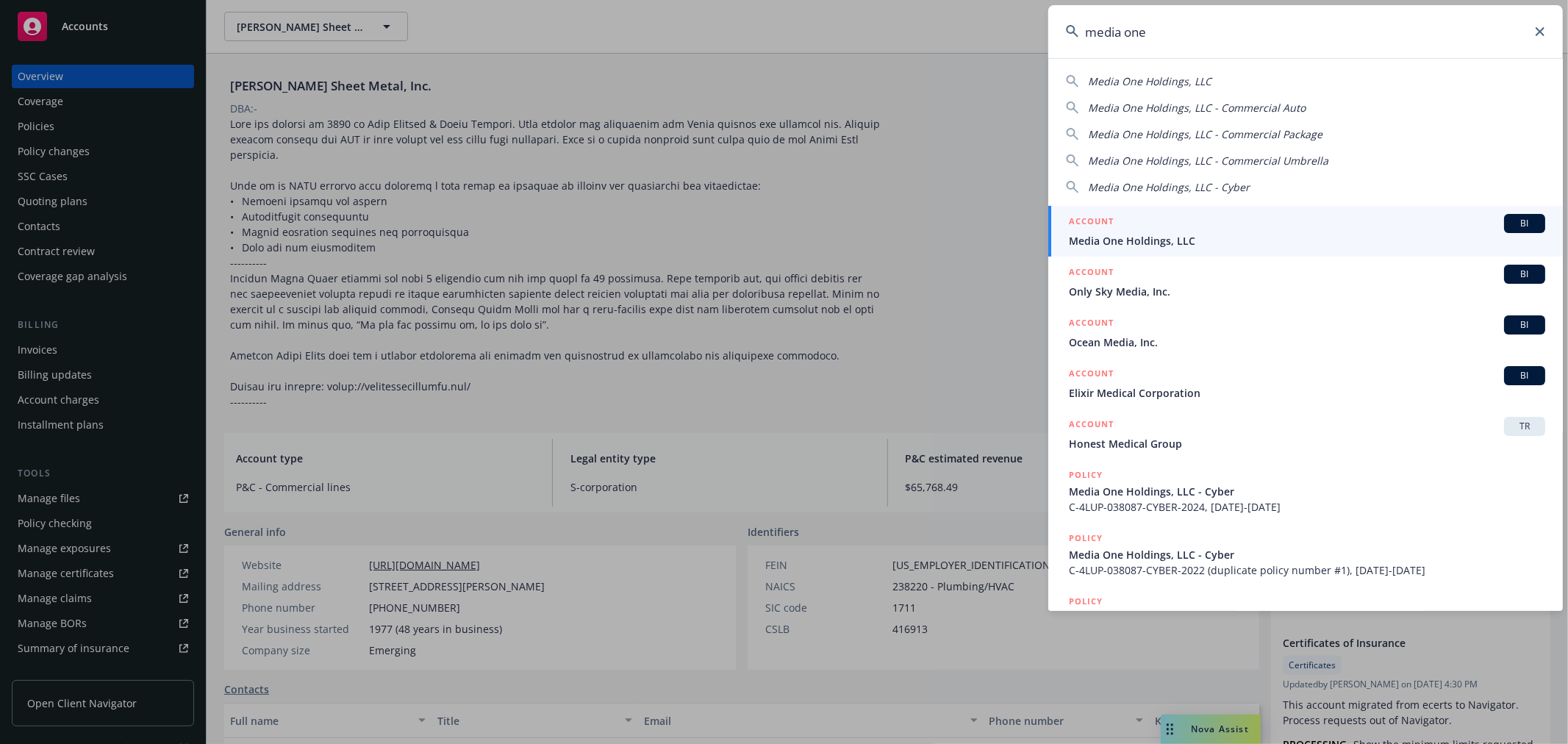
type input "media one"
click at [1121, 240] on span "Media One Holdings, LLC" at bounding box center [1306, 241] width 476 height 16
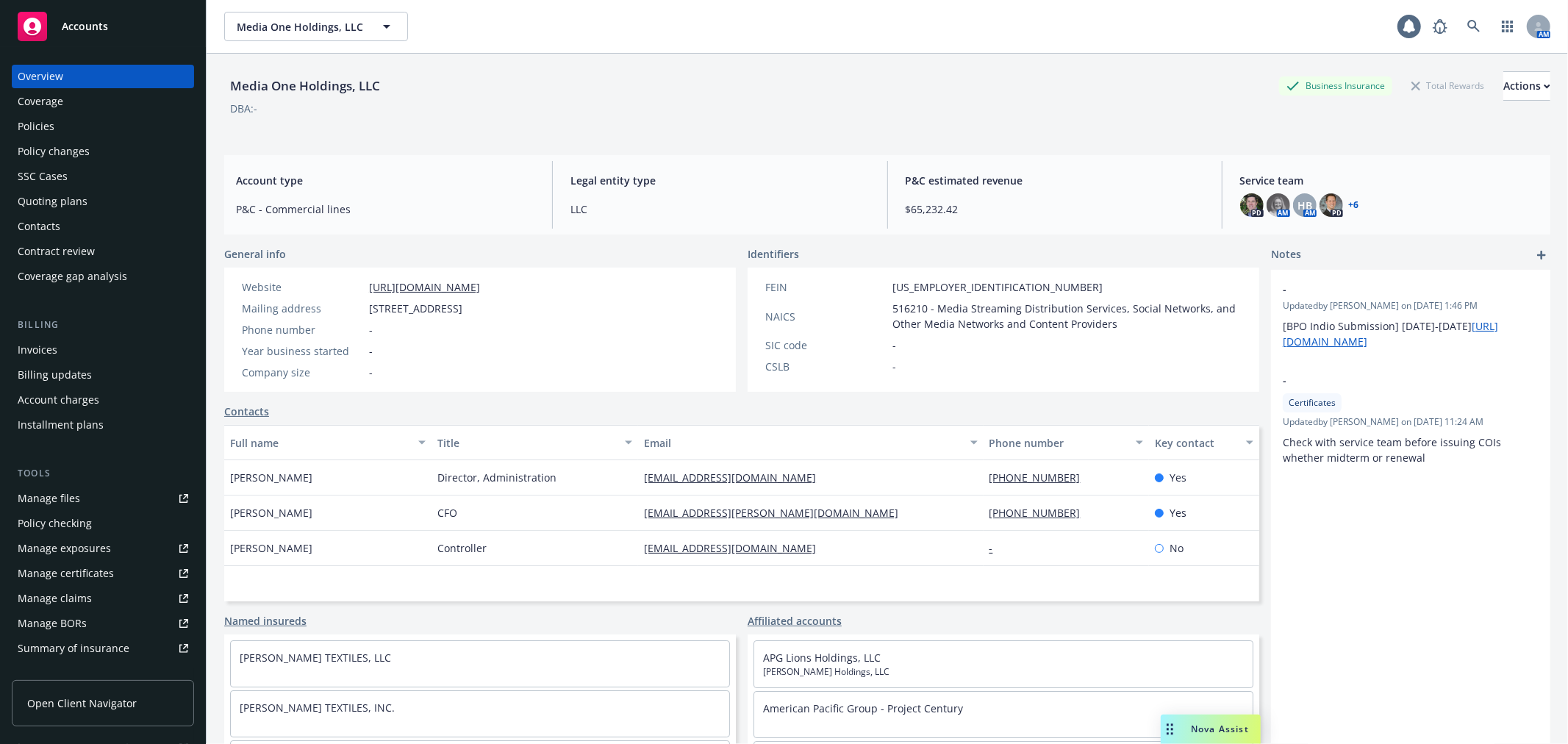
click at [82, 572] on div "Manage certificates" at bounding box center [66, 573] width 96 height 23
click at [91, 501] on link "Manage files" at bounding box center [103, 498] width 182 height 23
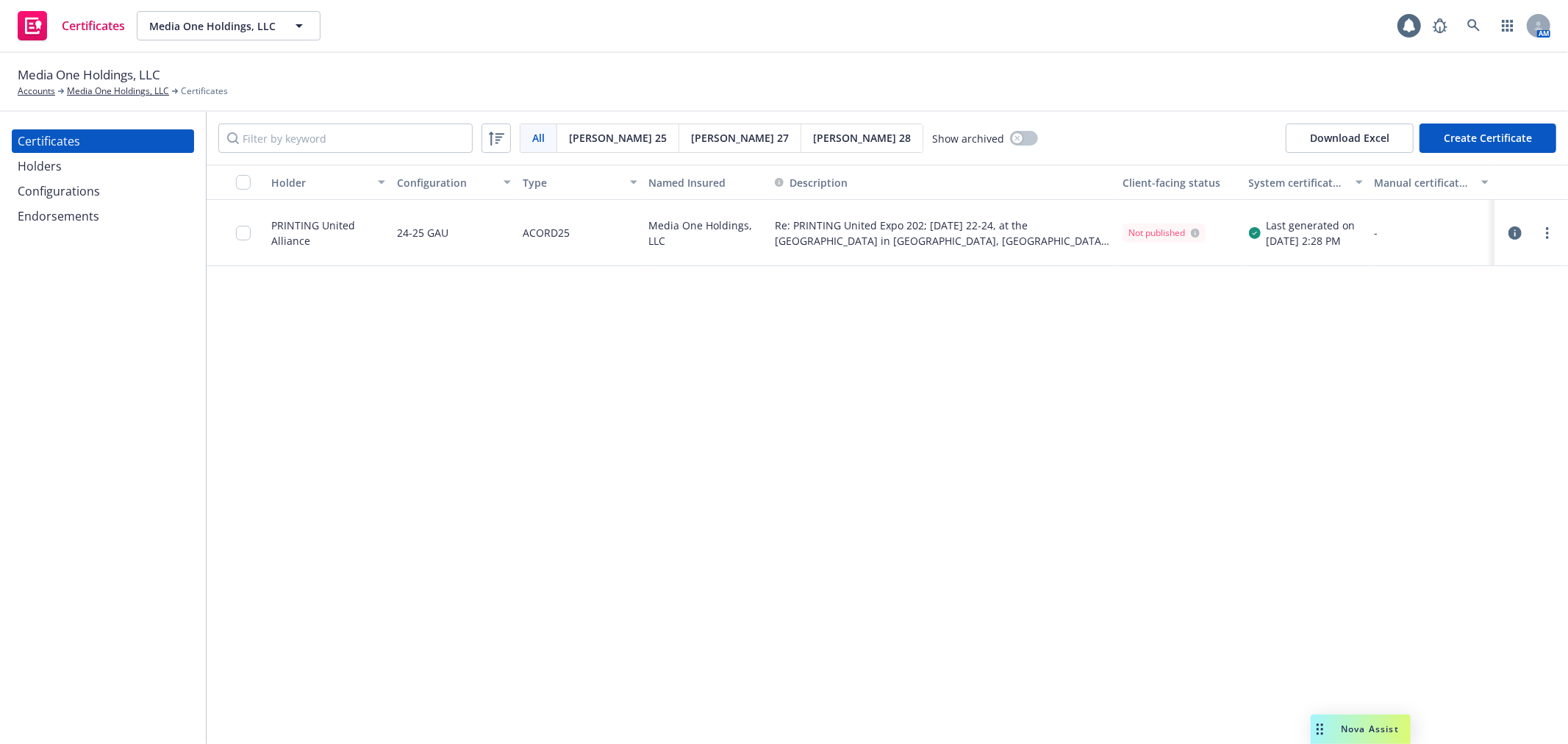
click at [119, 166] on div "Holders" at bounding box center [103, 166] width 170 height 23
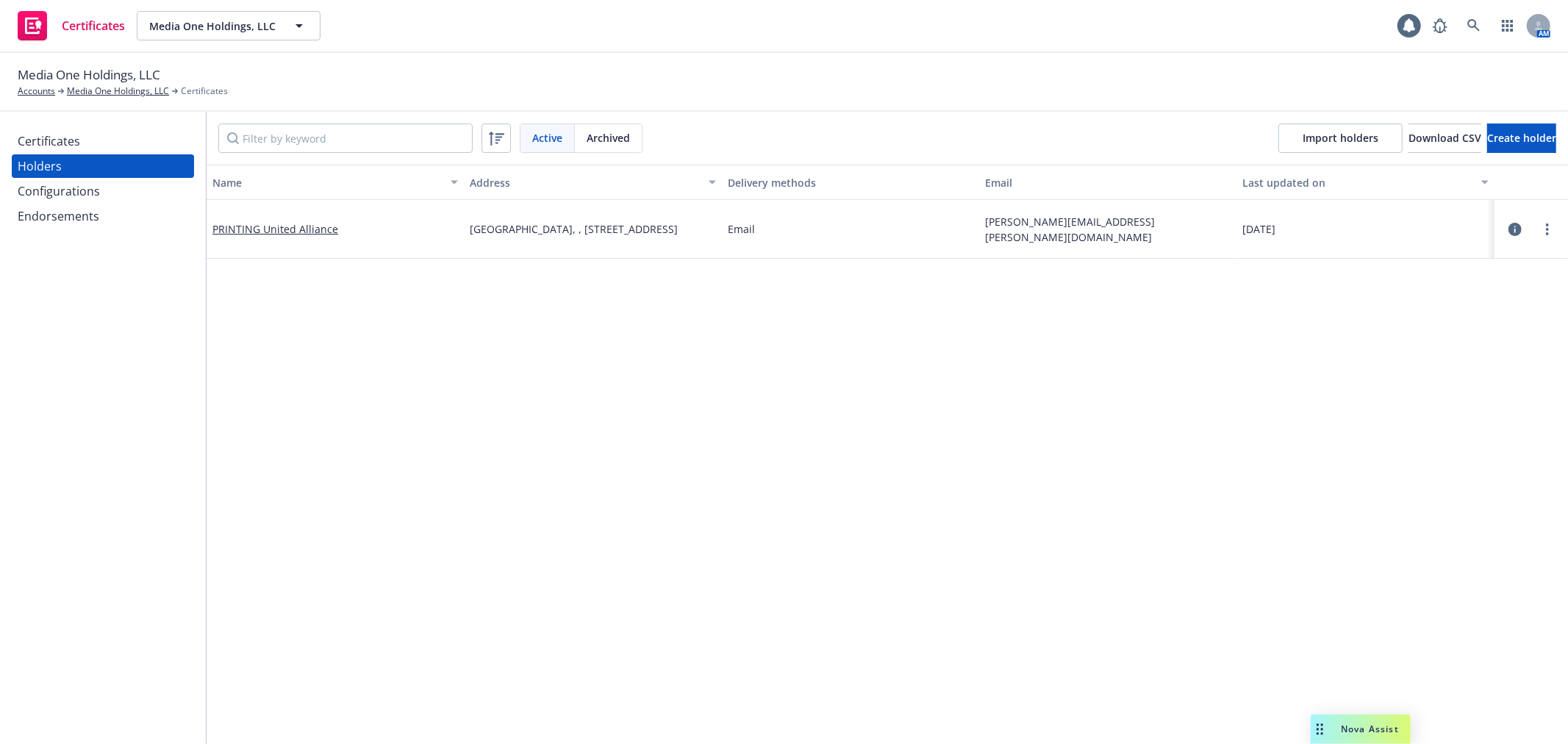
click at [119, 188] on div "Configurations" at bounding box center [103, 190] width 170 height 23
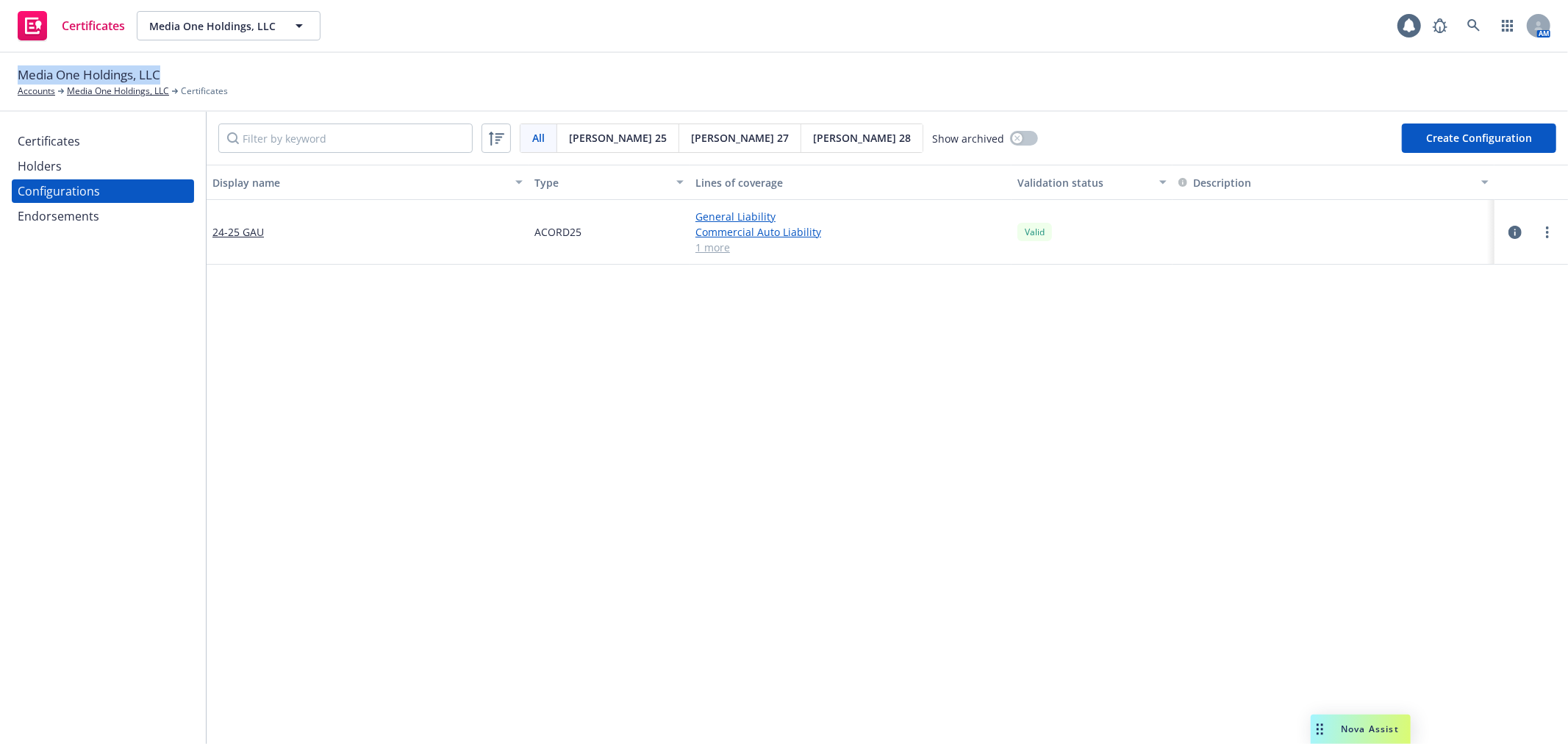
drag, startPoint x: 18, startPoint y: 74, endPoint x: 165, endPoint y: 77, distance: 147.0
click at [165, 77] on div "Media One Holdings, LLC Accounts Media One Holdings, LLC Certificates" at bounding box center [123, 81] width 210 height 32
copy span "Media One Holdings, LLC"
click at [109, 205] on div "Endorsements" at bounding box center [103, 216] width 170 height 23
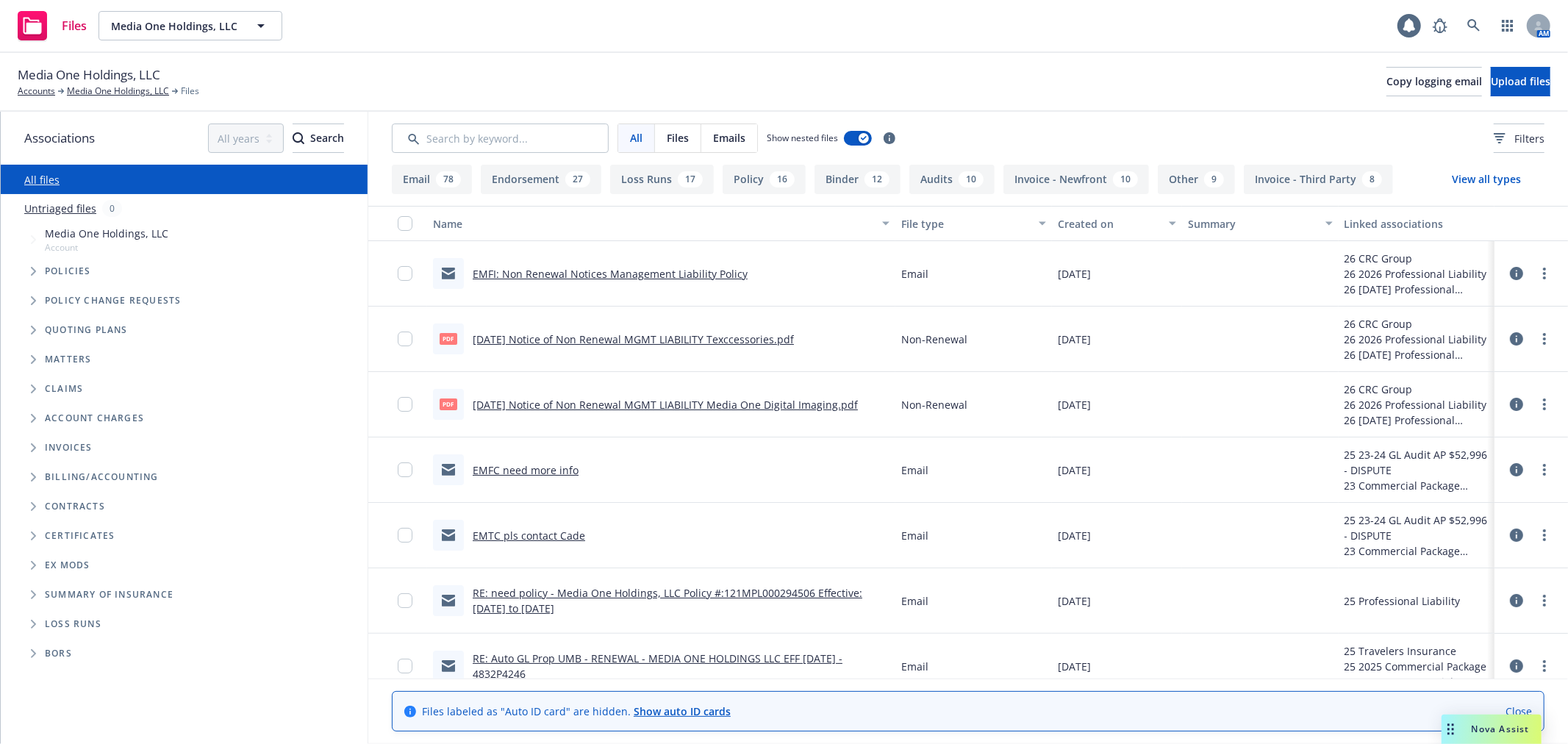
click at [31, 530] on span "Folder Tree Example" at bounding box center [32, 536] width 23 height 23
click at [46, 562] on icon "Folder Tree Example" at bounding box center [46, 562] width 6 height 9
click at [118, 580] on link "Create new folder" at bounding box center [118, 587] width 88 height 16
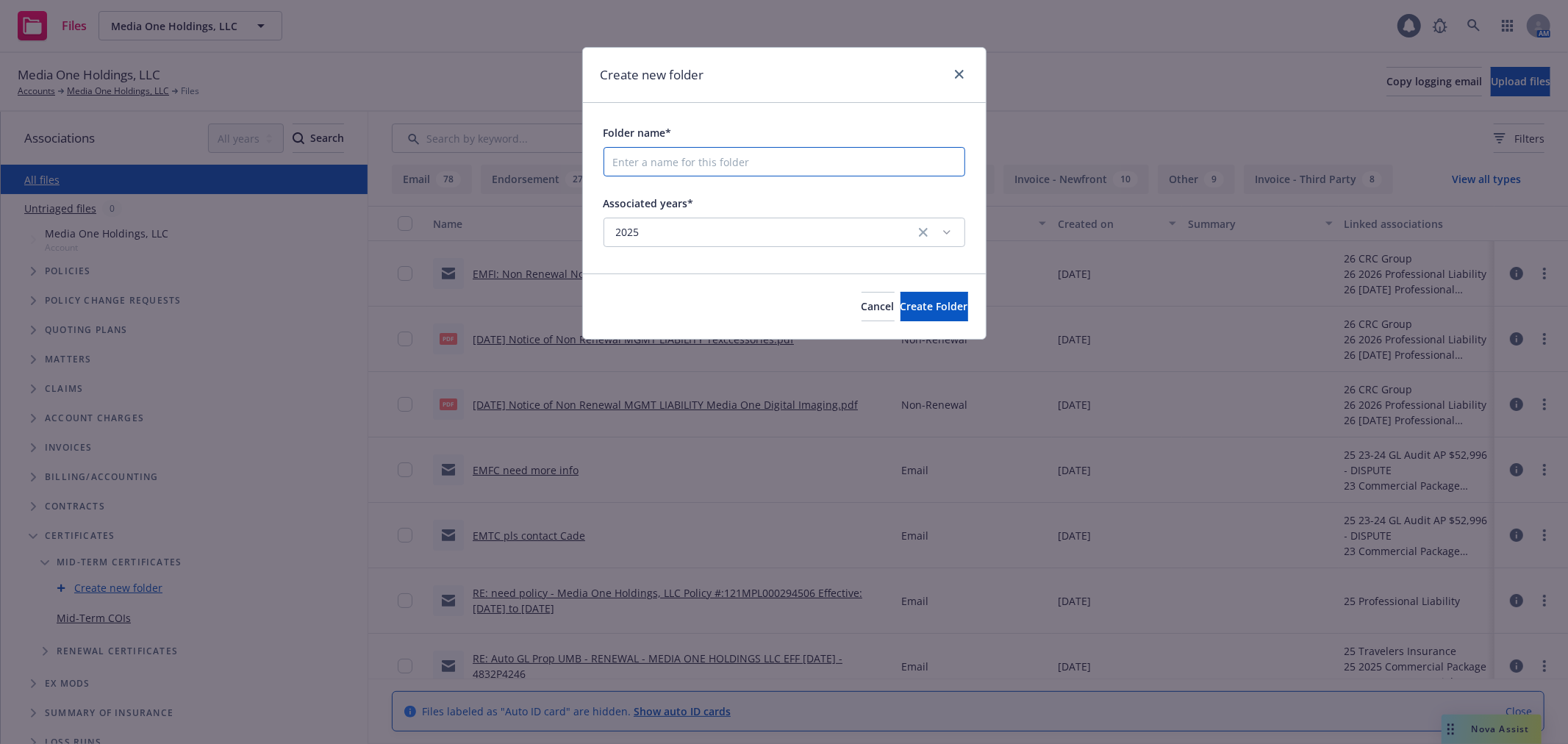
click at [675, 158] on input "Folder name*" at bounding box center [784, 161] width 361 height 29
type input "Landlord COIs"
click at [936, 310] on span "Create Folder" at bounding box center [934, 306] width 67 height 14
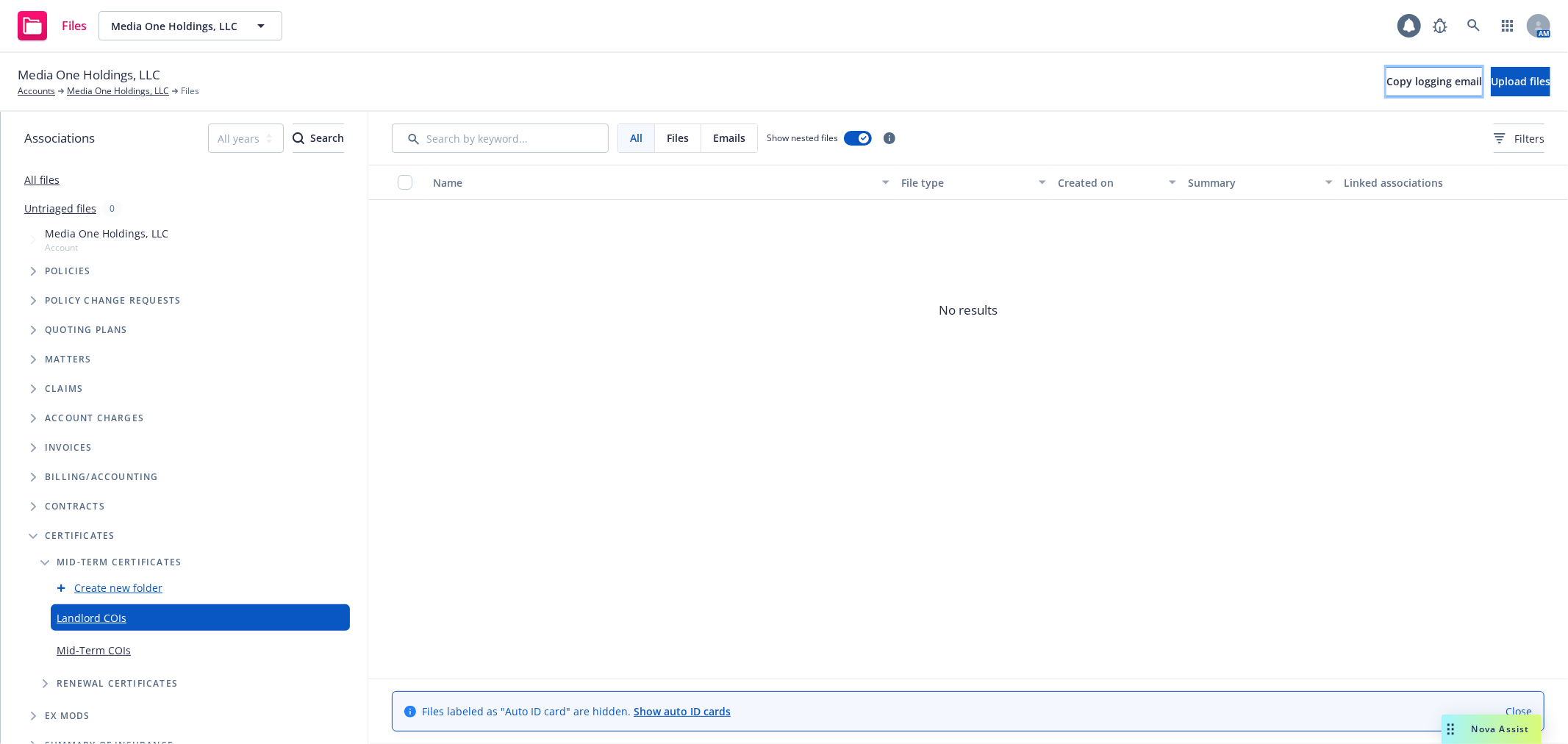
click at [1387, 82] on span "Copy logging email" at bounding box center [1434, 81] width 95 height 14
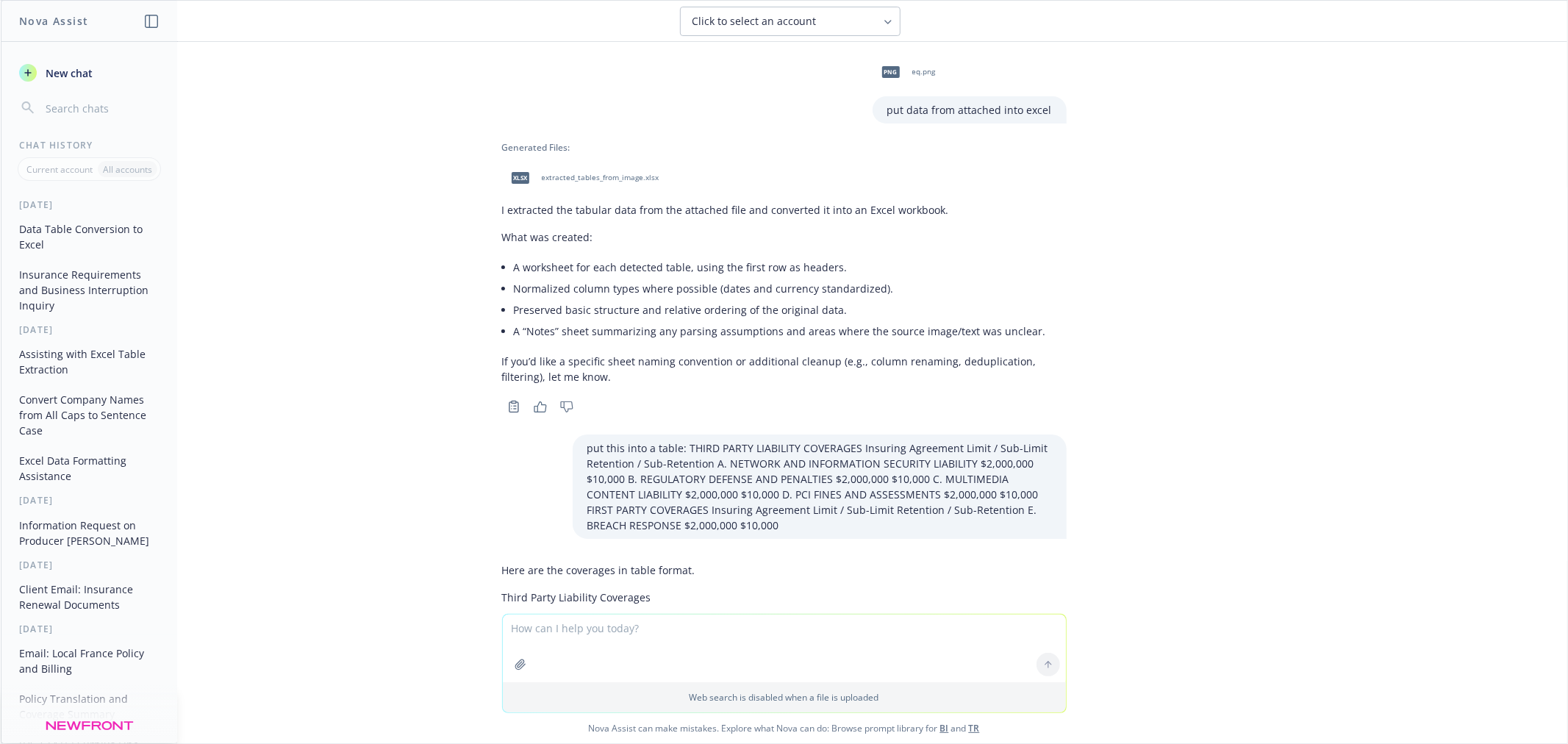
scroll to position [1214, 0]
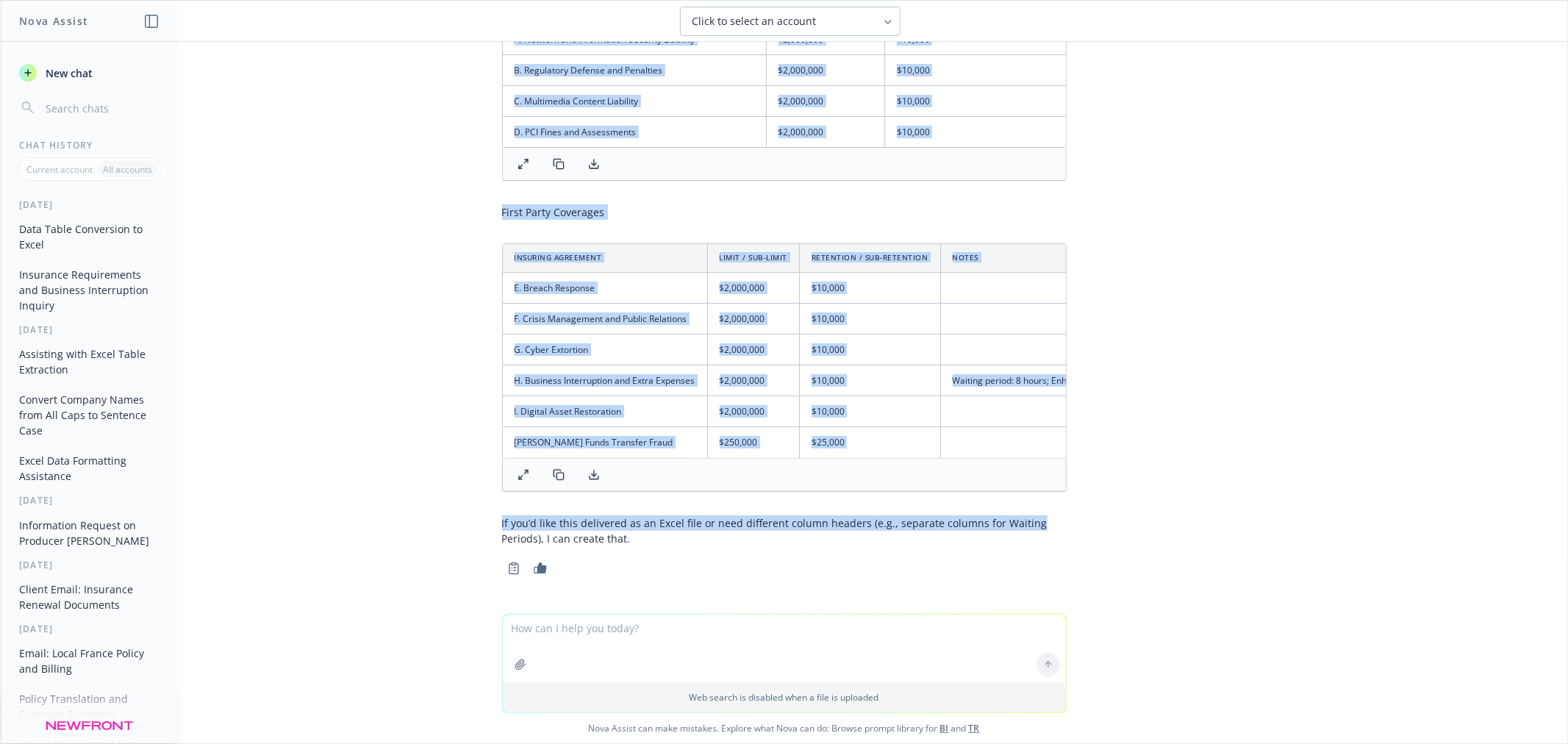
click at [157, 26] on icon "button" at bounding box center [151, 22] width 13 height 14
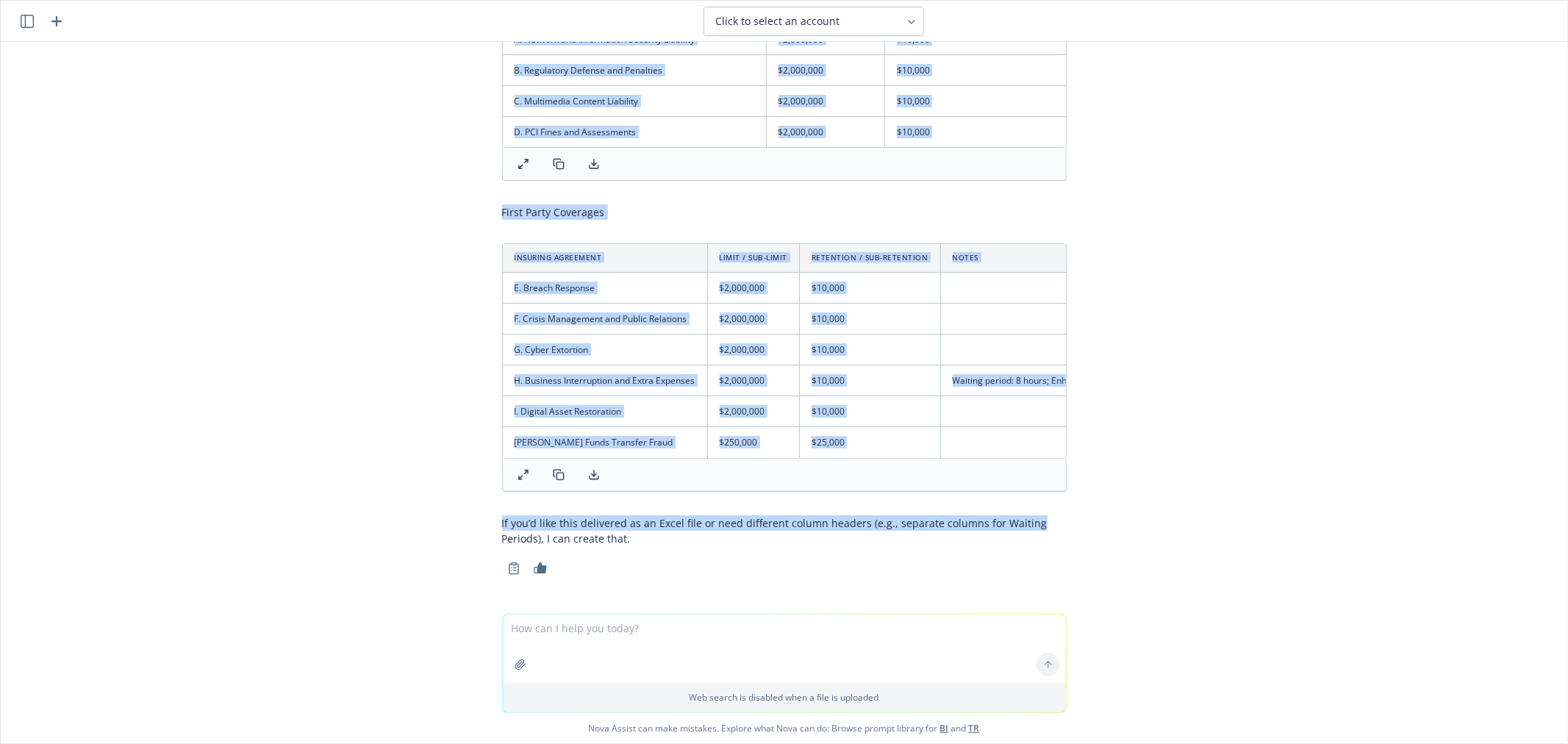
click at [57, 22] on icon "button" at bounding box center [57, 22] width 18 height 18
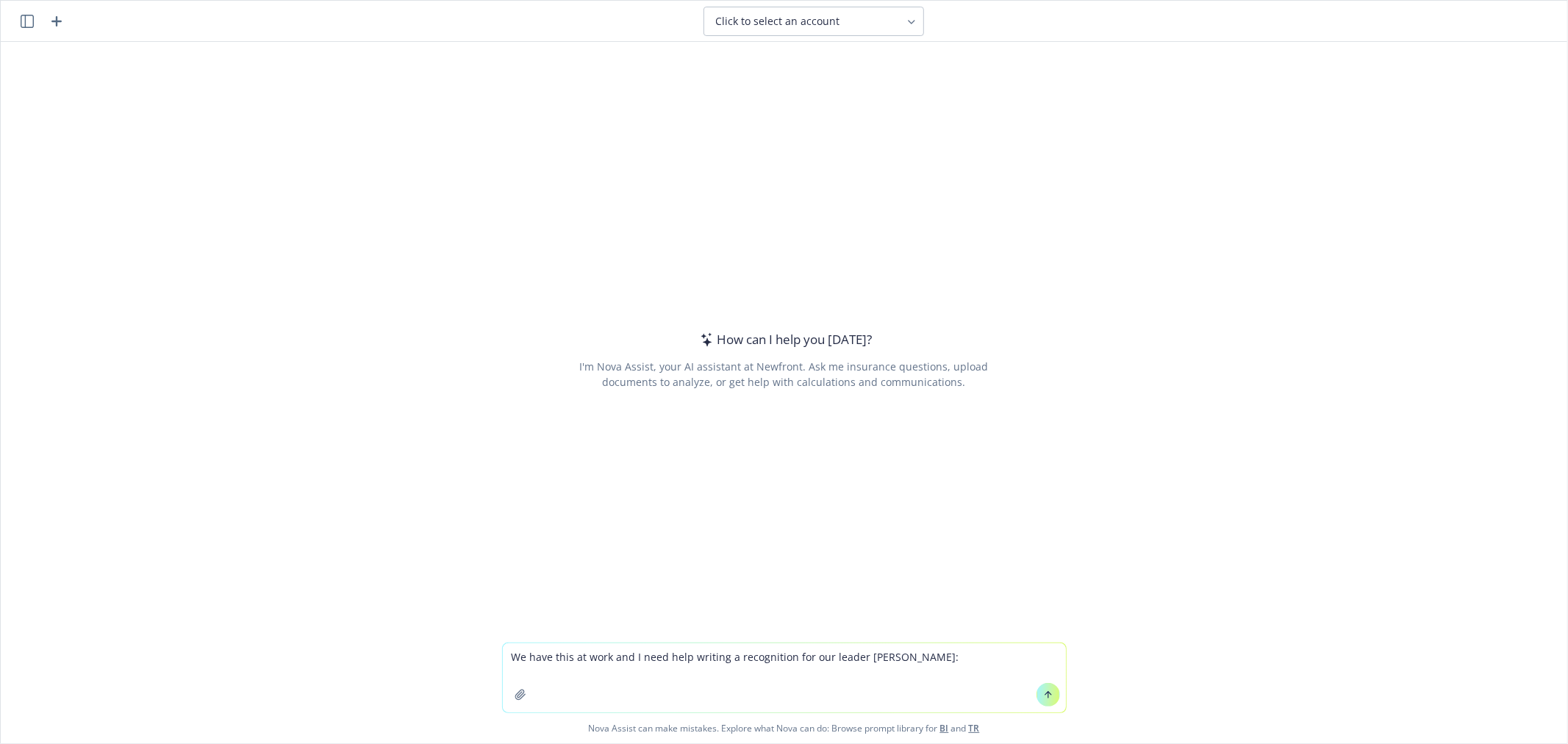
type textarea "We have this at work and I need help writing a recognition for our leader [PERS…"
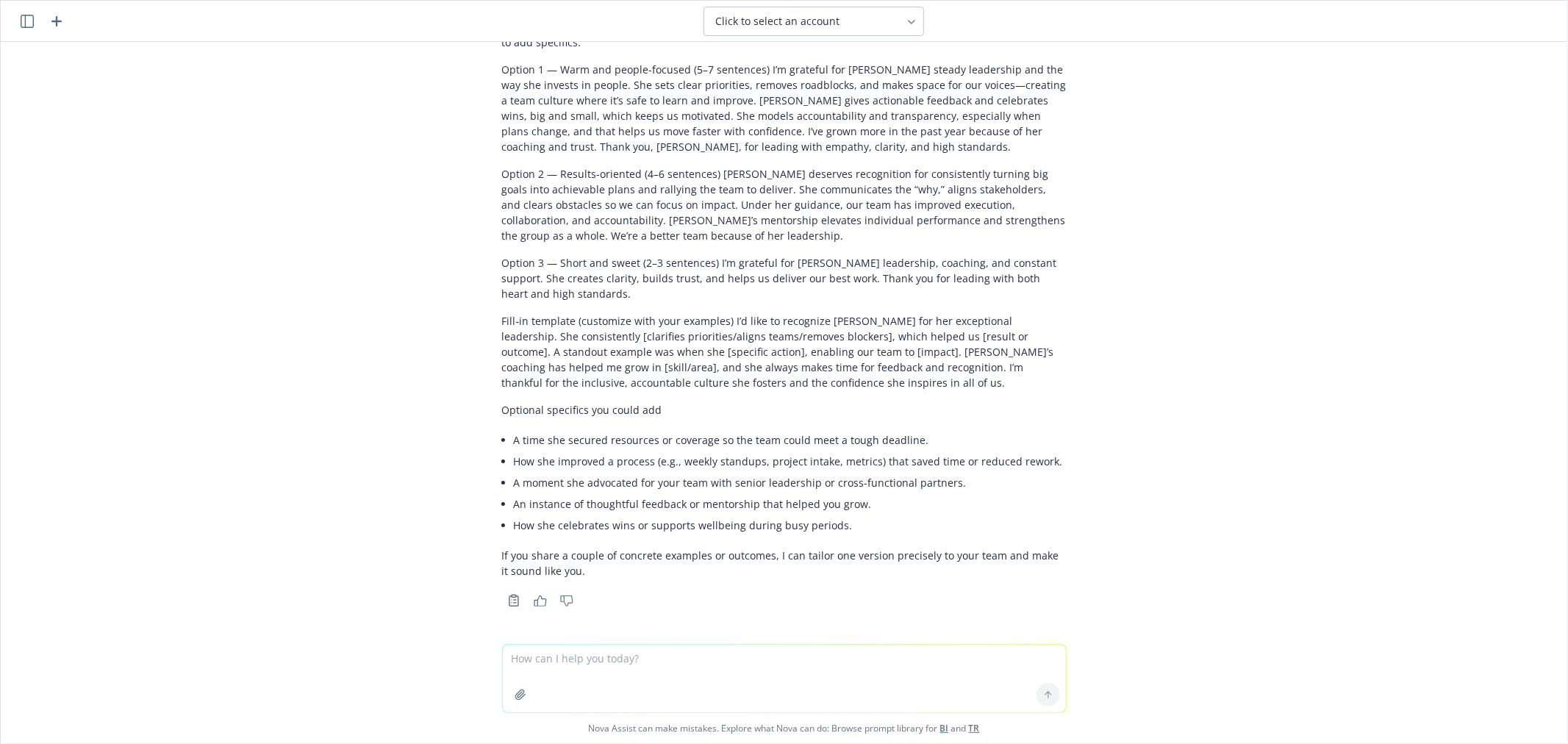
scroll to position [191, 0]
